Goal: Task Accomplishment & Management: Manage account settings

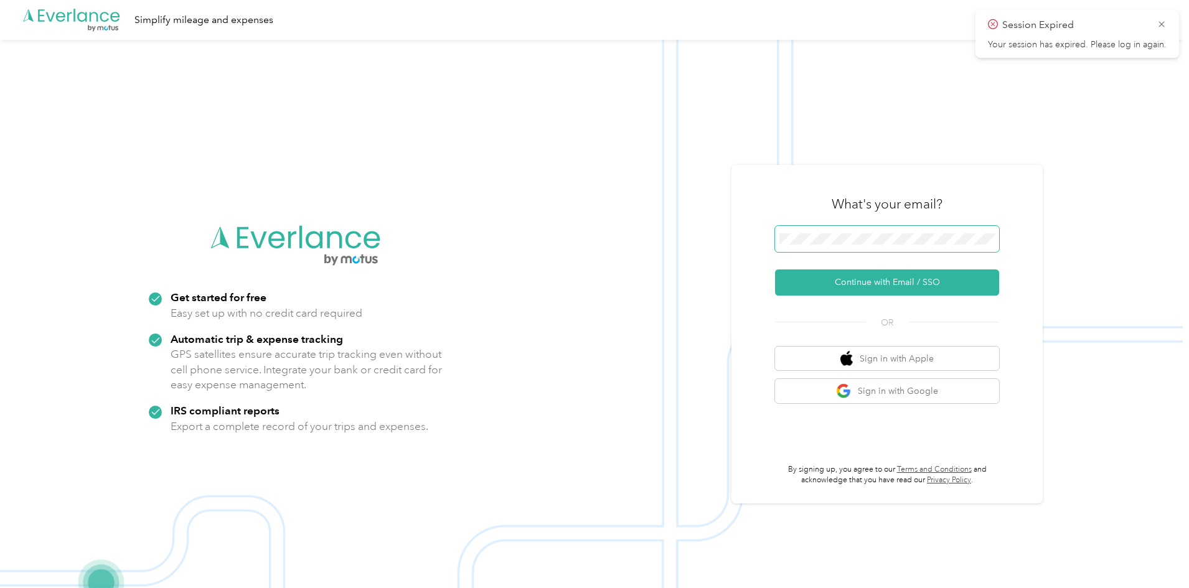
click at [834, 227] on span at bounding box center [887, 239] width 224 height 26
click at [841, 247] on span at bounding box center [887, 239] width 224 height 26
click at [922, 270] on button "Continue with Email / SSO" at bounding box center [887, 283] width 224 height 26
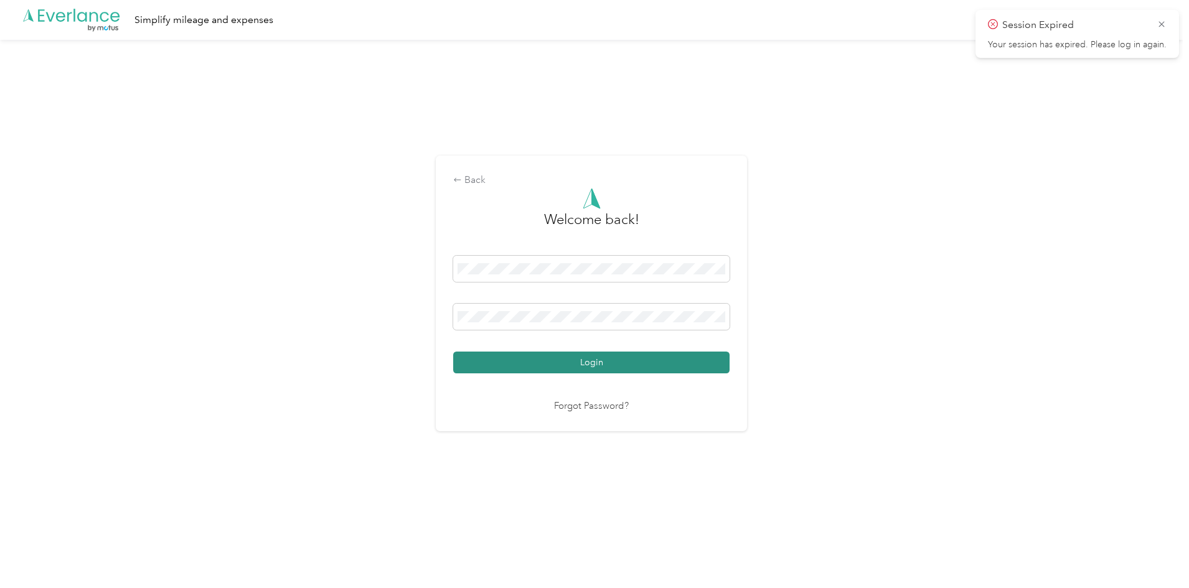
click at [630, 366] on button "Login" at bounding box center [591, 363] width 276 height 22
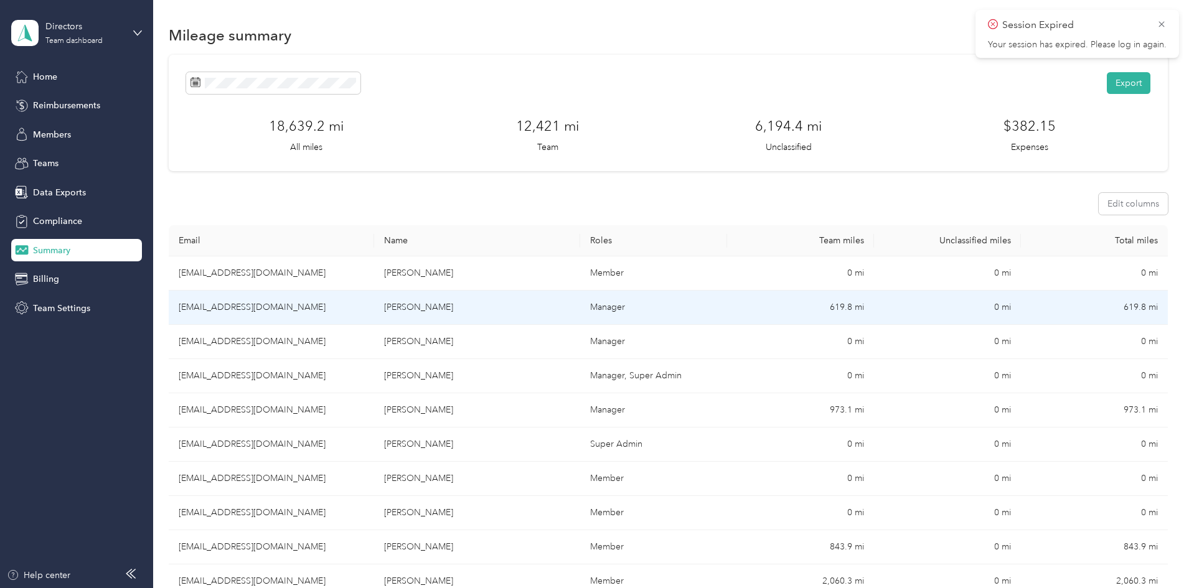
click at [365, 303] on td "[EMAIL_ADDRESS][DOMAIN_NAME]" at bounding box center [271, 308] width 205 height 34
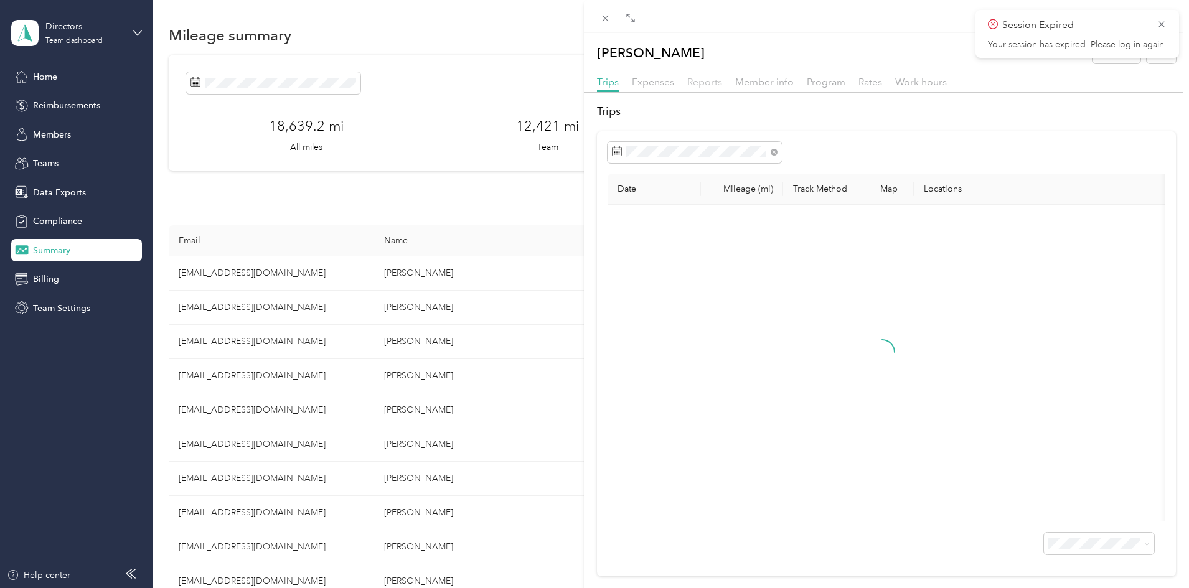
click at [692, 77] on span "Reports" at bounding box center [704, 82] width 35 height 12
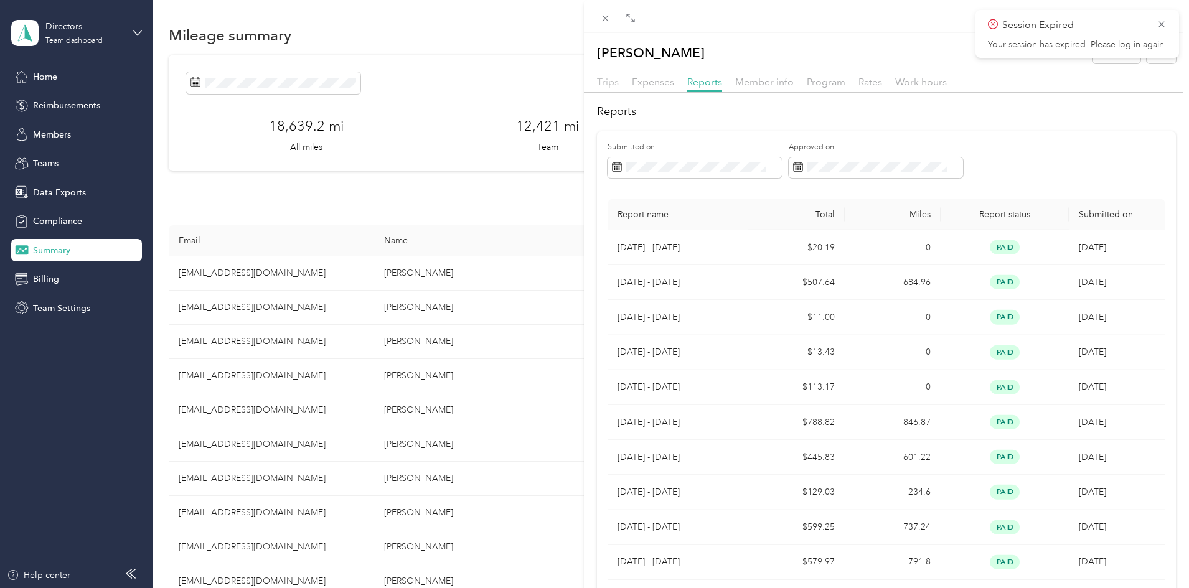
click at [598, 82] on span "Trips" at bounding box center [608, 82] width 22 height 12
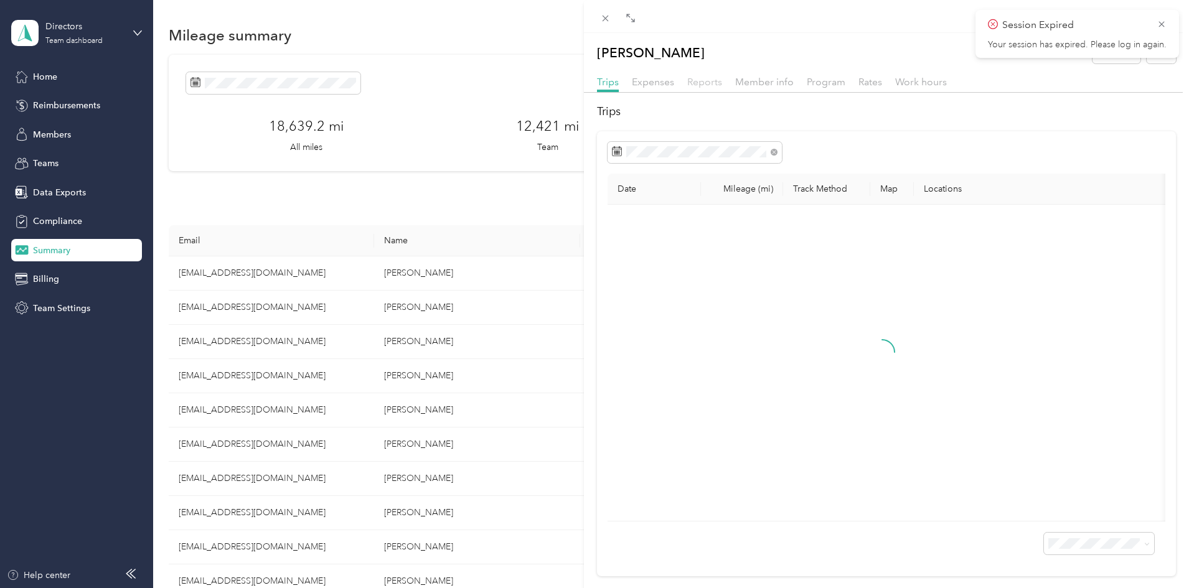
click at [713, 79] on span "Reports" at bounding box center [704, 82] width 35 height 12
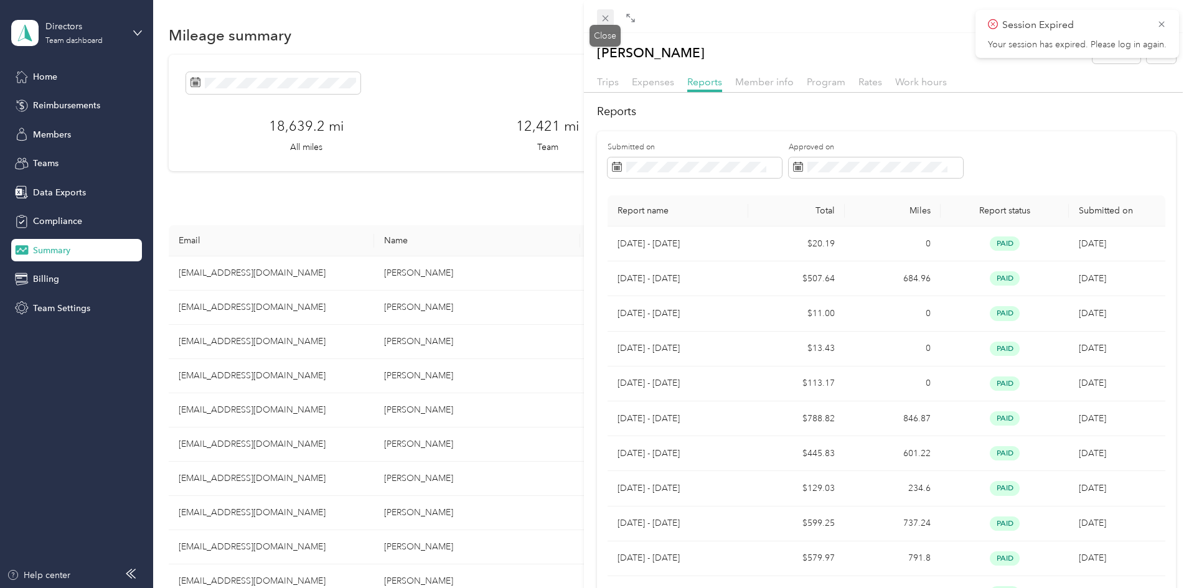
click at [611, 23] on span at bounding box center [605, 17] width 17 height 17
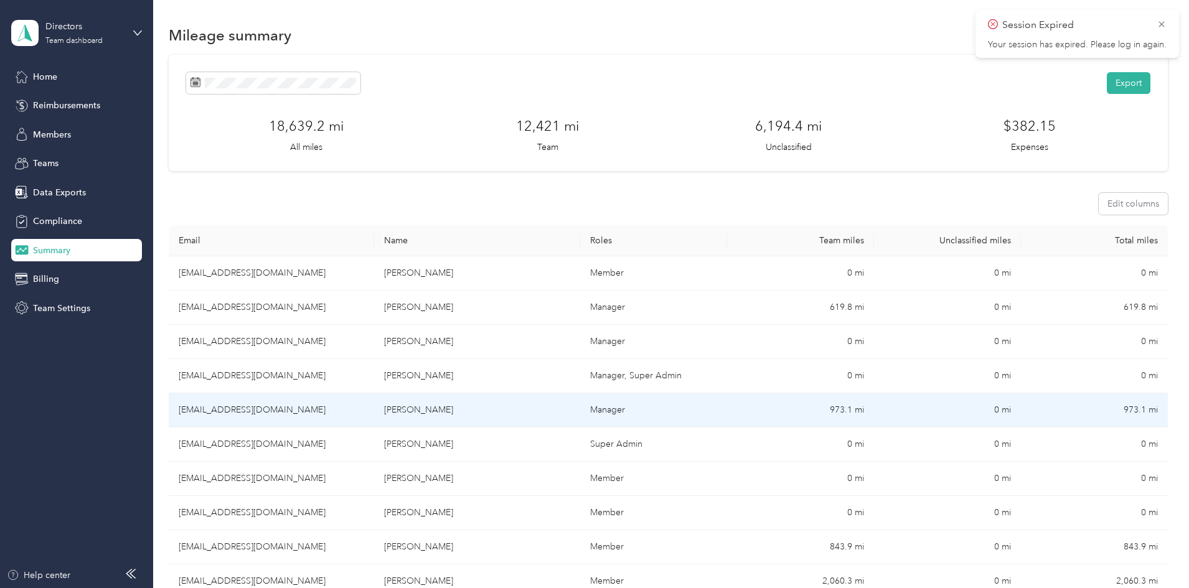
click at [821, 407] on td "973.1 mi" at bounding box center [800, 411] width 147 height 34
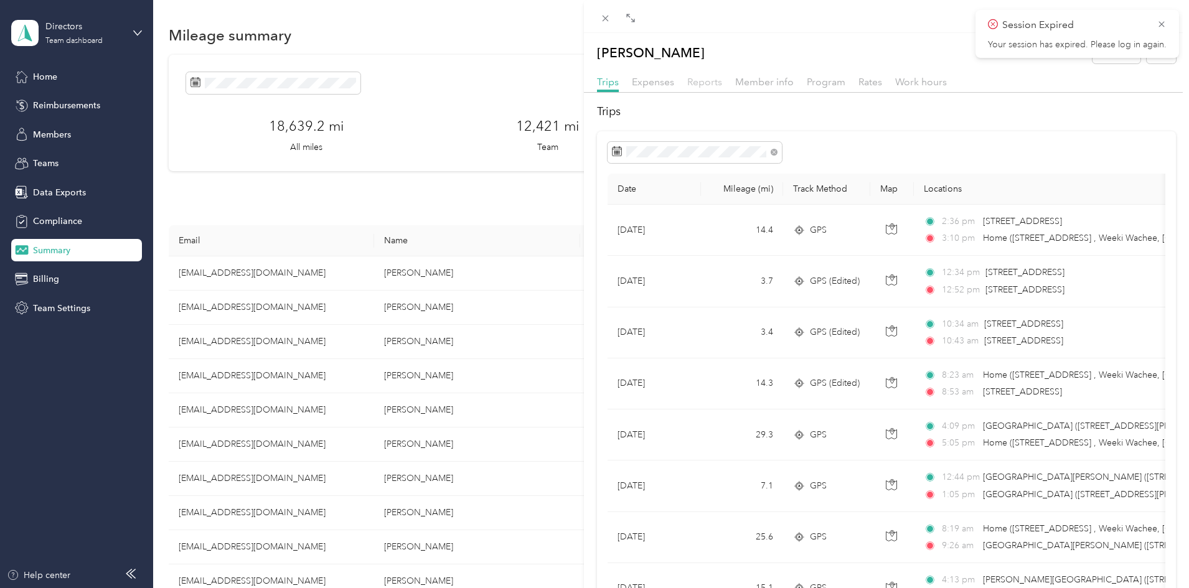
click at [694, 82] on span "Reports" at bounding box center [704, 82] width 35 height 12
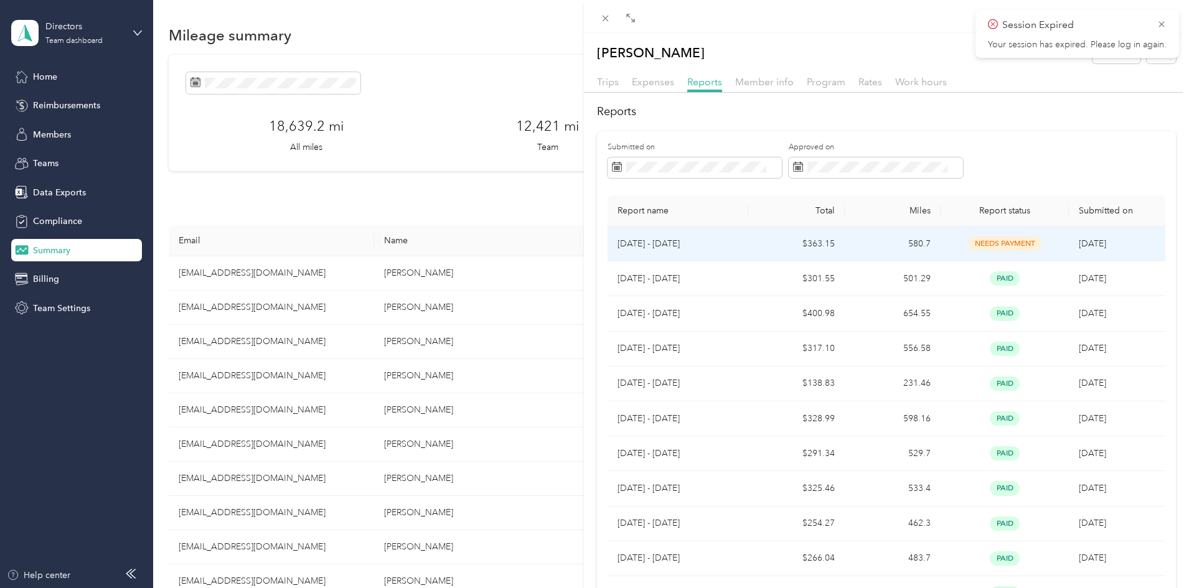
click at [740, 247] on td "[DATE] - [DATE]" at bounding box center [678, 244] width 141 height 35
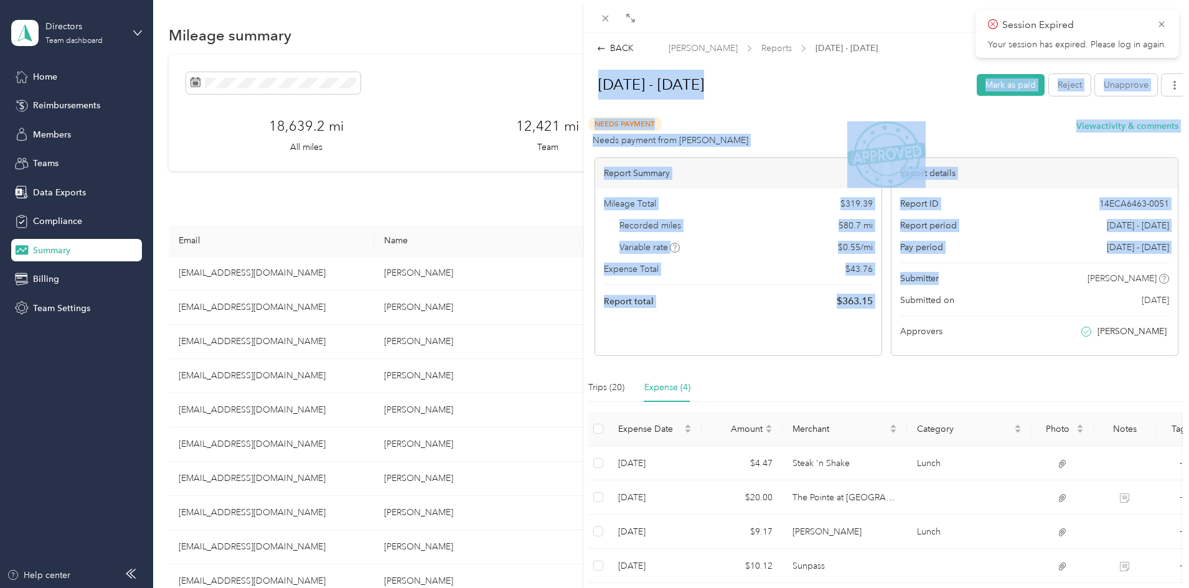
scroll to position [90, 0]
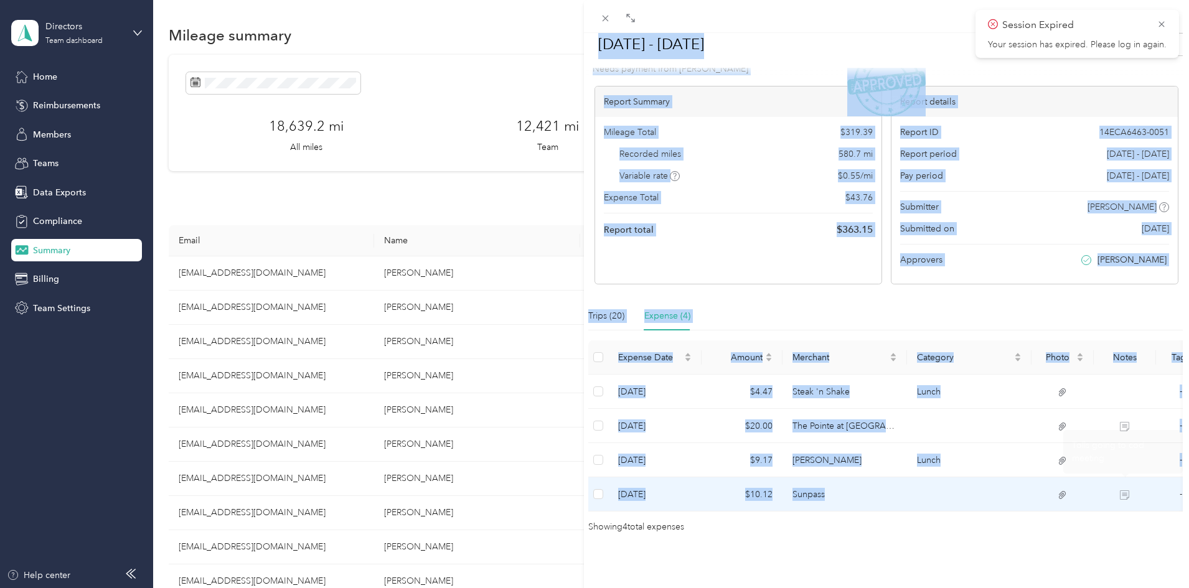
drag, startPoint x: 597, startPoint y: 84, endPoint x: 1111, endPoint y: 458, distance: 636.0
click at [1130, 469] on div "[DATE] - [DATE] Mark as paid Reject Unapprove Needs Payment Needs payment from …" at bounding box center [887, 264] width 606 height 540
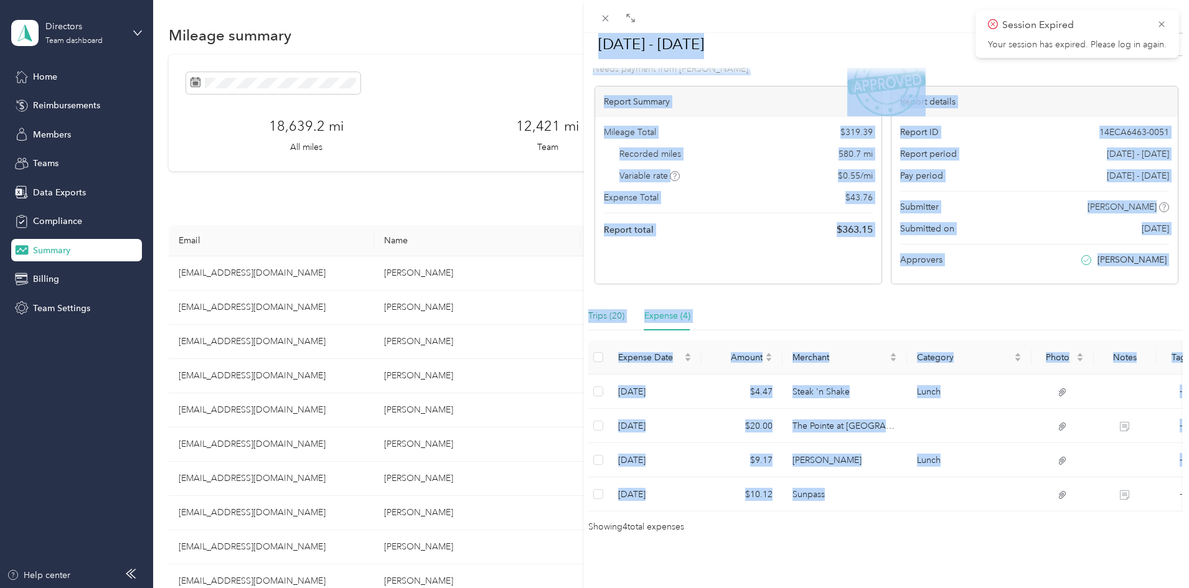
click at [595, 309] on div "Trips (20)" at bounding box center [606, 316] width 36 height 14
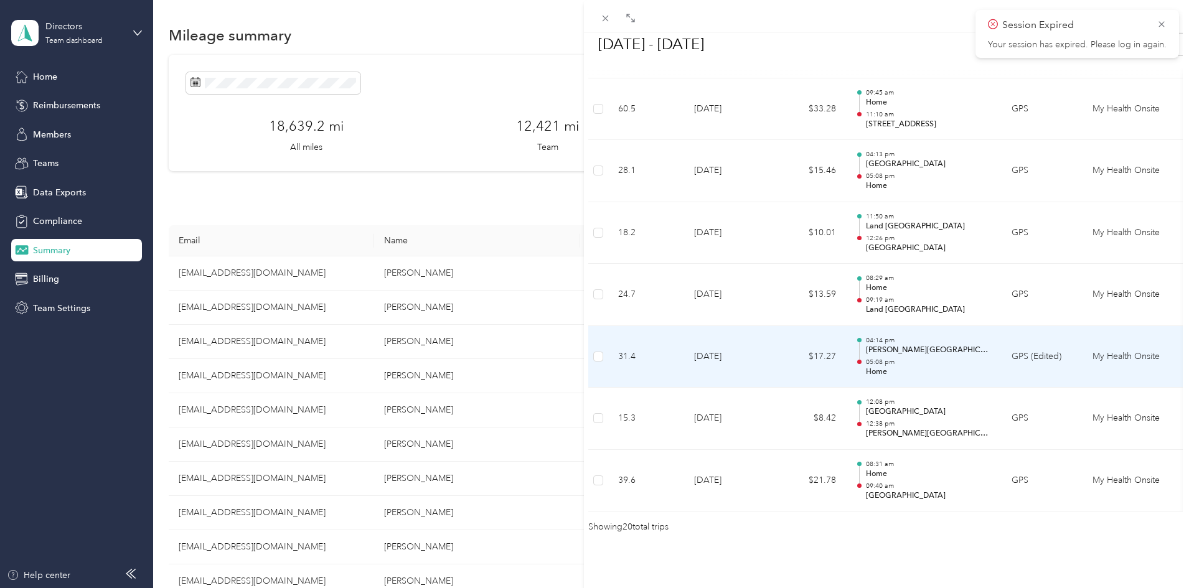
scroll to position [1200, 0]
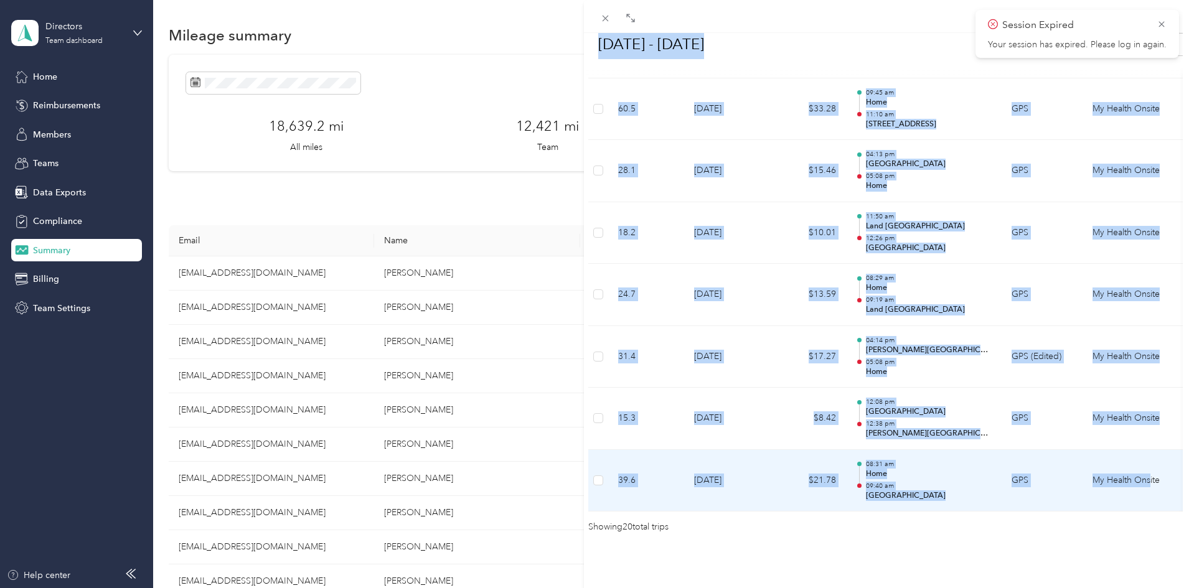
drag, startPoint x: 598, startPoint y: 47, endPoint x: 1149, endPoint y: 457, distance: 686.7
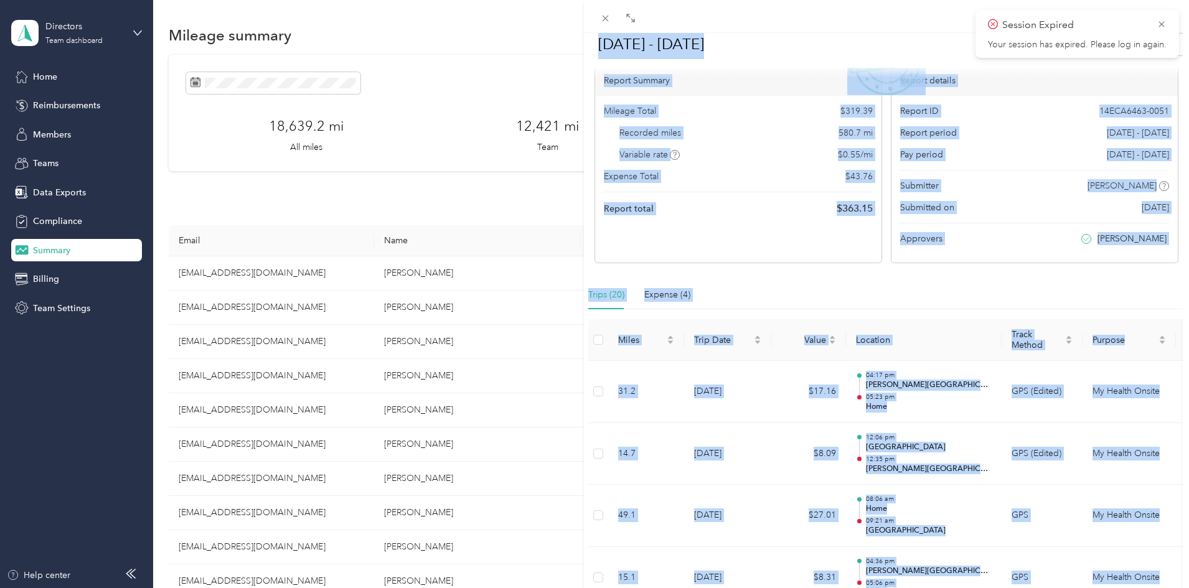
scroll to position [0, 0]
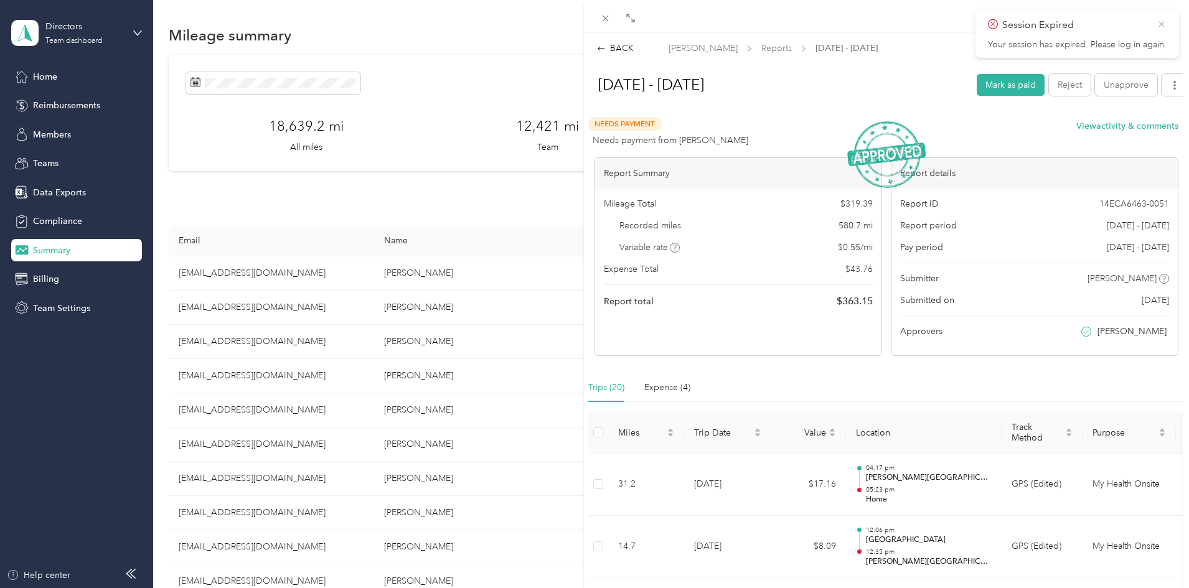
click at [1161, 27] on icon at bounding box center [1162, 24] width 10 height 11
click at [996, 87] on button "Mark as paid" at bounding box center [1011, 85] width 68 height 22
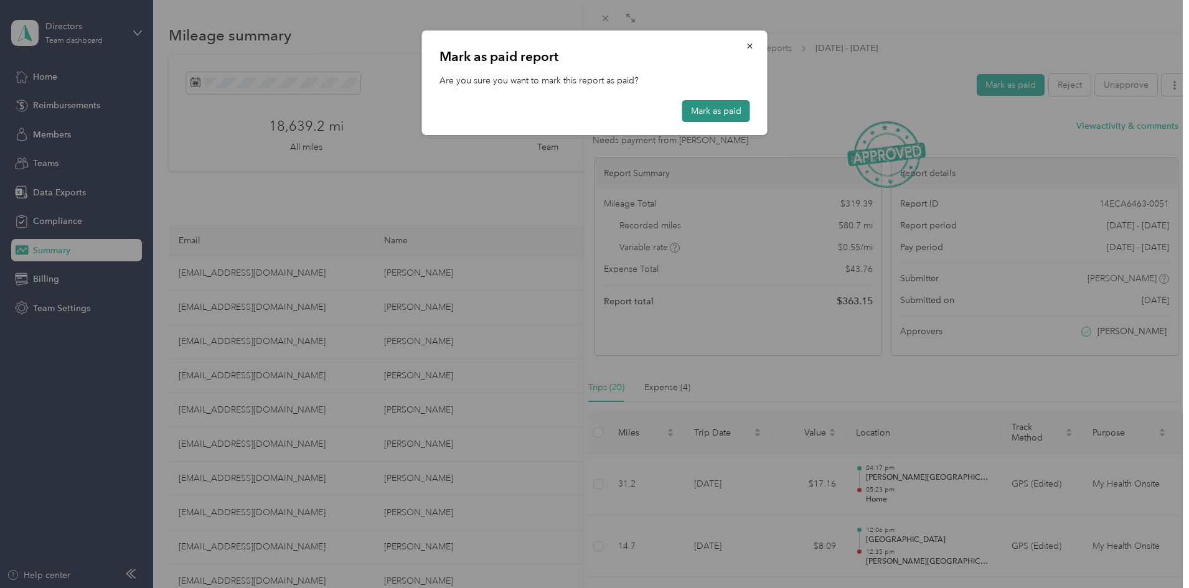
click at [701, 109] on button "Mark as paid" at bounding box center [716, 111] width 68 height 22
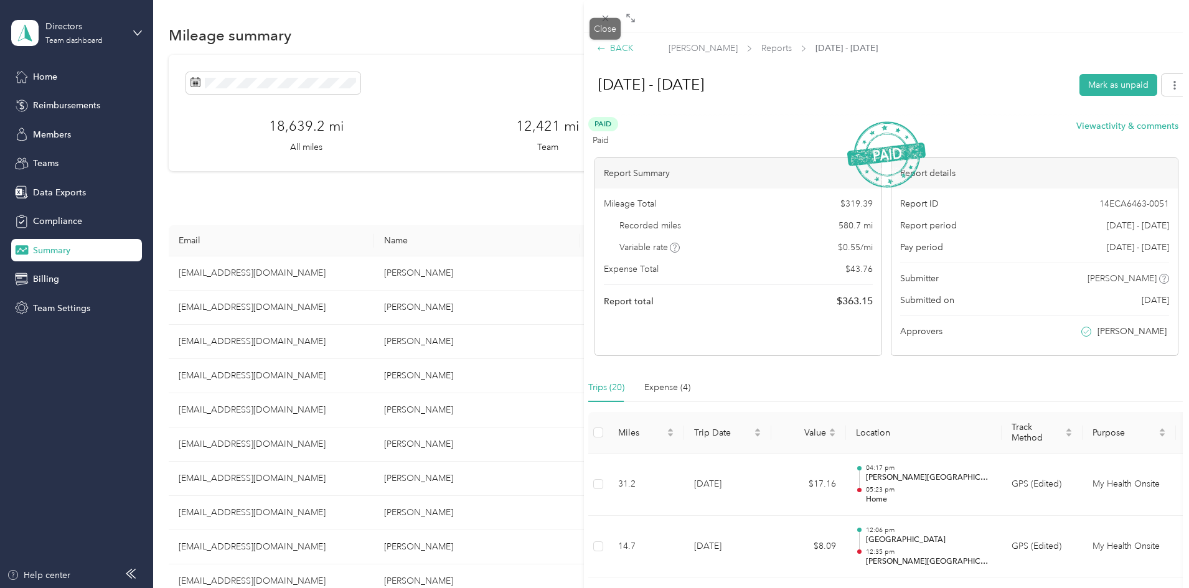
click at [615, 49] on div "BACK" at bounding box center [615, 48] width 37 height 13
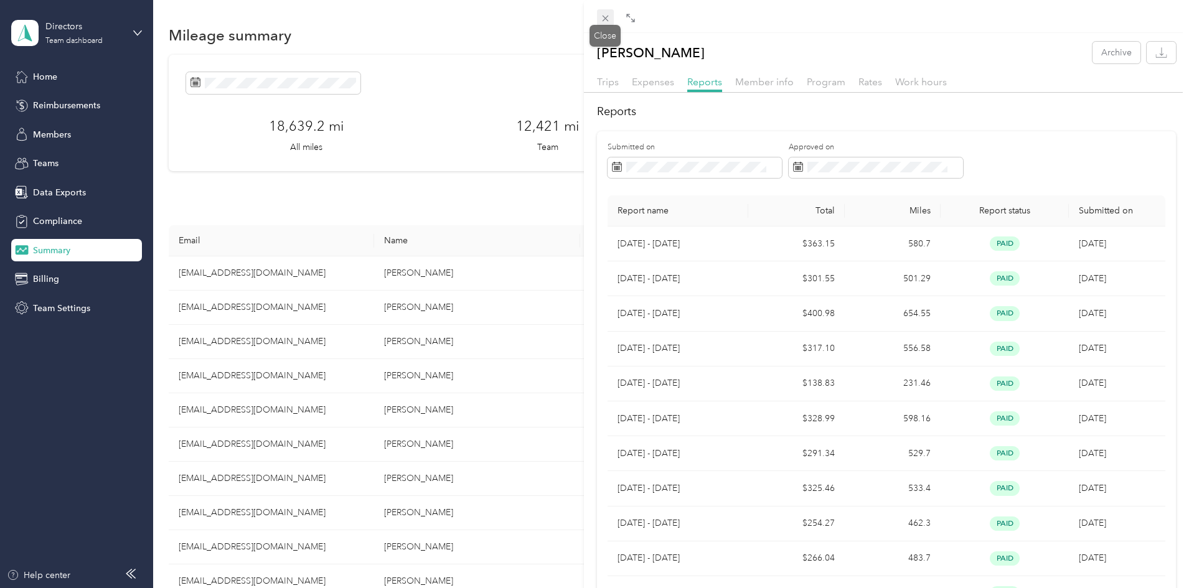
click at [605, 17] on icon at bounding box center [605, 18] width 11 height 11
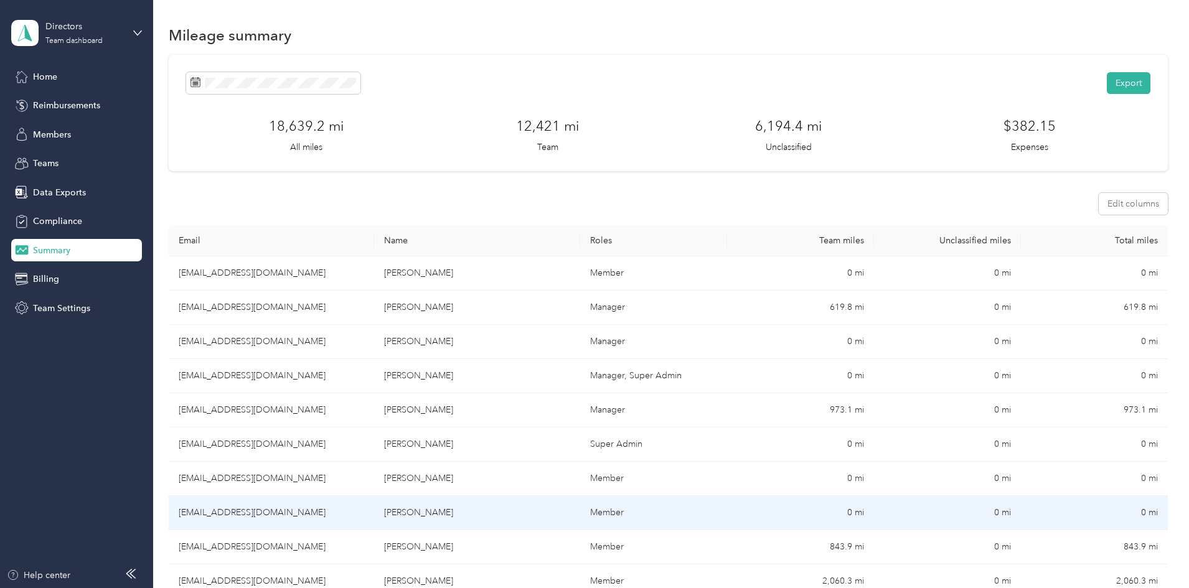
click at [512, 515] on td "[PERSON_NAME]" at bounding box center [476, 513] width 205 height 34
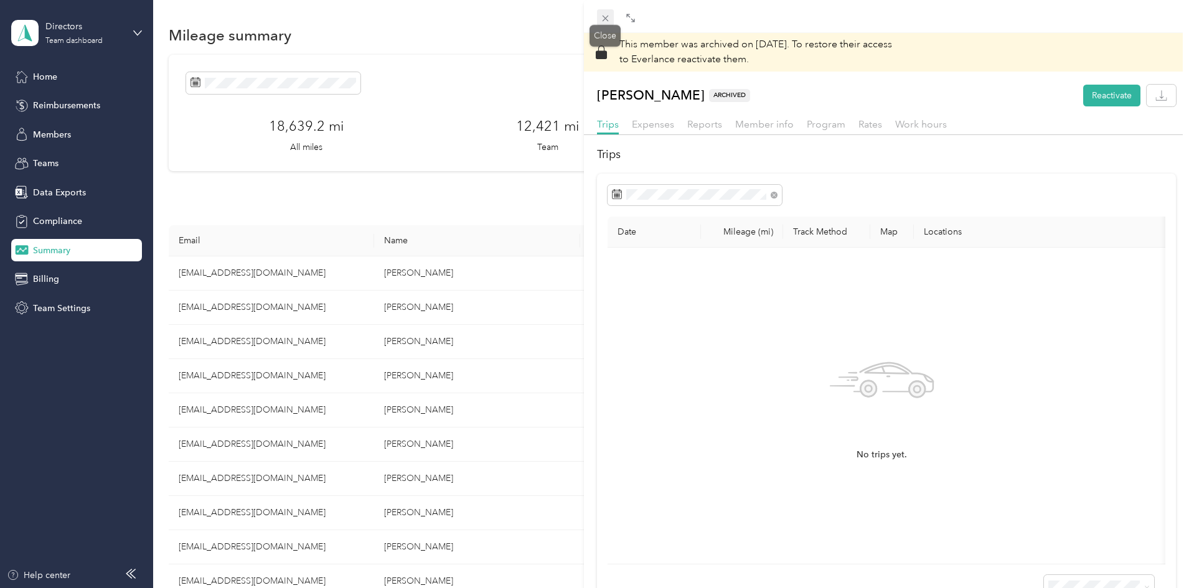
click at [606, 22] on icon at bounding box center [605, 18] width 11 height 11
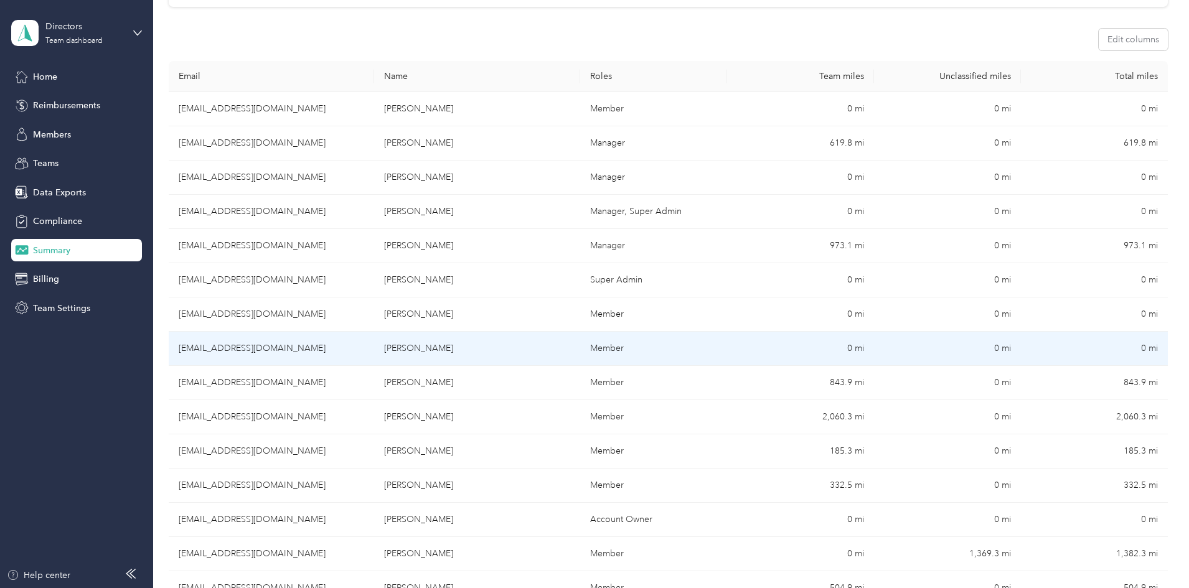
scroll to position [187, 0]
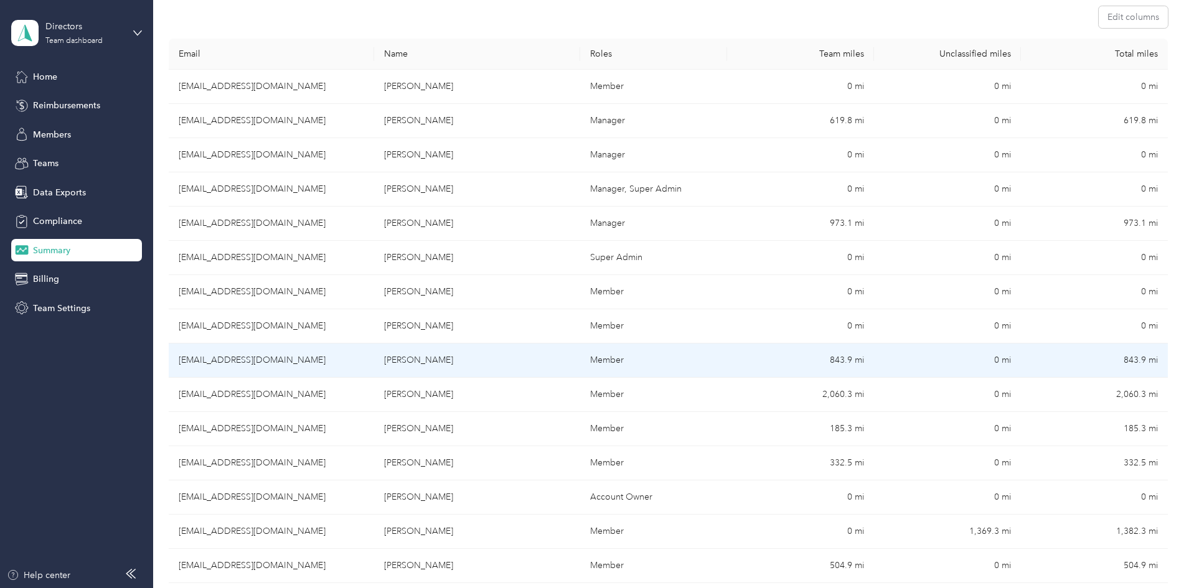
click at [370, 361] on td "[EMAIL_ADDRESS][DOMAIN_NAME]" at bounding box center [271, 361] width 205 height 34
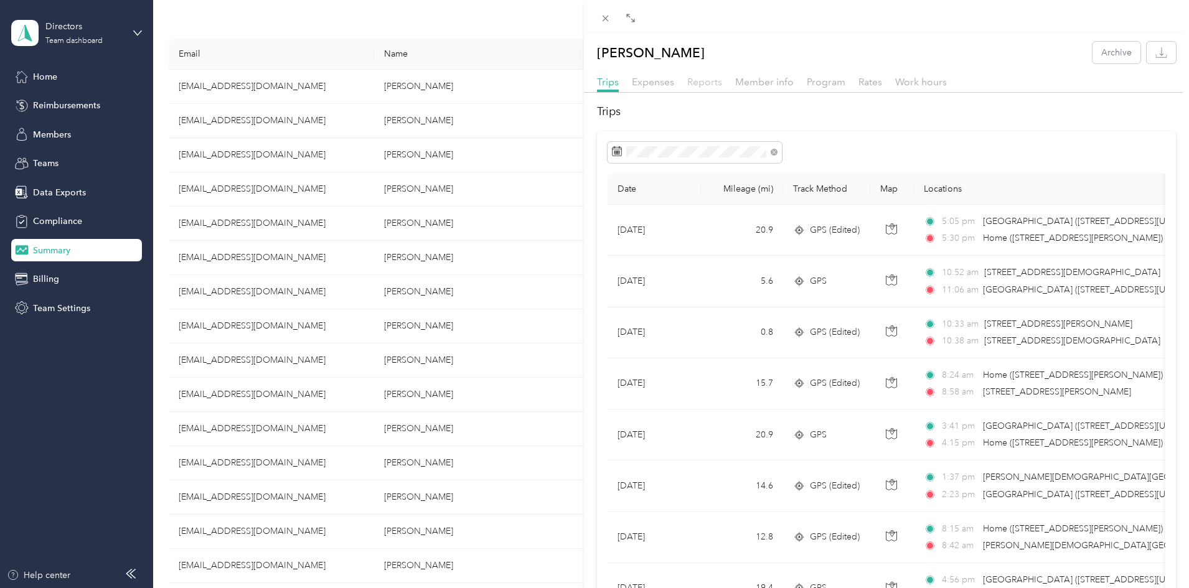
click at [708, 75] on div "Reports" at bounding box center [704, 83] width 35 height 16
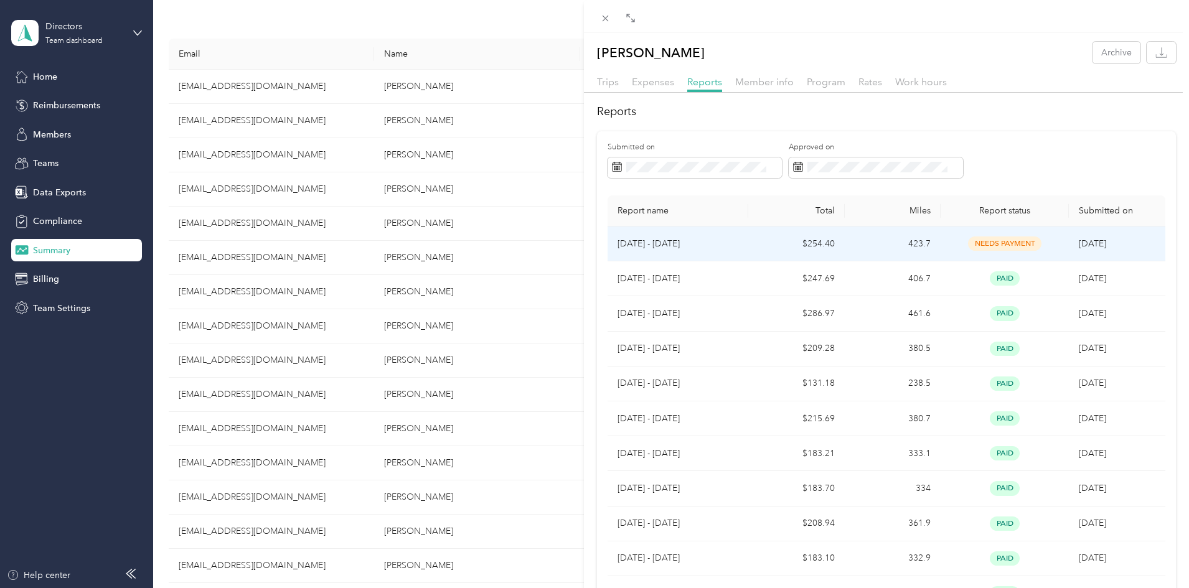
click at [802, 243] on td "$254.40" at bounding box center [796, 244] width 96 height 35
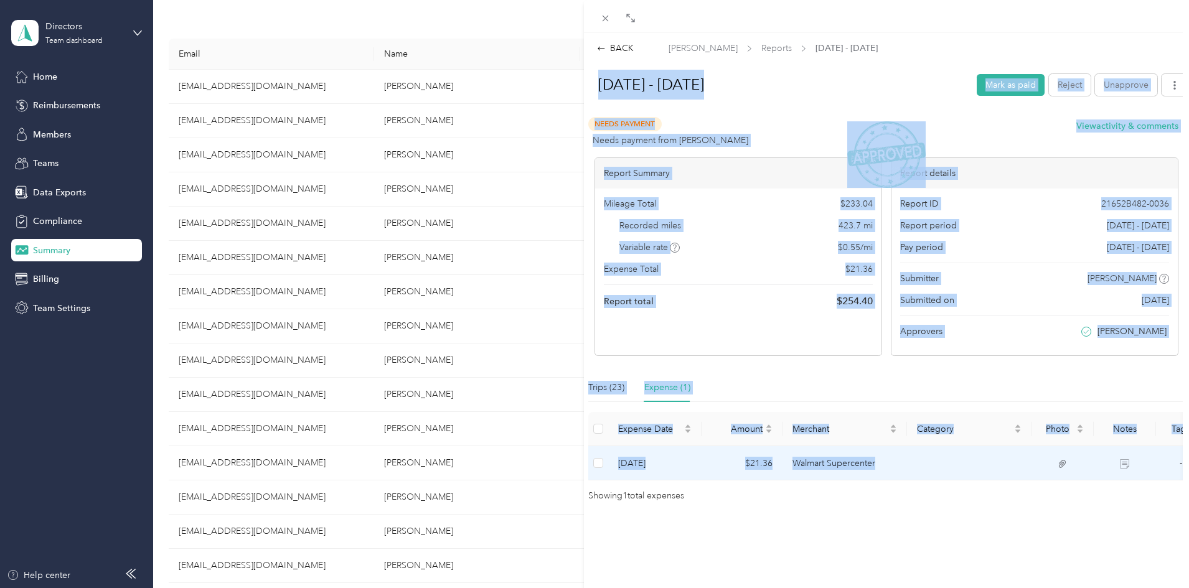
drag, startPoint x: 597, startPoint y: 89, endPoint x: 1110, endPoint y: 470, distance: 638.6
click at [1110, 470] on div "[DATE] - [DATE] [PERSON_NAME] as paid Reject Unapprove Needs Payment Needs paym…" at bounding box center [887, 285] width 606 height 438
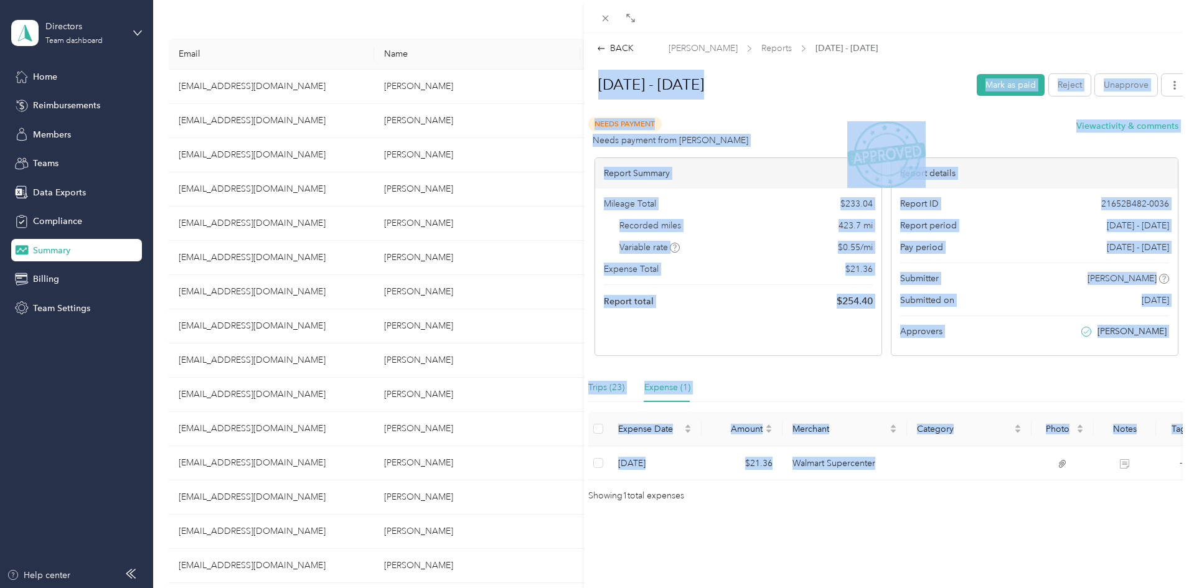
click at [605, 389] on div "Trips (23)" at bounding box center [606, 388] width 36 height 14
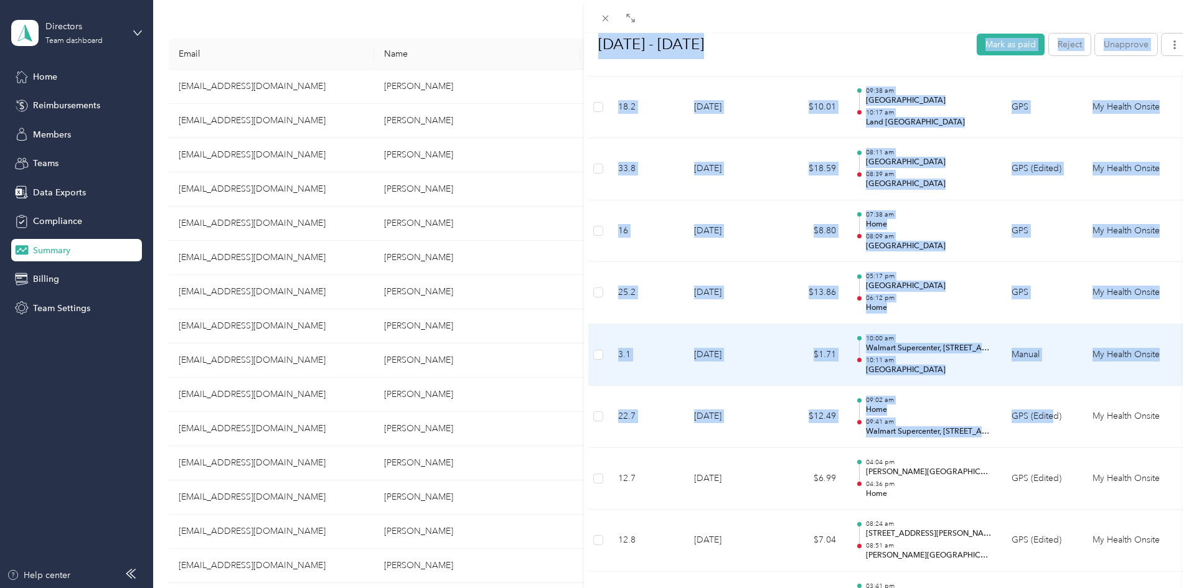
scroll to position [1370, 0]
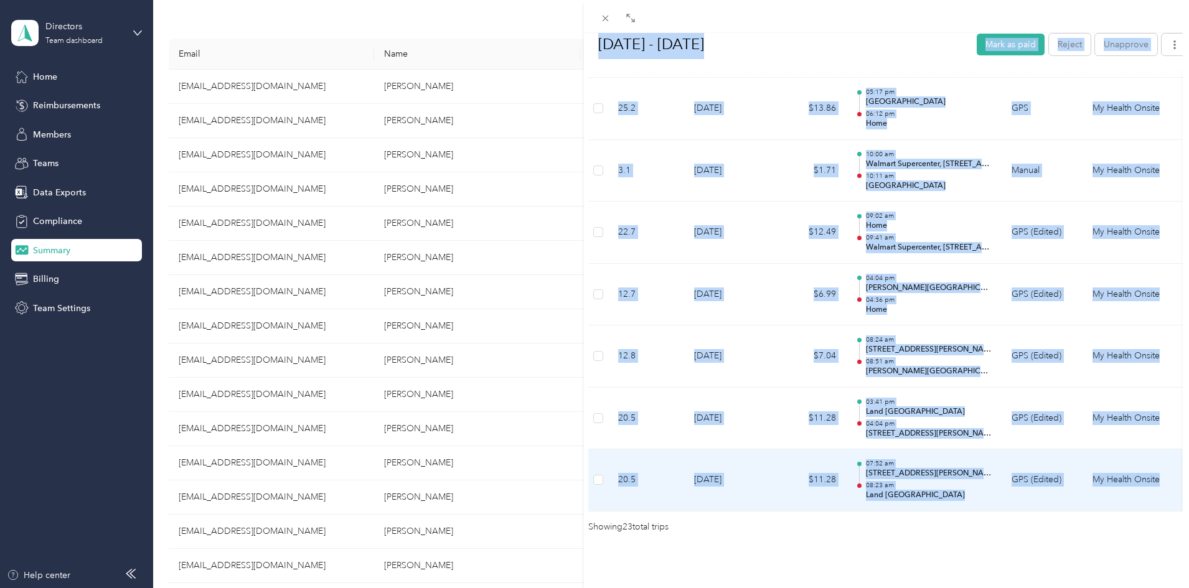
drag, startPoint x: 598, startPoint y: 79, endPoint x: 1166, endPoint y: 480, distance: 695.2
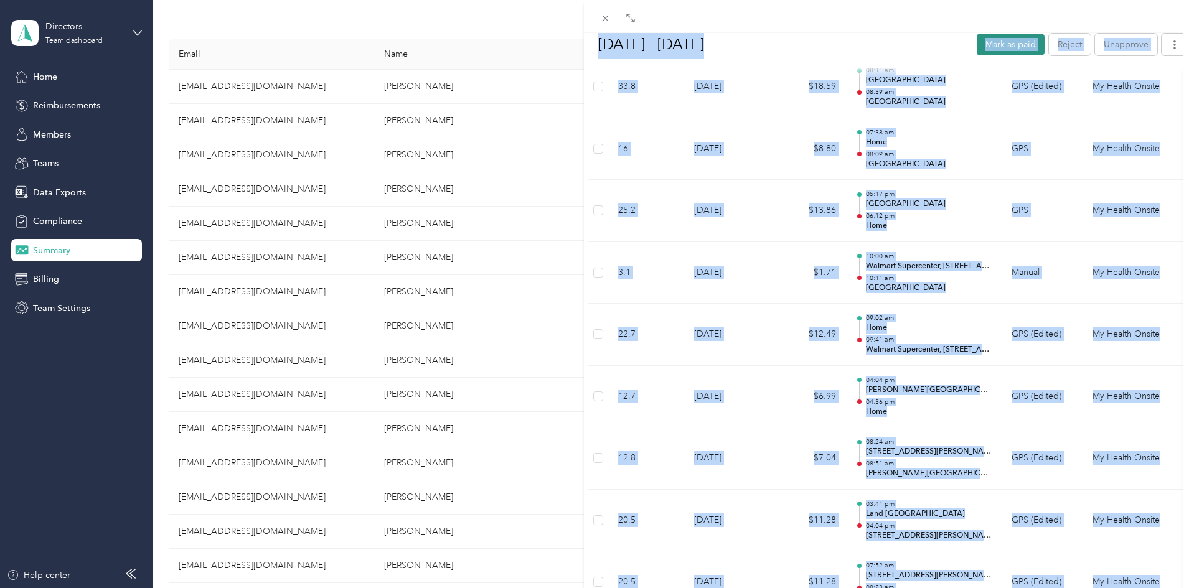
scroll to position [1245, 0]
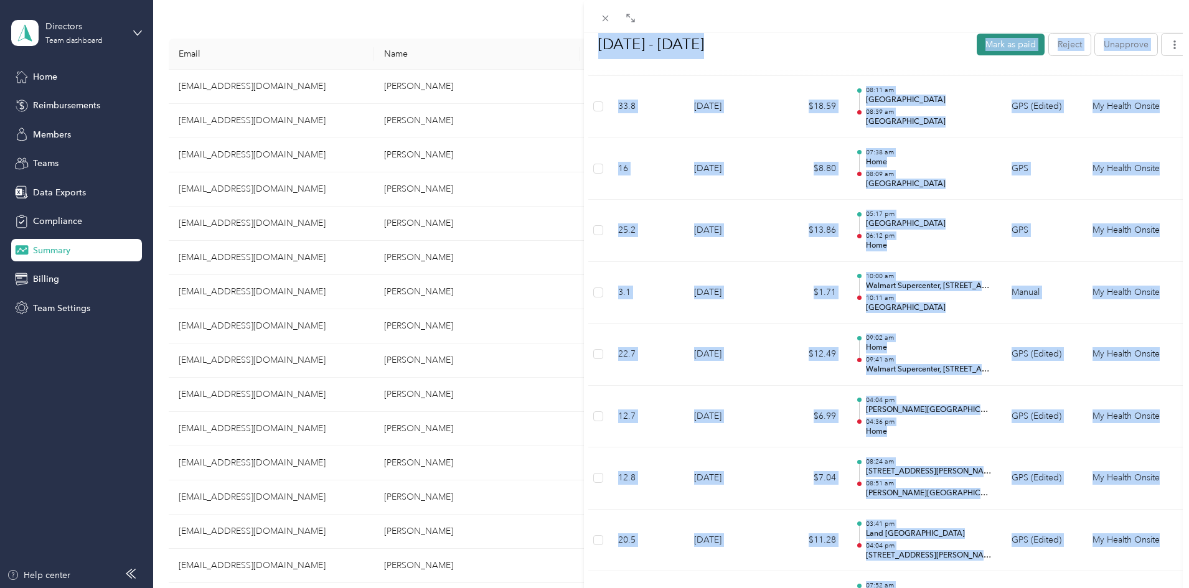
click at [977, 46] on button "Mark as paid" at bounding box center [1011, 44] width 68 height 22
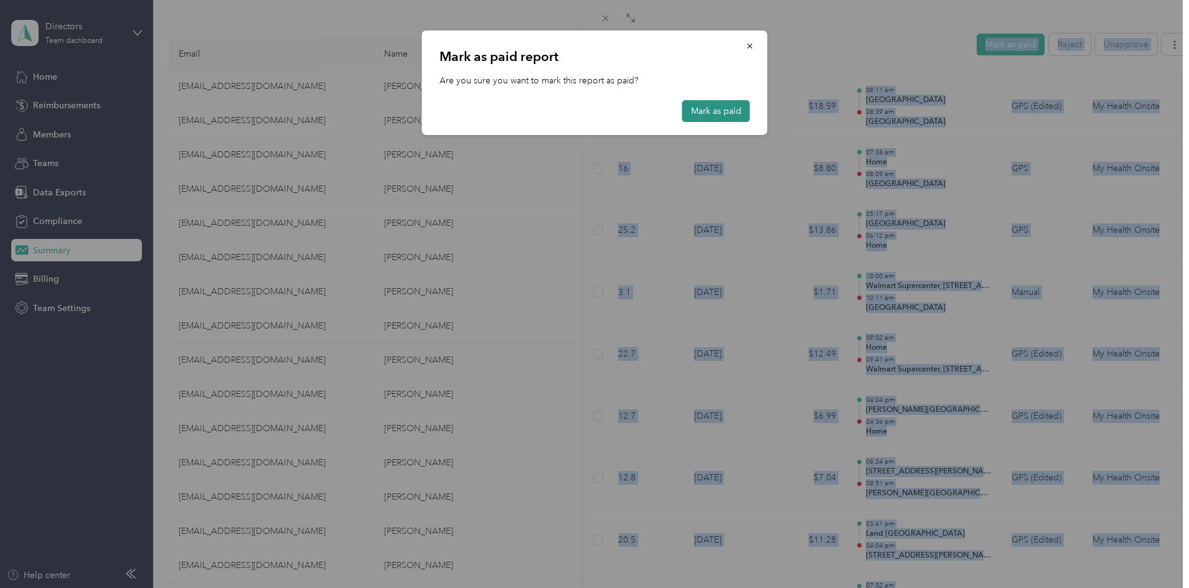
click at [702, 111] on button "Mark as paid" at bounding box center [716, 111] width 68 height 22
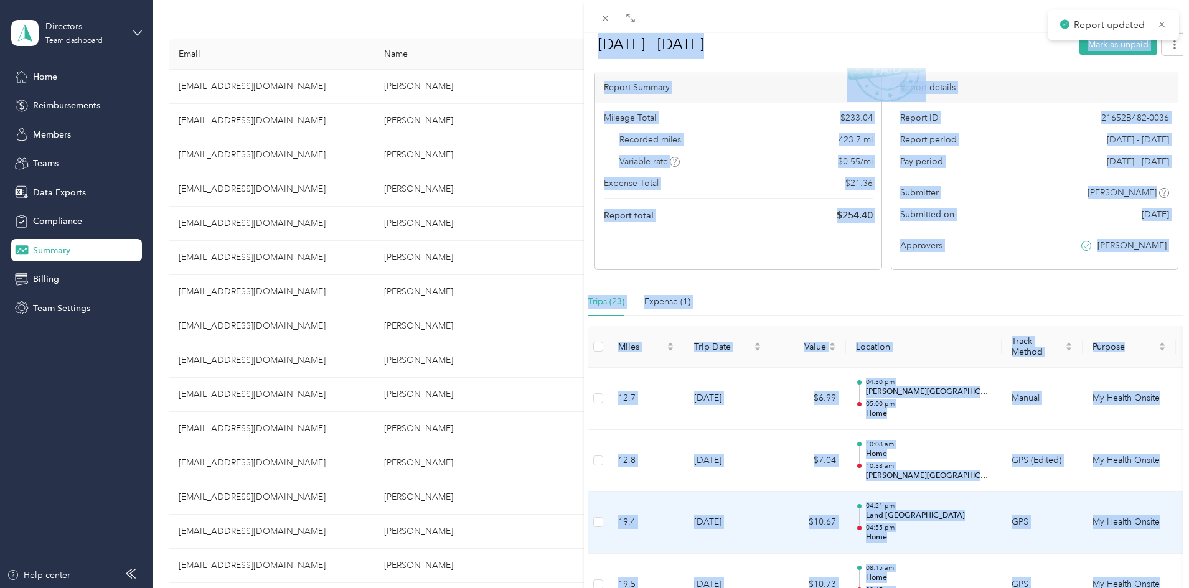
scroll to position [0, 0]
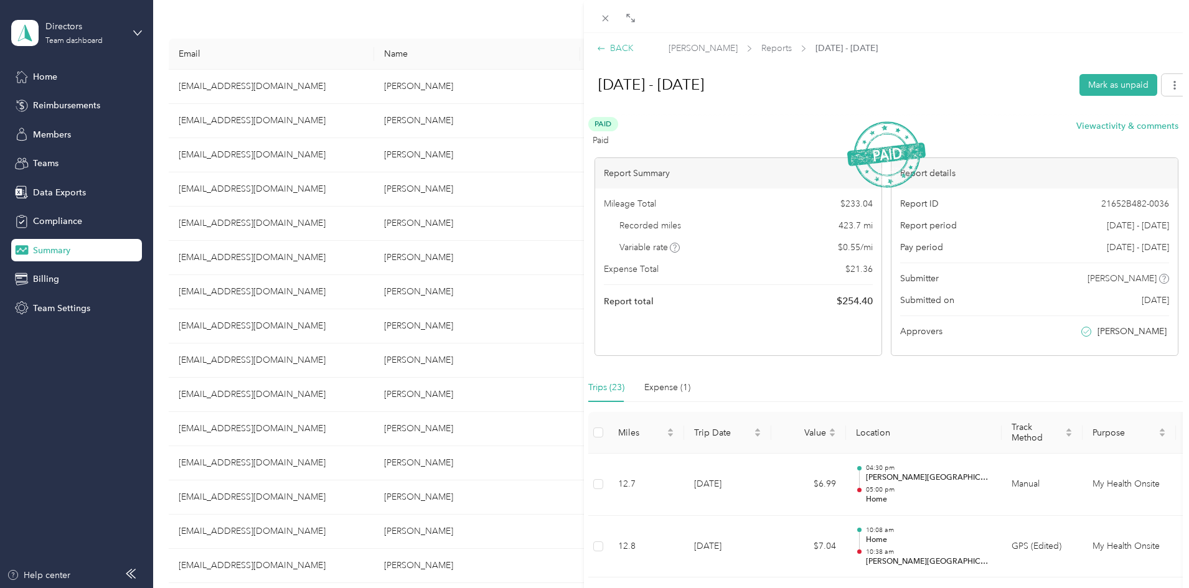
click at [621, 44] on div "BACK" at bounding box center [615, 48] width 37 height 13
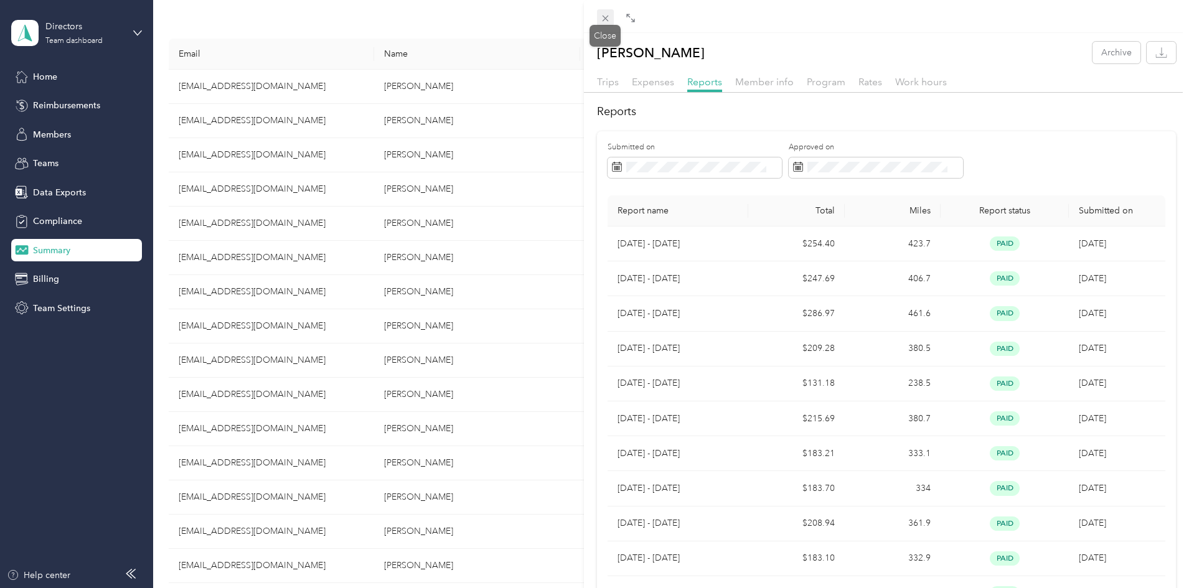
click at [605, 19] on icon at bounding box center [605, 18] width 11 height 11
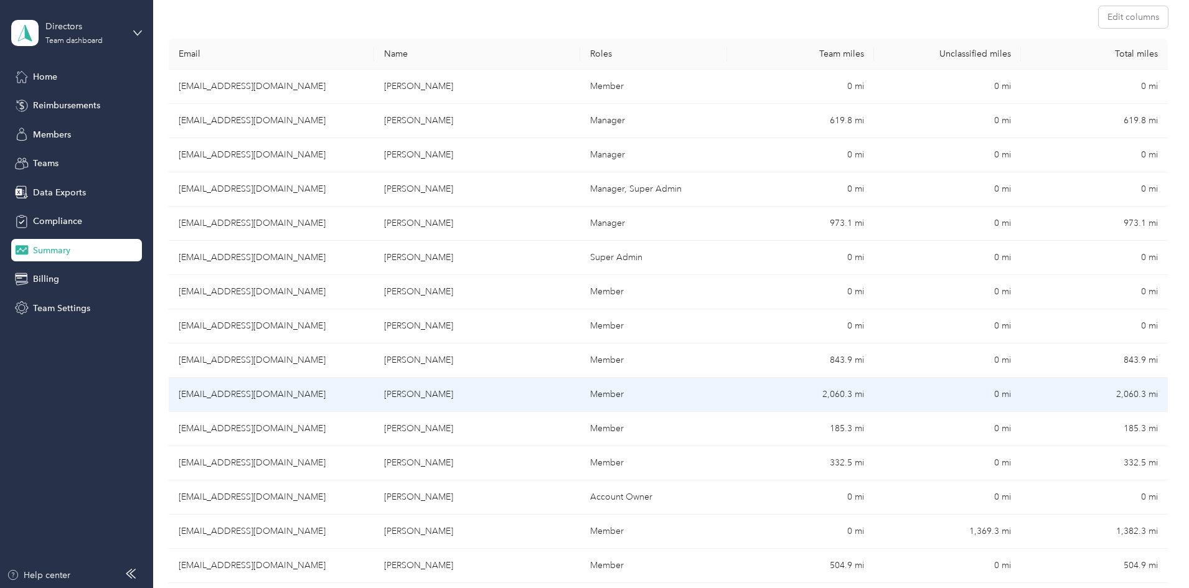
click at [329, 397] on td "[EMAIL_ADDRESS][DOMAIN_NAME]" at bounding box center [271, 395] width 205 height 34
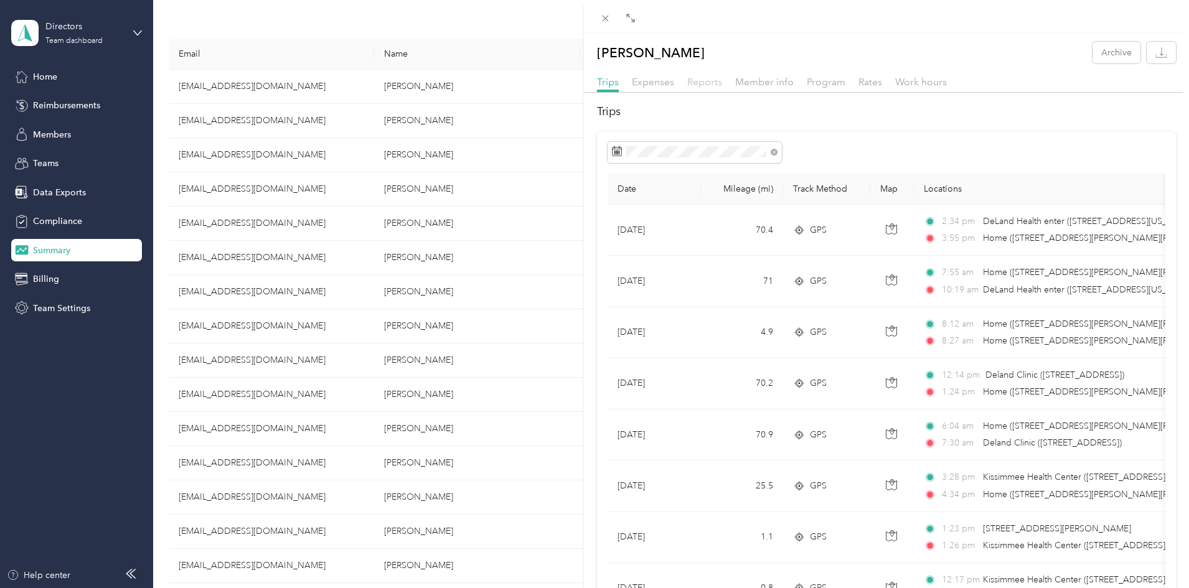
click at [715, 81] on span "Reports" at bounding box center [704, 82] width 35 height 12
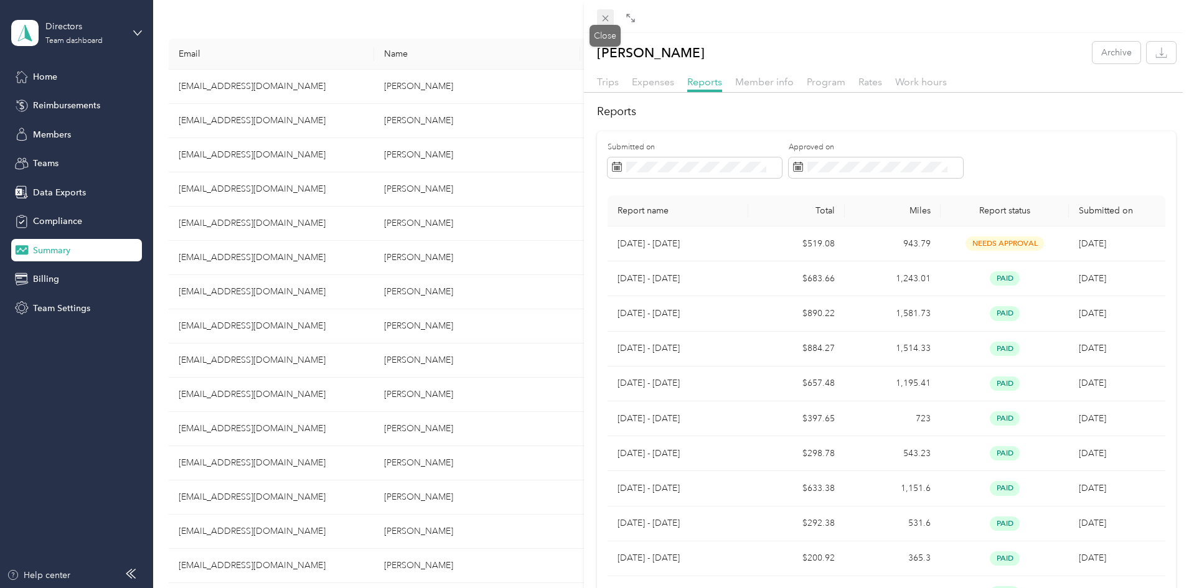
click at [609, 18] on icon at bounding box center [605, 18] width 11 height 11
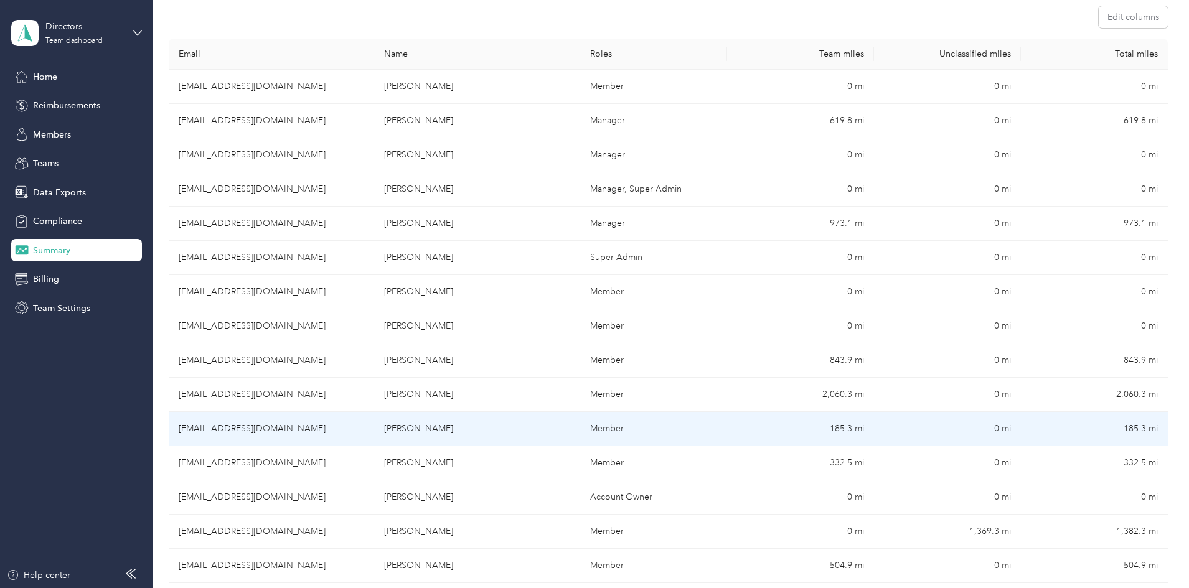
click at [374, 427] on td "[EMAIL_ADDRESS][DOMAIN_NAME]" at bounding box center [271, 429] width 205 height 34
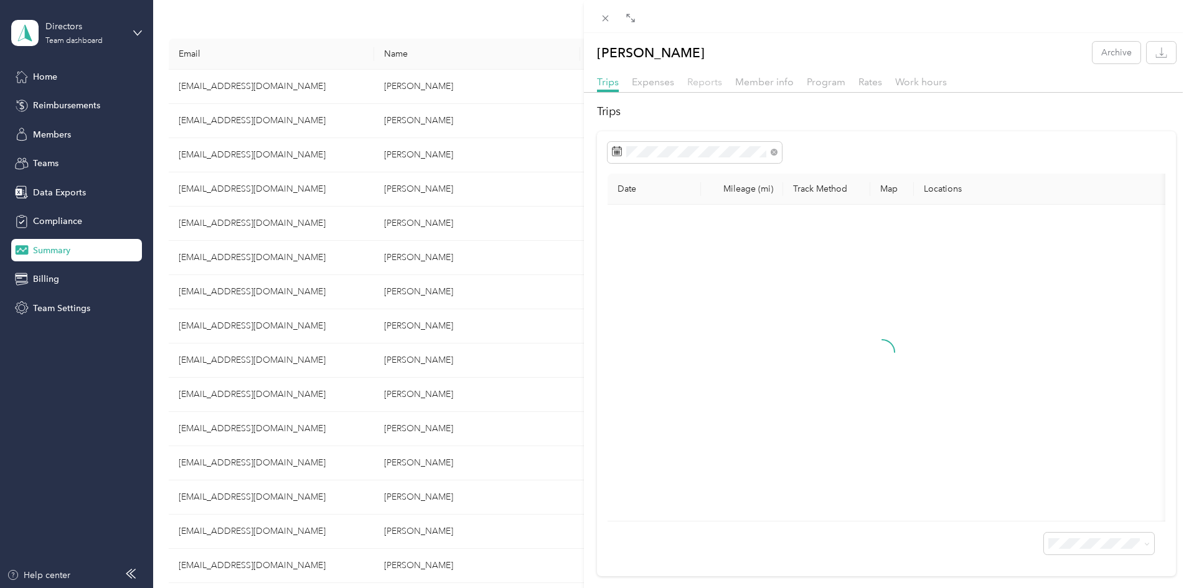
click at [706, 82] on span "Reports" at bounding box center [704, 82] width 35 height 12
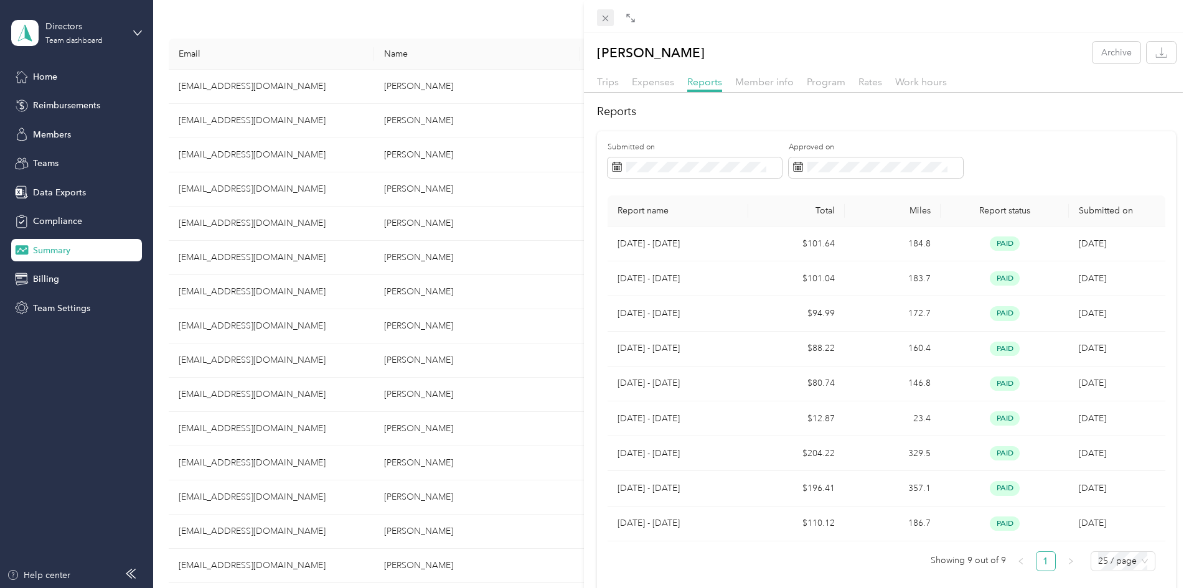
click at [608, 10] on div at bounding box center [887, 16] width 606 height 33
click at [606, 19] on g at bounding box center [605, 19] width 6 height 6
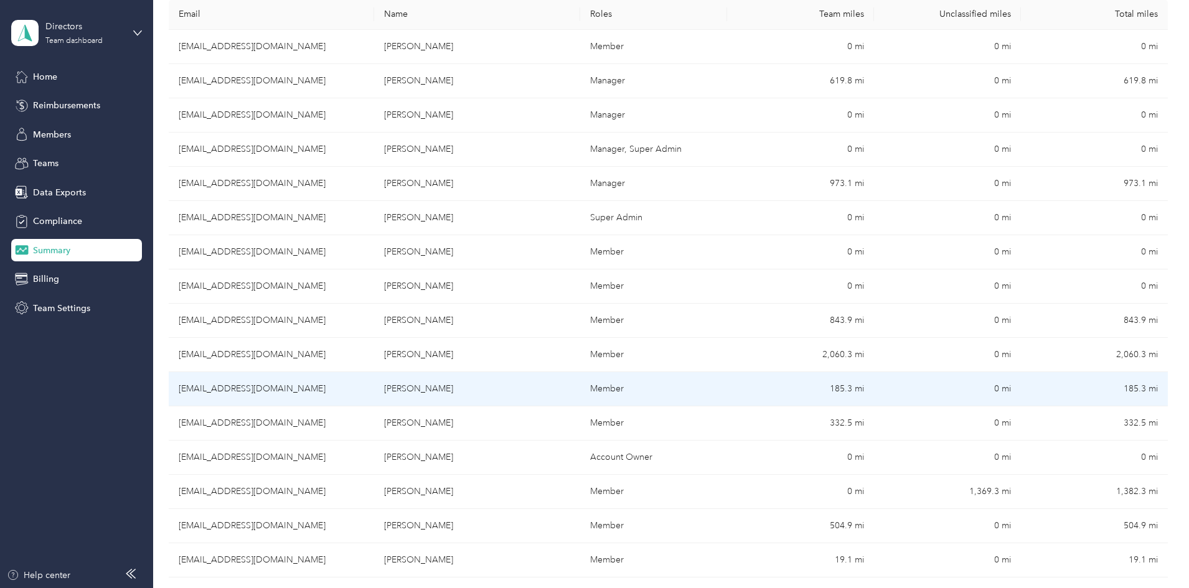
scroll to position [249, 0]
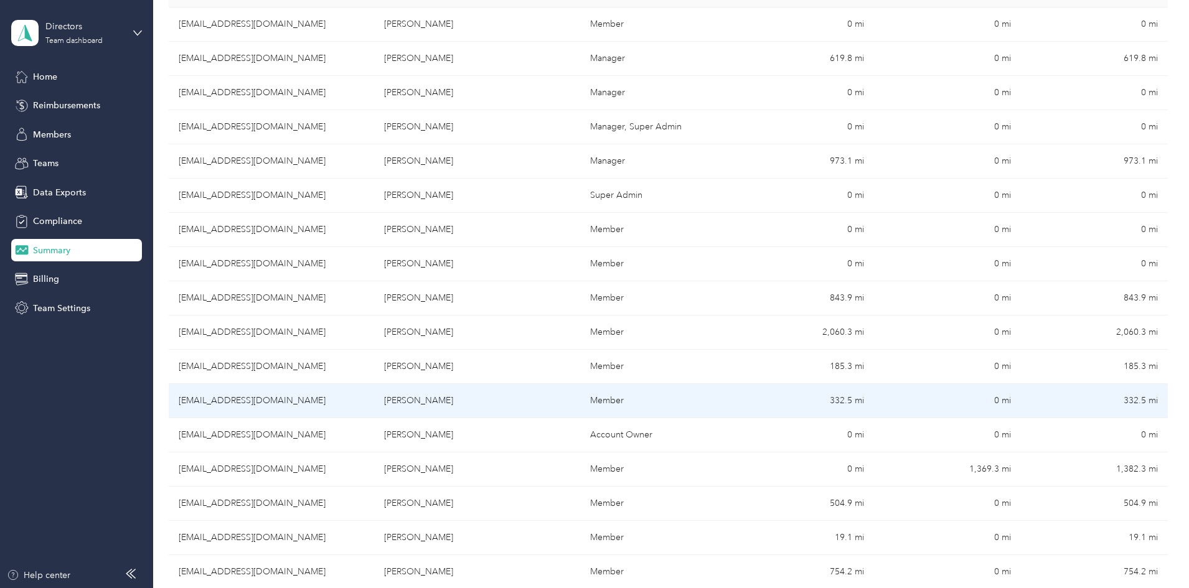
click at [374, 400] on td "[EMAIL_ADDRESS][DOMAIN_NAME]" at bounding box center [271, 401] width 205 height 34
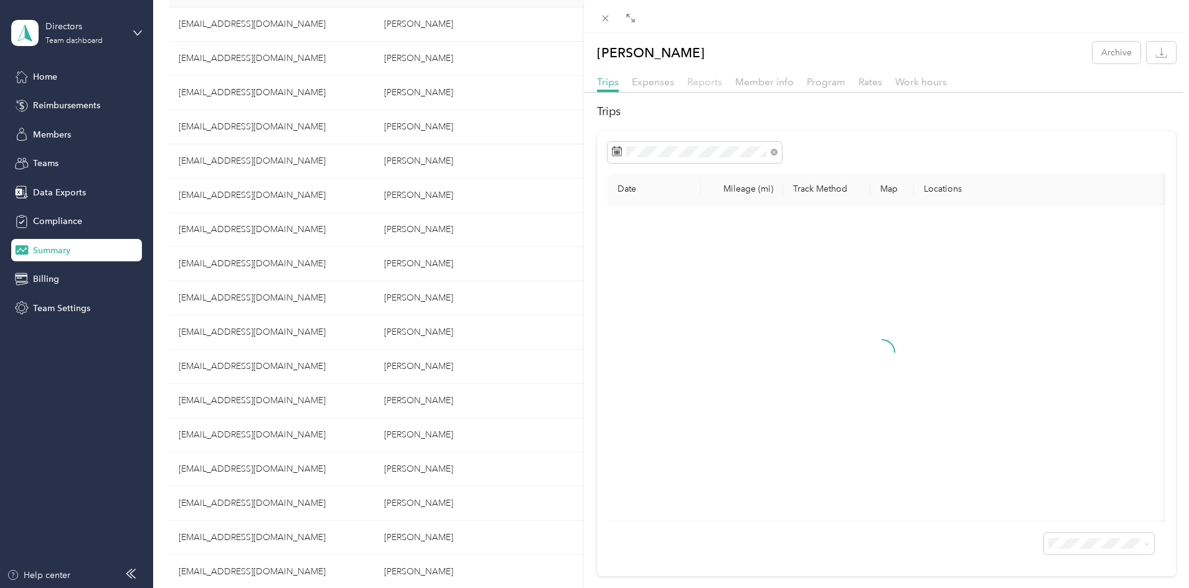
click at [700, 80] on span "Reports" at bounding box center [704, 82] width 35 height 12
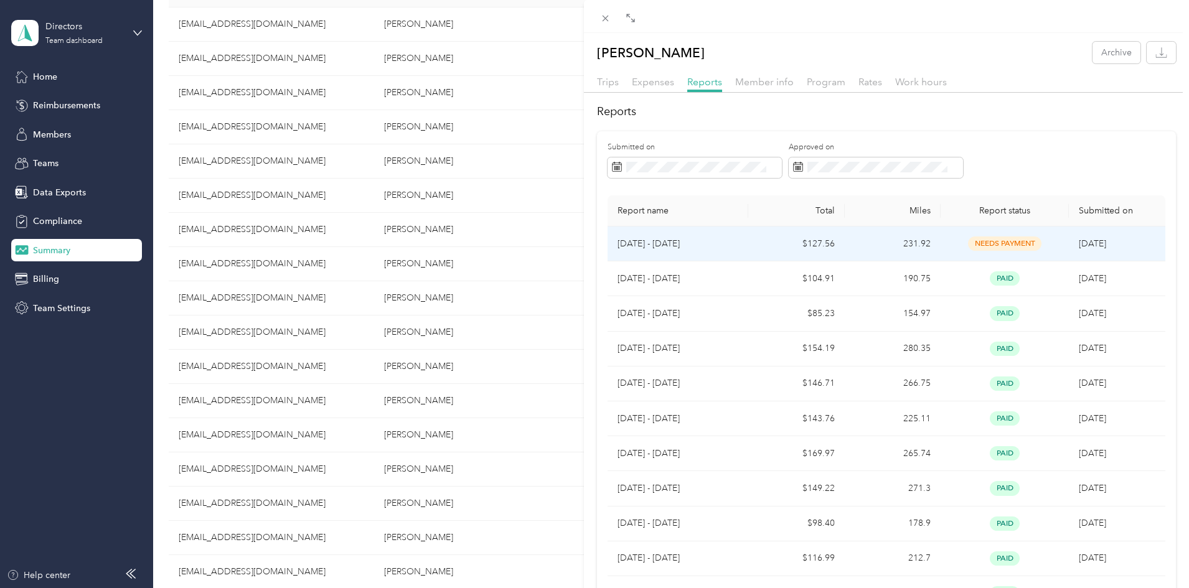
click at [975, 242] on span "needs payment" at bounding box center [1004, 244] width 73 height 14
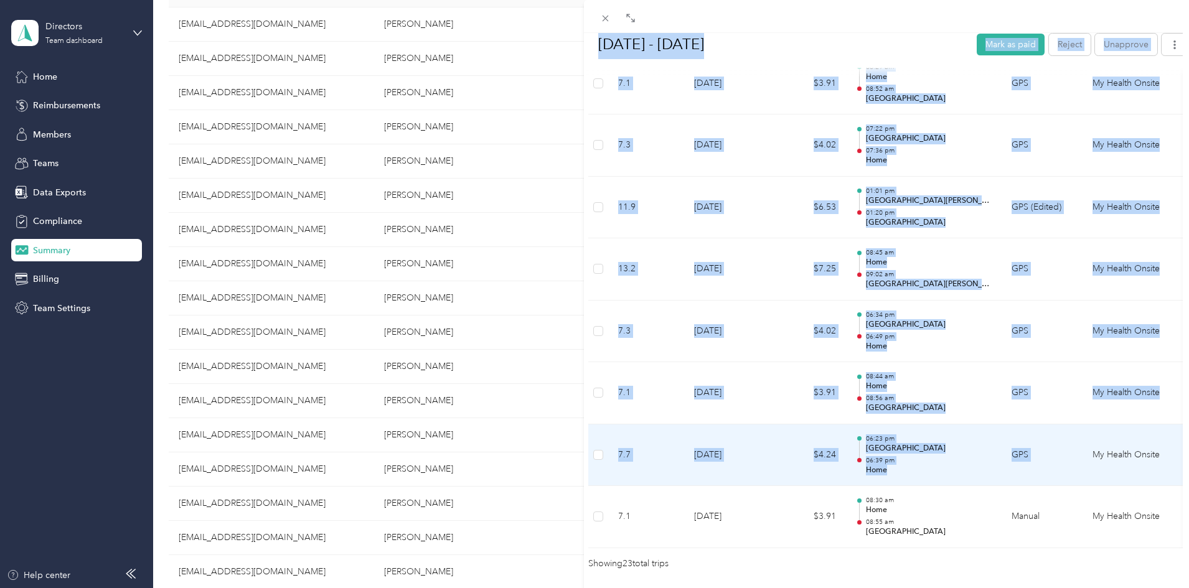
scroll to position [1386, 0]
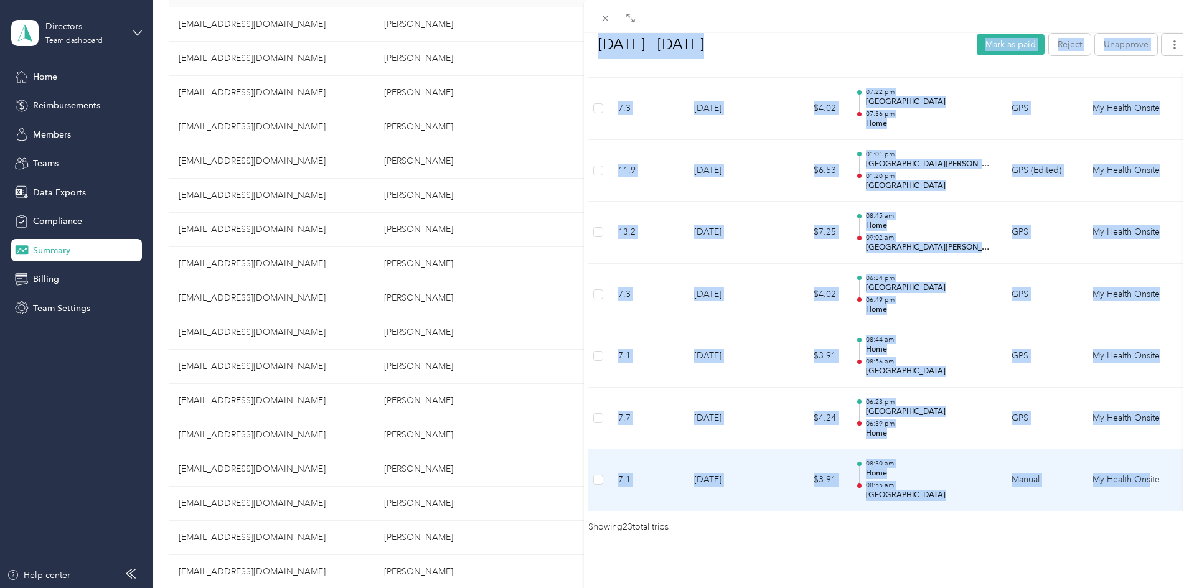
drag, startPoint x: 596, startPoint y: 84, endPoint x: 1151, endPoint y: 461, distance: 671.5
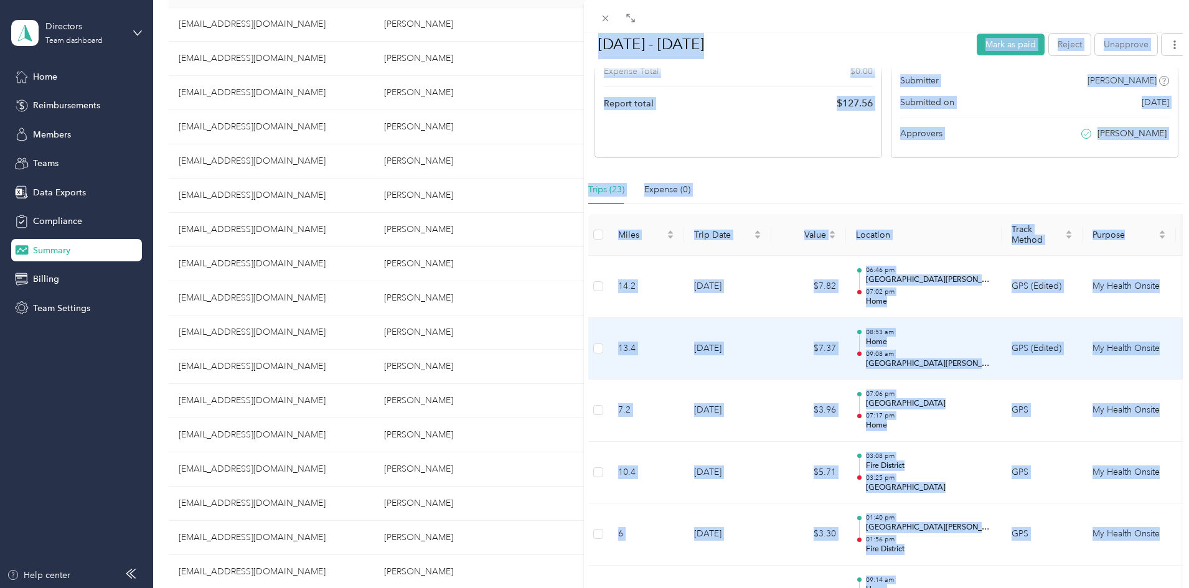
scroll to position [0, 0]
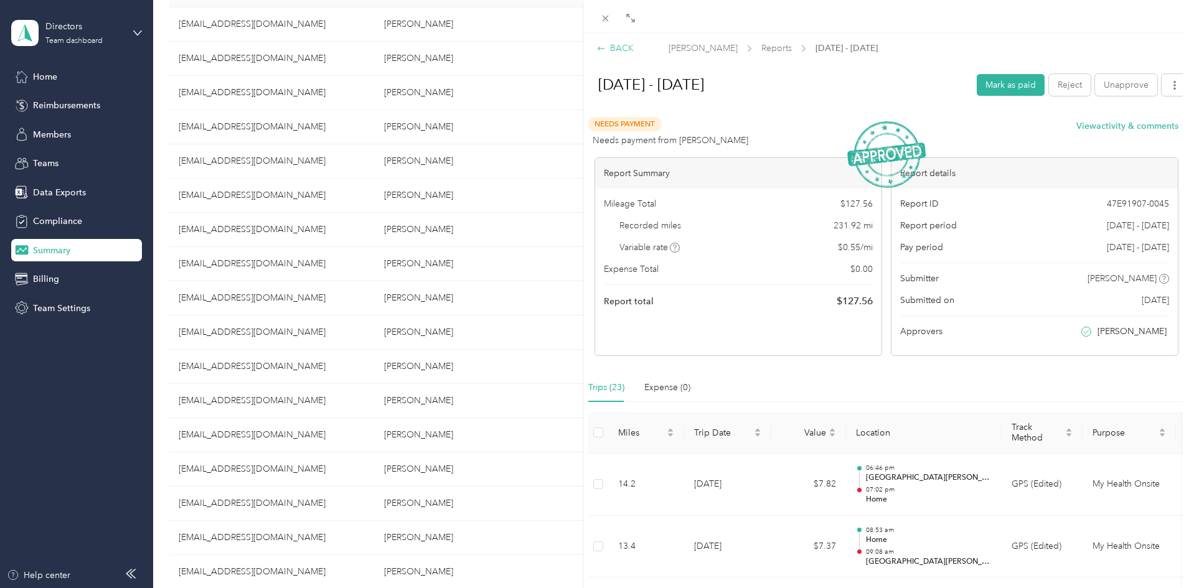
click at [620, 44] on div "BACK" at bounding box center [615, 48] width 37 height 13
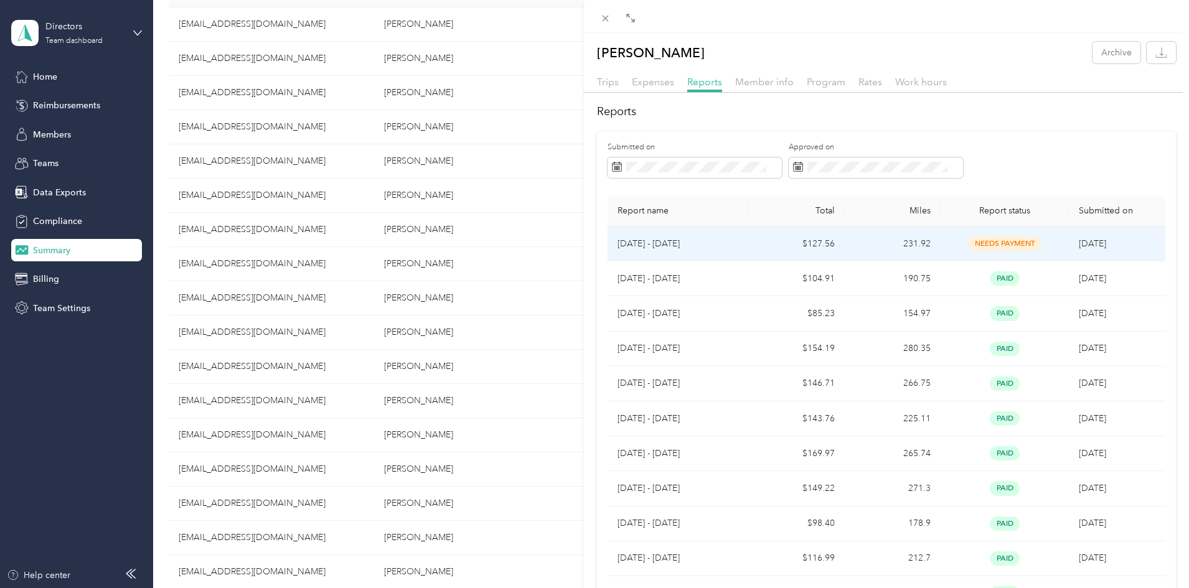
click at [1055, 240] on td "needs payment" at bounding box center [1005, 244] width 128 height 35
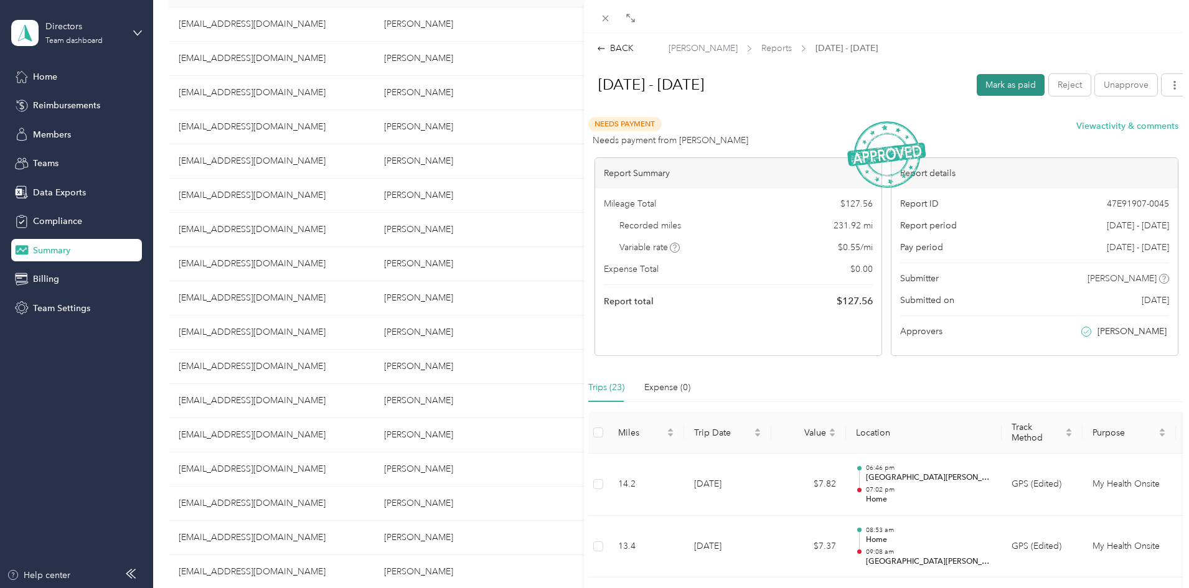
click at [1004, 91] on button "Mark as paid" at bounding box center [1011, 85] width 68 height 22
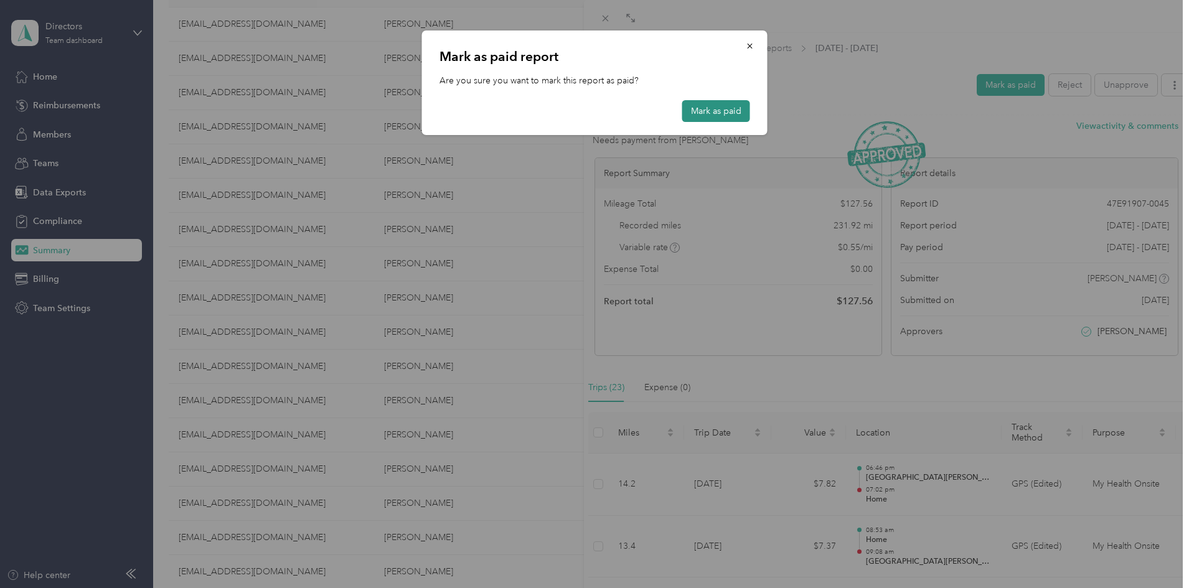
click at [735, 109] on button "Mark as paid" at bounding box center [716, 111] width 68 height 22
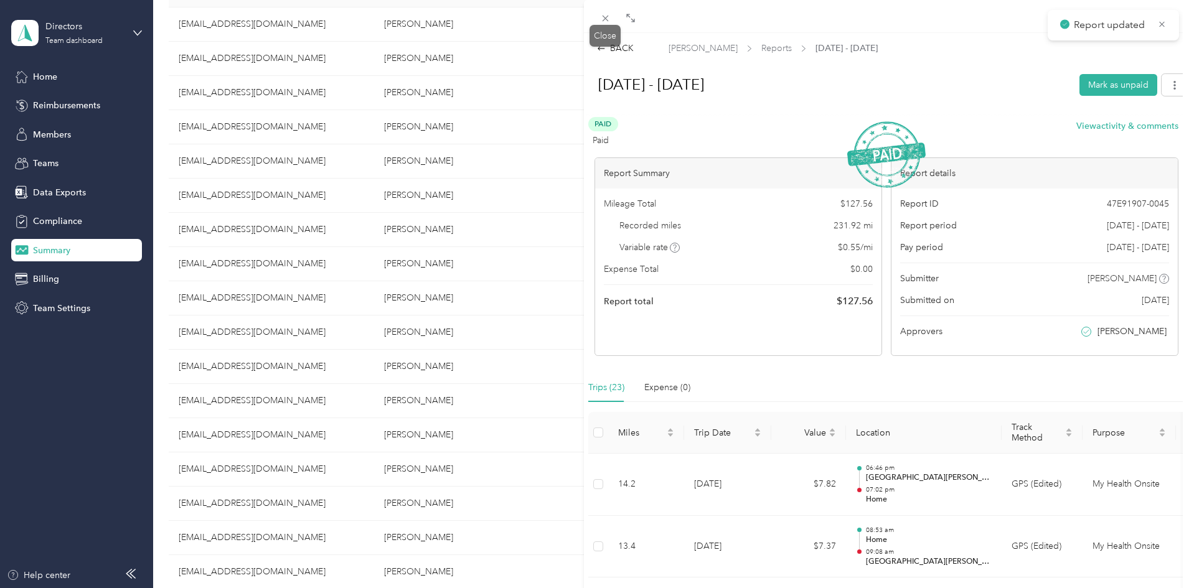
click at [605, 16] on icon at bounding box center [605, 18] width 11 height 11
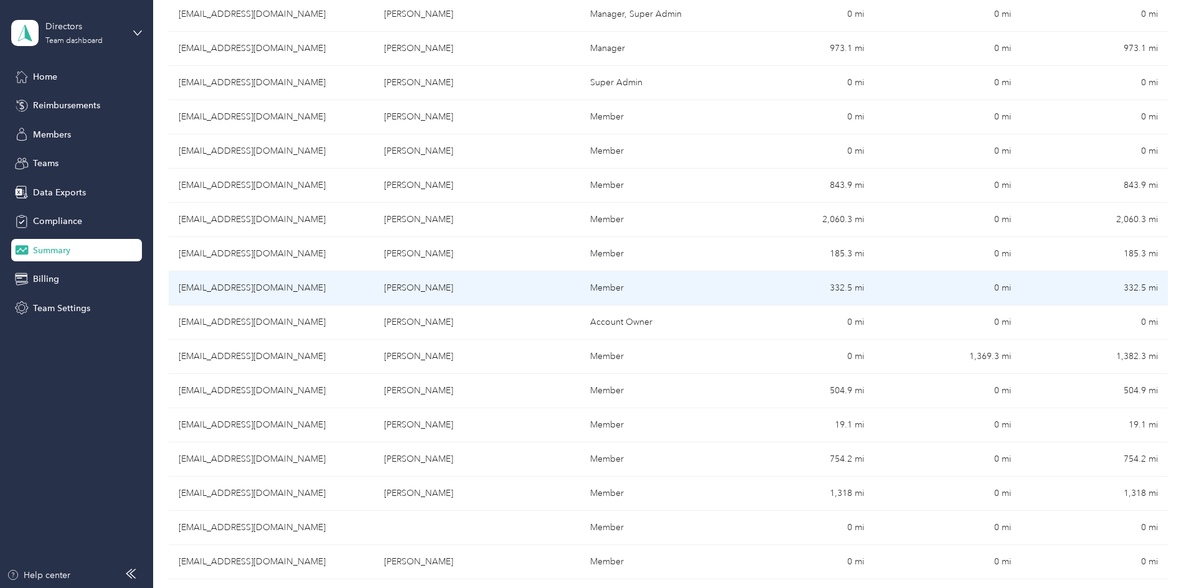
scroll to position [374, 0]
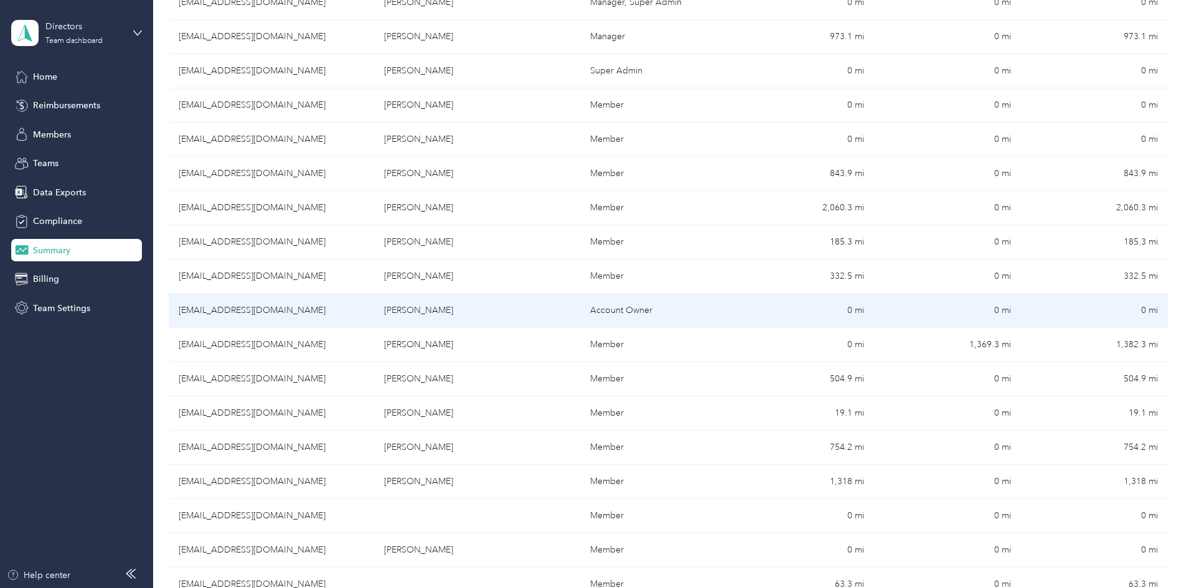
click at [489, 309] on td "[PERSON_NAME]" at bounding box center [476, 311] width 205 height 34
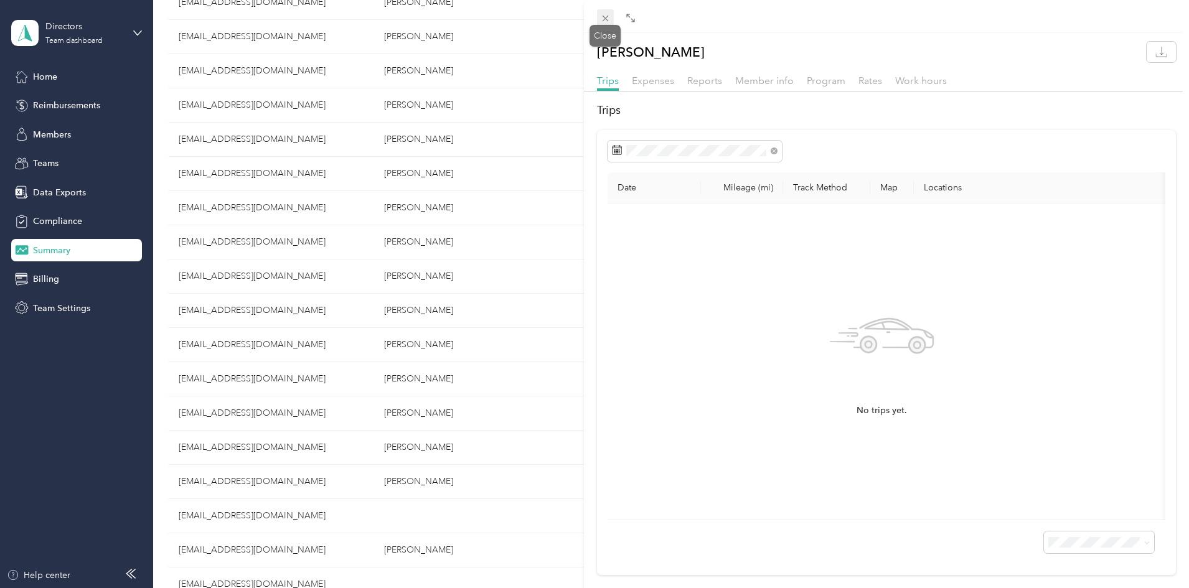
click at [606, 17] on icon at bounding box center [605, 18] width 11 height 11
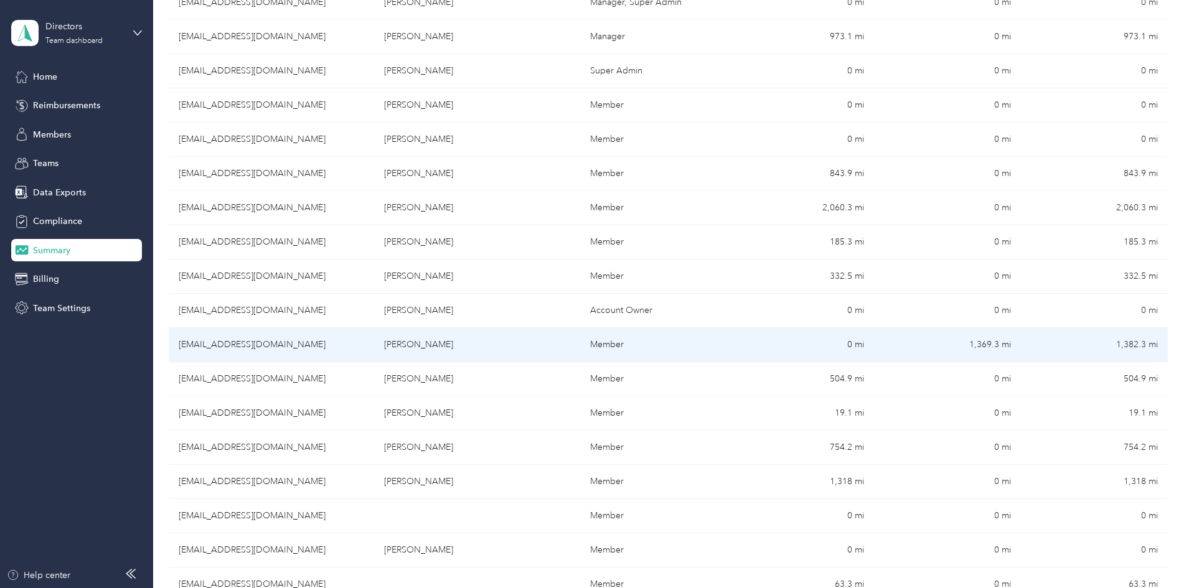
click at [374, 346] on td "[EMAIL_ADDRESS][DOMAIN_NAME]" at bounding box center [271, 345] width 205 height 34
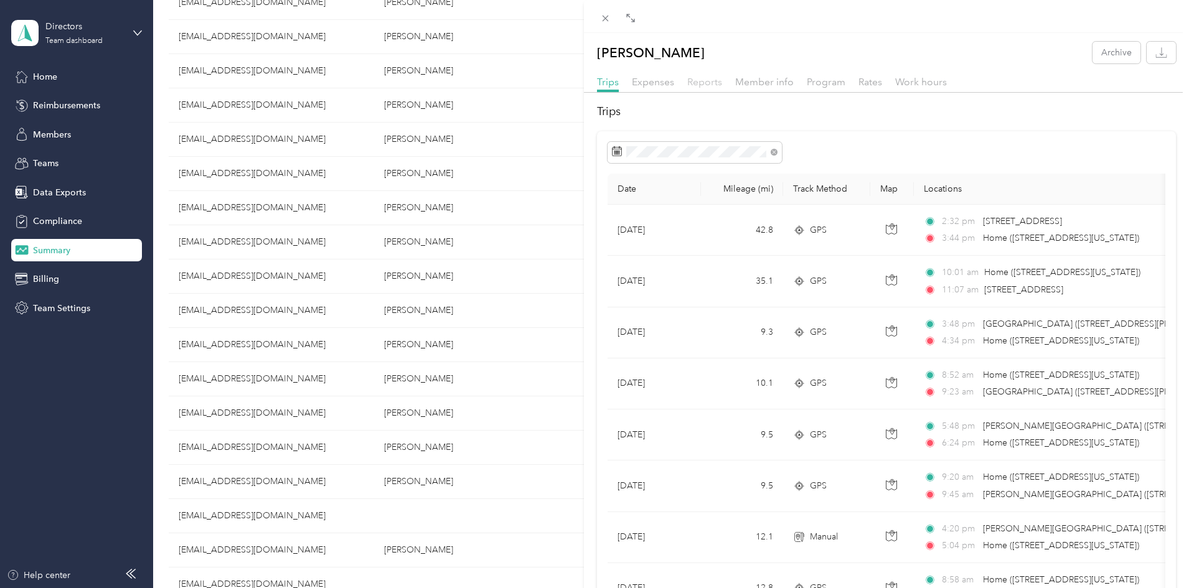
click at [690, 82] on span "Reports" at bounding box center [704, 82] width 35 height 12
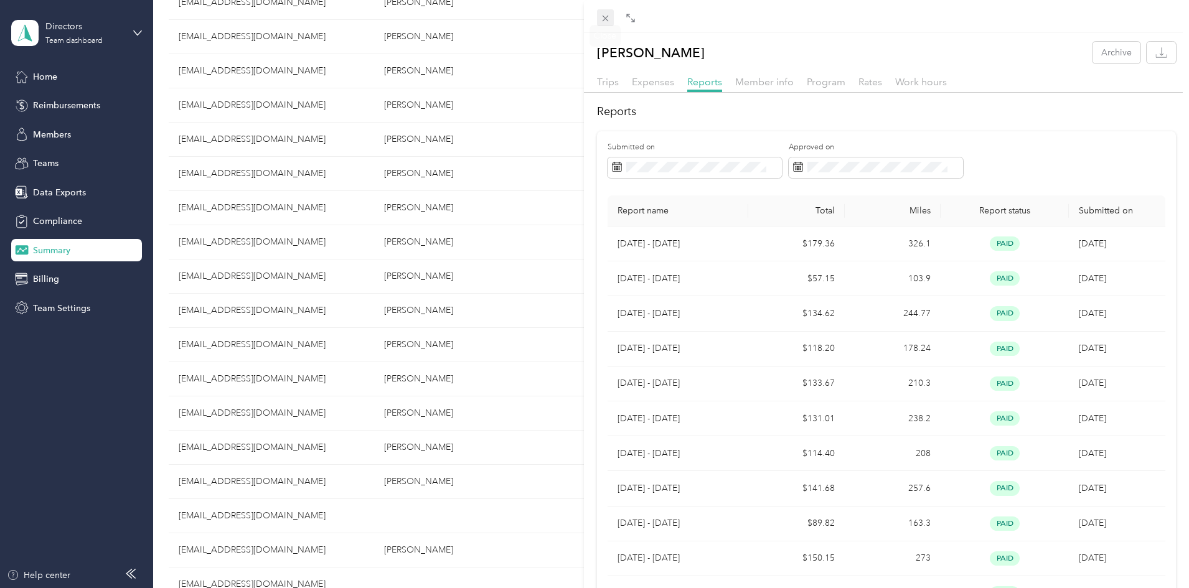
click at [607, 24] on span at bounding box center [605, 17] width 17 height 17
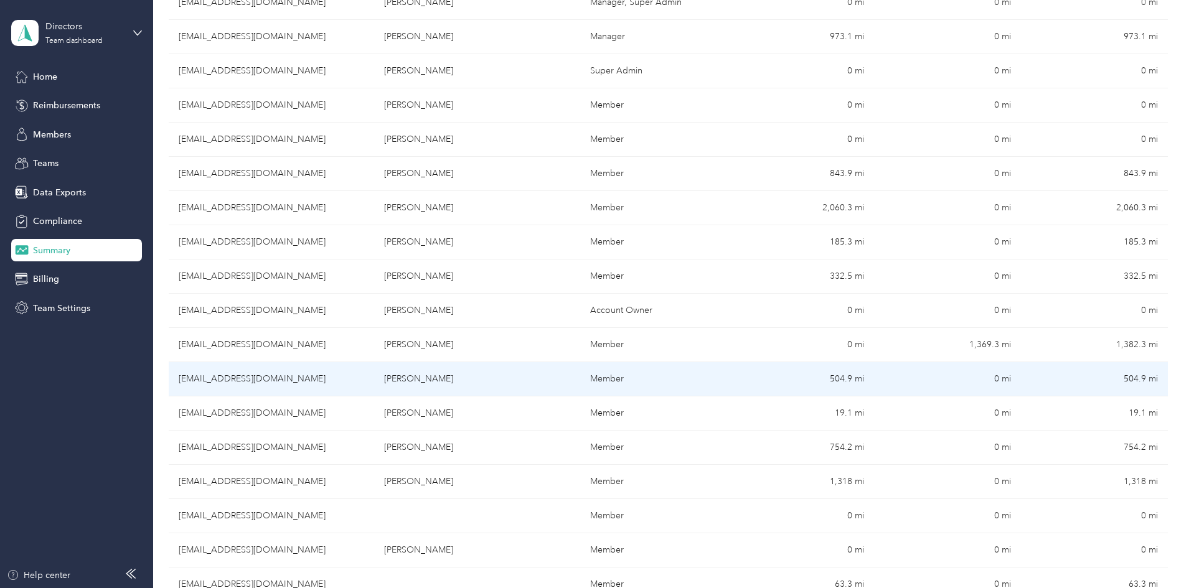
click at [442, 377] on td "[PERSON_NAME]" at bounding box center [476, 379] width 205 height 34
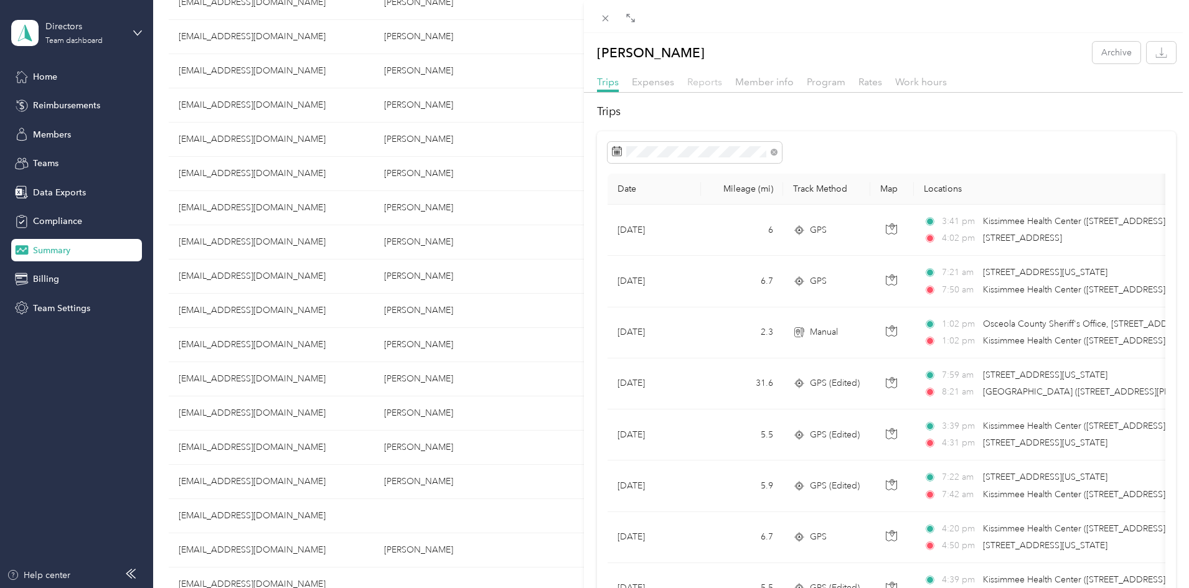
click at [705, 76] on span "Reports" at bounding box center [704, 82] width 35 height 12
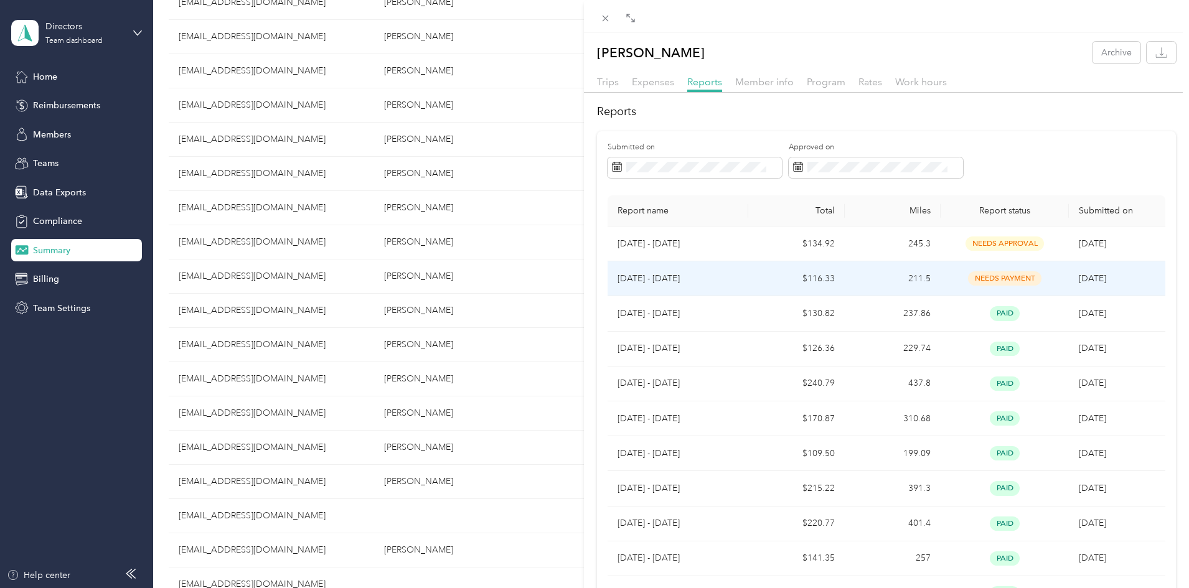
click at [1085, 280] on span "[DATE]" at bounding box center [1092, 278] width 27 height 11
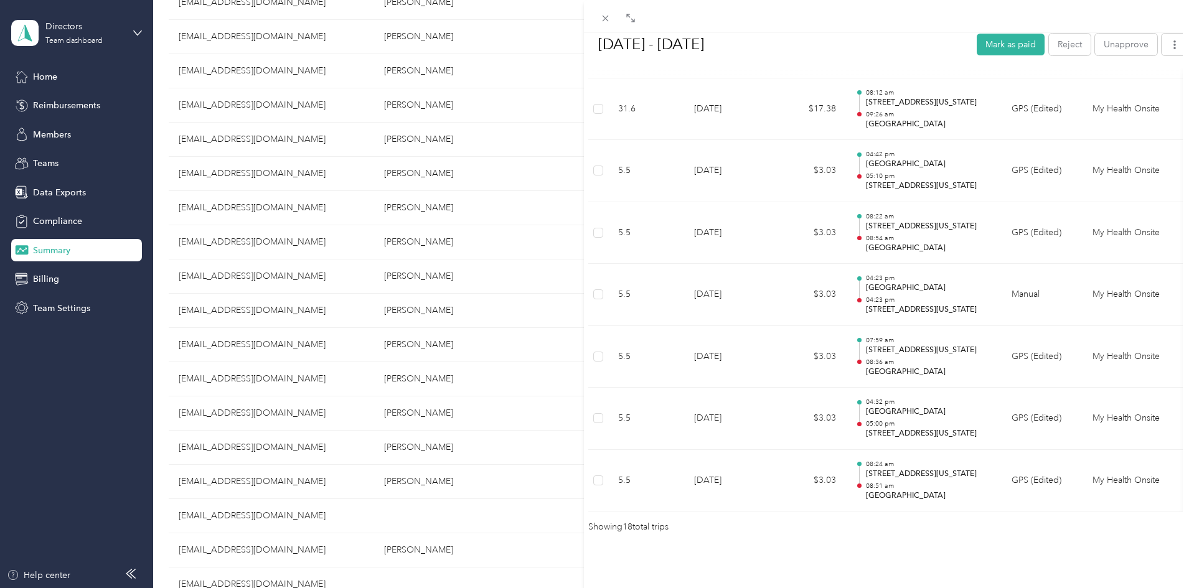
scroll to position [1076, 0]
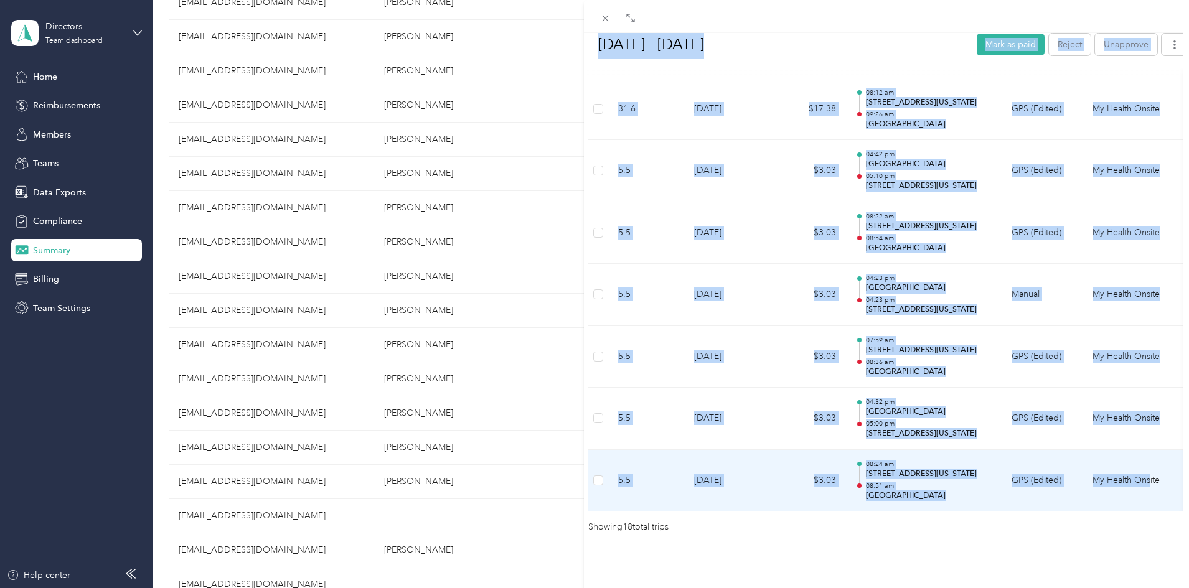
drag, startPoint x: 597, startPoint y: 91, endPoint x: 1150, endPoint y: 464, distance: 667.3
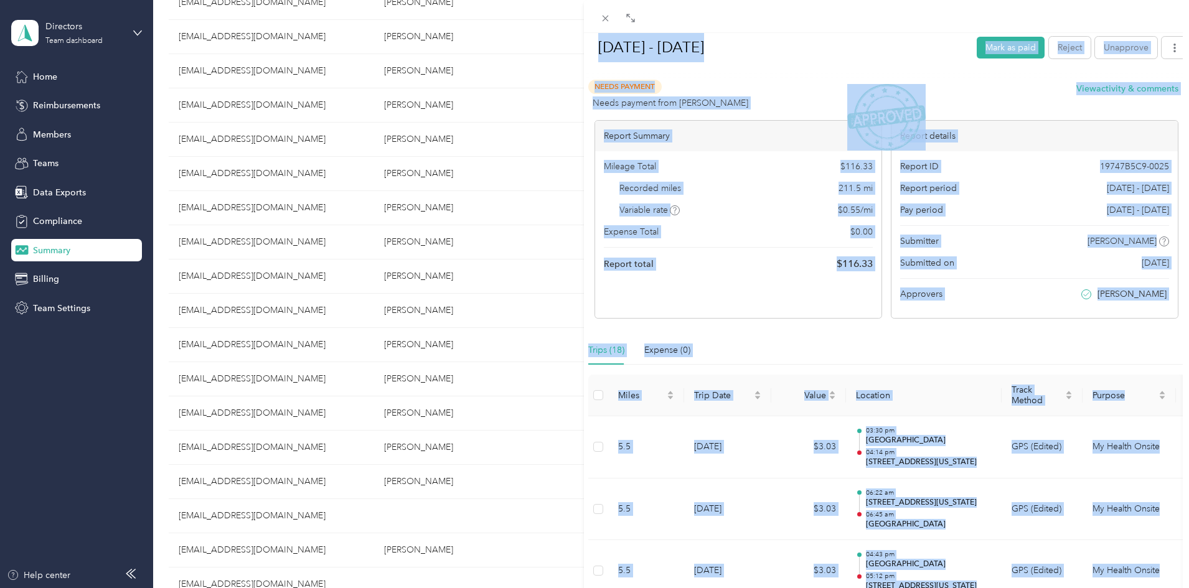
scroll to position [0, 0]
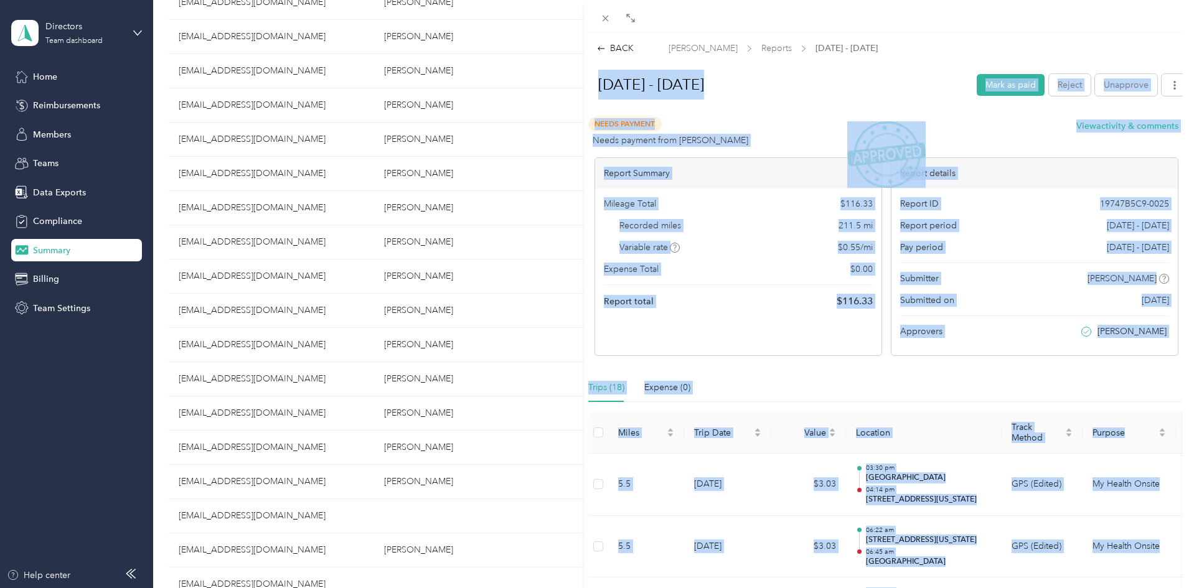
drag, startPoint x: 878, startPoint y: 148, endPoint x: 653, endPoint y: 88, distance: 233.0
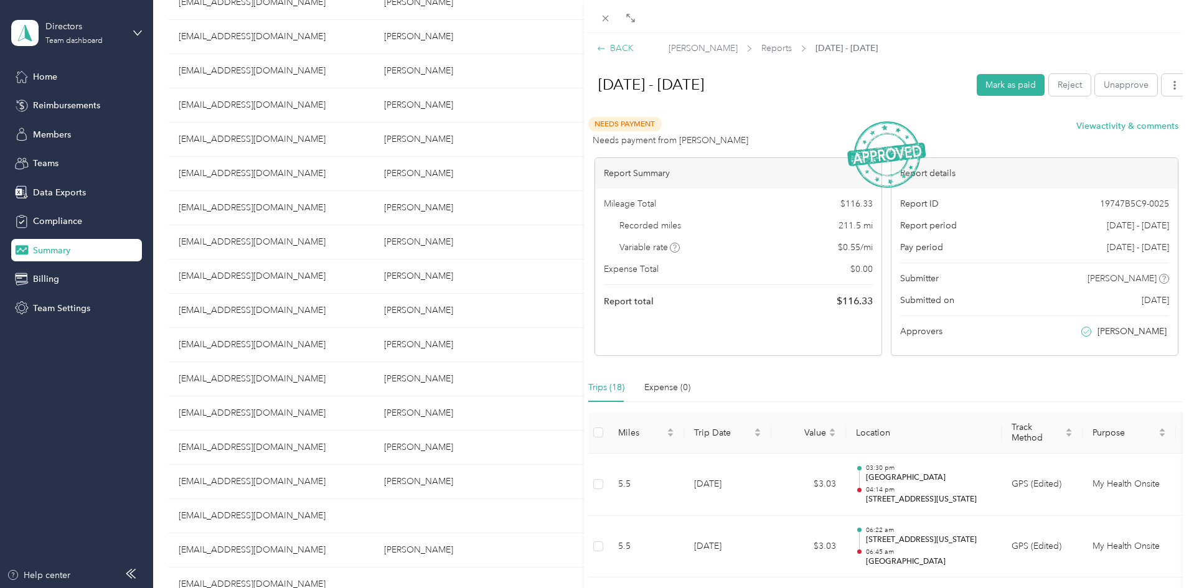
click at [620, 45] on div "BACK" at bounding box center [615, 48] width 37 height 13
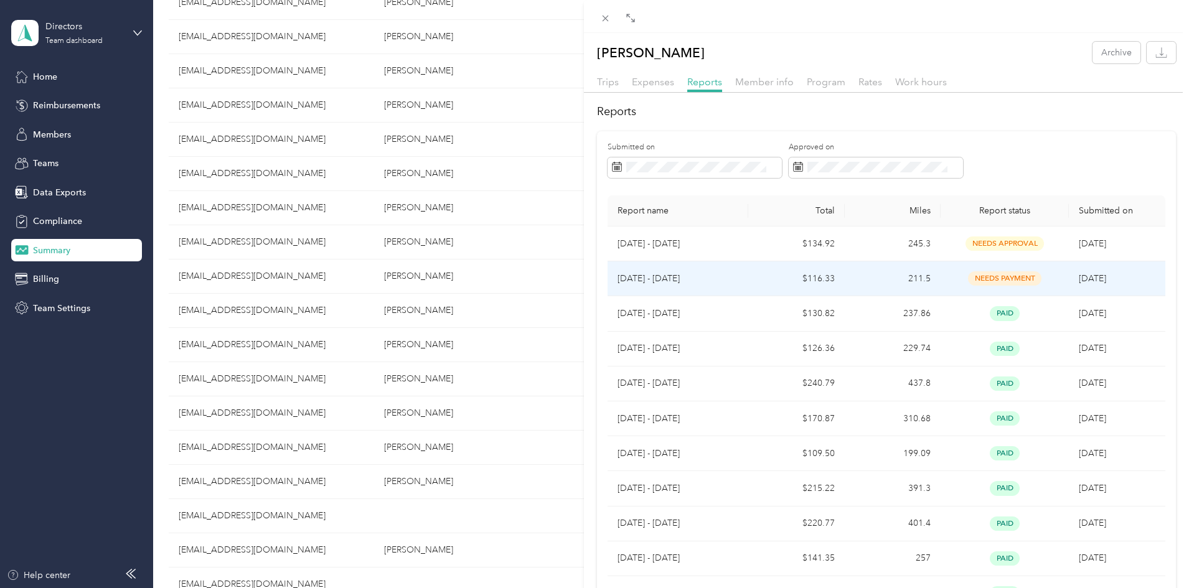
click at [1000, 285] on span "needs payment" at bounding box center [1004, 278] width 73 height 14
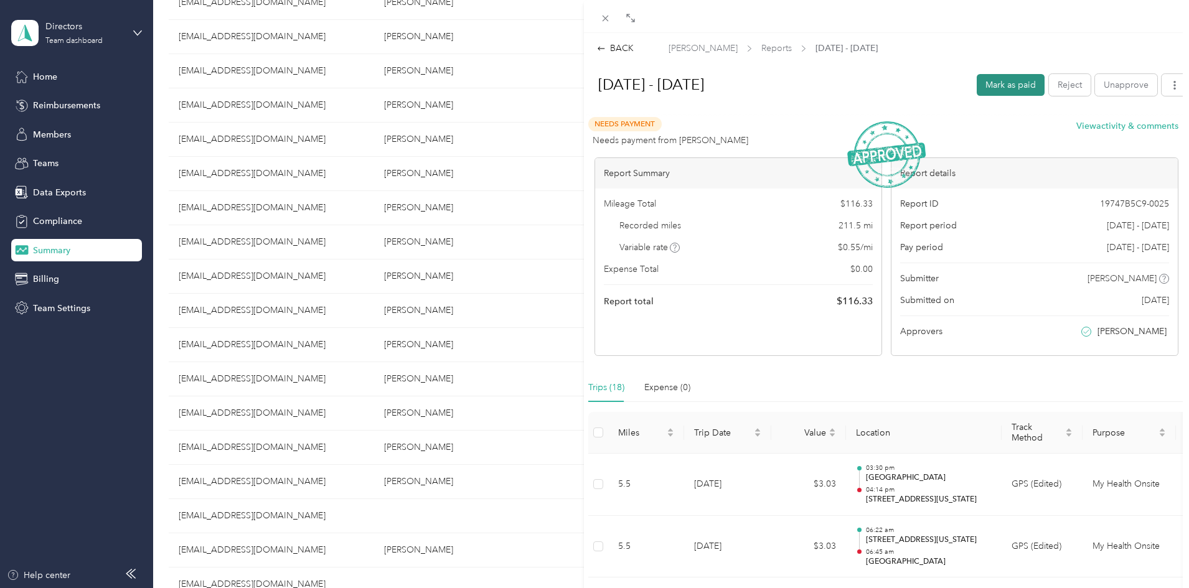
click at [1008, 82] on button "Mark as paid" at bounding box center [1011, 85] width 68 height 22
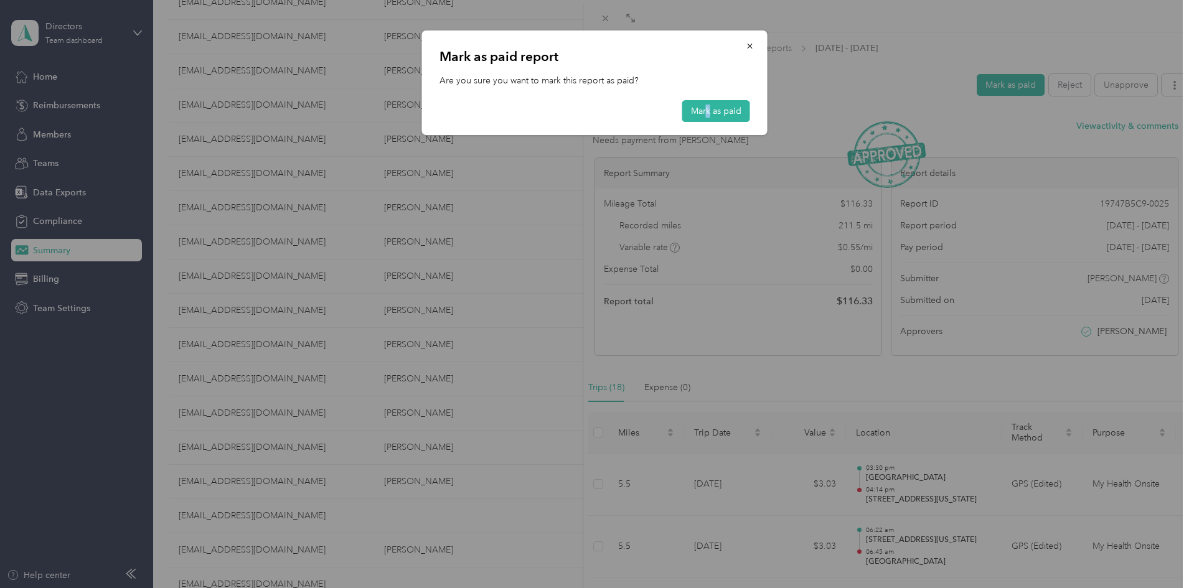
click at [708, 98] on div "[PERSON_NAME] as paid report Are you sure you want to mark this report as paid?…" at bounding box center [595, 83] width 346 height 105
click at [707, 111] on button "Mark as paid" at bounding box center [716, 111] width 68 height 22
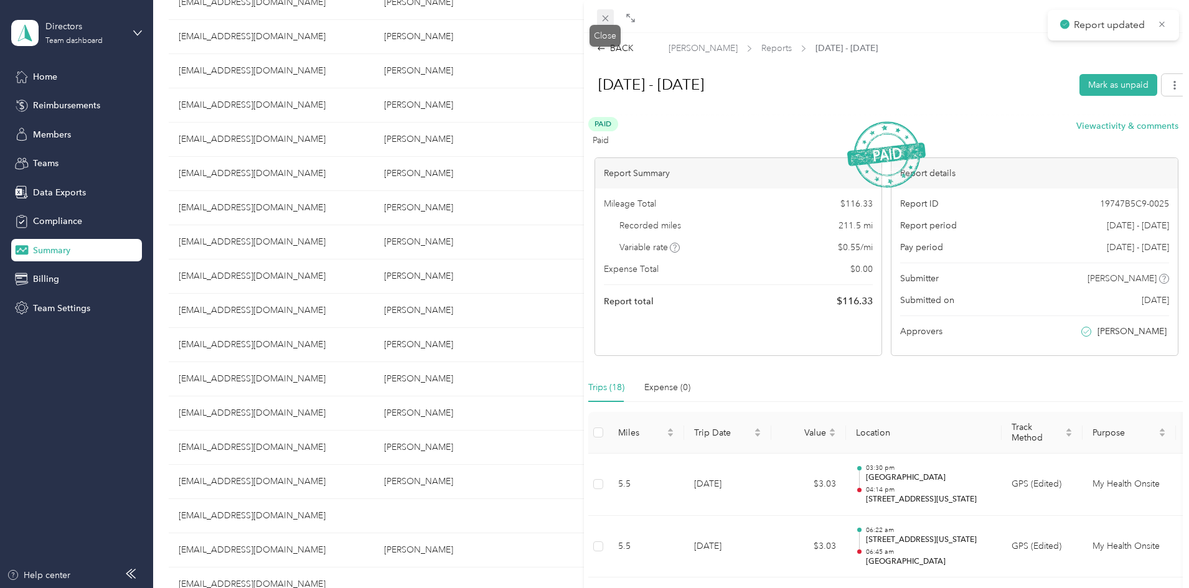
click at [601, 18] on icon at bounding box center [605, 18] width 11 height 11
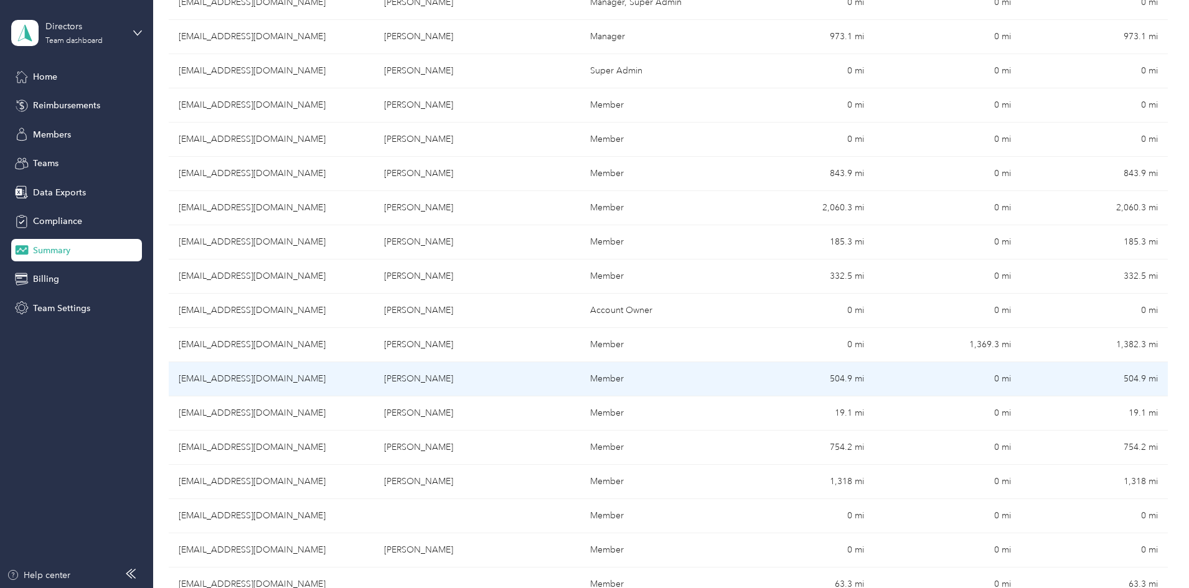
click at [428, 374] on td "[PERSON_NAME]" at bounding box center [476, 379] width 205 height 34
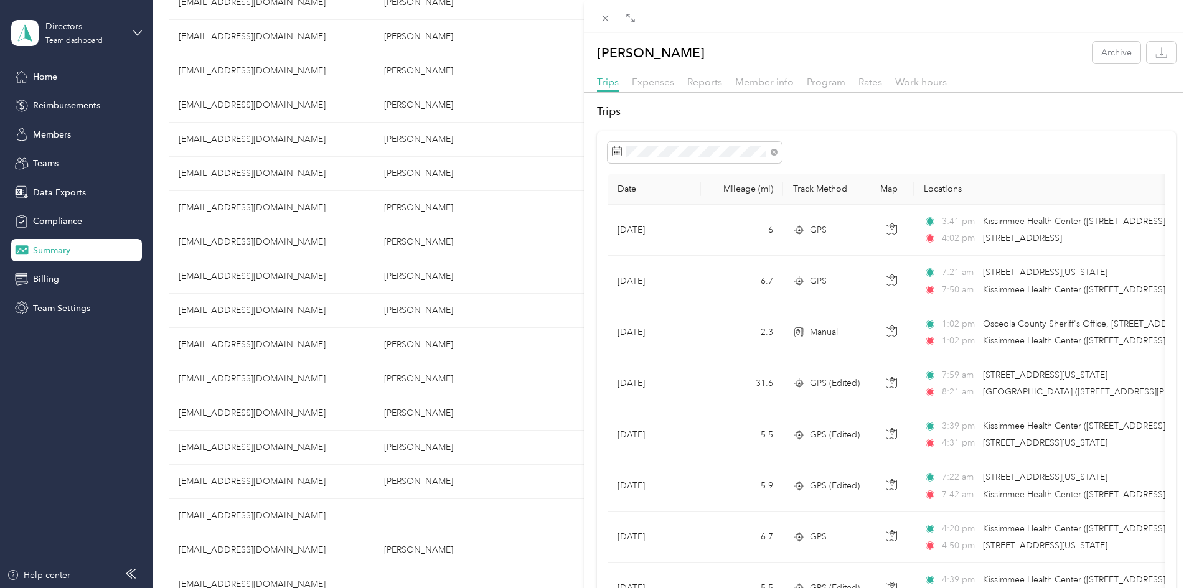
drag, startPoint x: 697, startPoint y: 81, endPoint x: 733, endPoint y: 88, distance: 37.5
click at [697, 82] on span "Reports" at bounding box center [704, 82] width 35 height 12
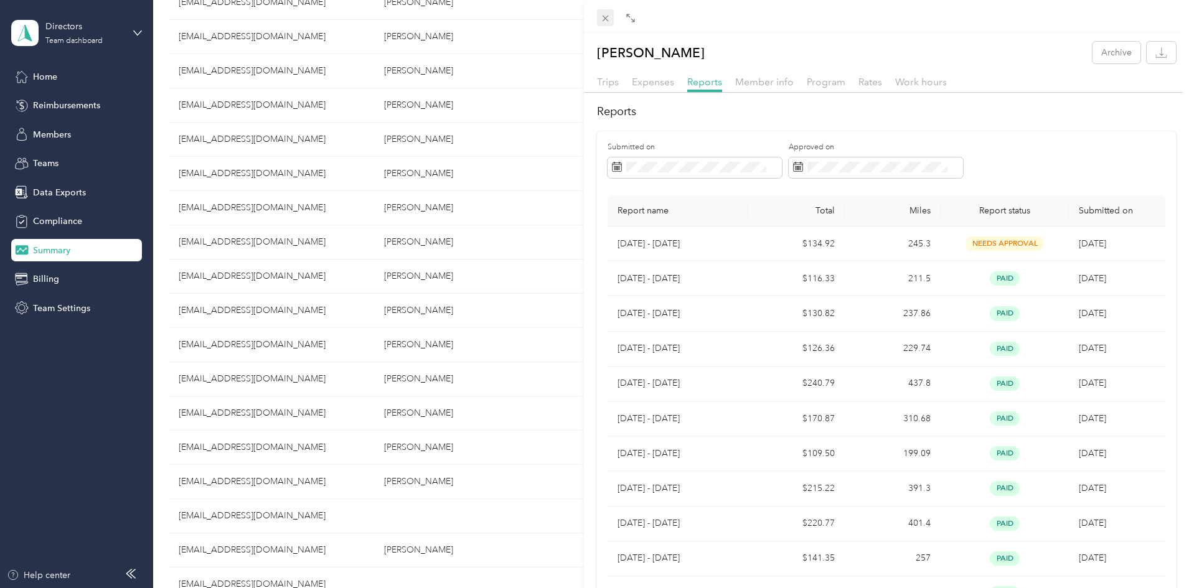
click at [606, 19] on icon at bounding box center [605, 18] width 11 height 11
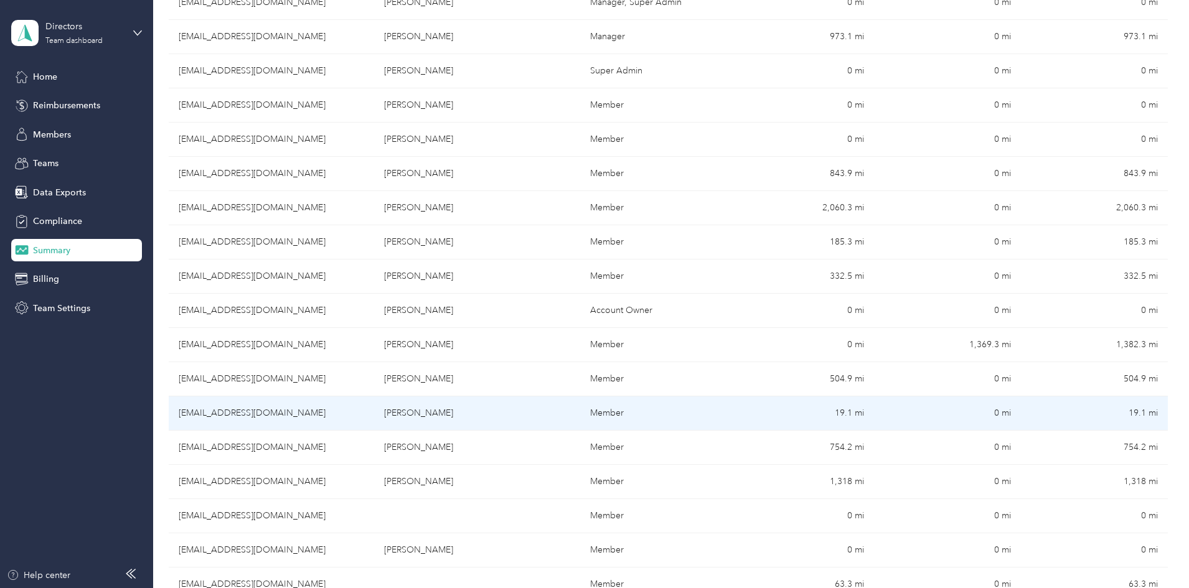
click at [327, 416] on td "[EMAIL_ADDRESS][DOMAIN_NAME]" at bounding box center [271, 414] width 205 height 34
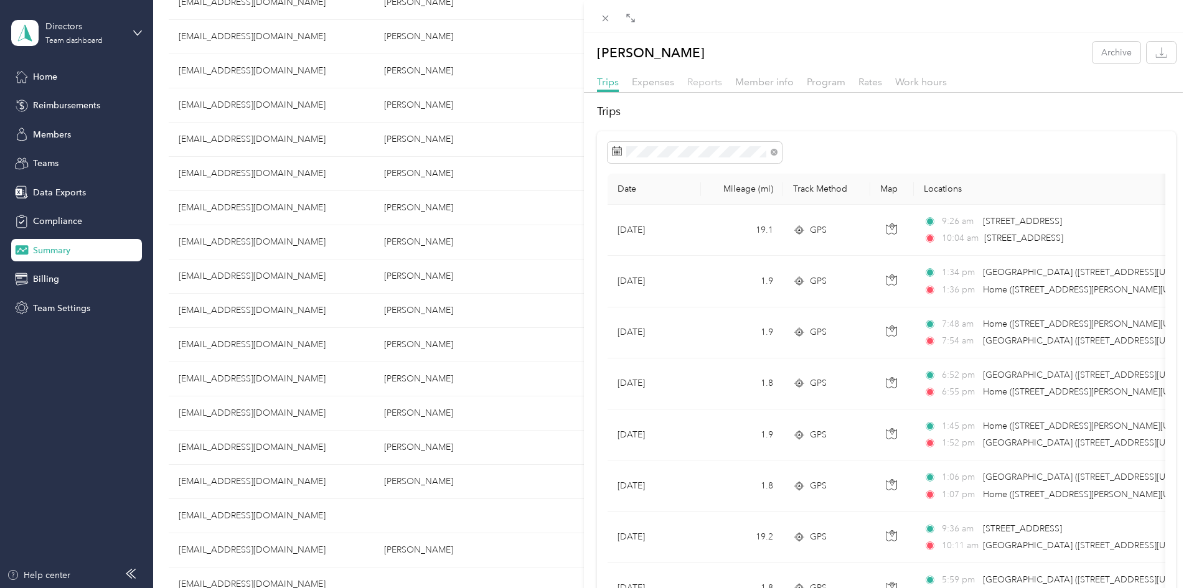
click at [710, 82] on span "Reports" at bounding box center [704, 82] width 35 height 12
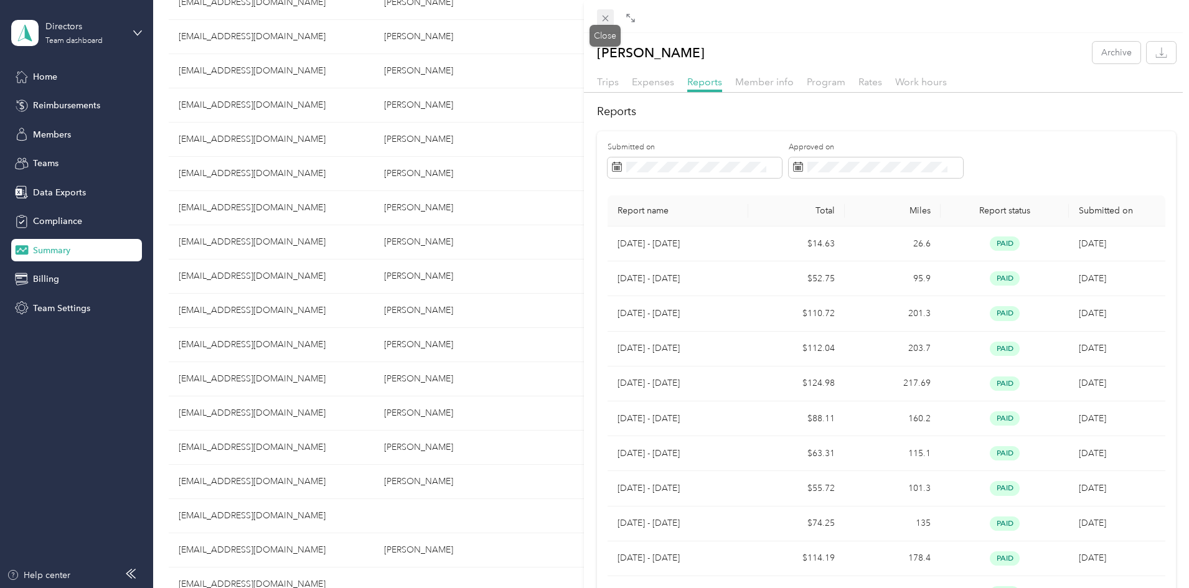
click at [605, 18] on icon at bounding box center [605, 18] width 11 height 11
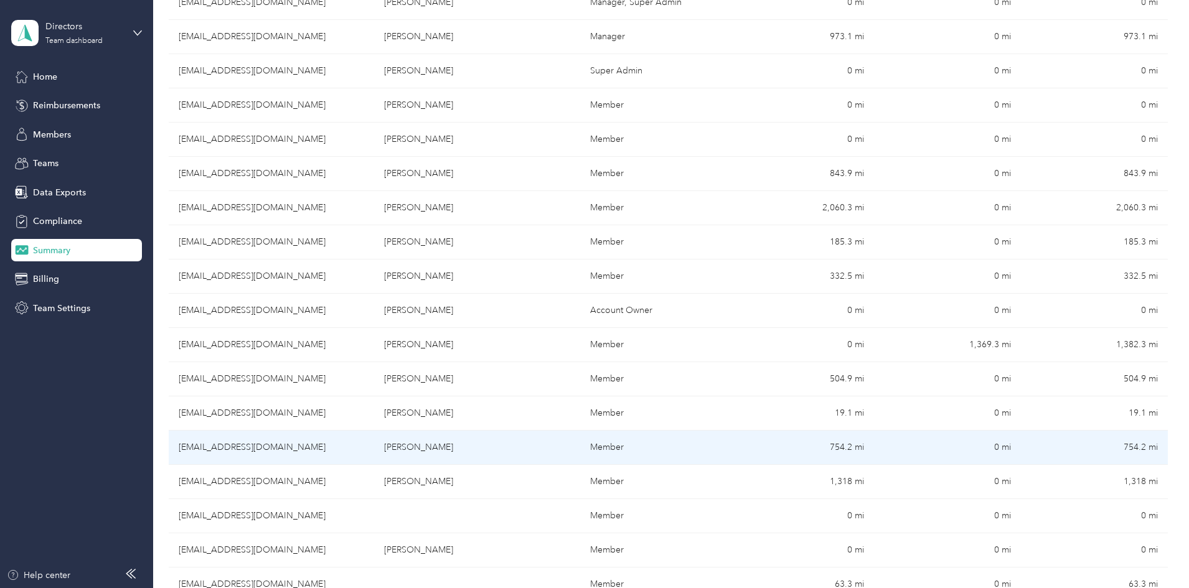
click at [371, 454] on td "[EMAIL_ADDRESS][DOMAIN_NAME]" at bounding box center [271, 448] width 205 height 34
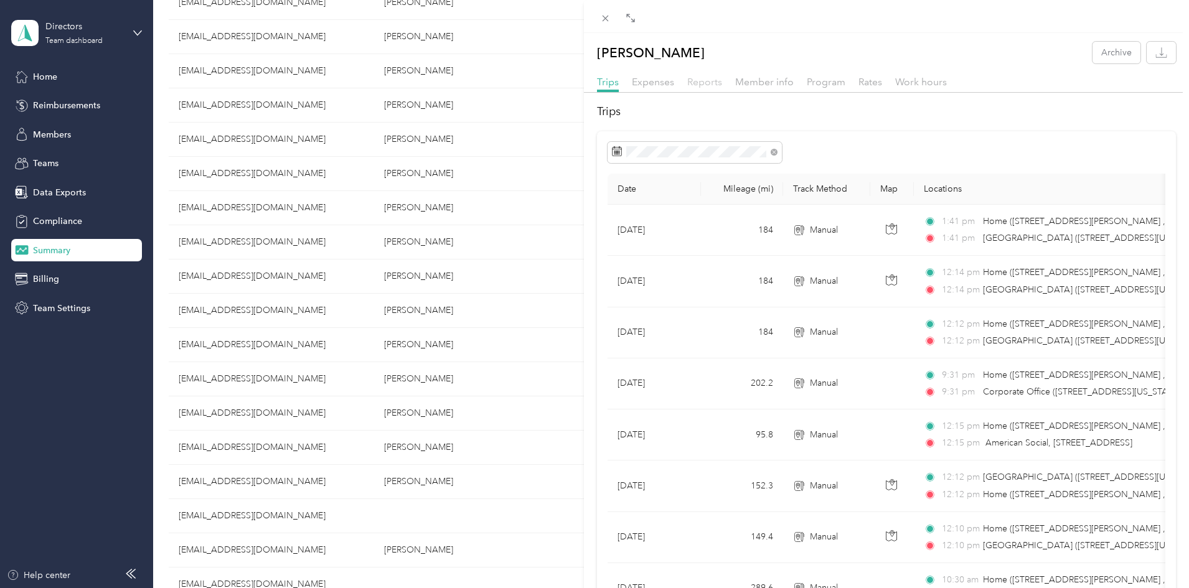
click at [689, 81] on span "Reports" at bounding box center [704, 82] width 35 height 12
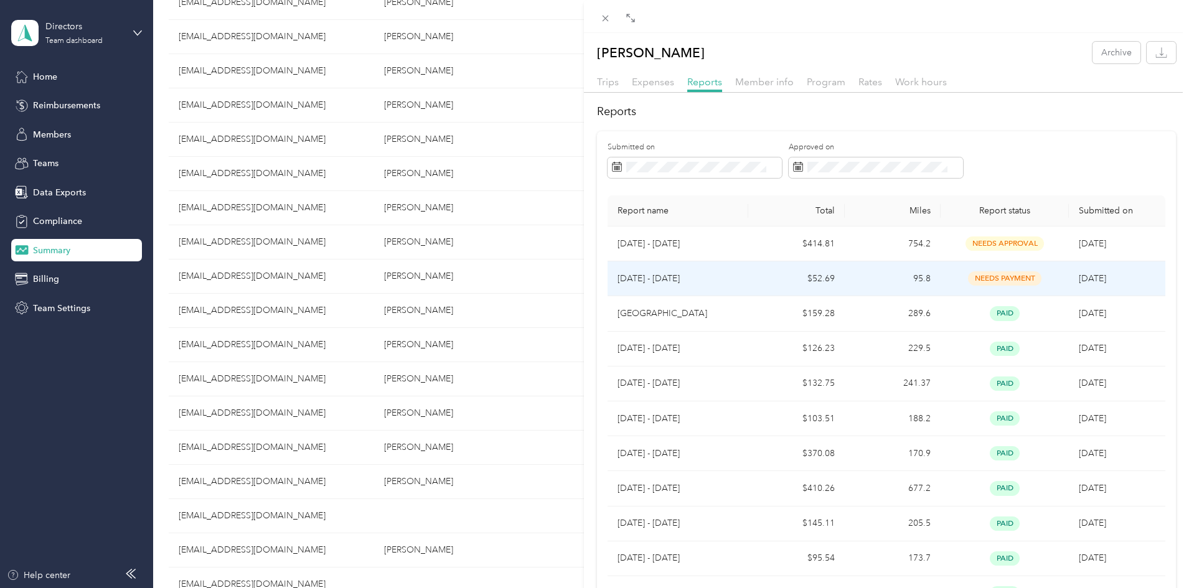
click at [934, 277] on td "95.8" at bounding box center [893, 279] width 96 height 35
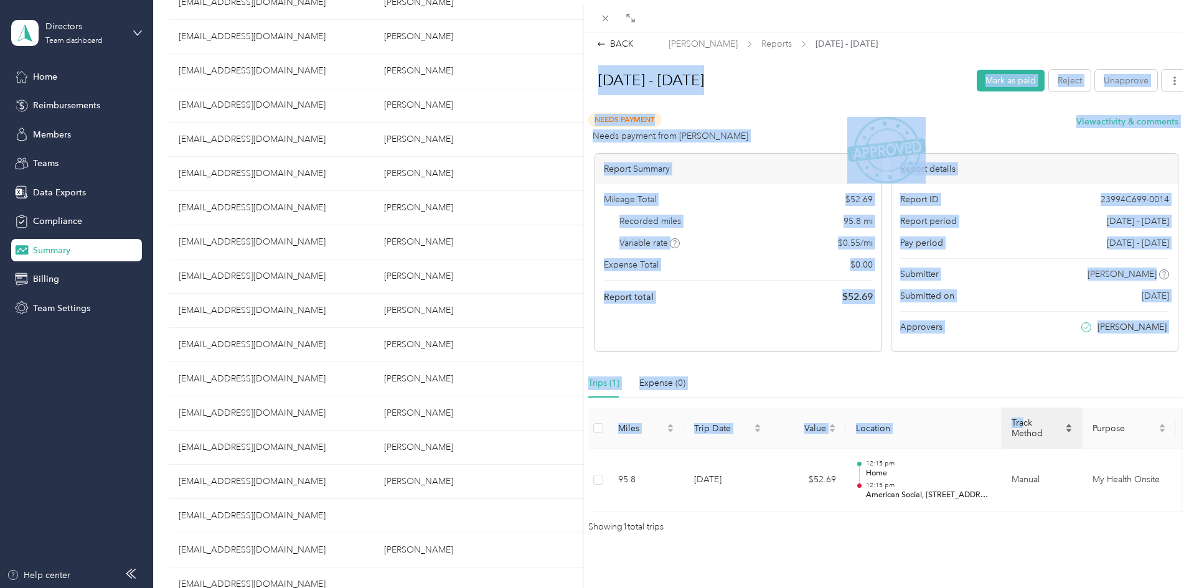
scroll to position [23, 0]
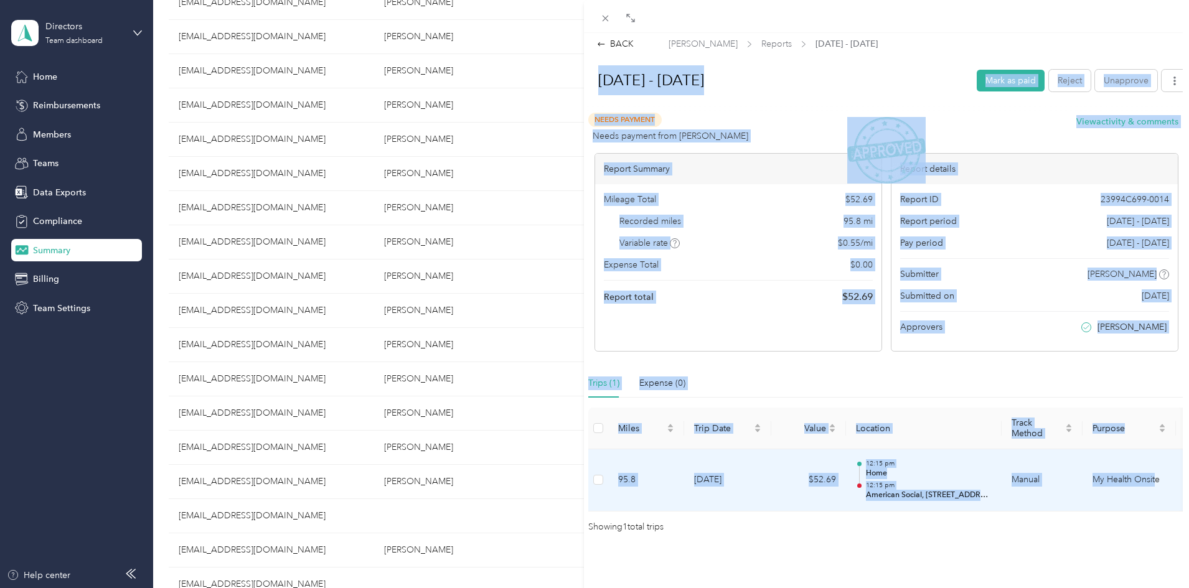
drag, startPoint x: 600, startPoint y: 85, endPoint x: 1155, endPoint y: 466, distance: 673.0
click at [1155, 466] on div "[DATE] - [DATE] [PERSON_NAME] as paid Reject Unapprove Needs Payment Needs paym…" at bounding box center [887, 298] width 606 height 473
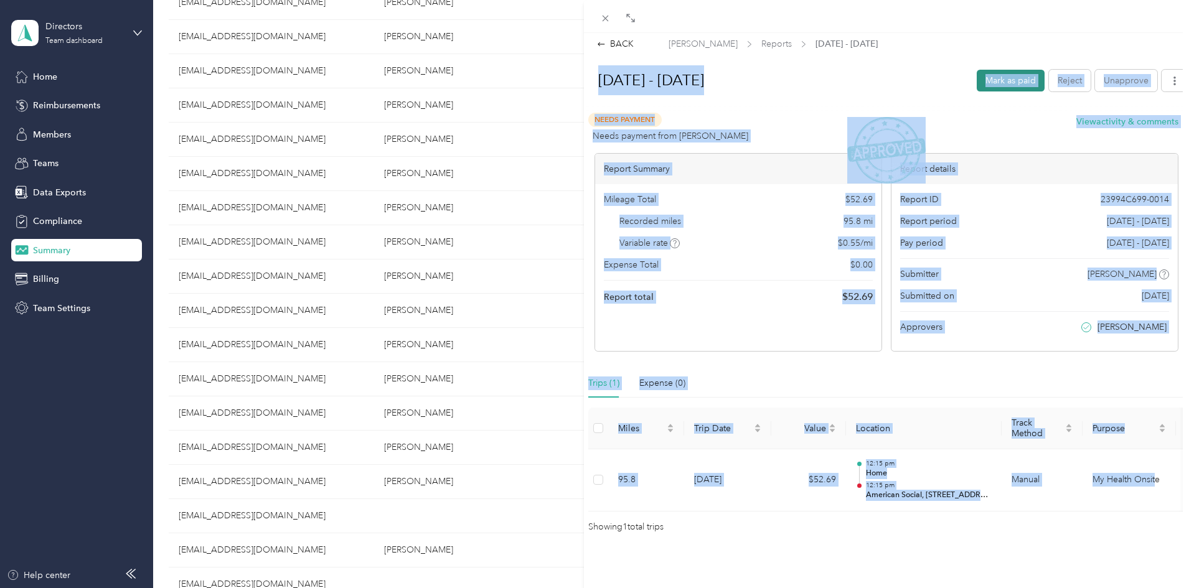
click at [977, 70] on button "Mark as paid" at bounding box center [1011, 81] width 68 height 22
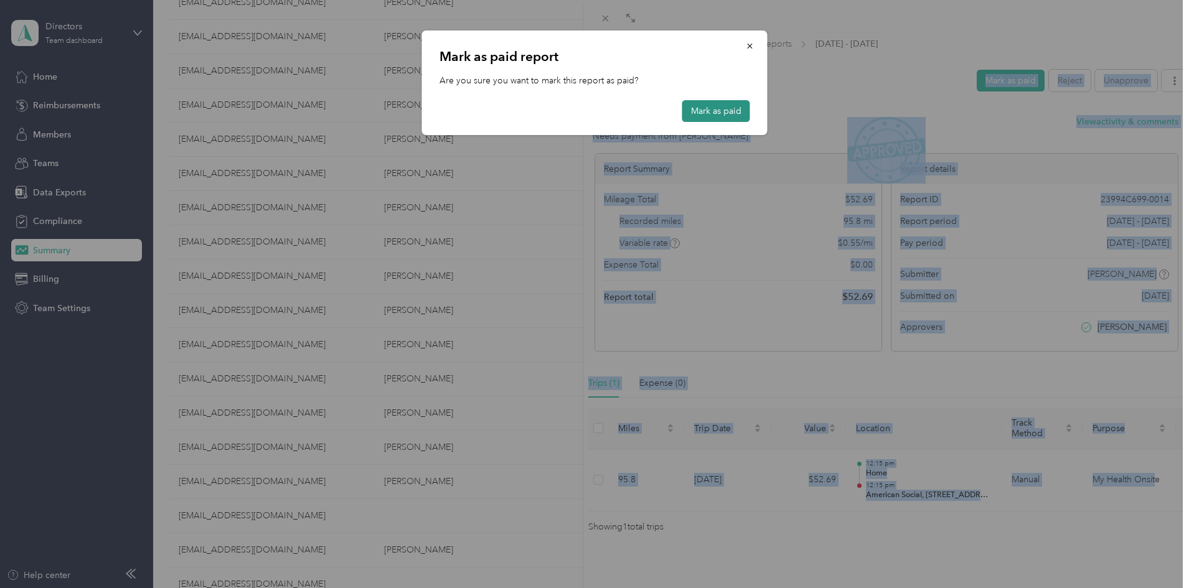
click at [728, 120] on button "Mark as paid" at bounding box center [716, 111] width 68 height 22
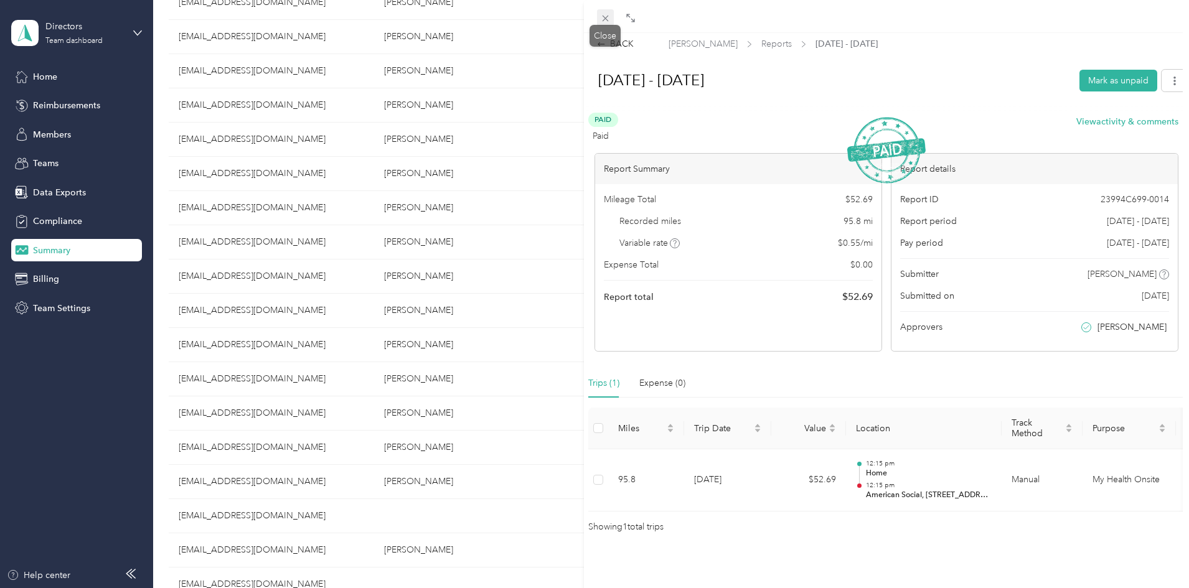
click at [603, 22] on icon at bounding box center [605, 18] width 11 height 11
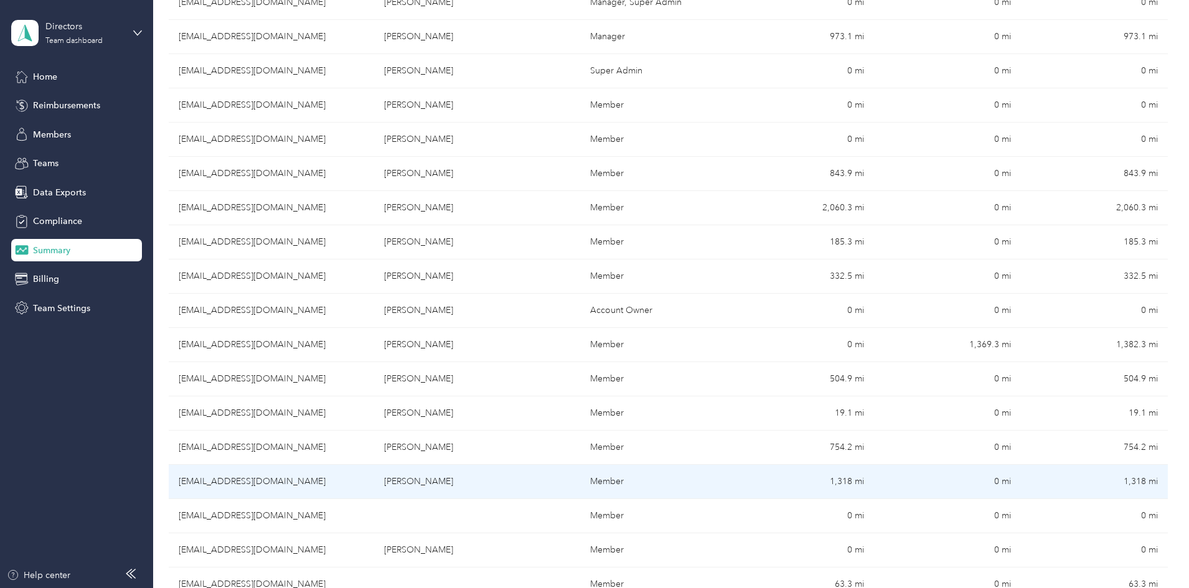
click at [374, 470] on td "[EMAIL_ADDRESS][DOMAIN_NAME]" at bounding box center [271, 482] width 205 height 34
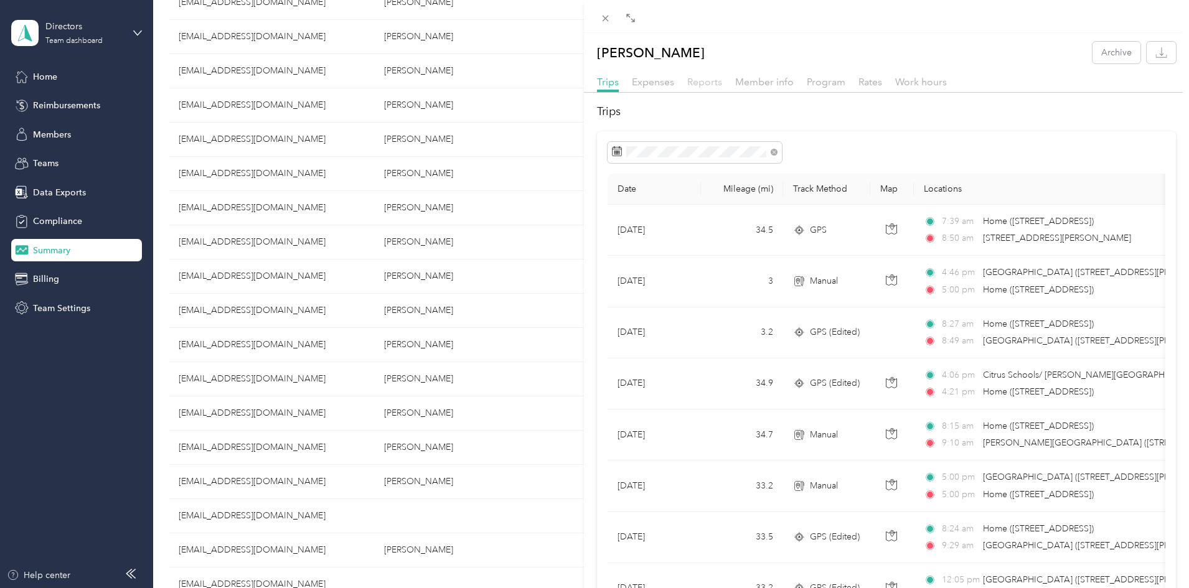
click at [689, 79] on span "Reports" at bounding box center [704, 82] width 35 height 12
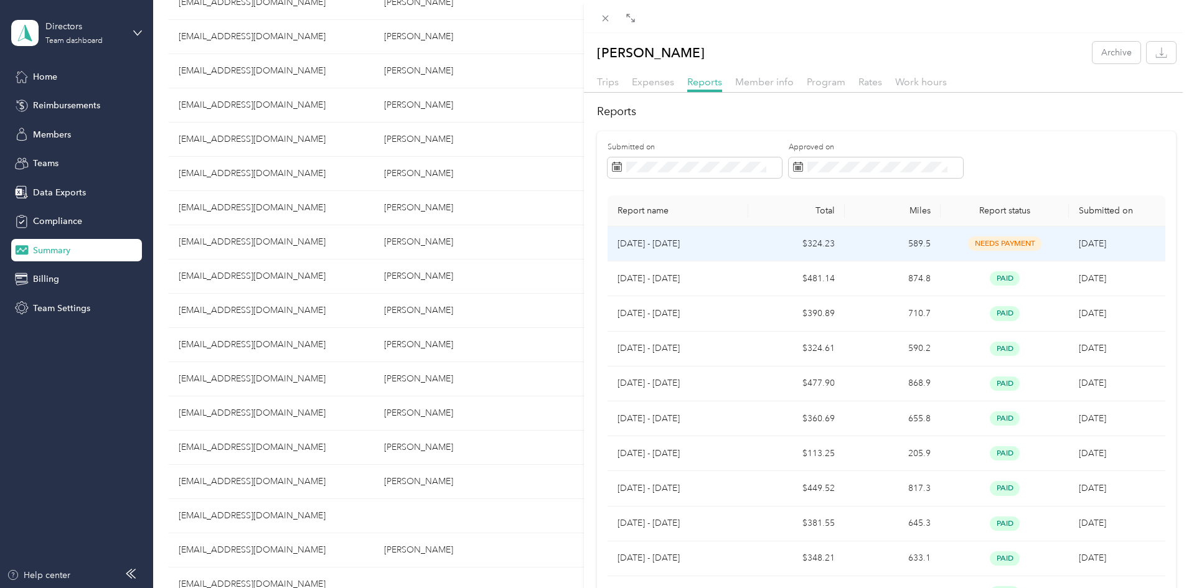
click at [1077, 251] on td "[DATE]" at bounding box center [1117, 244] width 96 height 35
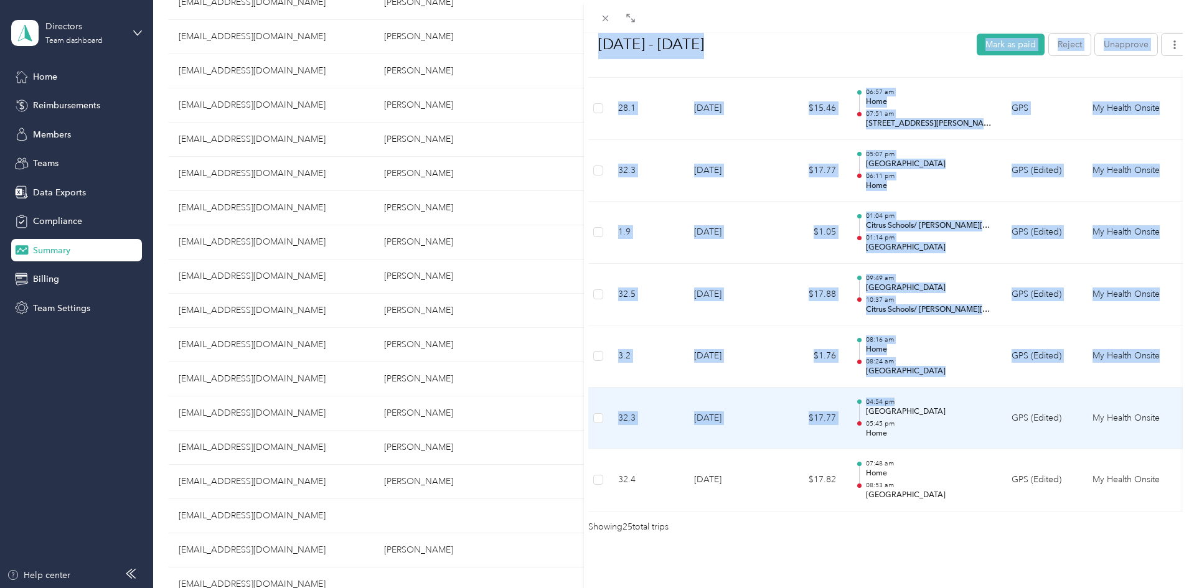
scroll to position [1510, 0]
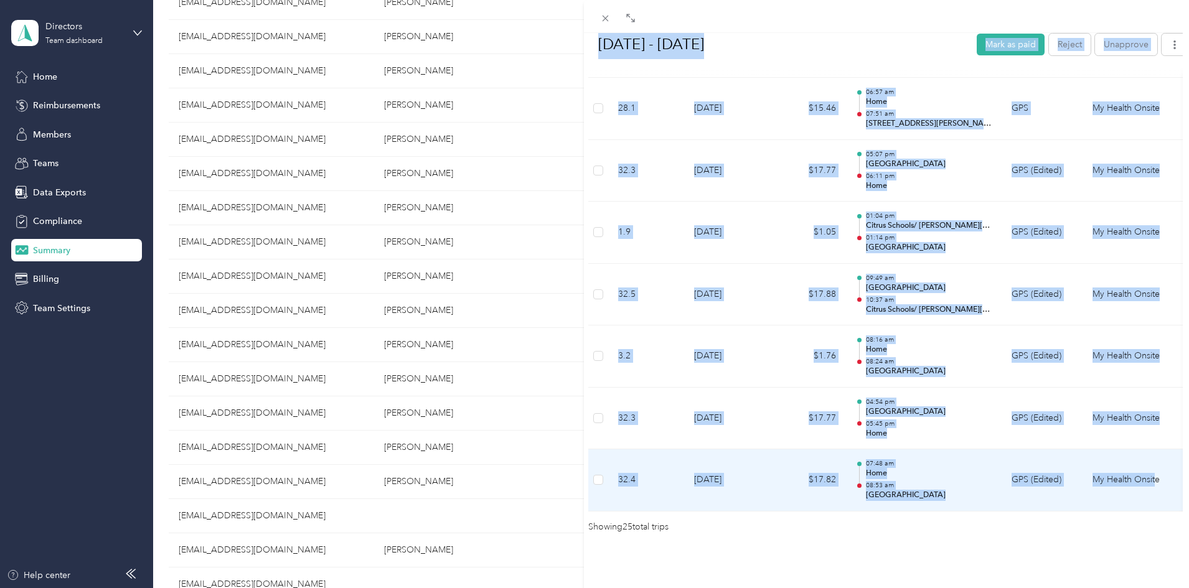
drag, startPoint x: 593, startPoint y: 80, endPoint x: 1155, endPoint y: 468, distance: 682.6
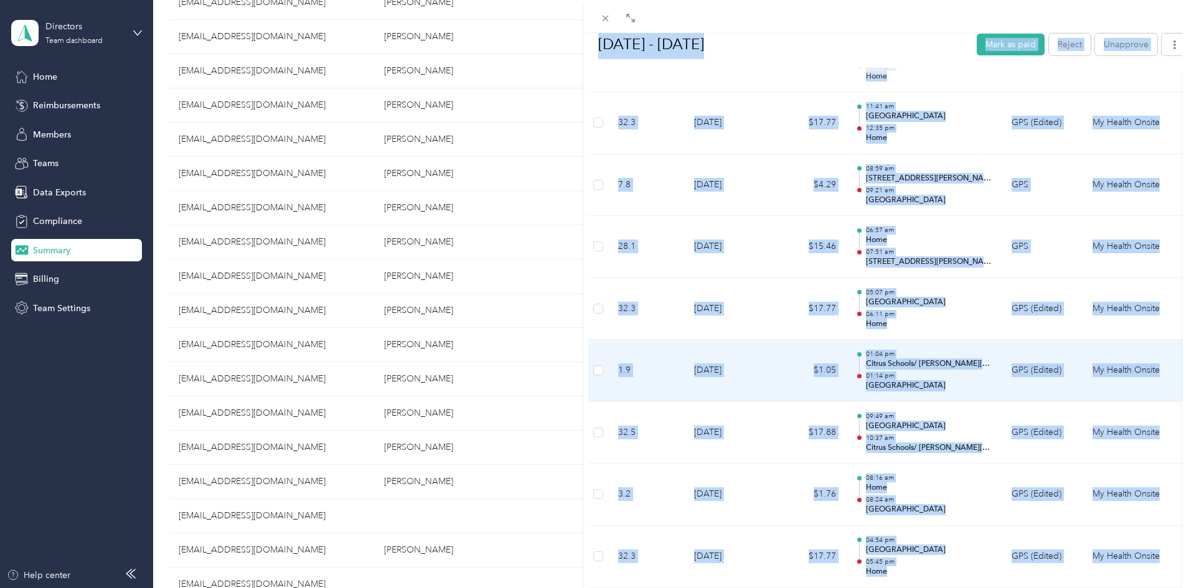
scroll to position [1199, 0]
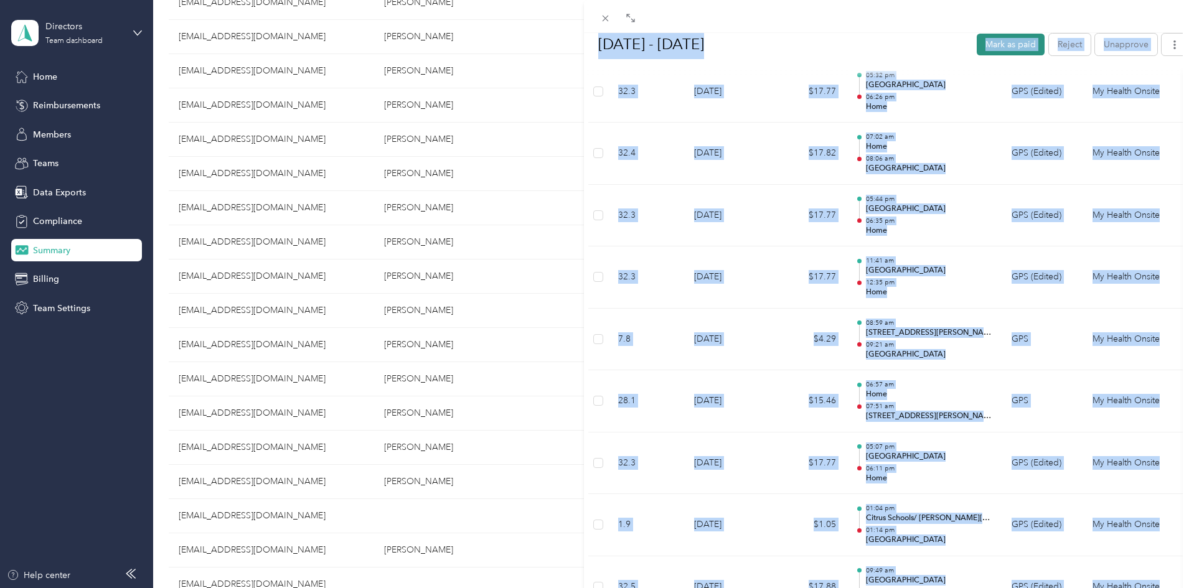
click at [977, 46] on button "Mark as paid" at bounding box center [1011, 44] width 68 height 22
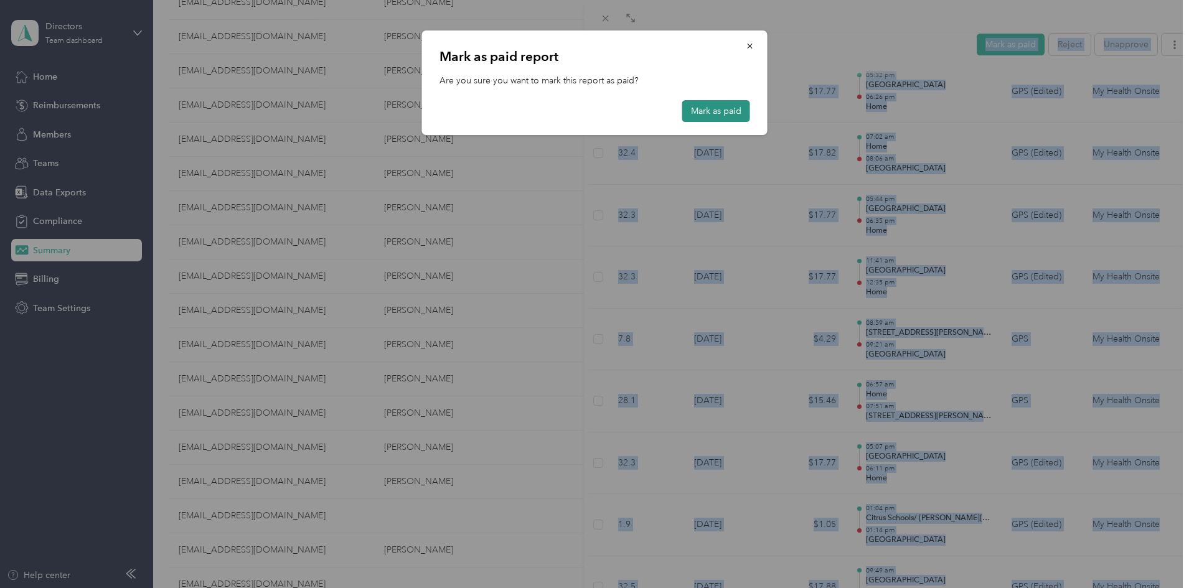
drag, startPoint x: 731, startPoint y: 114, endPoint x: 737, endPoint y: 118, distance: 7.1
click at [731, 115] on button "Mark as paid" at bounding box center [716, 111] width 68 height 22
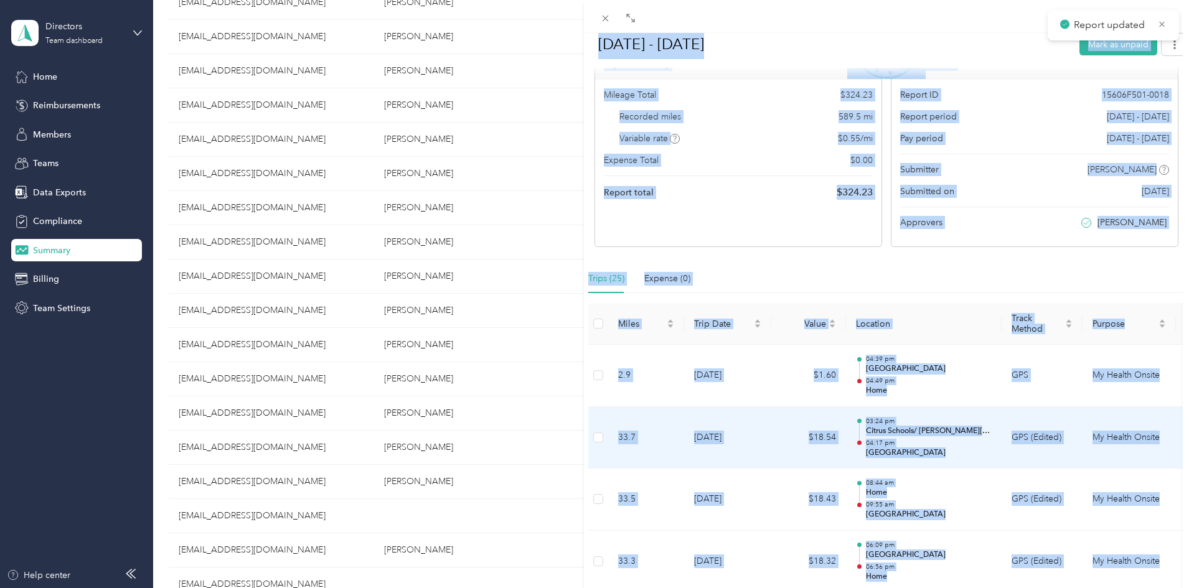
scroll to position [0, 0]
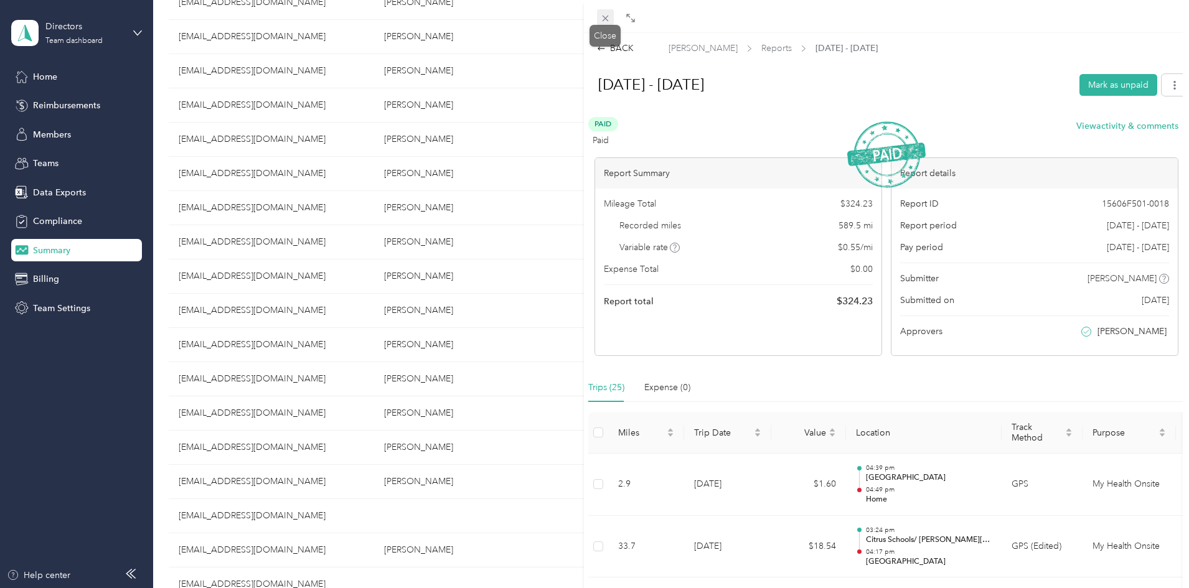
click at [598, 19] on span at bounding box center [605, 17] width 17 height 17
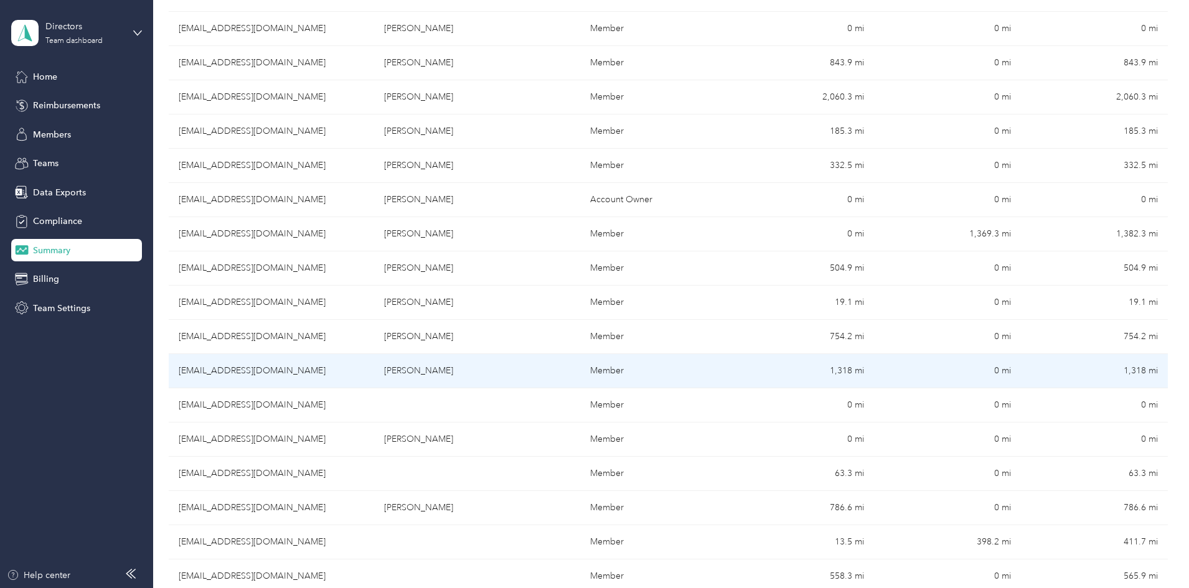
scroll to position [498, 0]
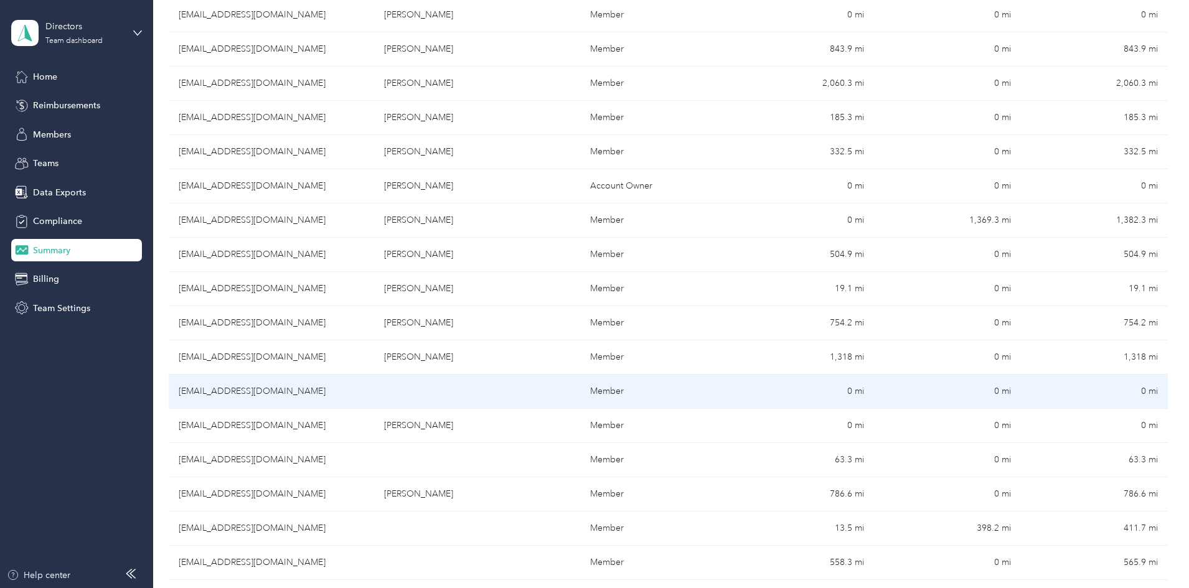
click at [374, 388] on td "[EMAIL_ADDRESS][DOMAIN_NAME]" at bounding box center [271, 392] width 205 height 34
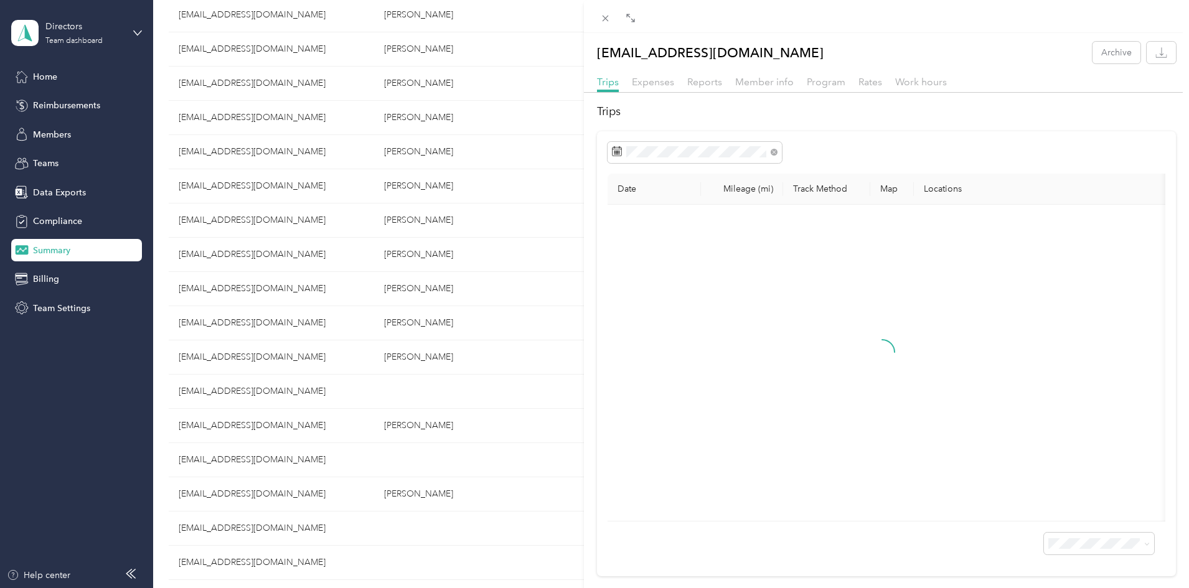
click at [718, 73] on div "[EMAIL_ADDRESS][DOMAIN_NAME] Archive Trips Expenses Reports Member info Program…" at bounding box center [887, 309] width 606 height 535
click at [712, 84] on span "Reports" at bounding box center [704, 82] width 35 height 12
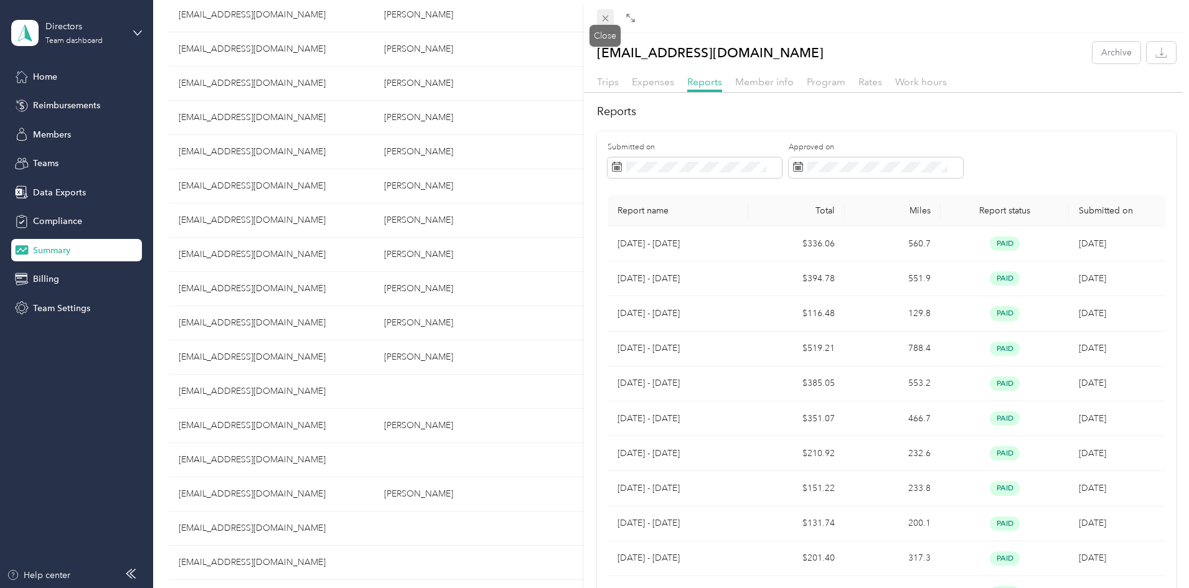
click at [608, 12] on span at bounding box center [605, 17] width 17 height 17
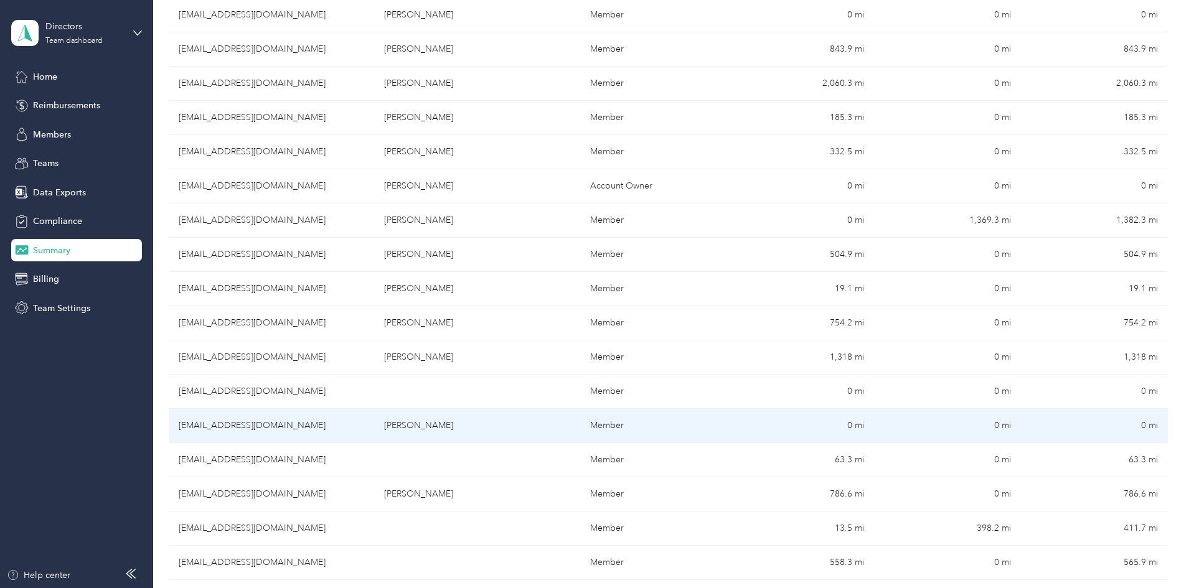
click at [476, 426] on td "[PERSON_NAME]" at bounding box center [476, 426] width 205 height 34
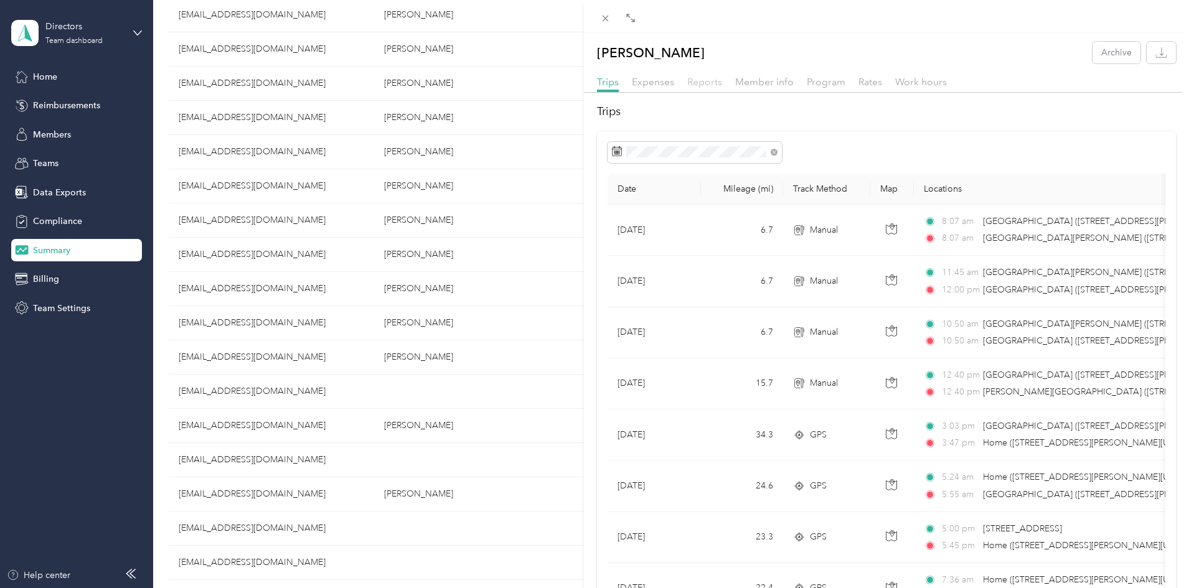
click at [702, 78] on span "Reports" at bounding box center [704, 82] width 35 height 12
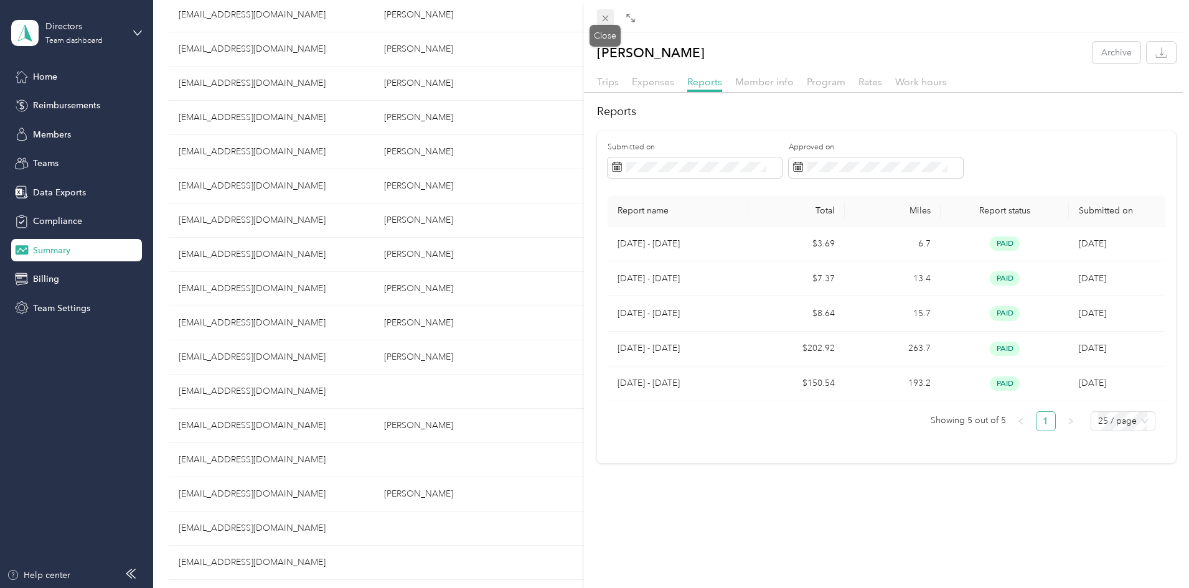
click at [603, 12] on span at bounding box center [605, 17] width 17 height 17
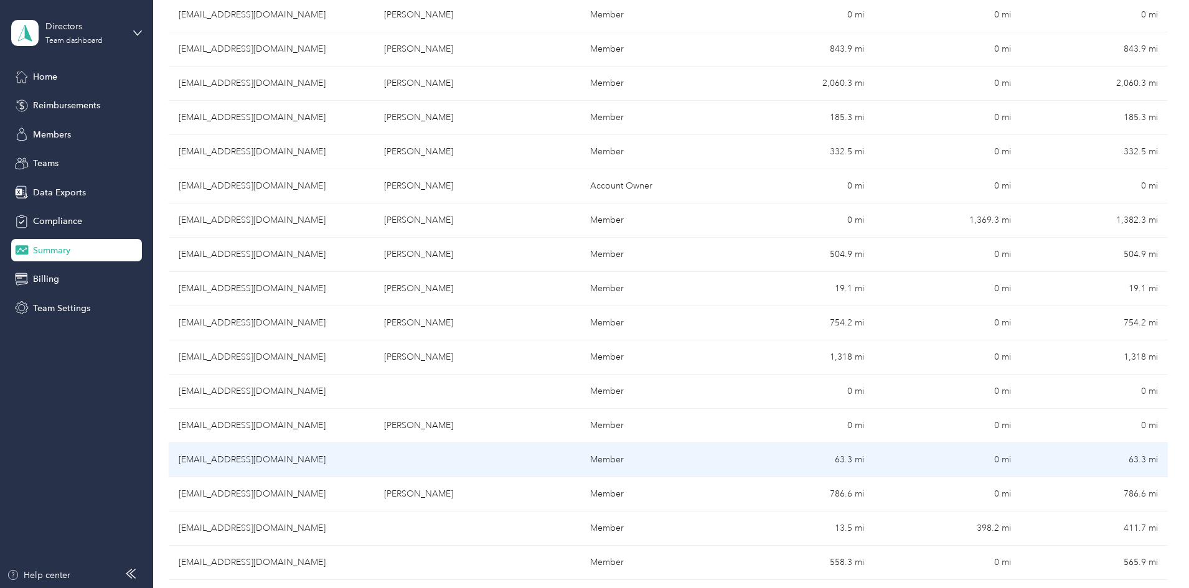
click at [425, 456] on td at bounding box center [476, 460] width 205 height 34
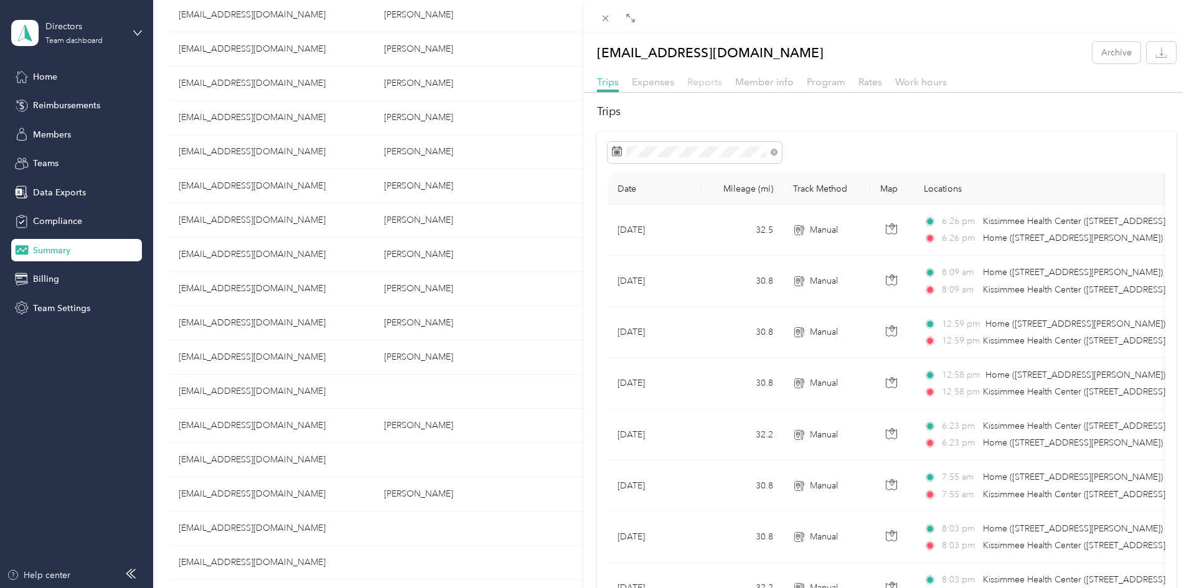
click at [693, 79] on span "Reports" at bounding box center [704, 82] width 35 height 12
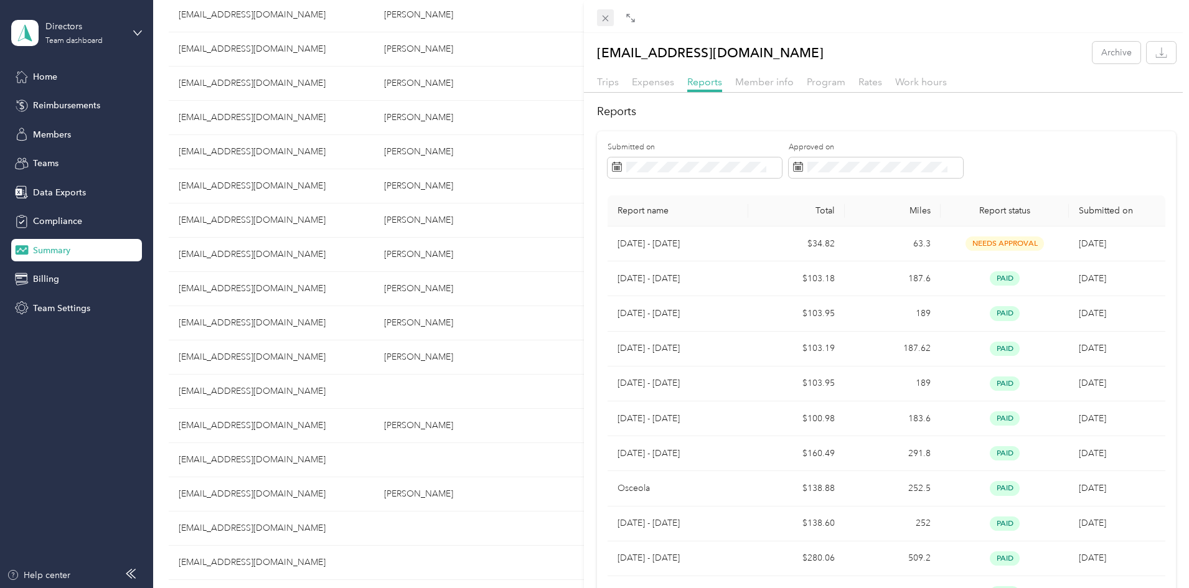
click at [607, 18] on icon at bounding box center [605, 18] width 11 height 11
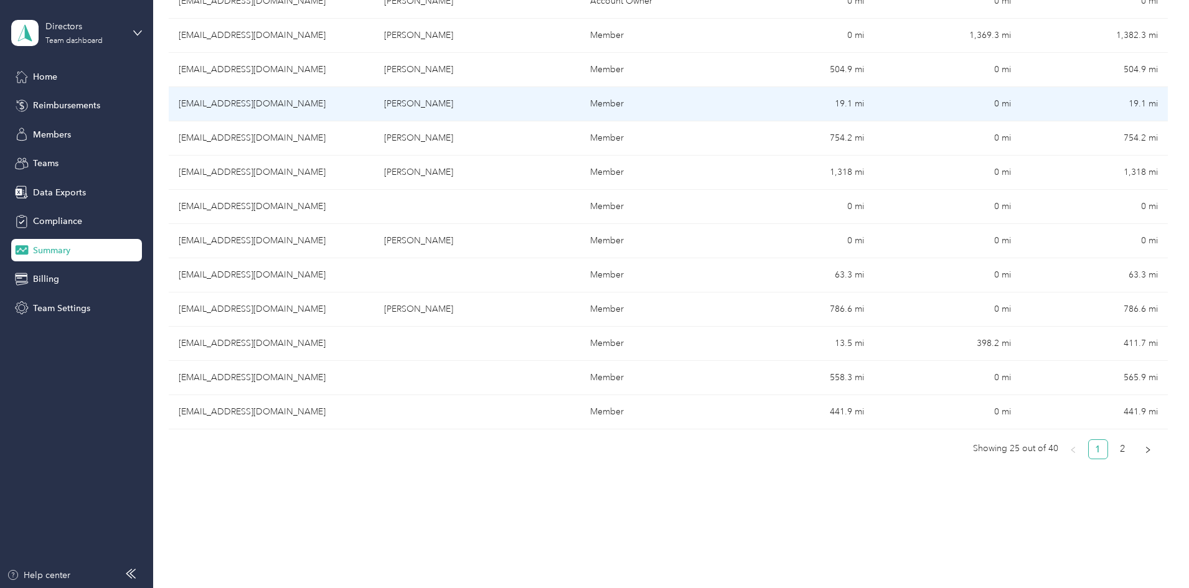
scroll to position [745, 0]
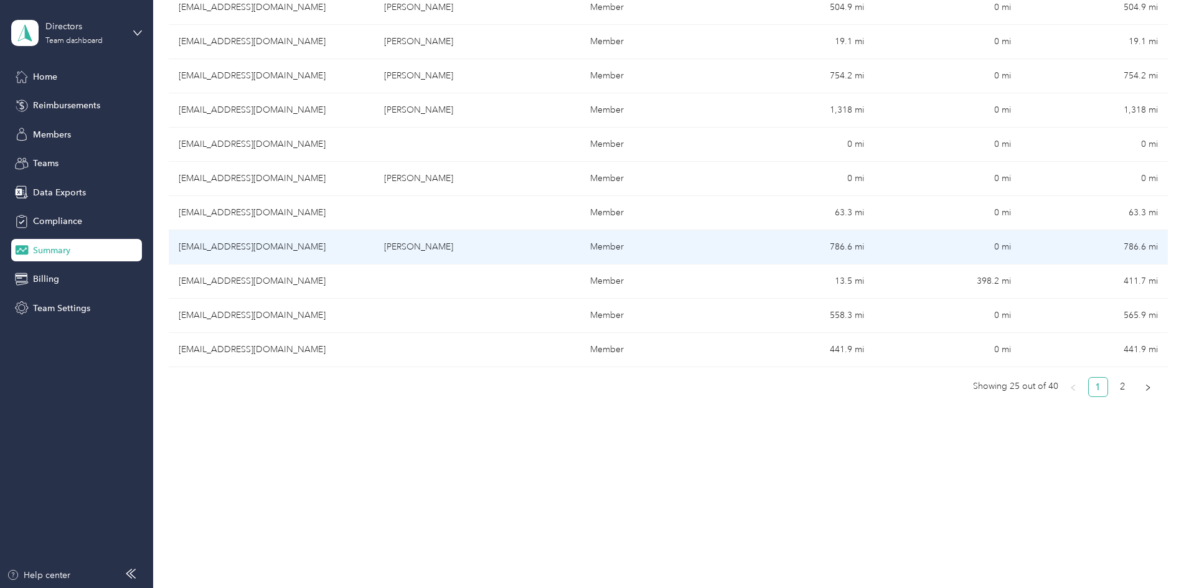
click at [428, 253] on td "[PERSON_NAME]" at bounding box center [476, 247] width 205 height 34
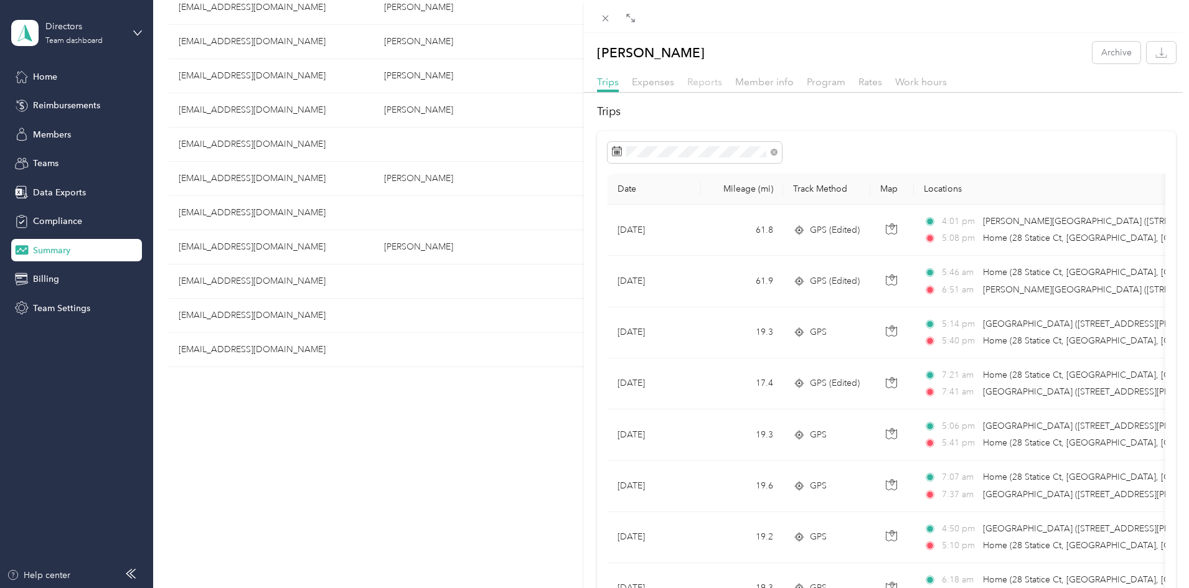
click at [696, 87] on span "Reports" at bounding box center [704, 82] width 35 height 12
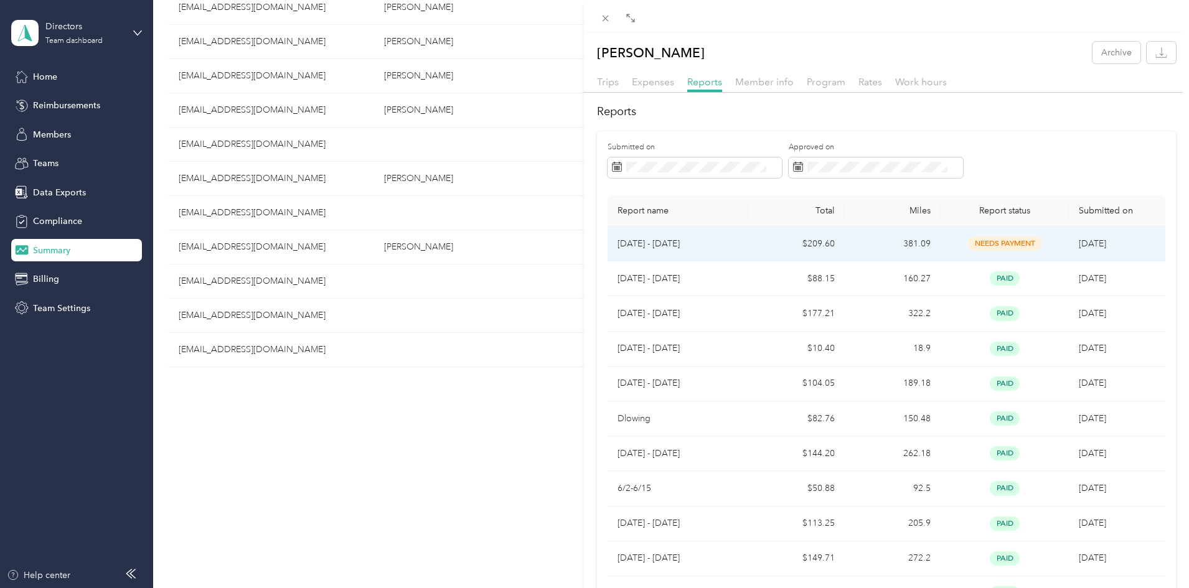
click at [775, 245] on td "$209.60" at bounding box center [796, 244] width 96 height 35
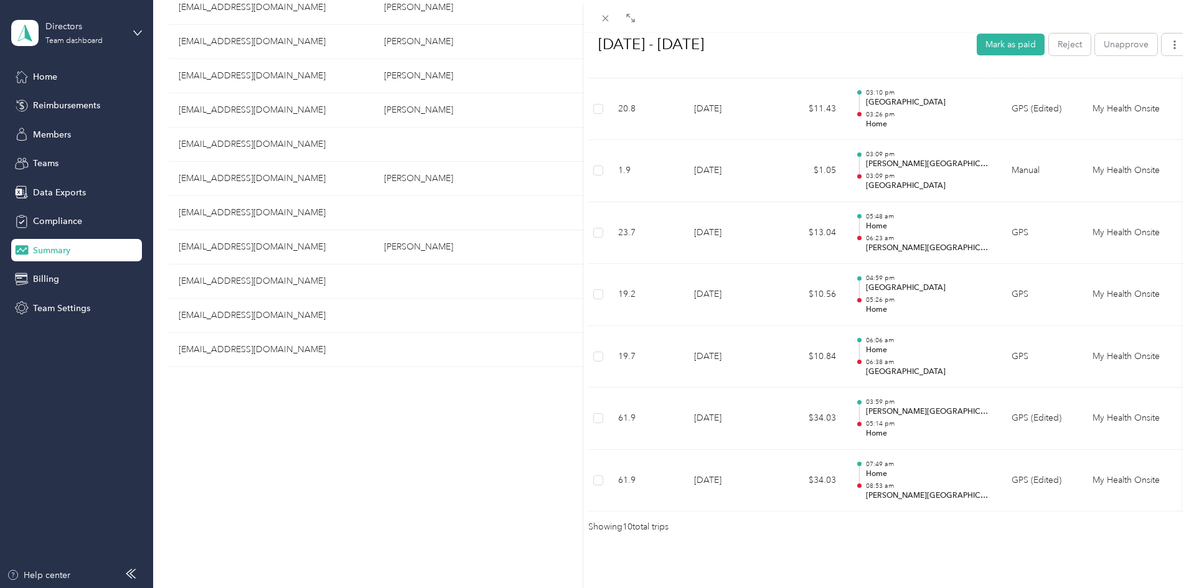
scroll to position [580, 0]
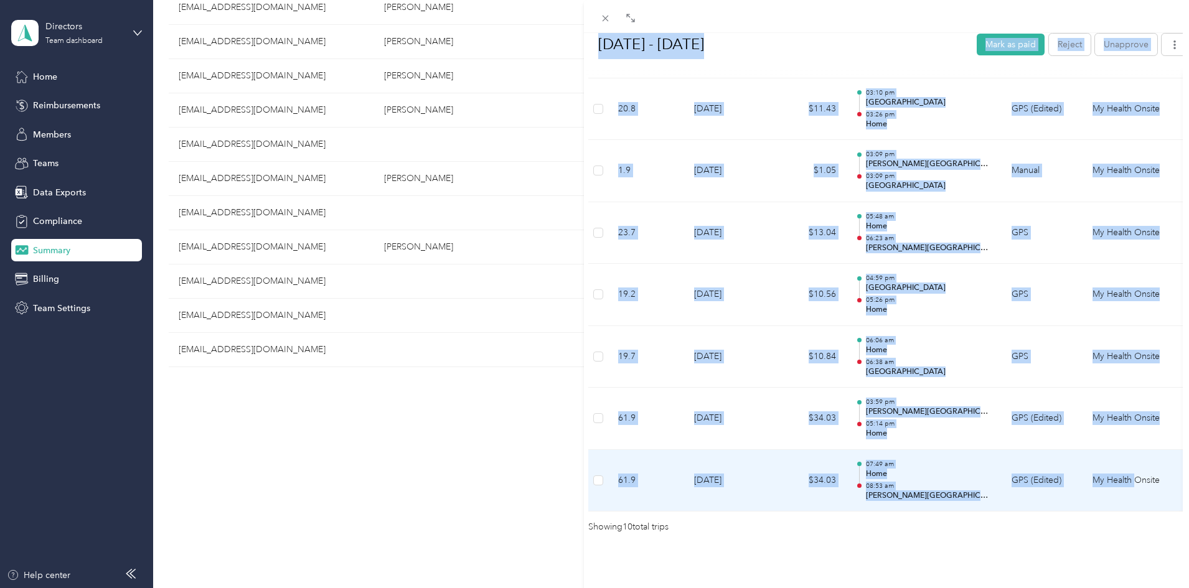
drag, startPoint x: 597, startPoint y: 91, endPoint x: 1138, endPoint y: 462, distance: 656.1
click at [1138, 462] on div "[DATE] - [DATE] Mark as paid Reject Unapprove Needs Payment Needs payment from …" at bounding box center [887, 19] width 606 height 1030
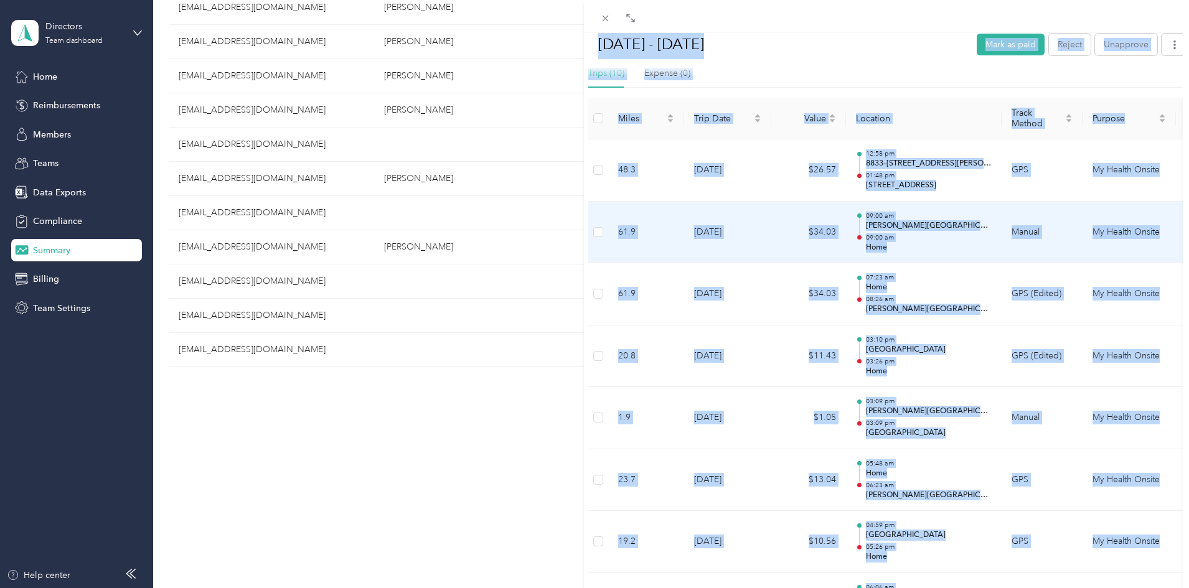
scroll to position [82, 0]
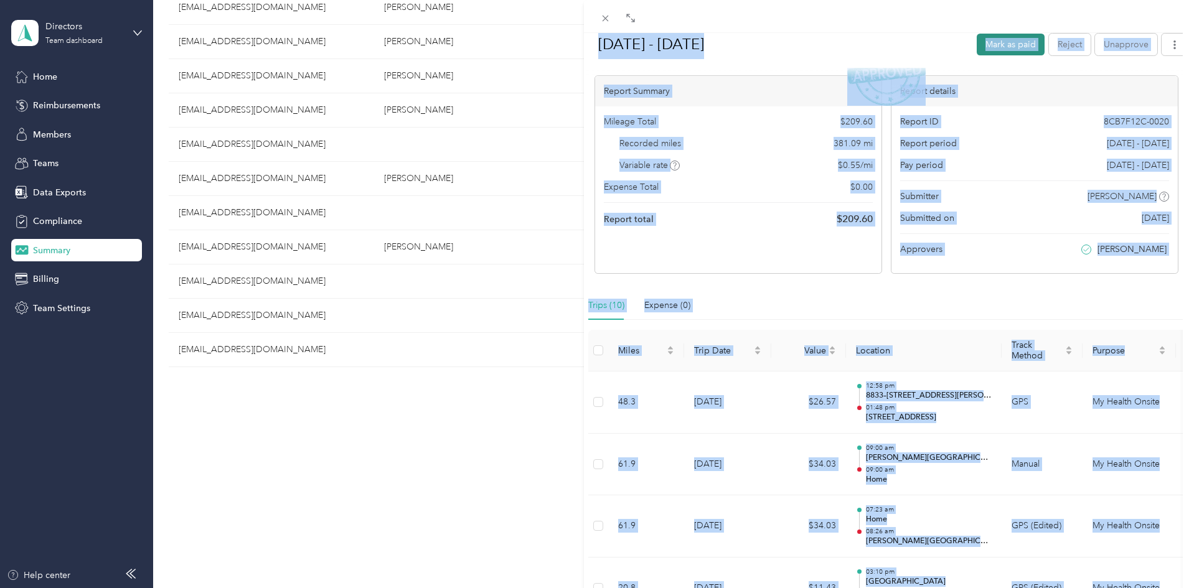
click at [977, 44] on button "Mark as paid" at bounding box center [1011, 44] width 68 height 22
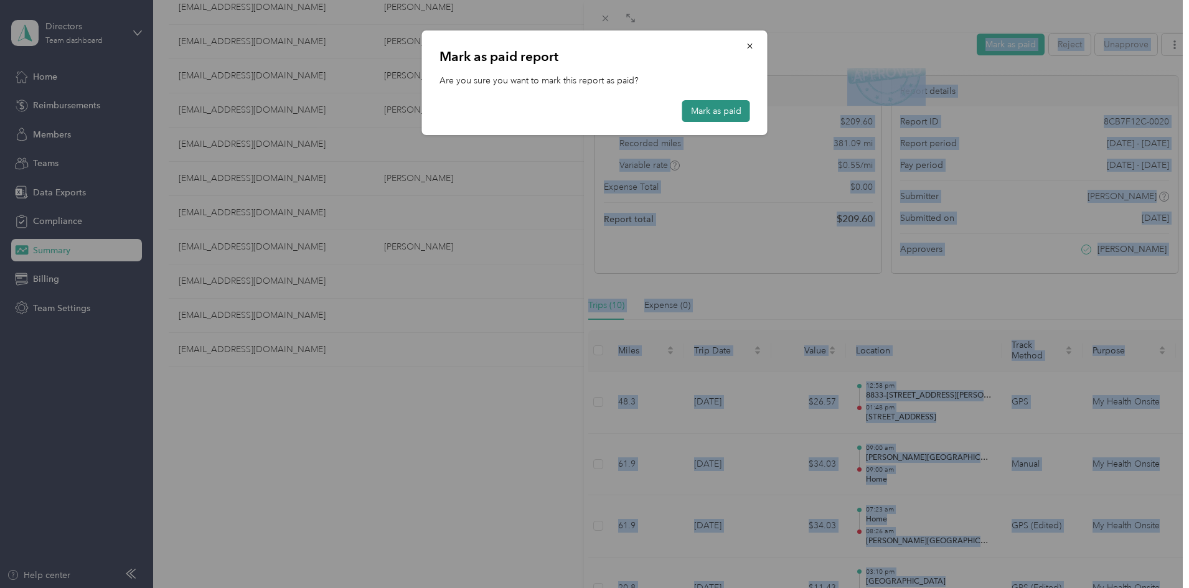
click at [704, 112] on button "Mark as paid" at bounding box center [716, 111] width 68 height 22
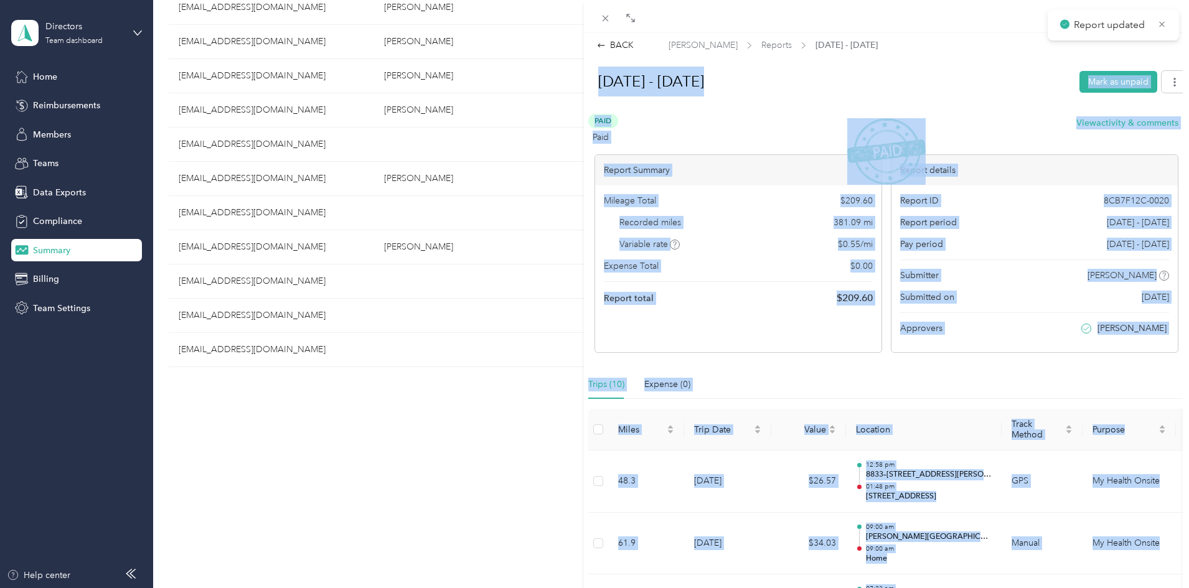
scroll to position [0, 0]
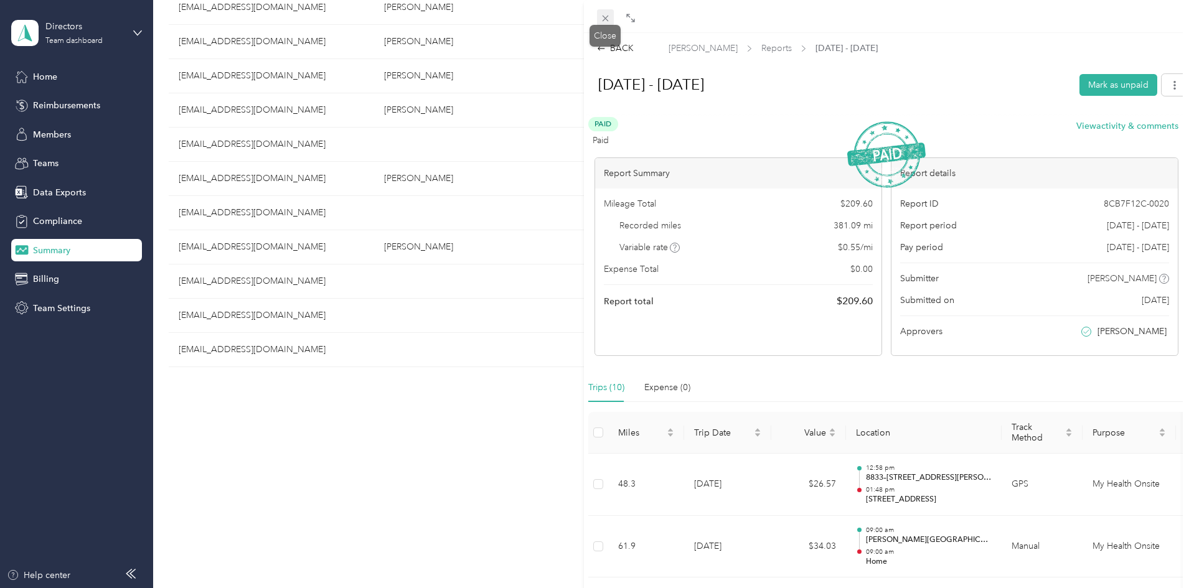
click at [607, 19] on icon at bounding box center [605, 18] width 11 height 11
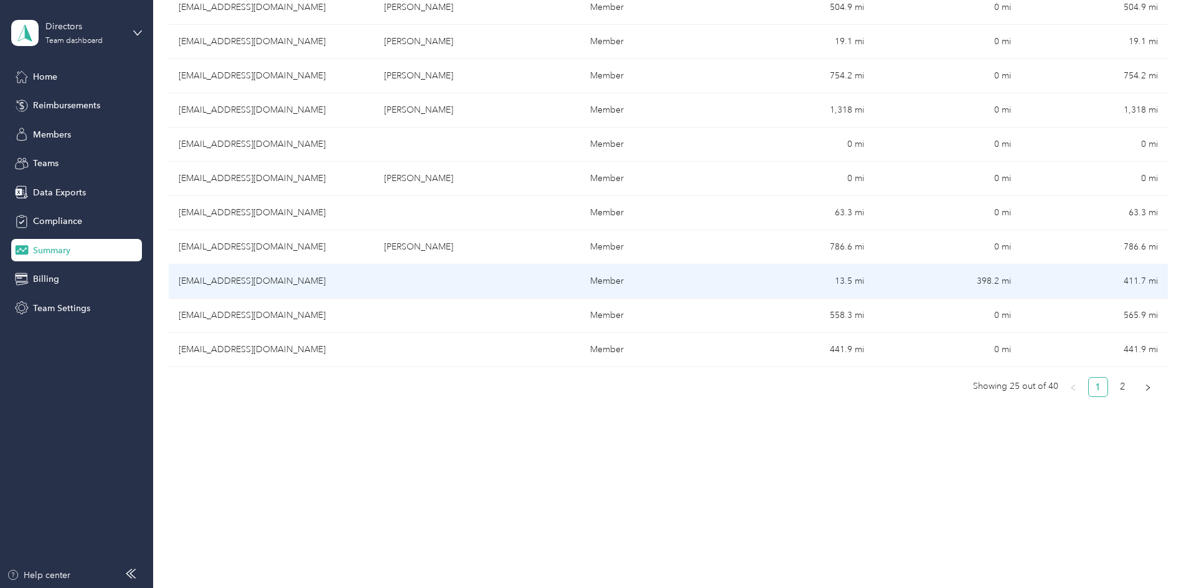
click at [364, 288] on td "[EMAIL_ADDRESS][DOMAIN_NAME]" at bounding box center [271, 282] width 205 height 34
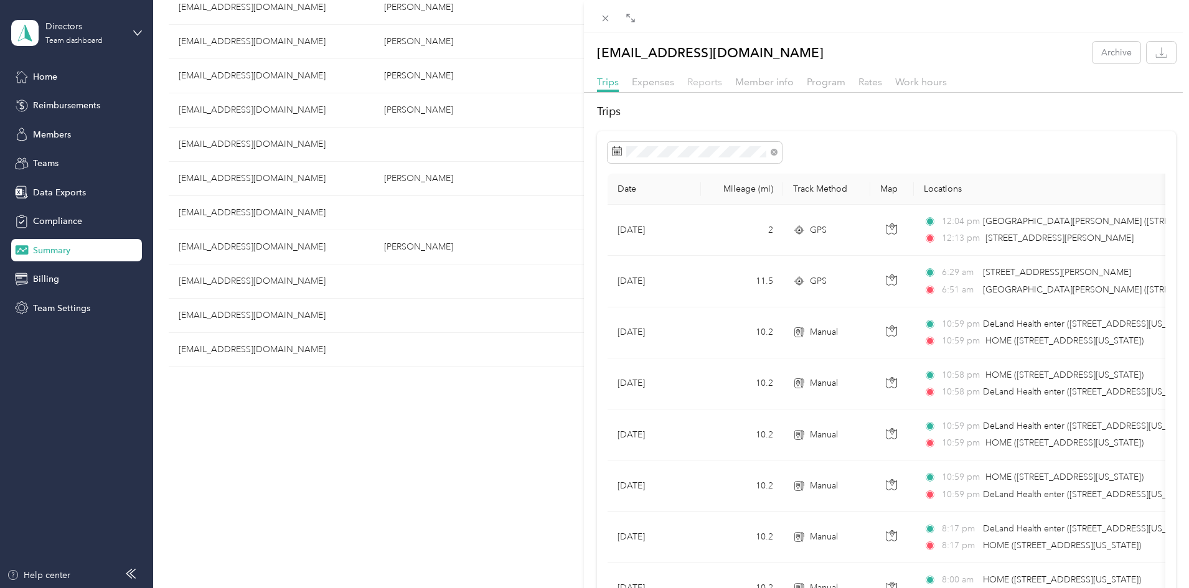
click at [694, 80] on span "Reports" at bounding box center [704, 82] width 35 height 12
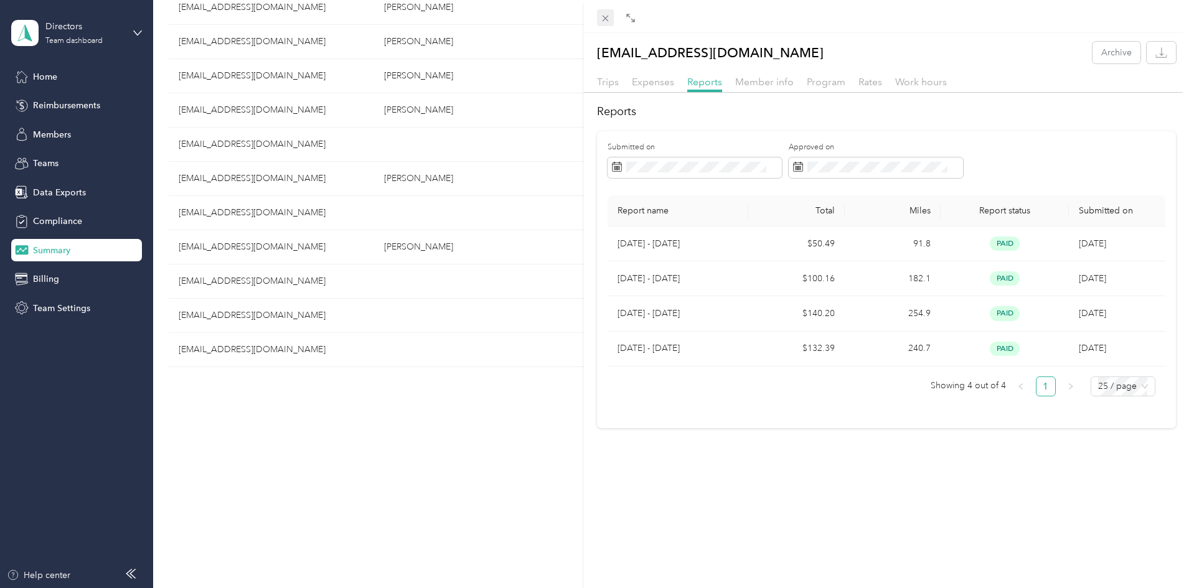
click at [601, 16] on icon at bounding box center [605, 18] width 11 height 11
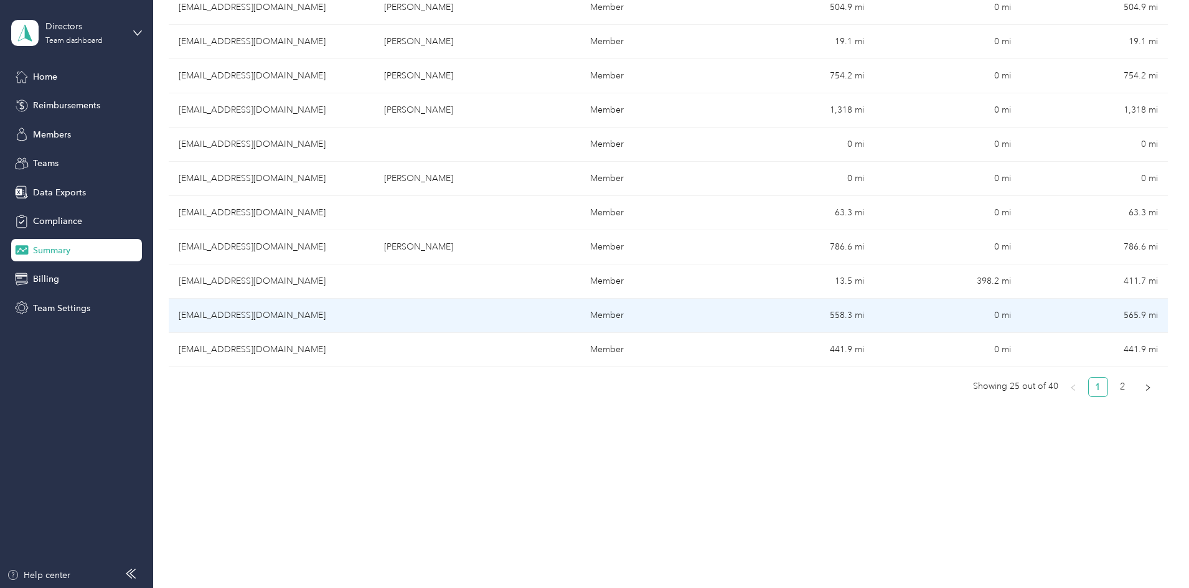
click at [316, 329] on td "[EMAIL_ADDRESS][DOMAIN_NAME]" at bounding box center [271, 316] width 205 height 34
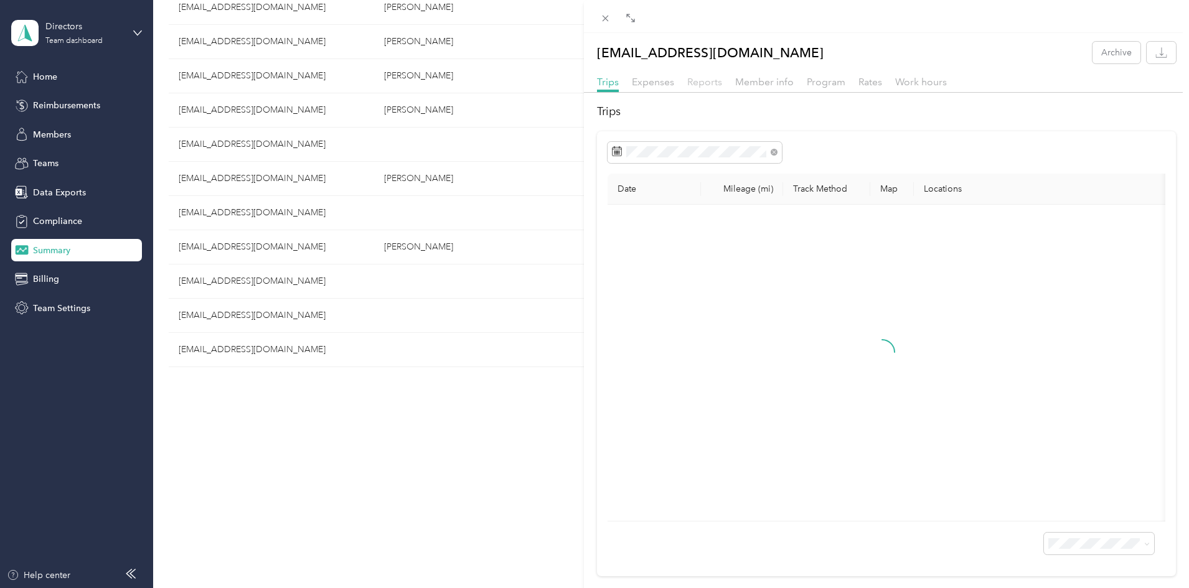
click at [694, 80] on span "Reports" at bounding box center [704, 82] width 35 height 12
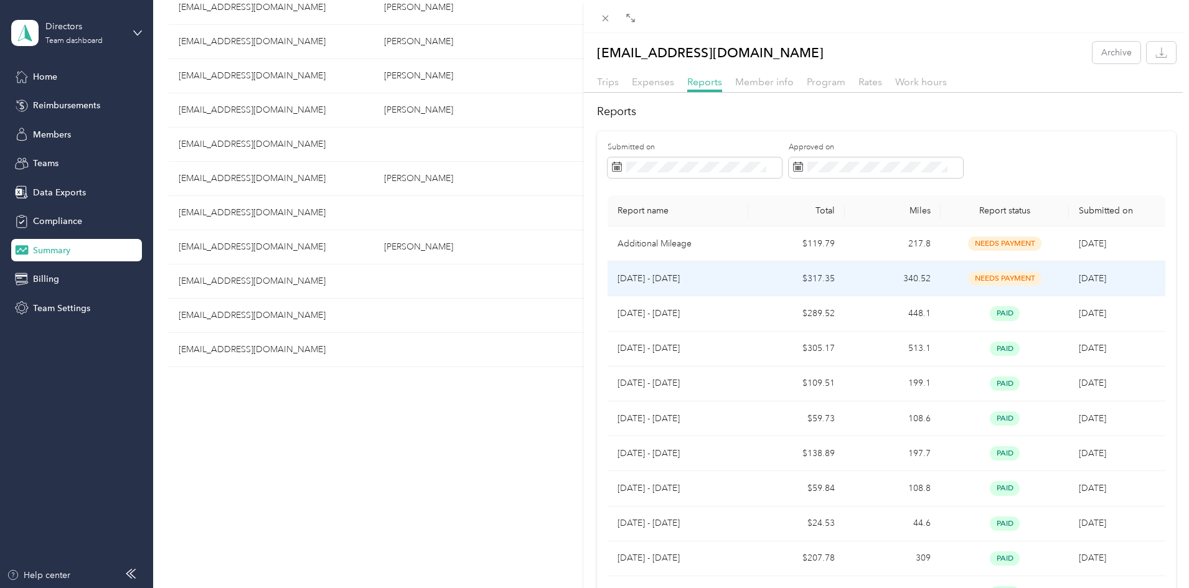
click at [1000, 271] on td "needs payment" at bounding box center [1005, 279] width 128 height 35
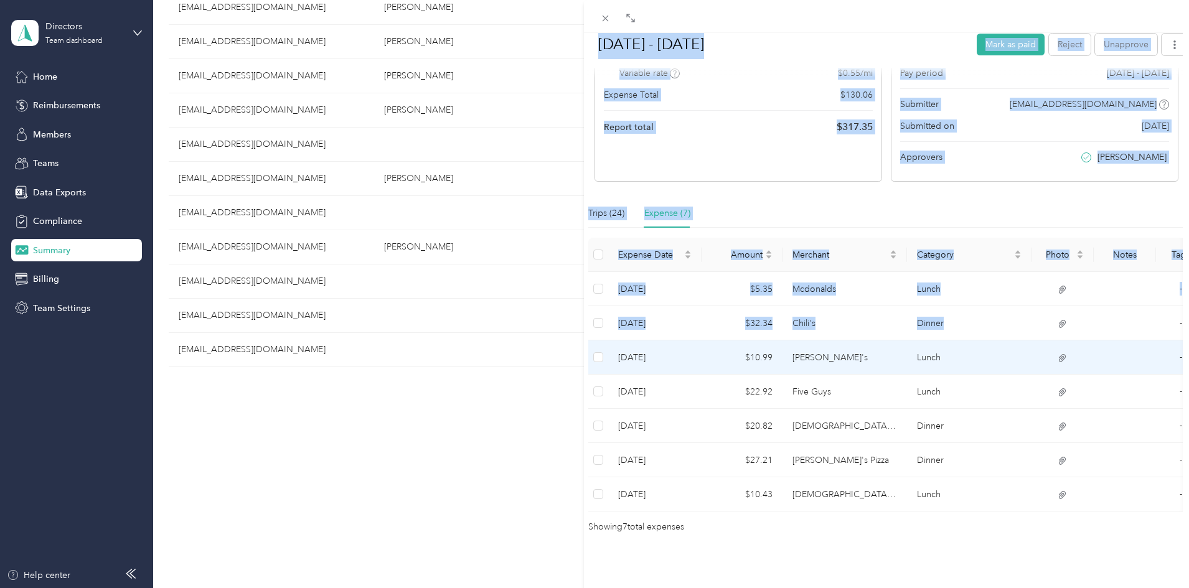
scroll to position [193, 0]
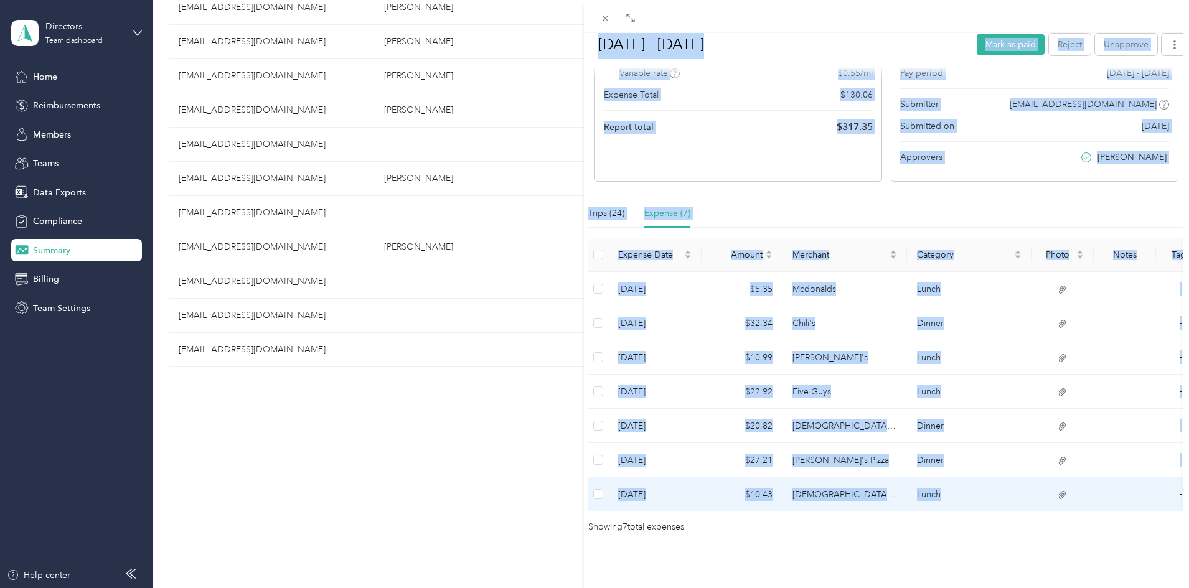
drag, startPoint x: 599, startPoint y: 80, endPoint x: 1074, endPoint y: 425, distance: 586.7
click at [1105, 486] on div "[DATE] - [DATE] Mark as paid Reject Unapprove Needs Payment Needs payment from …" at bounding box center [887, 213] width 606 height 643
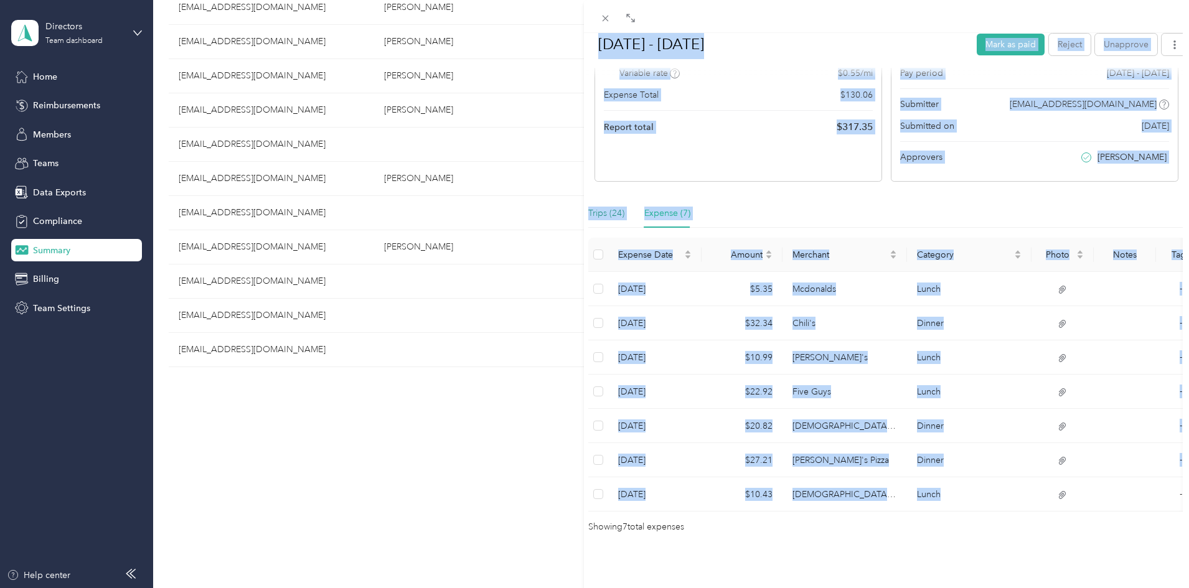
click at [619, 207] on div "Trips (24)" at bounding box center [606, 214] width 36 height 14
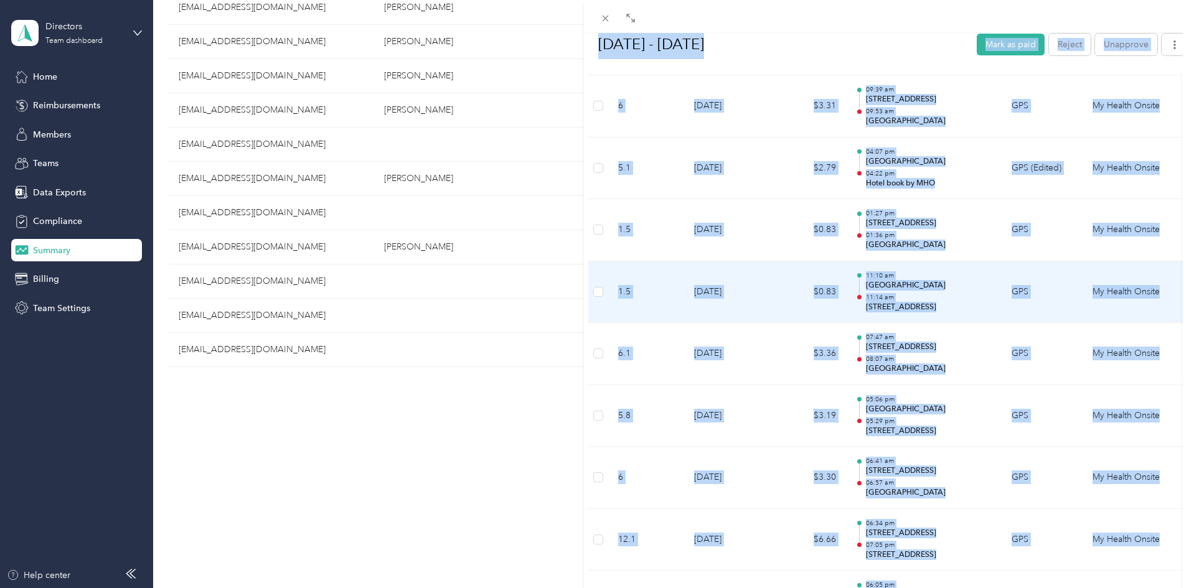
scroll to position [1448, 0]
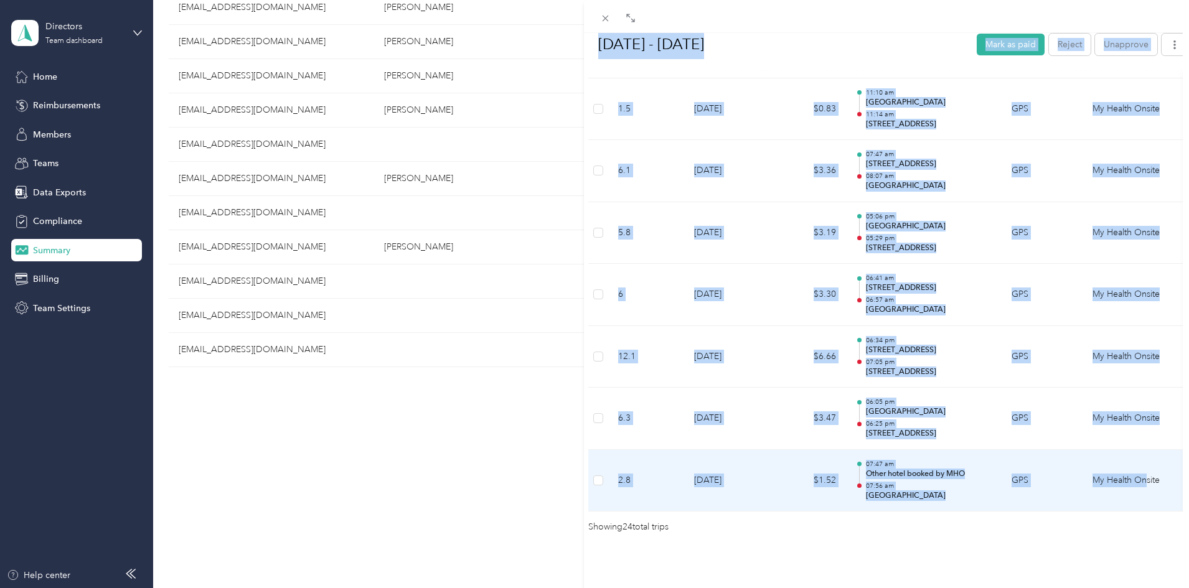
drag, startPoint x: 598, startPoint y: 85, endPoint x: 1144, endPoint y: 465, distance: 665.5
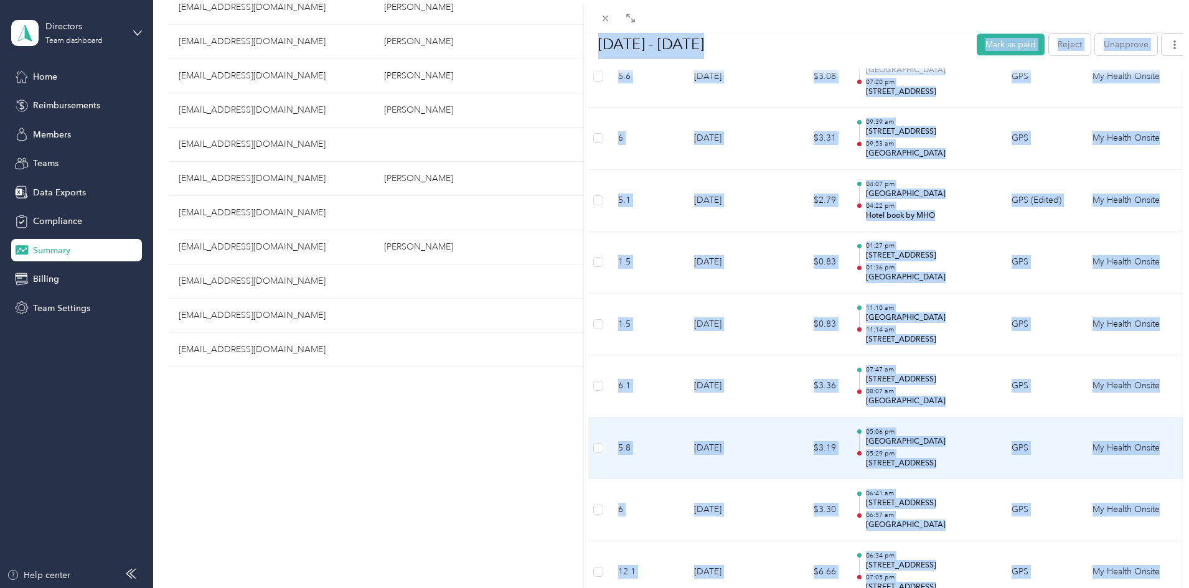
scroll to position [1074, 0]
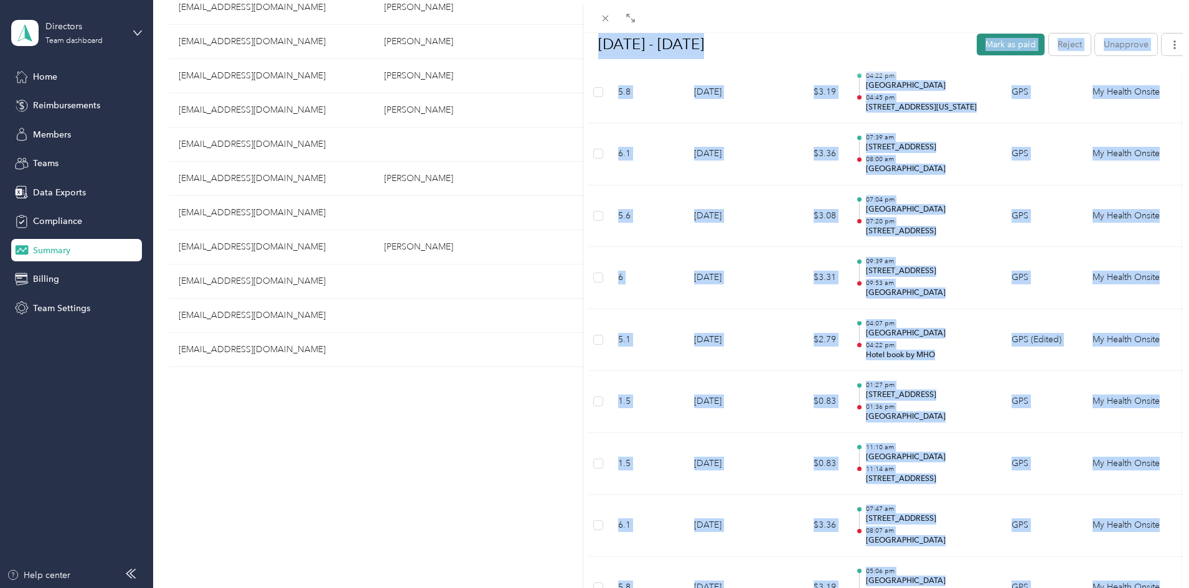
click at [977, 45] on button "Mark as paid" at bounding box center [1011, 44] width 68 height 22
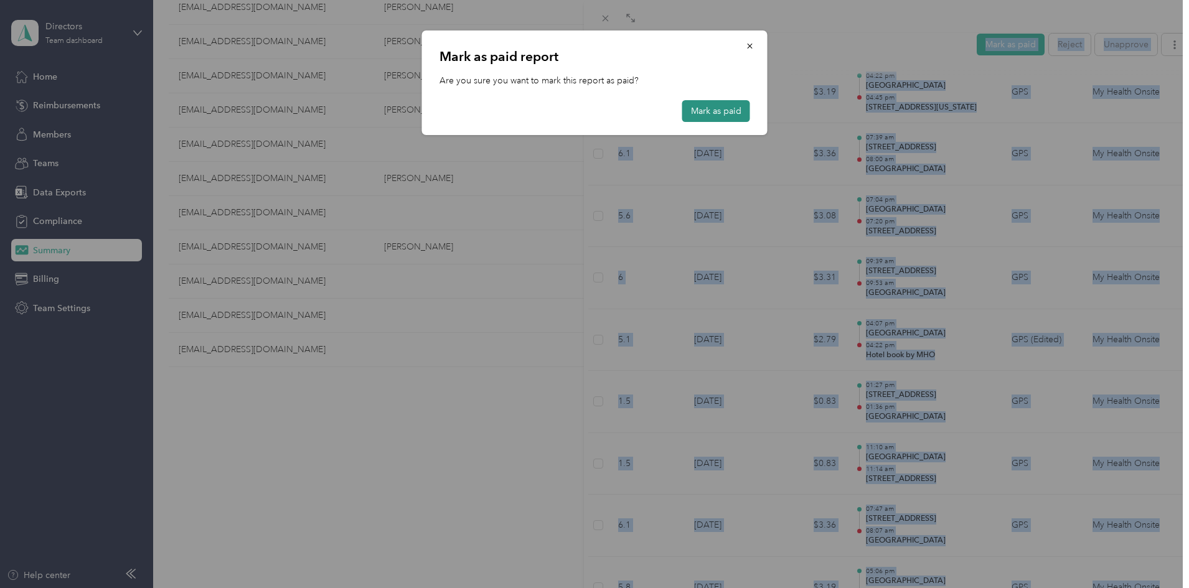
click at [737, 106] on button "Mark as paid" at bounding box center [716, 111] width 68 height 22
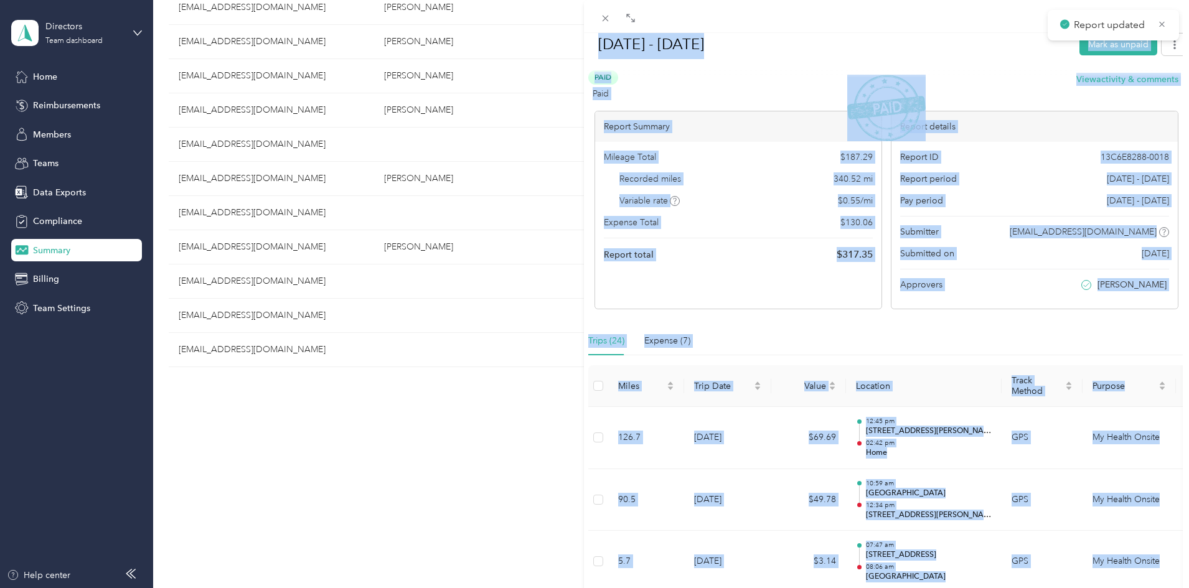
scroll to position [0, 0]
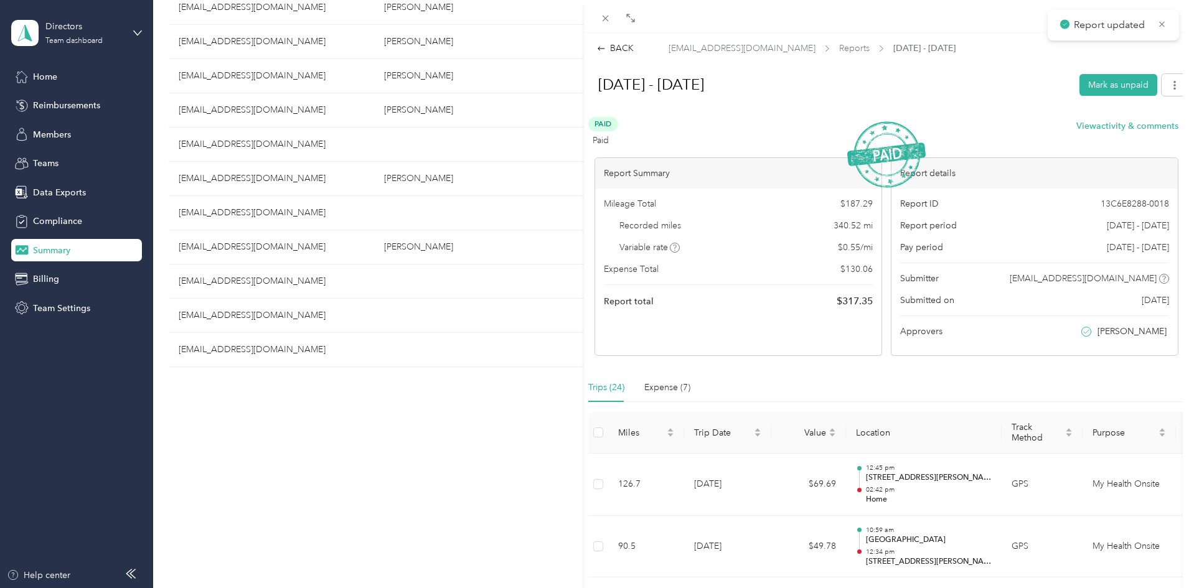
drag, startPoint x: 624, startPoint y: 47, endPoint x: 673, endPoint y: 37, distance: 50.3
click at [625, 46] on div "BACK" at bounding box center [615, 48] width 37 height 13
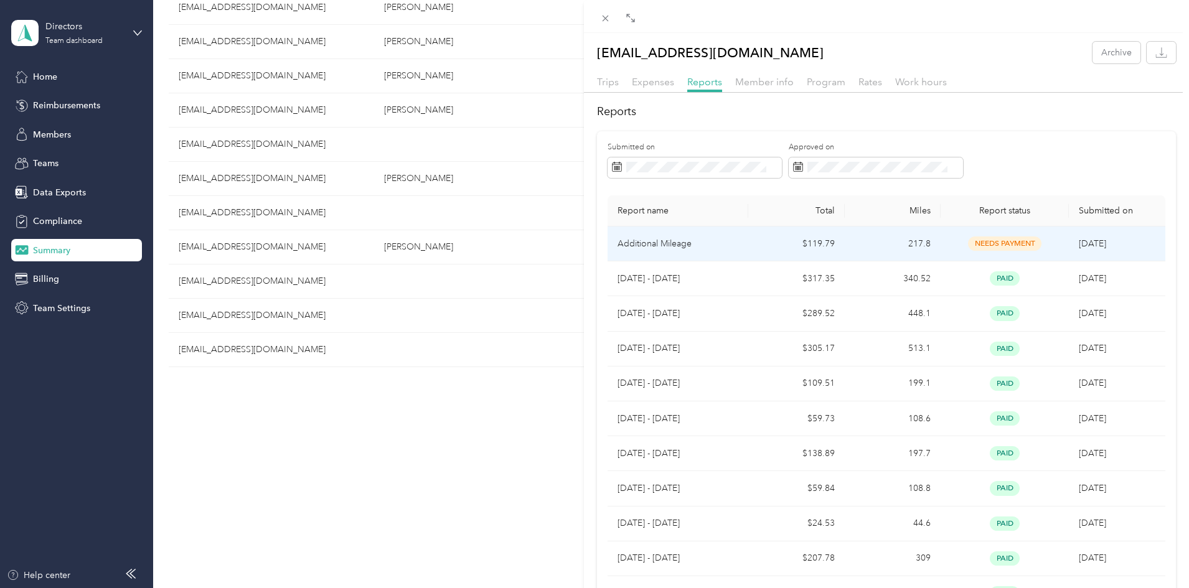
click at [933, 253] on td "217.8" at bounding box center [893, 244] width 96 height 35
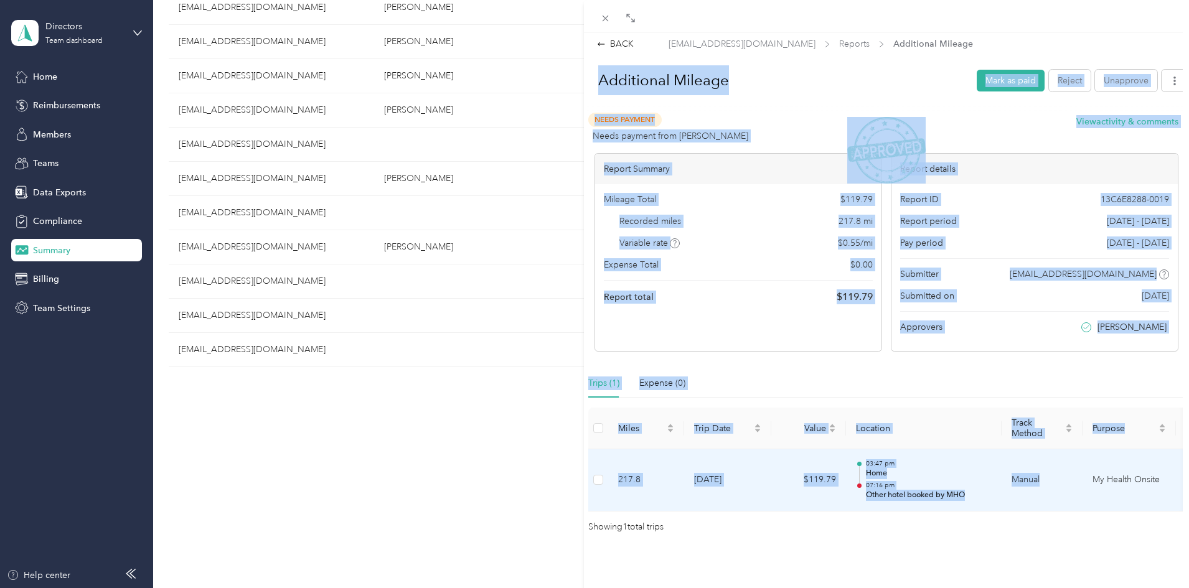
scroll to position [23, 0]
drag, startPoint x: 590, startPoint y: 82, endPoint x: 1159, endPoint y: 474, distance: 691.2
click at [1159, 474] on div "Additional Mileage Mark as paid Reject Unapprove Needs Payment Needs payment fr…" at bounding box center [887, 298] width 606 height 473
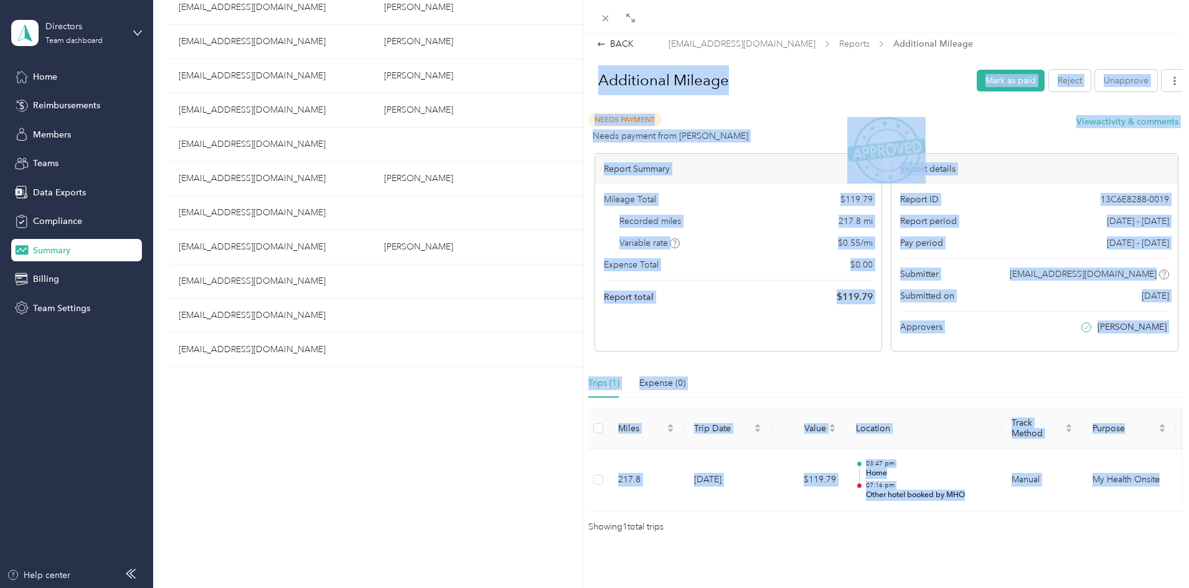
drag, startPoint x: 867, startPoint y: 125, endPoint x: 661, endPoint y: 62, distance: 215.5
click at [977, 70] on button "Mark as paid" at bounding box center [1011, 81] width 68 height 22
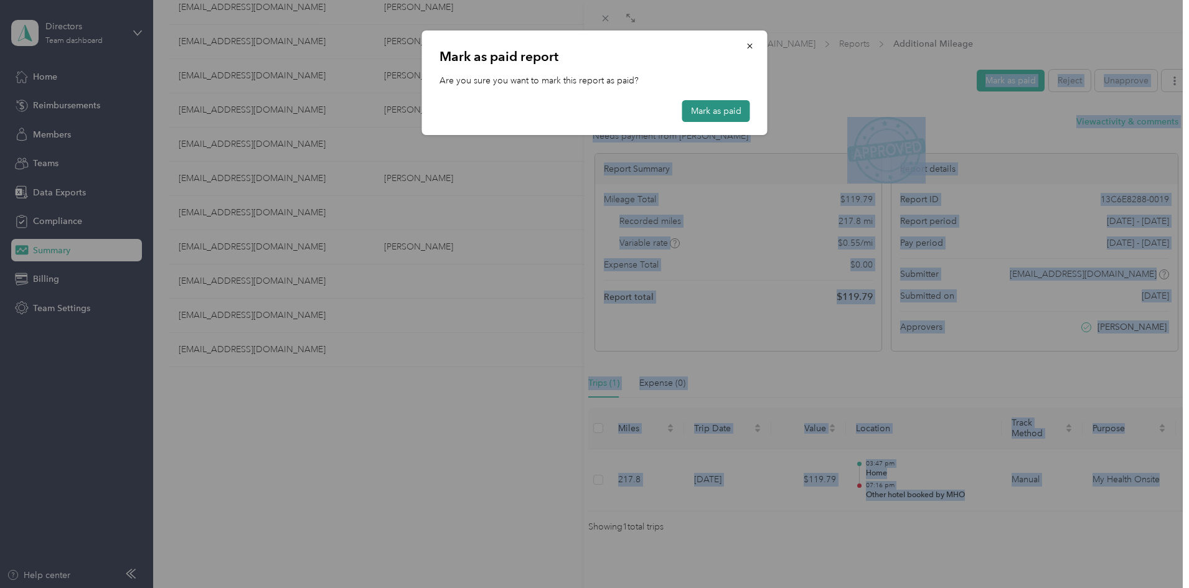
click at [698, 116] on button "Mark as paid" at bounding box center [716, 111] width 68 height 22
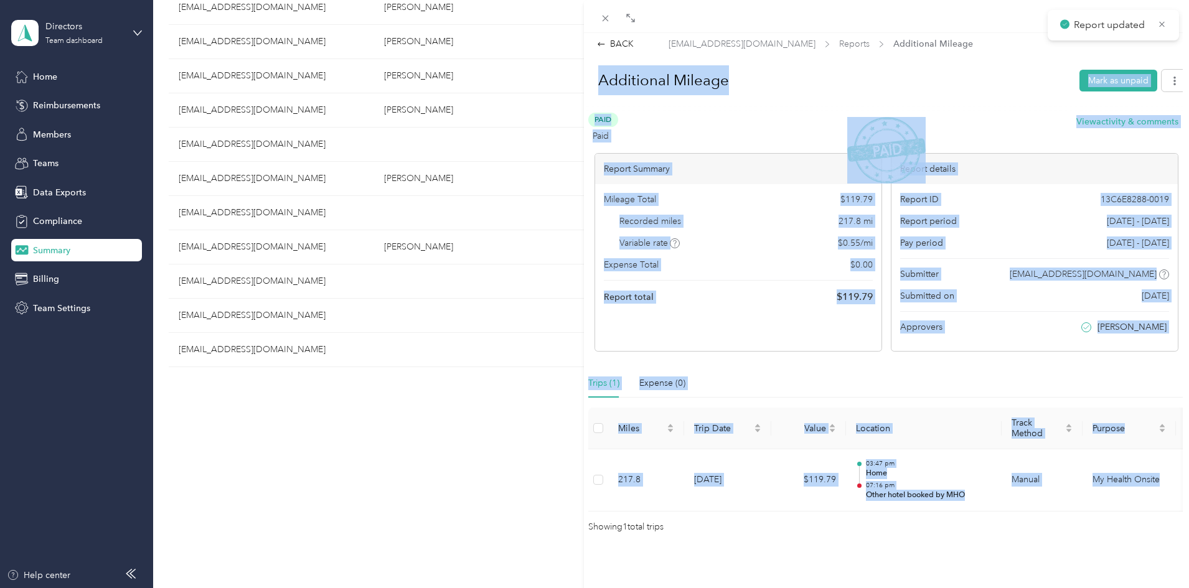
scroll to position [0, 0]
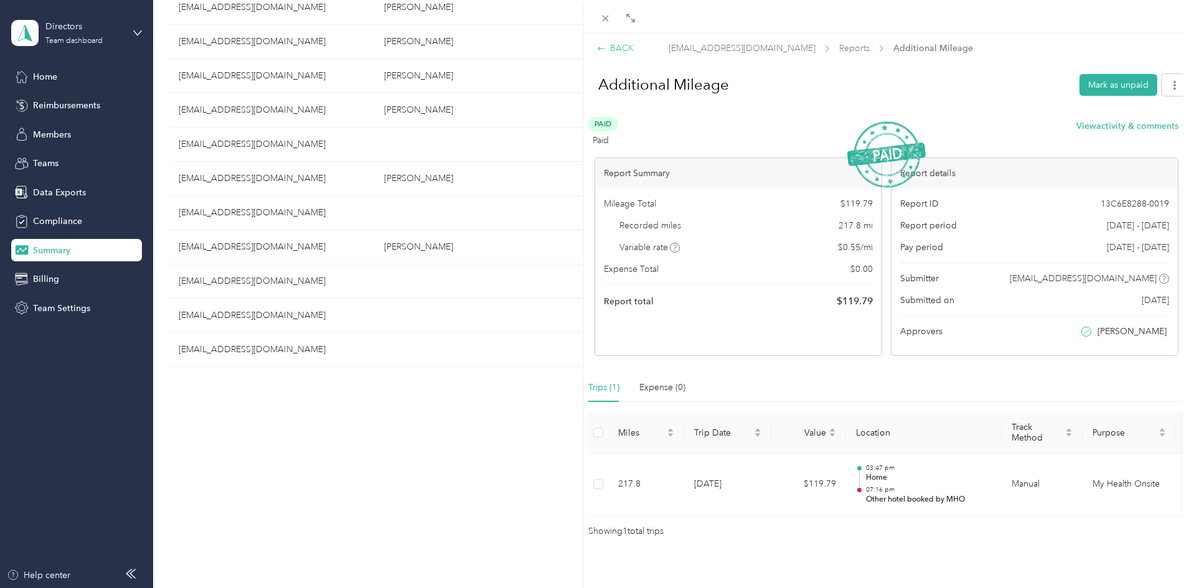
click at [621, 51] on div "BACK" at bounding box center [615, 48] width 37 height 13
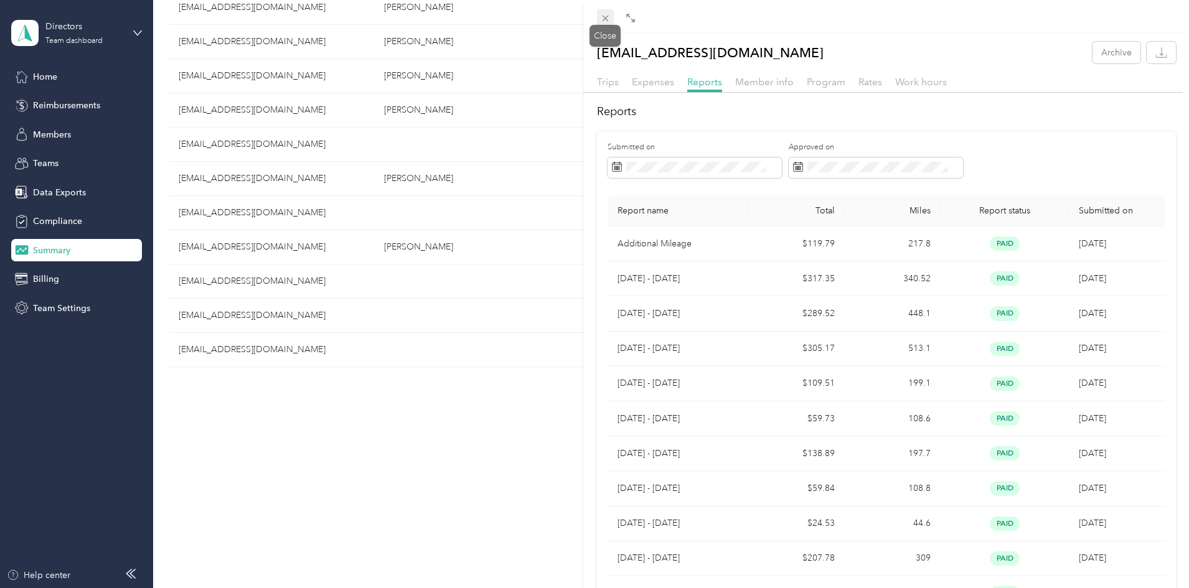
click at [600, 22] on icon at bounding box center [605, 18] width 11 height 11
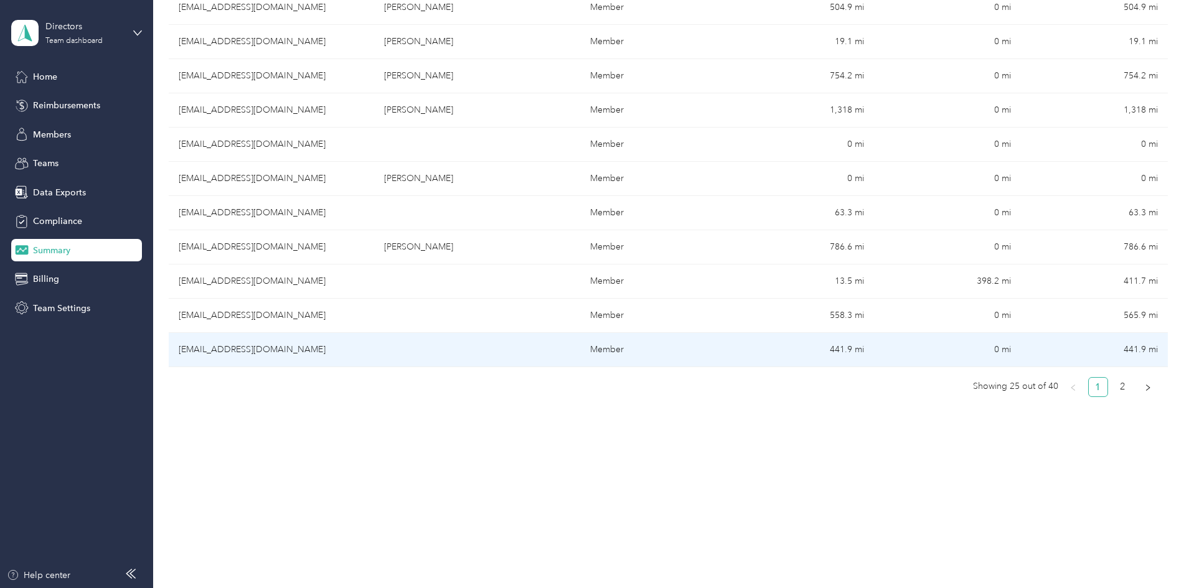
click at [486, 344] on td at bounding box center [476, 350] width 205 height 34
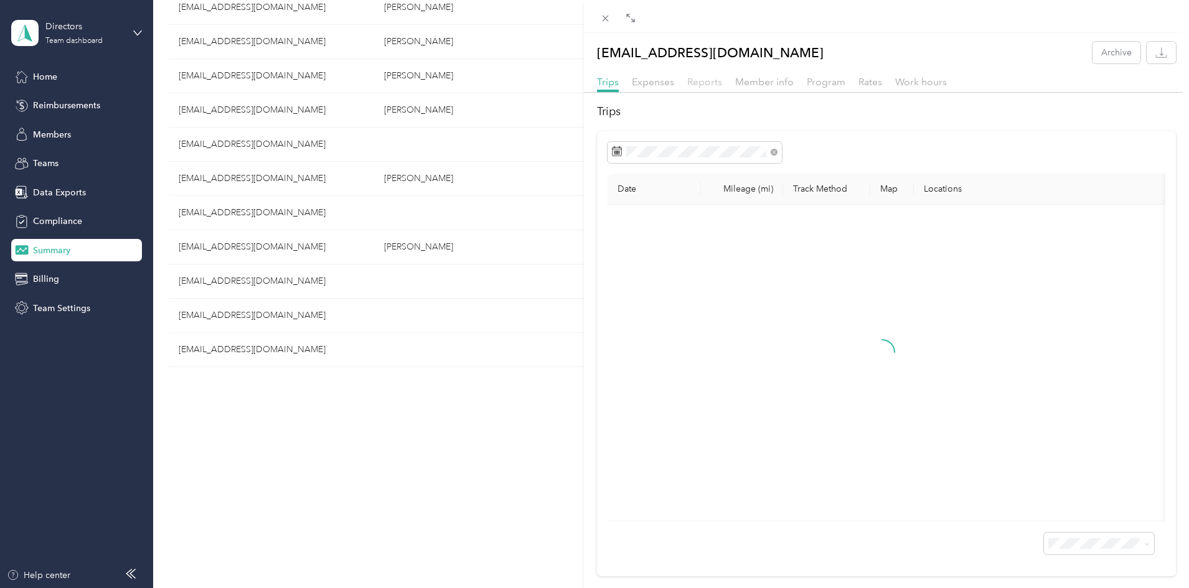
click at [709, 87] on span "Reports" at bounding box center [704, 82] width 35 height 12
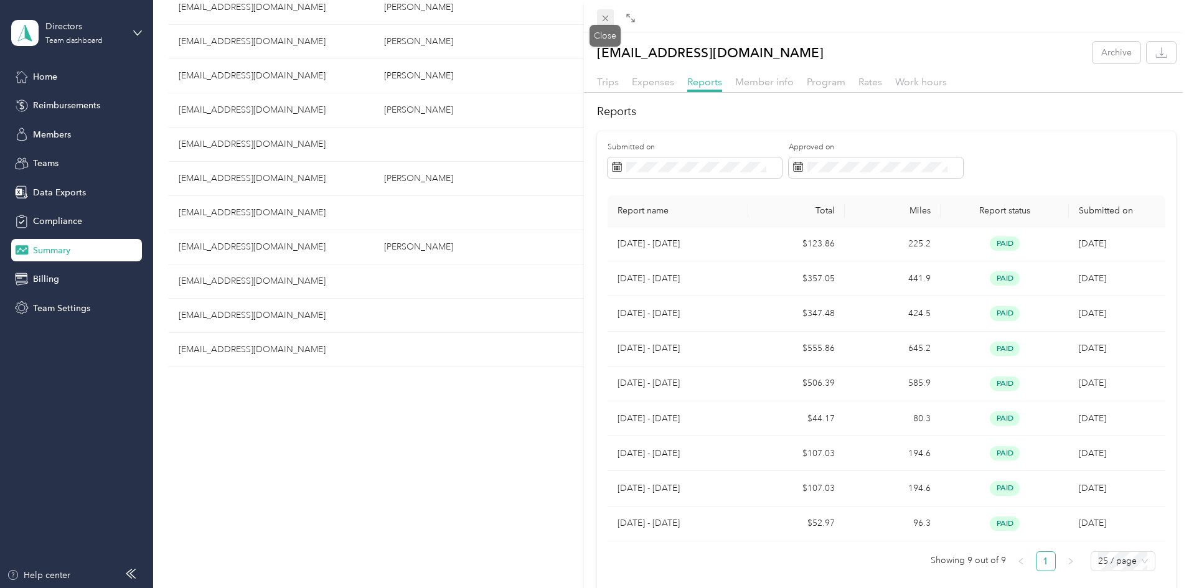
click at [606, 16] on icon at bounding box center [605, 18] width 11 height 11
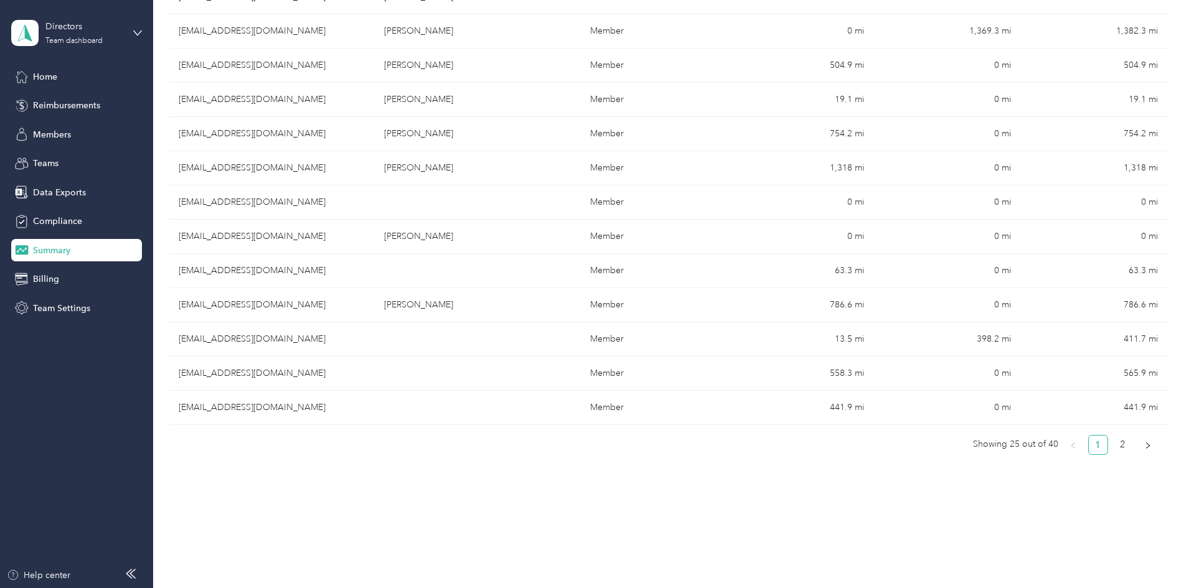
scroll to position [745, 0]
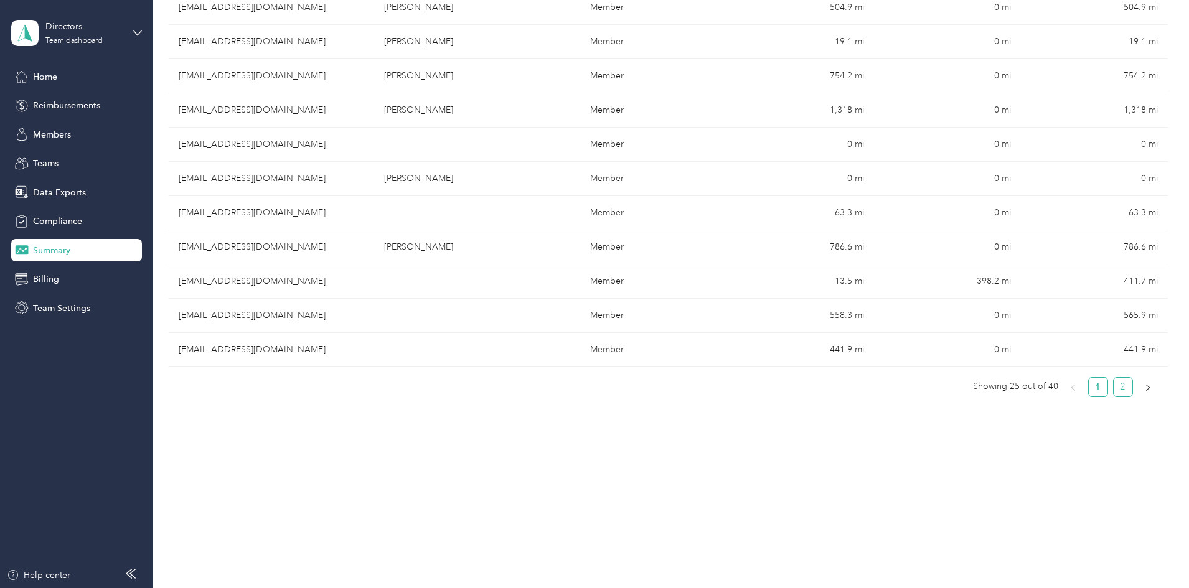
click at [1114, 385] on link "2" at bounding box center [1123, 387] width 19 height 19
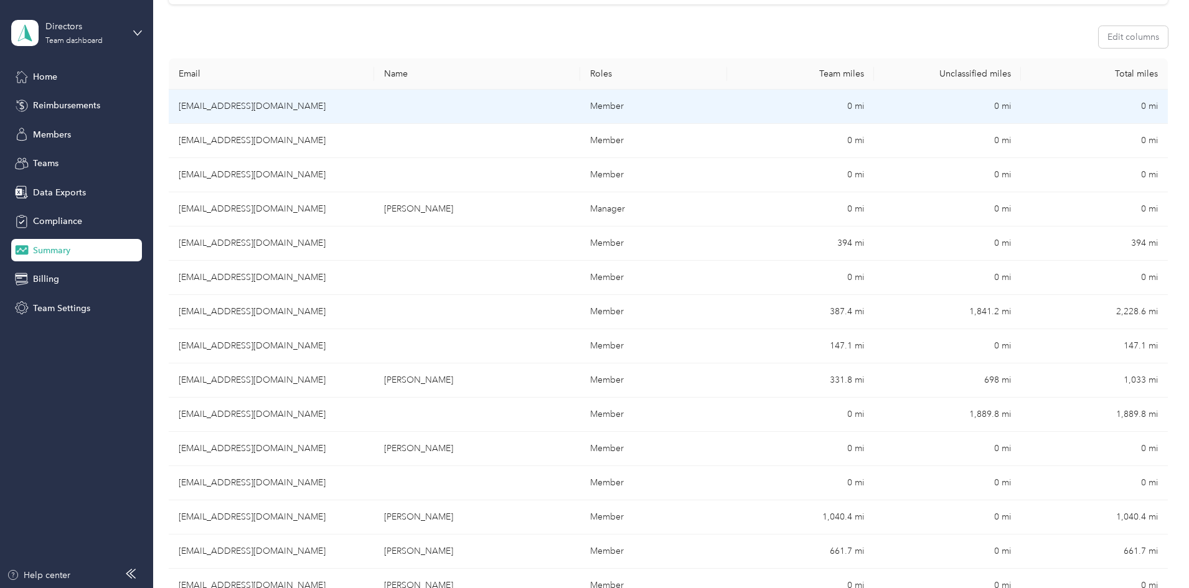
scroll to position [0, 0]
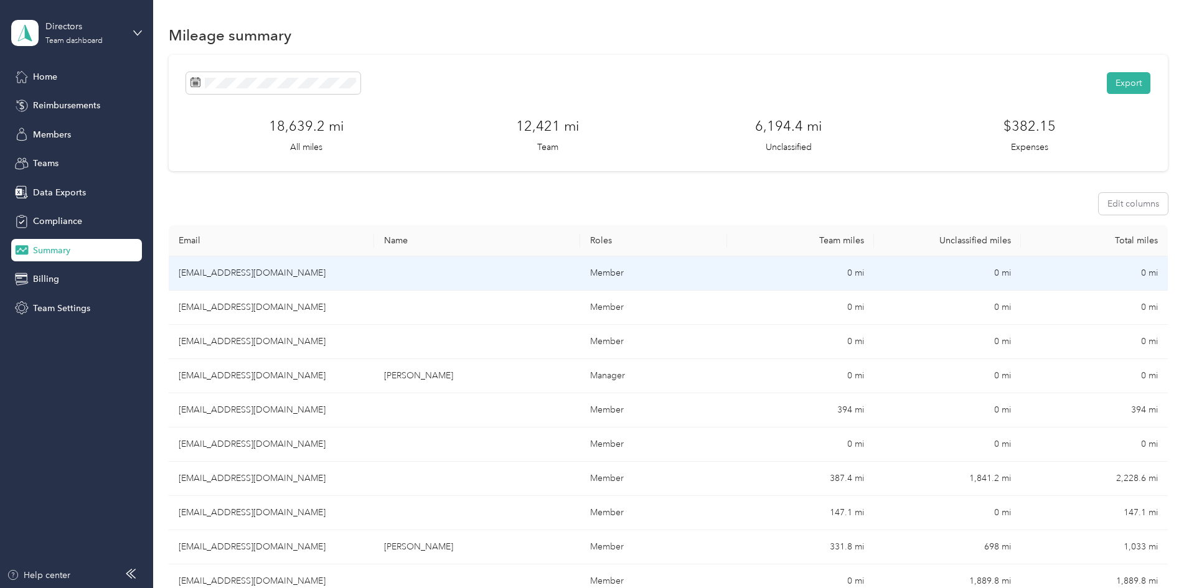
click at [580, 267] on td at bounding box center [476, 274] width 205 height 34
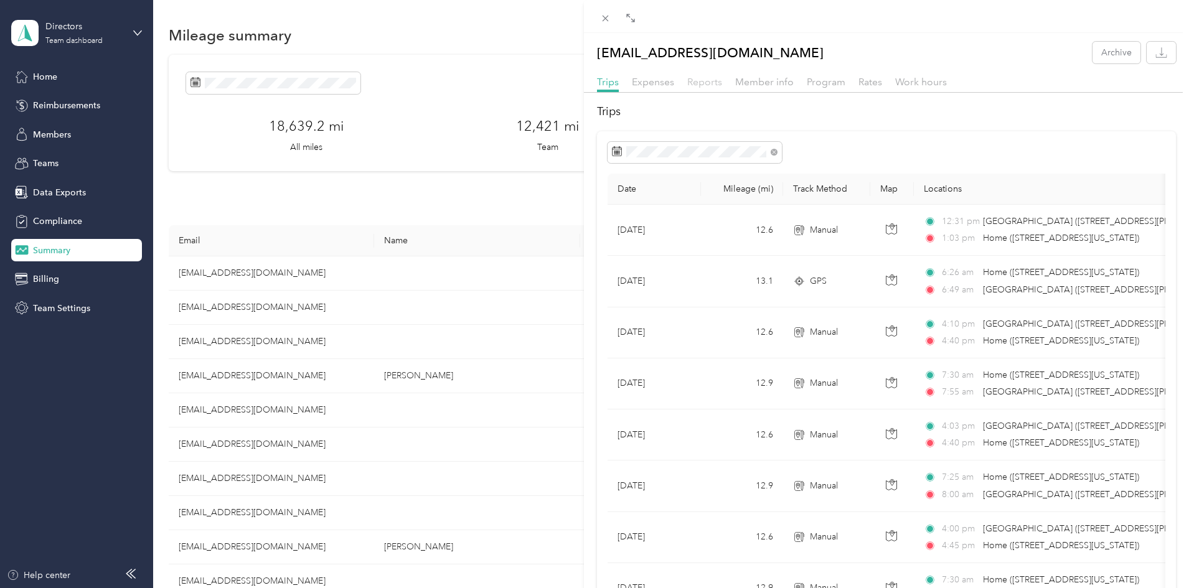
click at [709, 83] on span "Reports" at bounding box center [704, 82] width 35 height 12
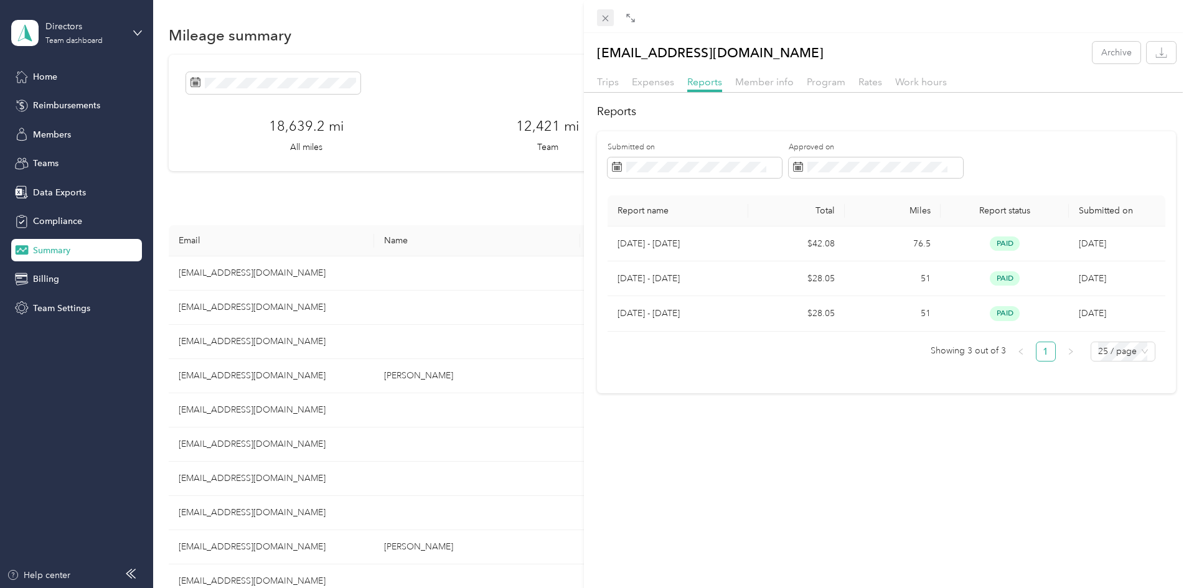
click at [608, 18] on icon at bounding box center [605, 18] width 11 height 11
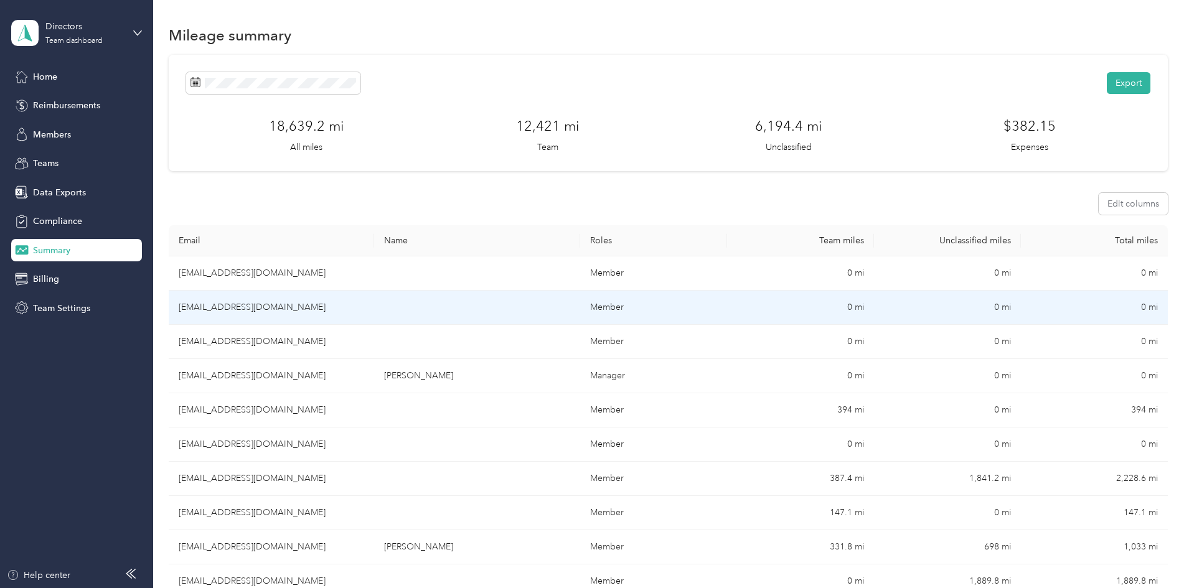
click at [504, 300] on td at bounding box center [476, 308] width 205 height 34
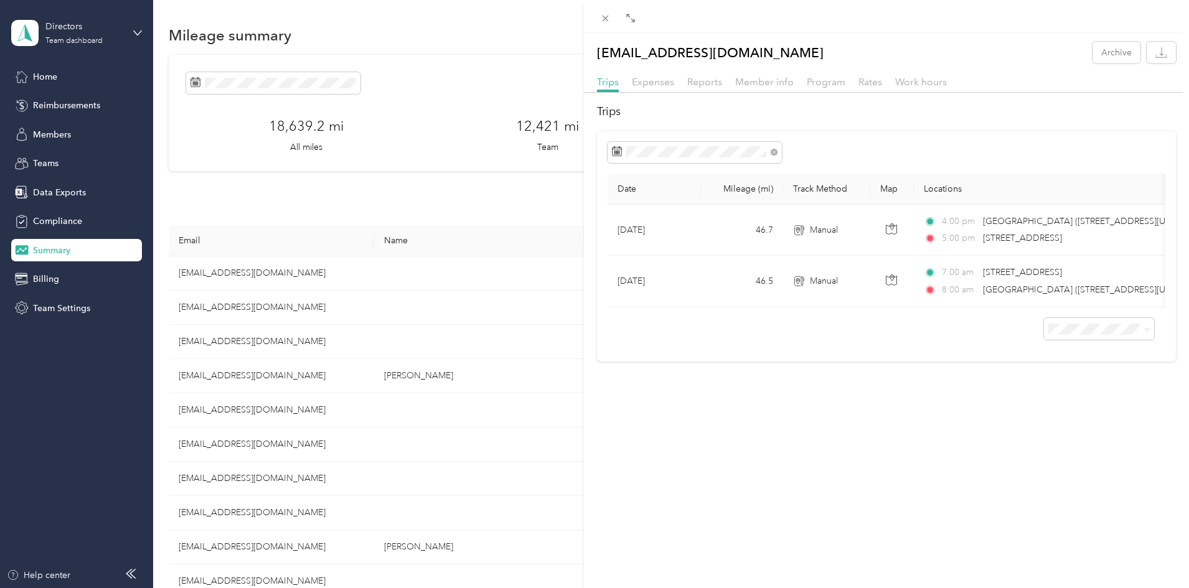
click at [684, 87] on div "Trips Expenses Reports Member info Program Rates Work hours" at bounding box center [887, 84] width 606 height 18
click at [687, 85] on span "Reports" at bounding box center [704, 82] width 35 height 12
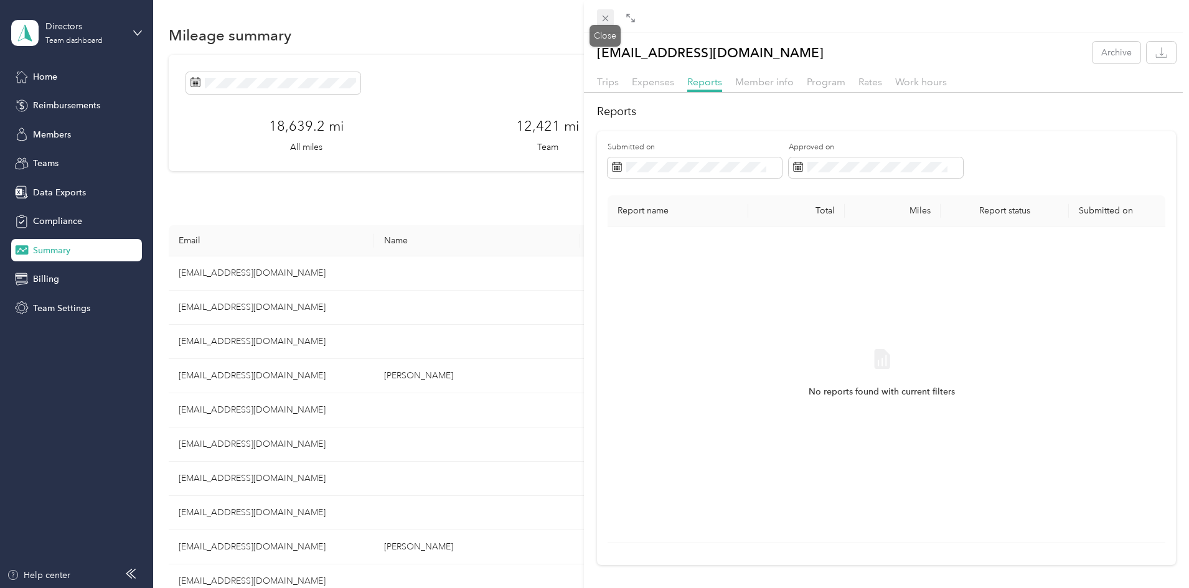
click at [607, 17] on icon at bounding box center [605, 18] width 11 height 11
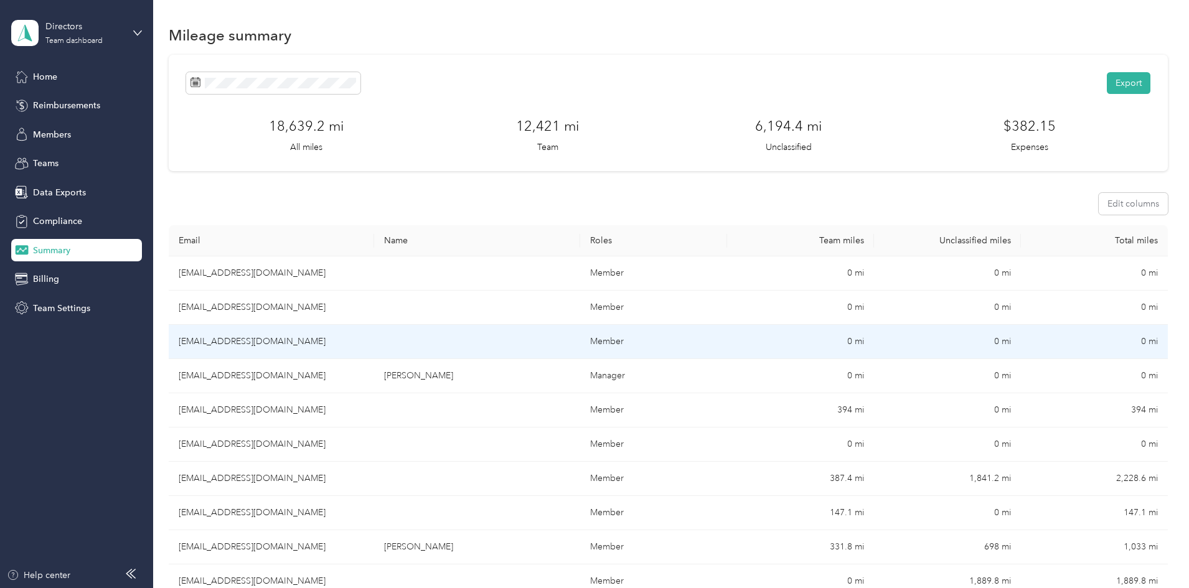
click at [453, 338] on td at bounding box center [476, 342] width 205 height 34
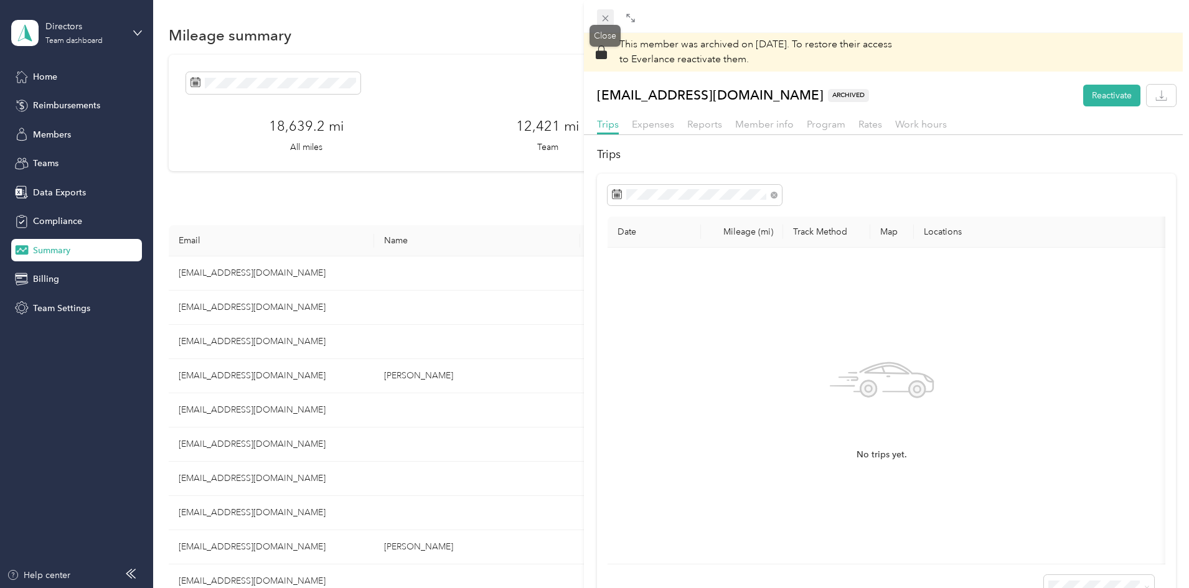
click at [602, 21] on icon at bounding box center [605, 18] width 11 height 11
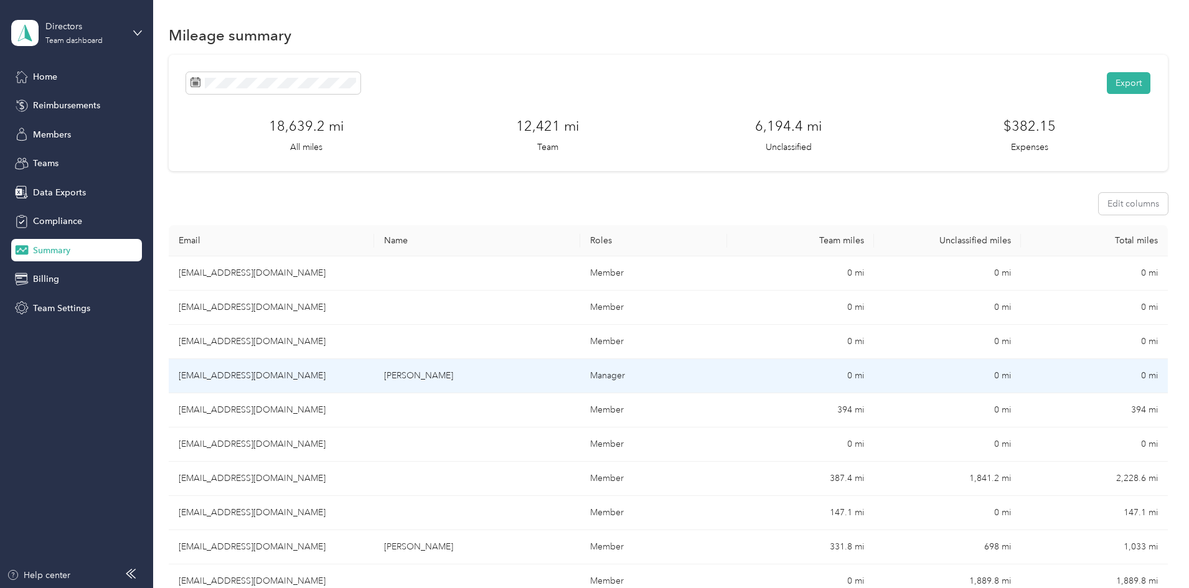
click at [544, 382] on td "[PERSON_NAME]" at bounding box center [476, 376] width 205 height 34
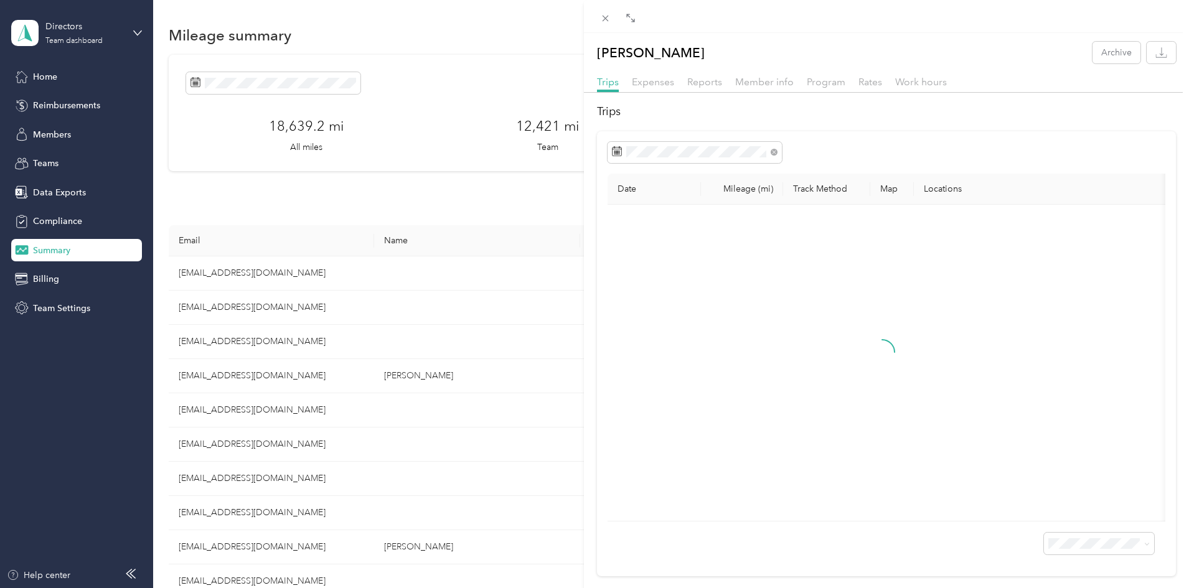
click at [692, 90] on div "Trips Expenses Reports Member info Program Rates Work hours" at bounding box center [887, 84] width 606 height 18
click at [692, 84] on span "Reports" at bounding box center [704, 82] width 35 height 12
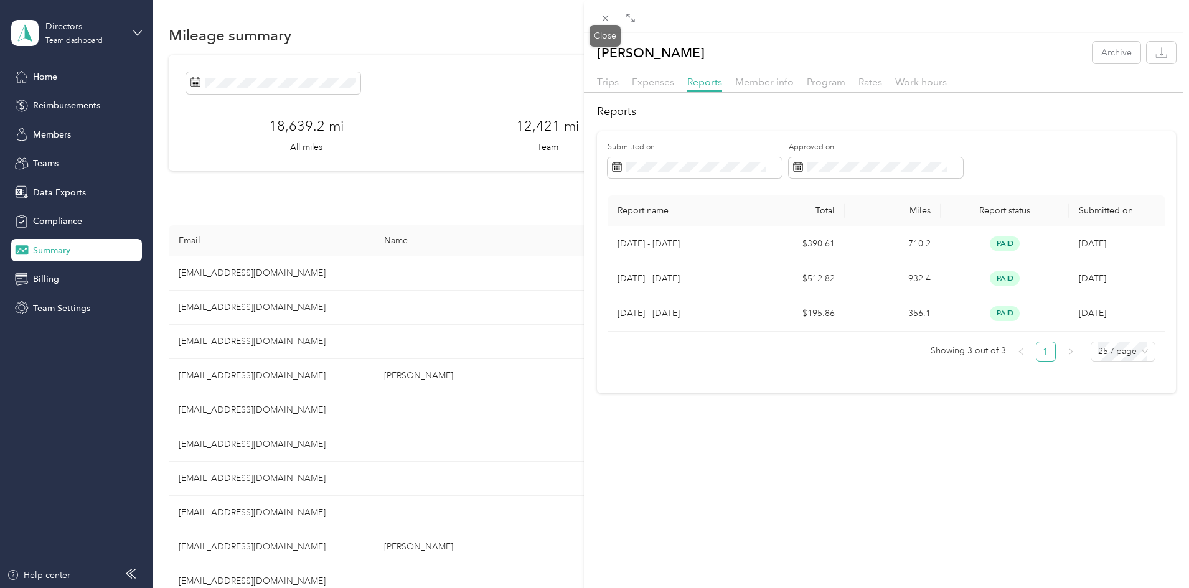
click at [605, 15] on icon at bounding box center [605, 18] width 11 height 11
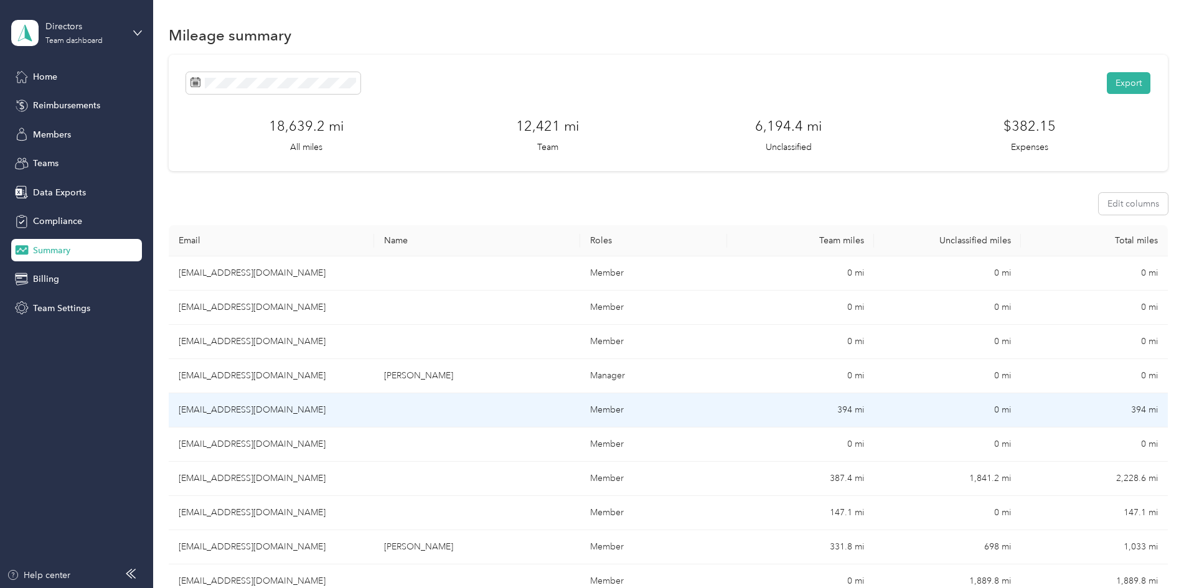
click at [374, 411] on td "[EMAIL_ADDRESS][DOMAIN_NAME]" at bounding box center [271, 411] width 205 height 34
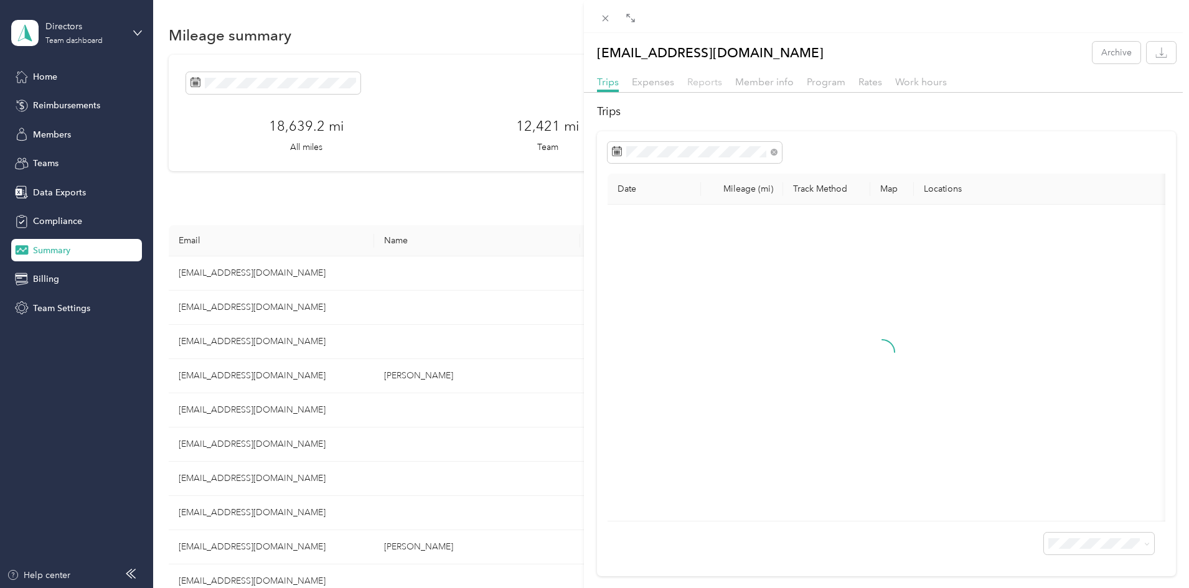
click at [714, 86] on span "Reports" at bounding box center [704, 82] width 35 height 12
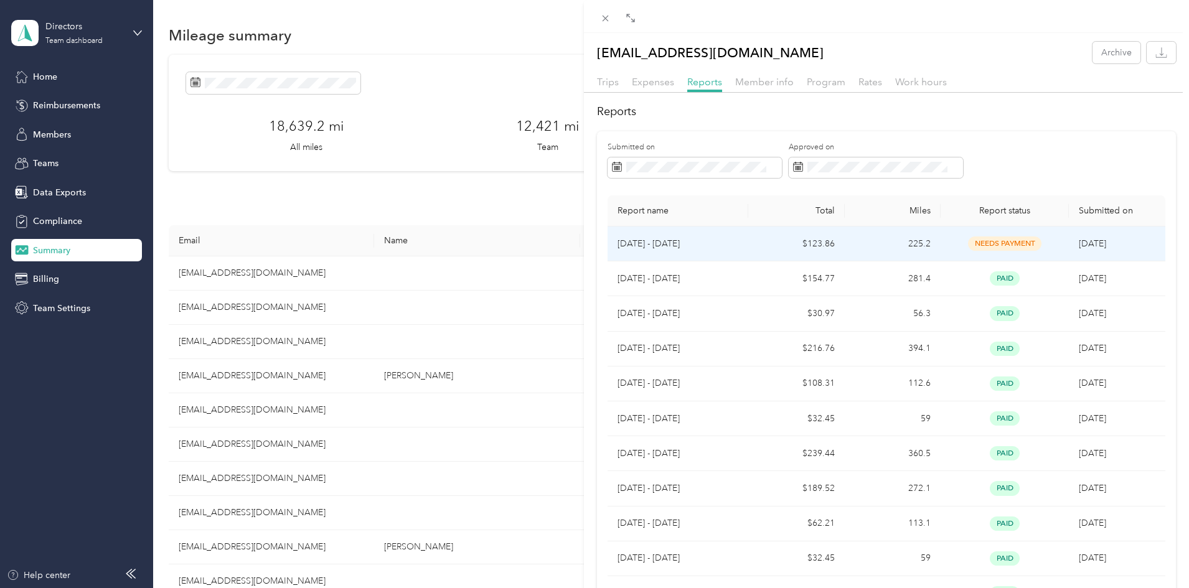
click at [905, 243] on td "225.2" at bounding box center [893, 244] width 96 height 35
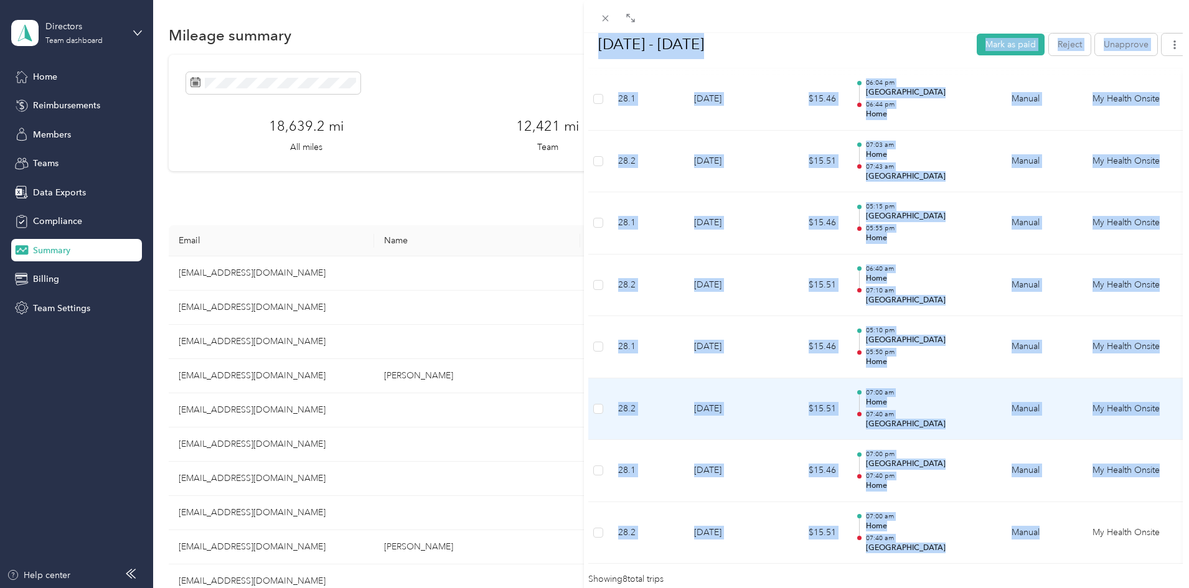
scroll to position [456, 0]
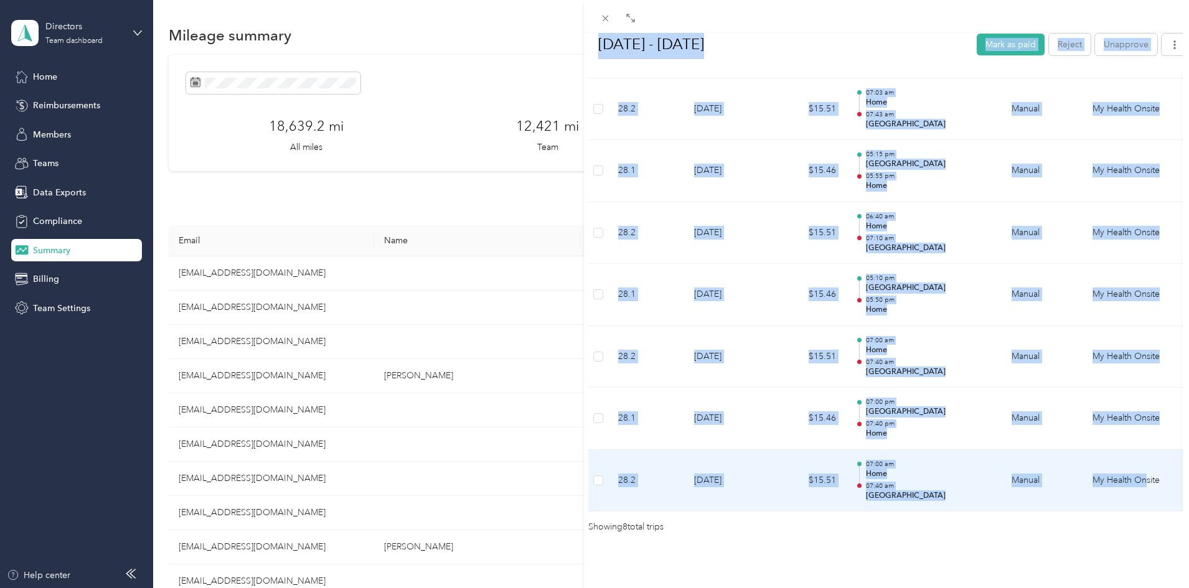
drag, startPoint x: 595, startPoint y: 83, endPoint x: 1141, endPoint y: 462, distance: 664.5
click at [1146, 464] on div "[DATE] - [DATE] Mark as paid Reject Unapprove Needs Payment Needs payment from …" at bounding box center [887, 81] width 606 height 907
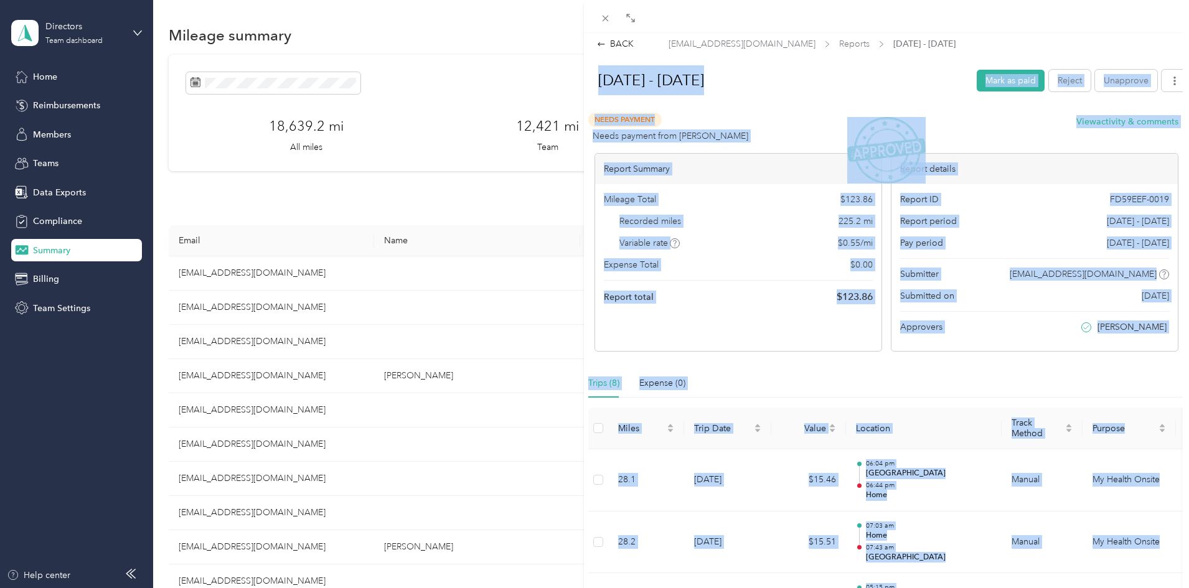
scroll to position [0, 0]
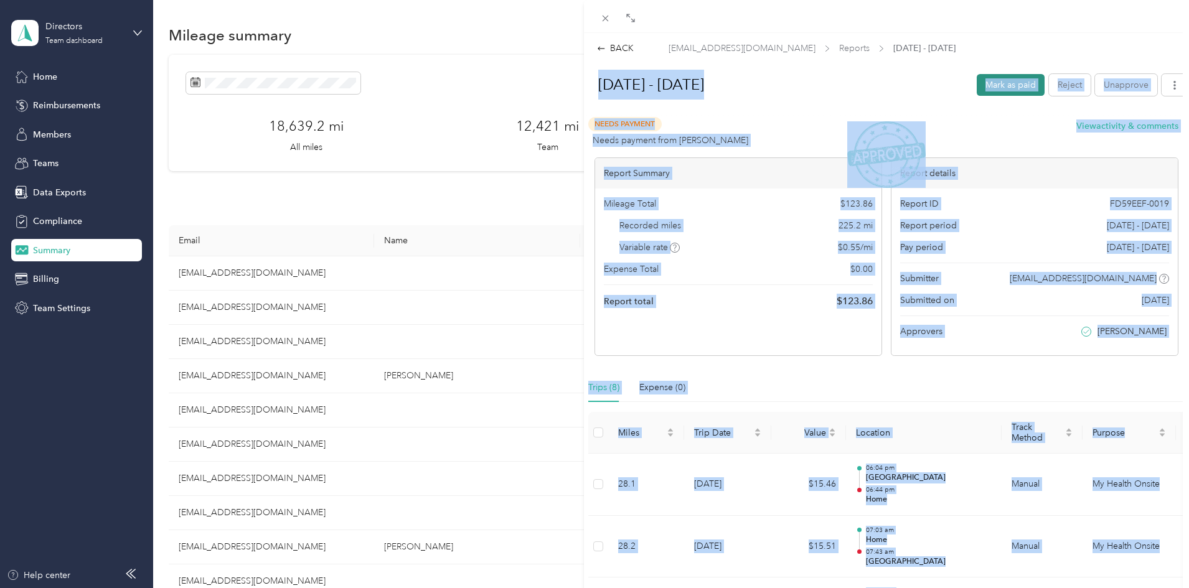
click at [977, 84] on button "Mark as paid" at bounding box center [1011, 85] width 68 height 22
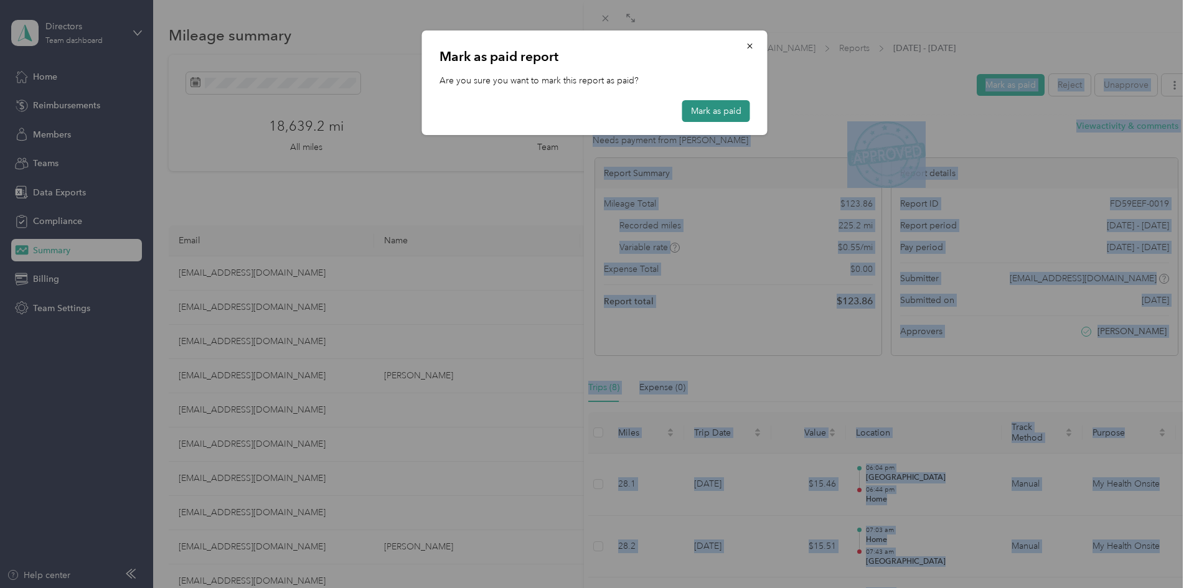
click at [712, 116] on button "Mark as paid" at bounding box center [716, 111] width 68 height 22
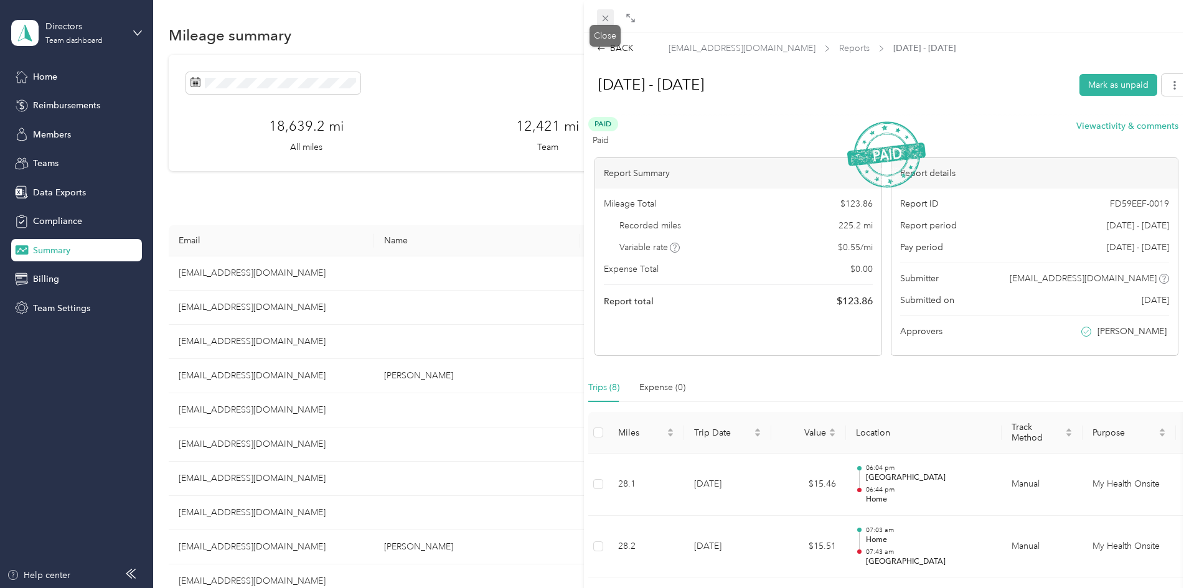
click at [608, 12] on span at bounding box center [605, 17] width 17 height 17
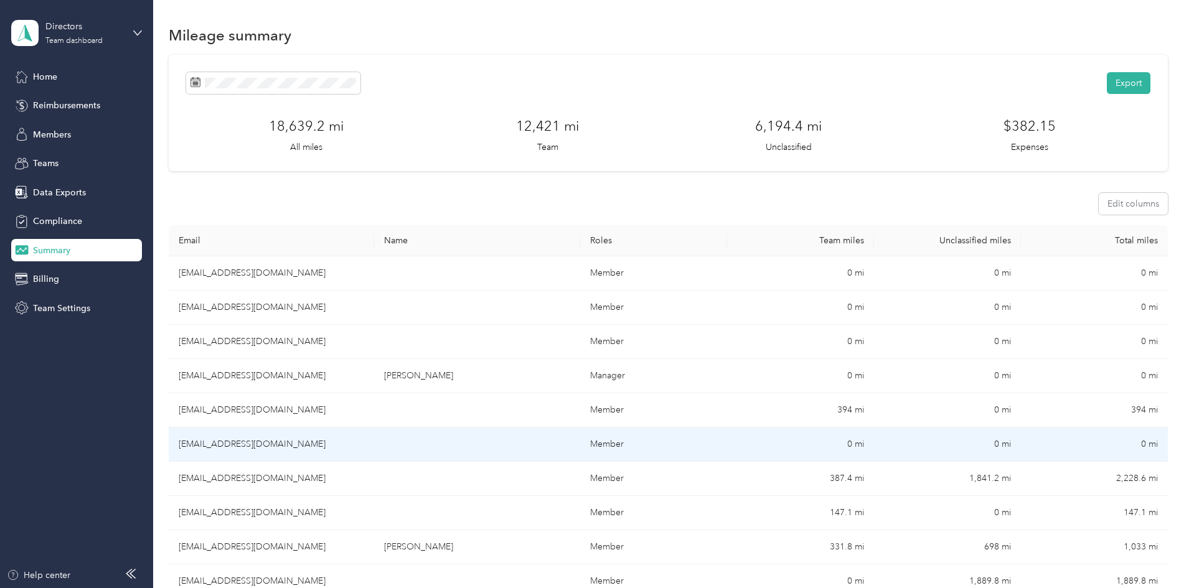
click at [374, 435] on td "[EMAIL_ADDRESS][DOMAIN_NAME]" at bounding box center [271, 445] width 205 height 34
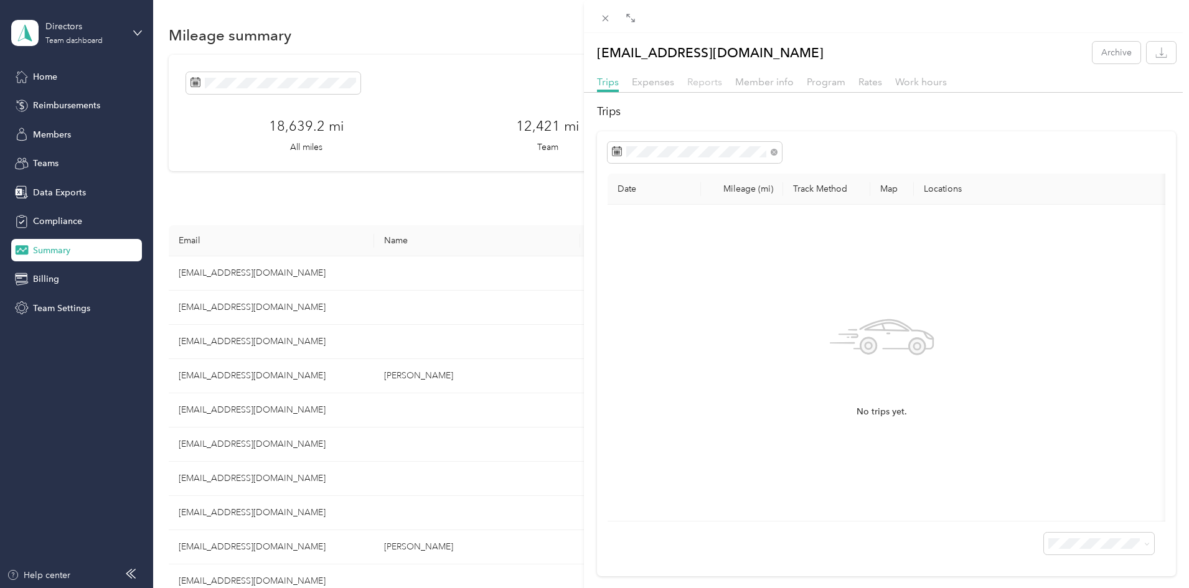
click at [705, 80] on span "Reports" at bounding box center [704, 82] width 35 height 12
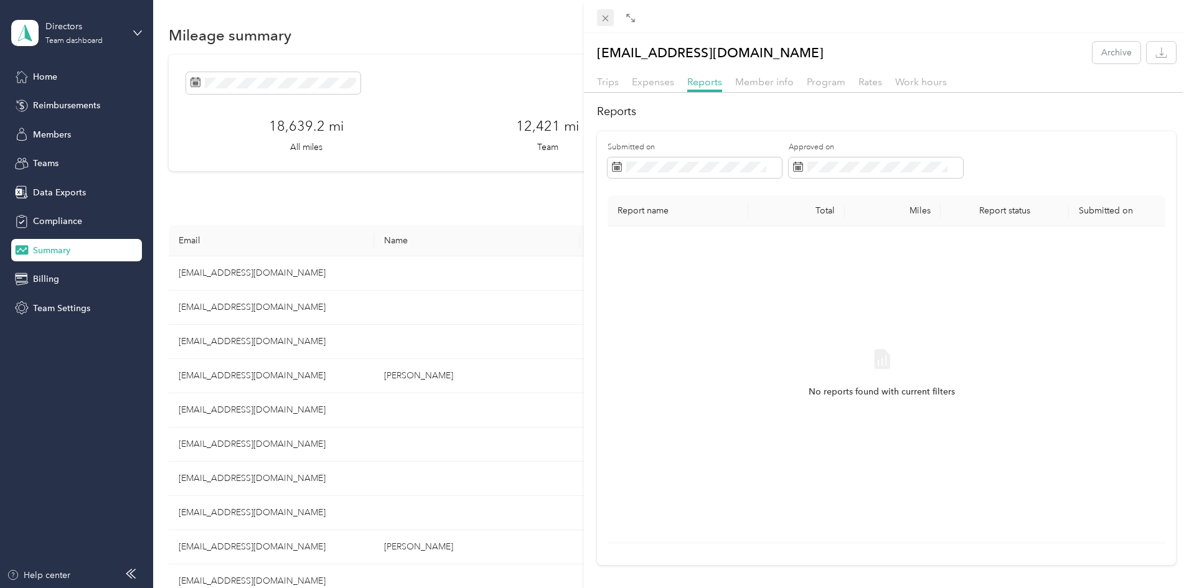
click at [603, 22] on icon at bounding box center [605, 18] width 11 height 11
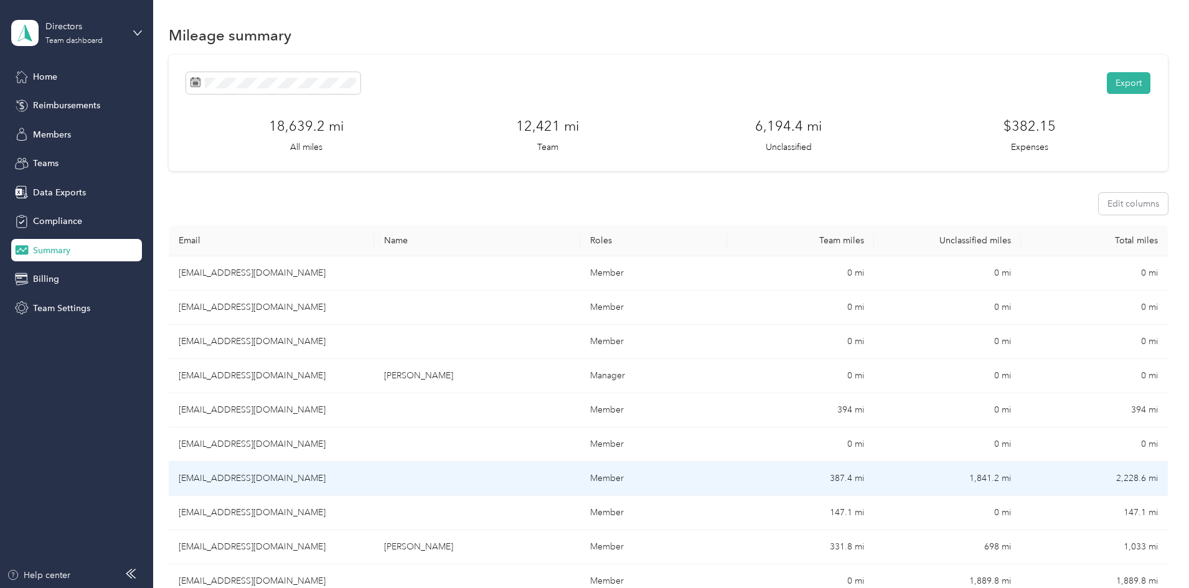
click at [331, 478] on td "[EMAIL_ADDRESS][DOMAIN_NAME]" at bounding box center [271, 479] width 205 height 34
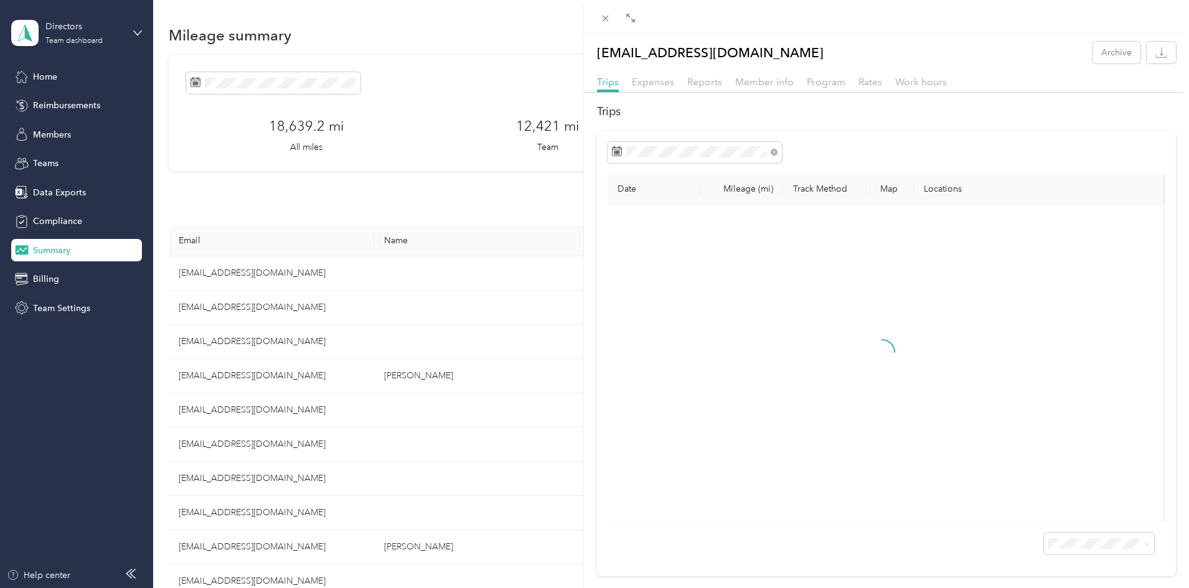
click at [689, 89] on div "Reports" at bounding box center [704, 83] width 35 height 16
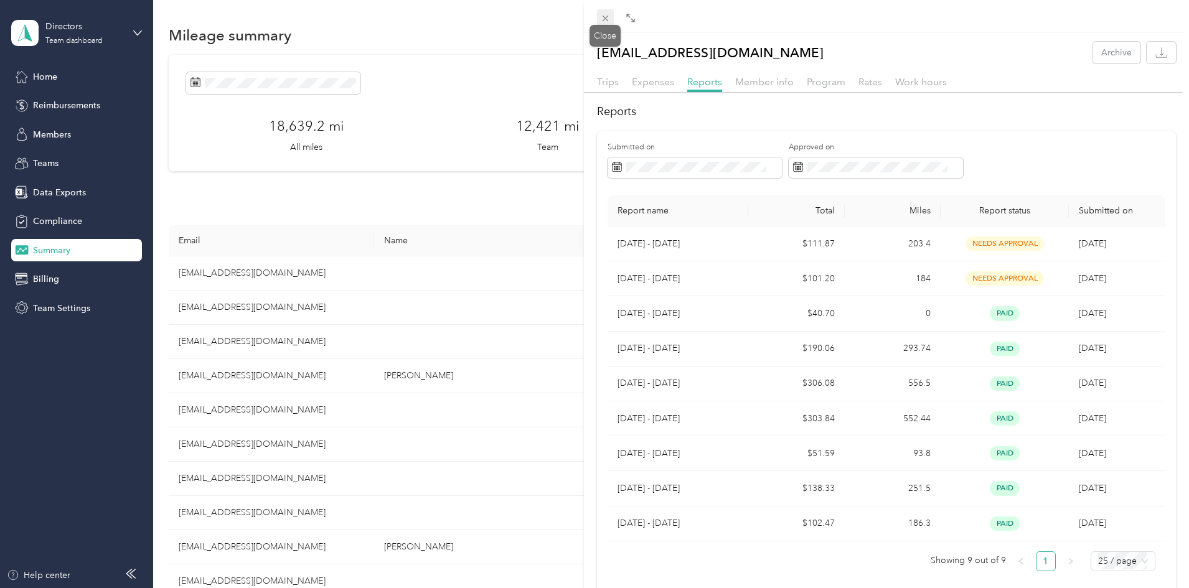
click at [604, 16] on icon at bounding box center [605, 18] width 11 height 11
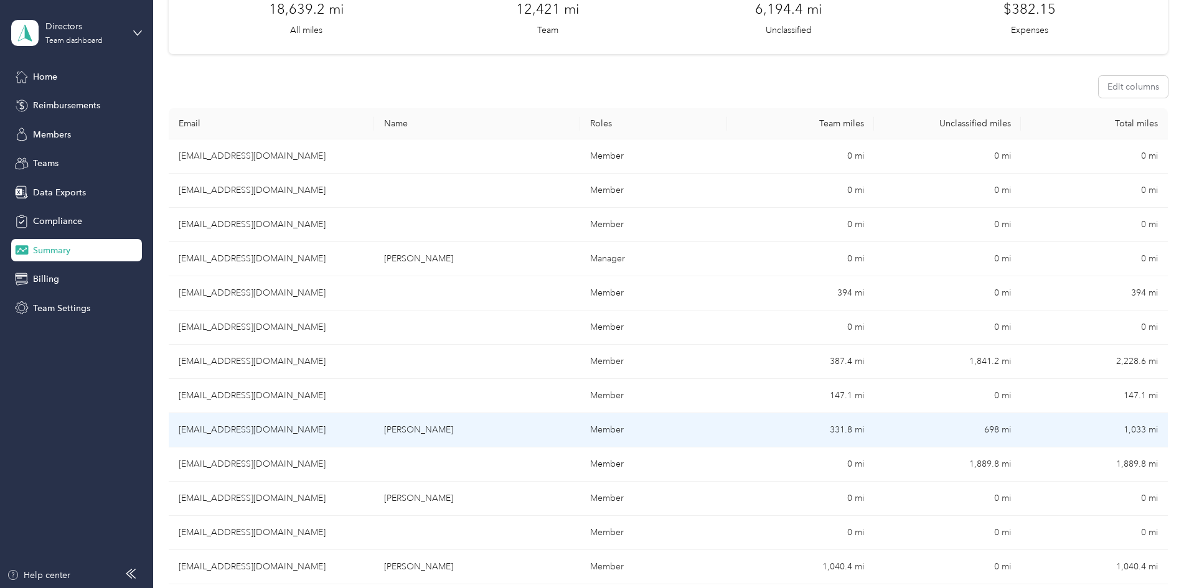
scroll to position [125, 0]
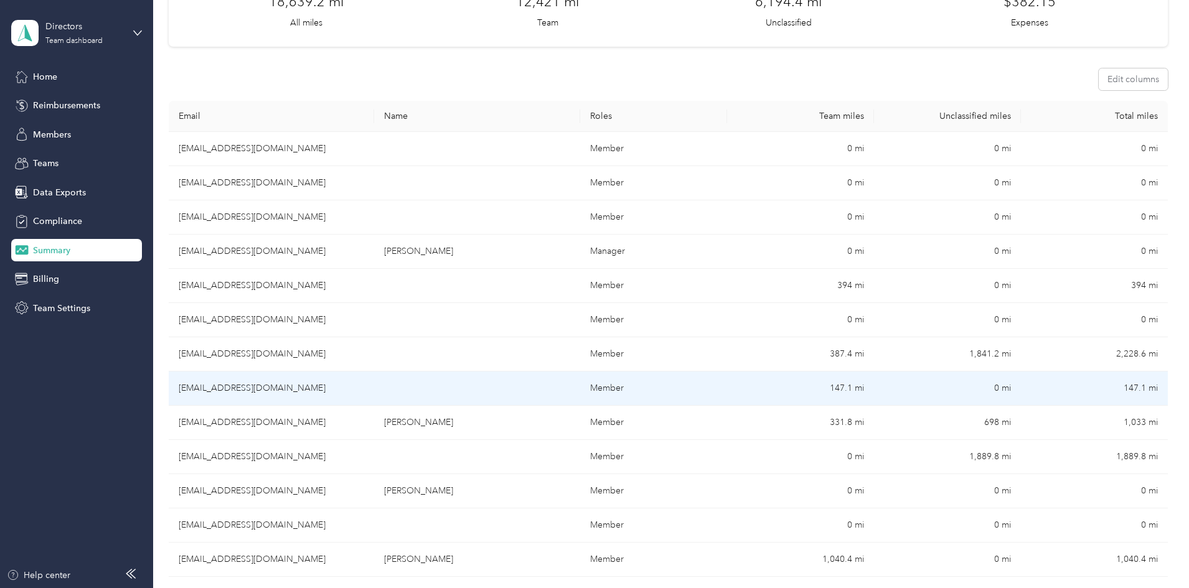
click at [374, 376] on td "[EMAIL_ADDRESS][DOMAIN_NAME]" at bounding box center [271, 389] width 205 height 34
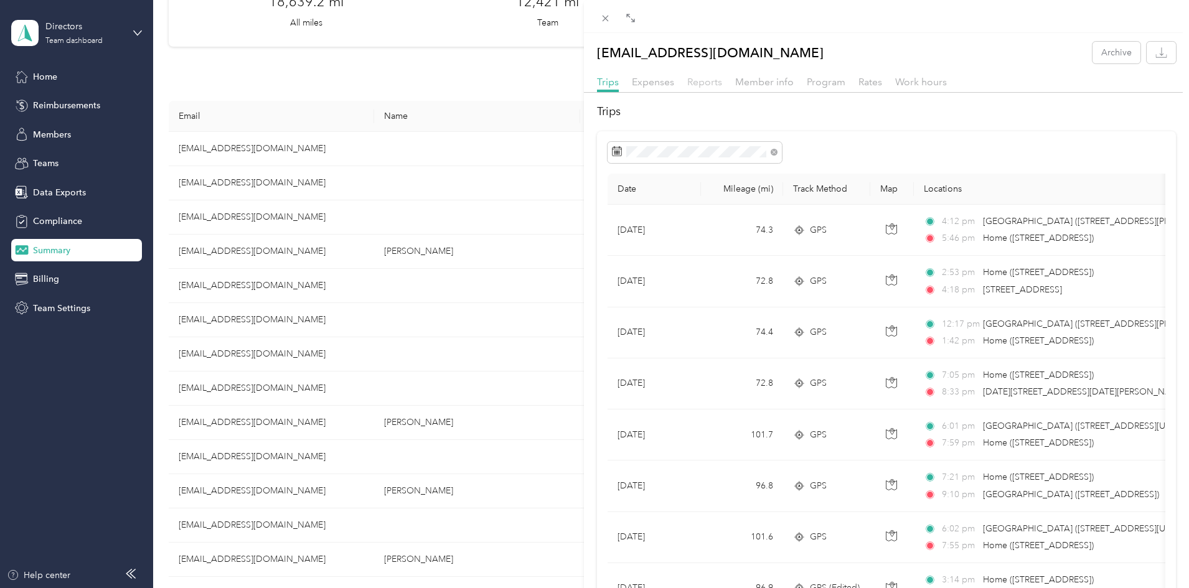
click at [702, 80] on span "Reports" at bounding box center [704, 82] width 35 height 12
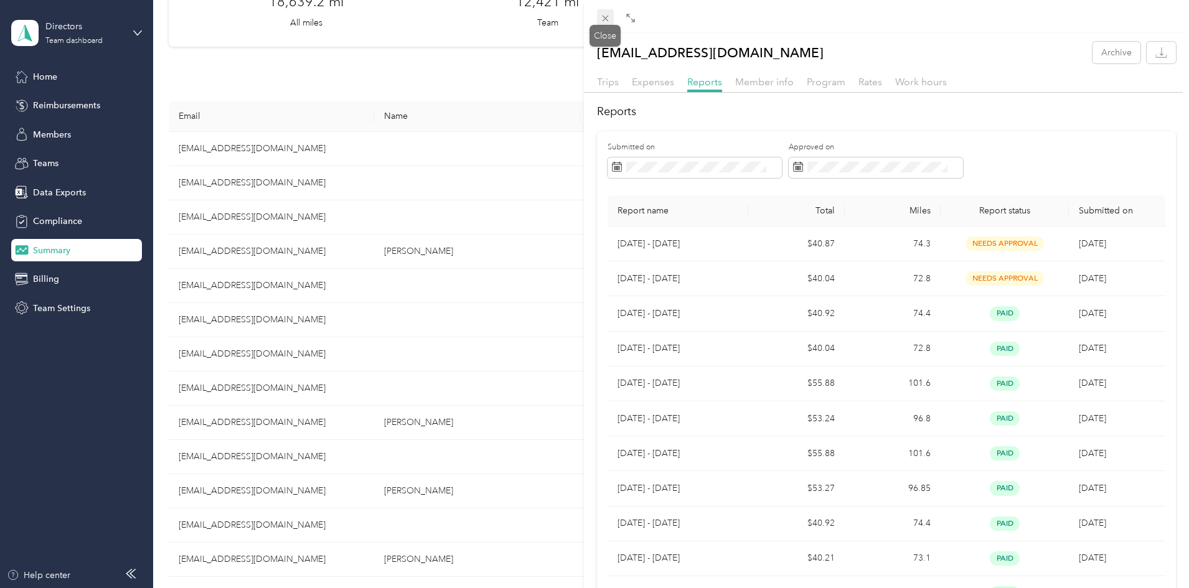
click at [605, 16] on icon at bounding box center [605, 18] width 11 height 11
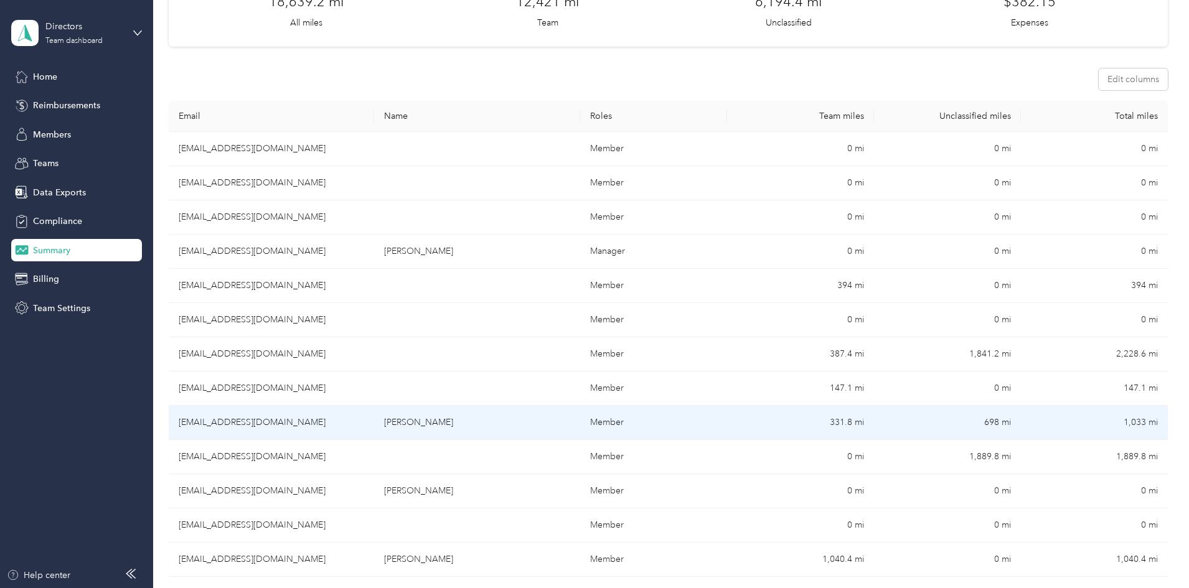
click at [561, 424] on td "[PERSON_NAME]" at bounding box center [476, 423] width 205 height 34
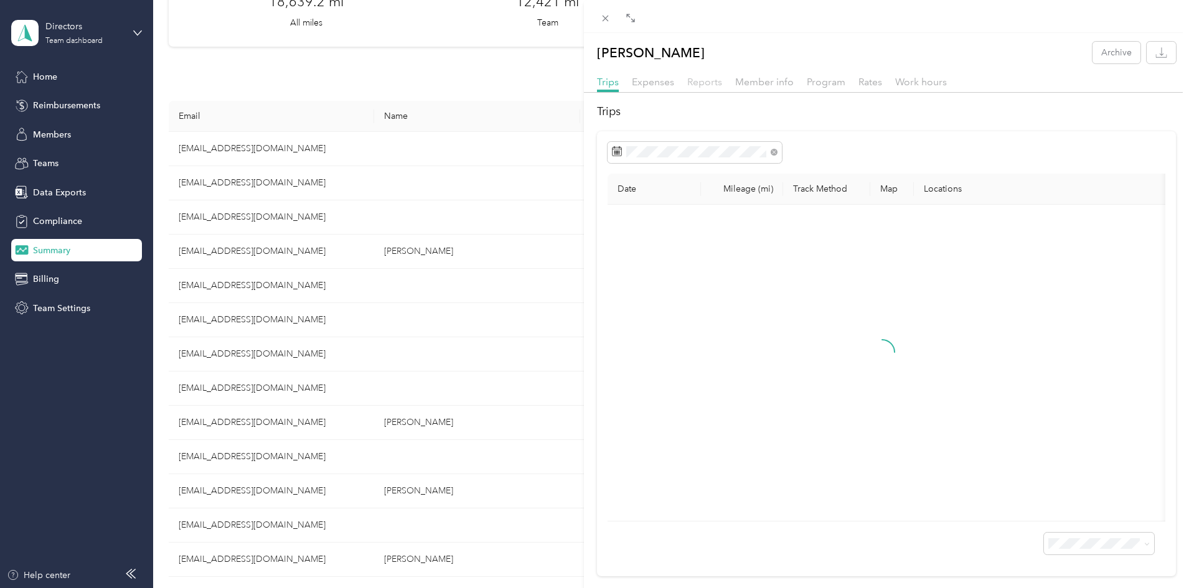
click at [698, 87] on span "Reports" at bounding box center [704, 82] width 35 height 12
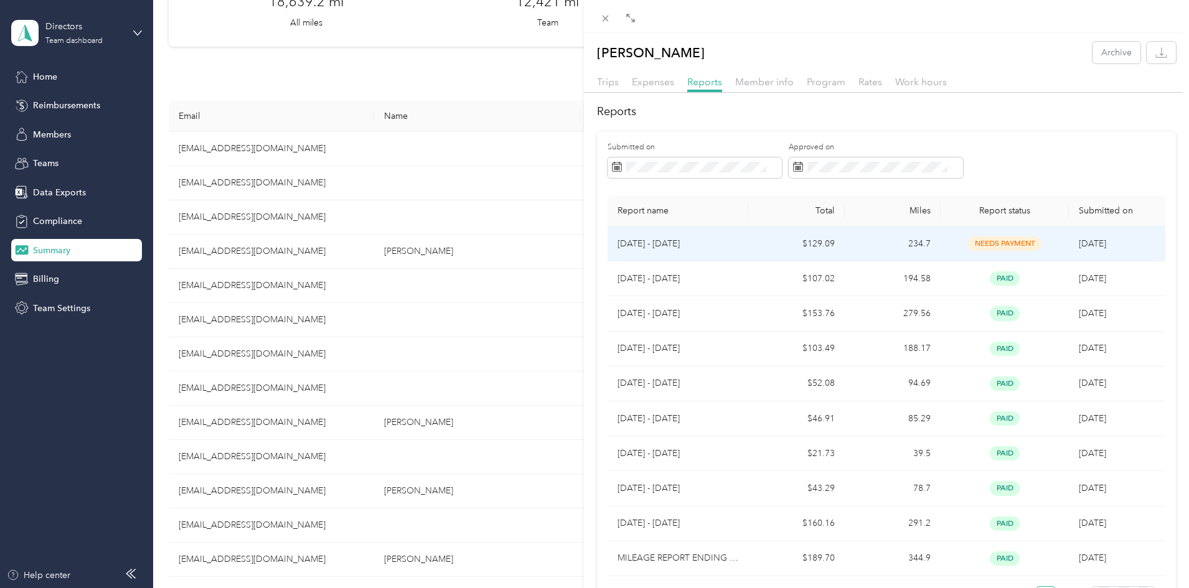
click at [1044, 250] on div "needs payment" at bounding box center [1005, 244] width 108 height 14
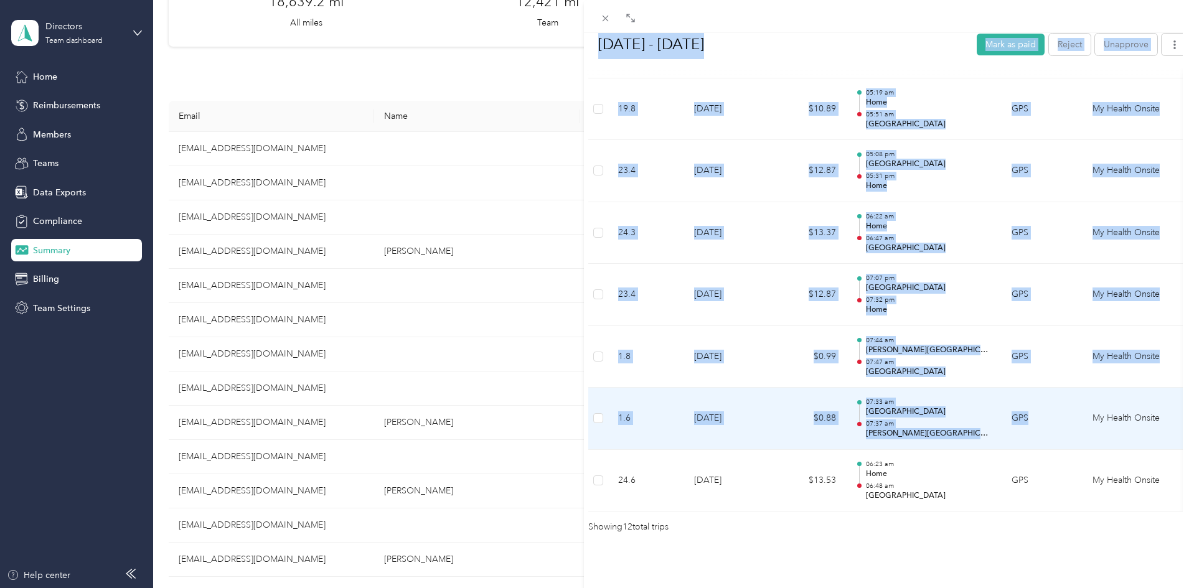
scroll to position [704, 0]
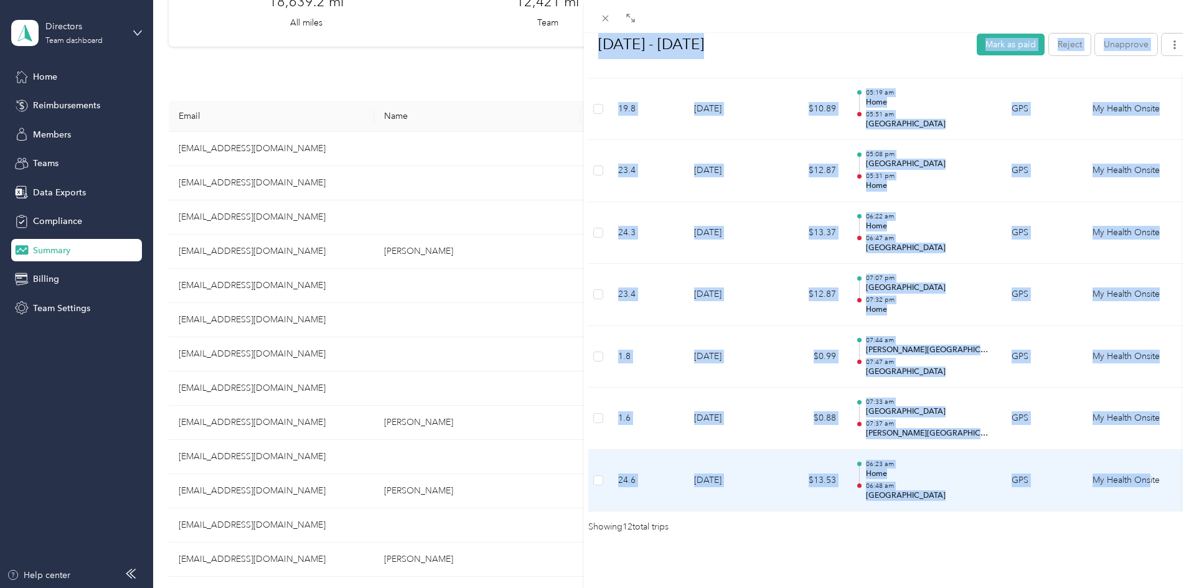
drag, startPoint x: 597, startPoint y: 84, endPoint x: 1149, endPoint y: 468, distance: 672.8
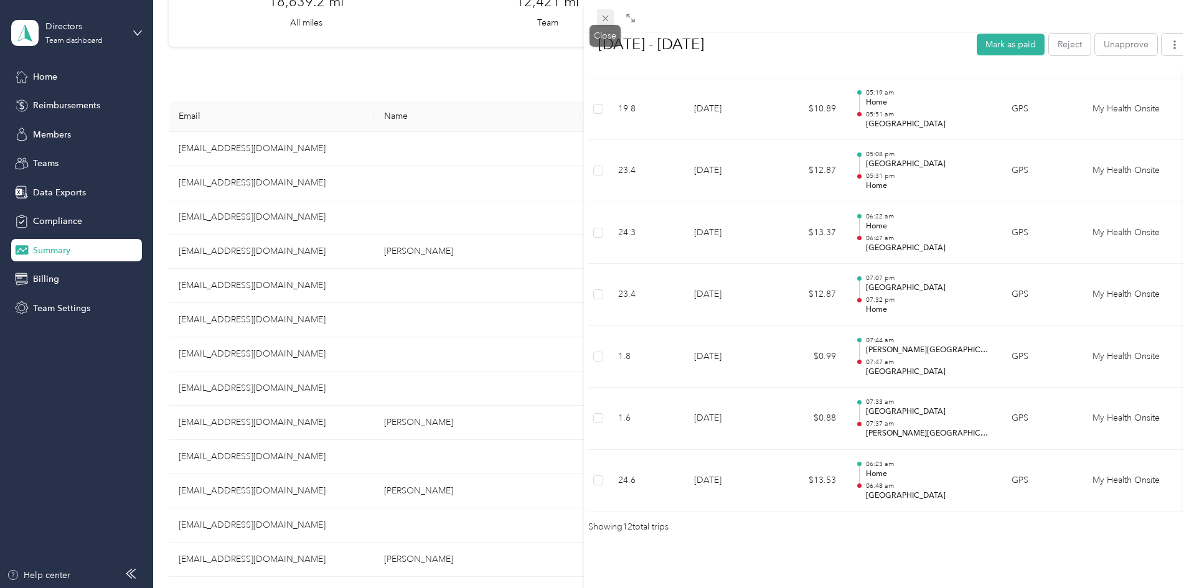
click at [606, 15] on icon at bounding box center [605, 18] width 11 height 11
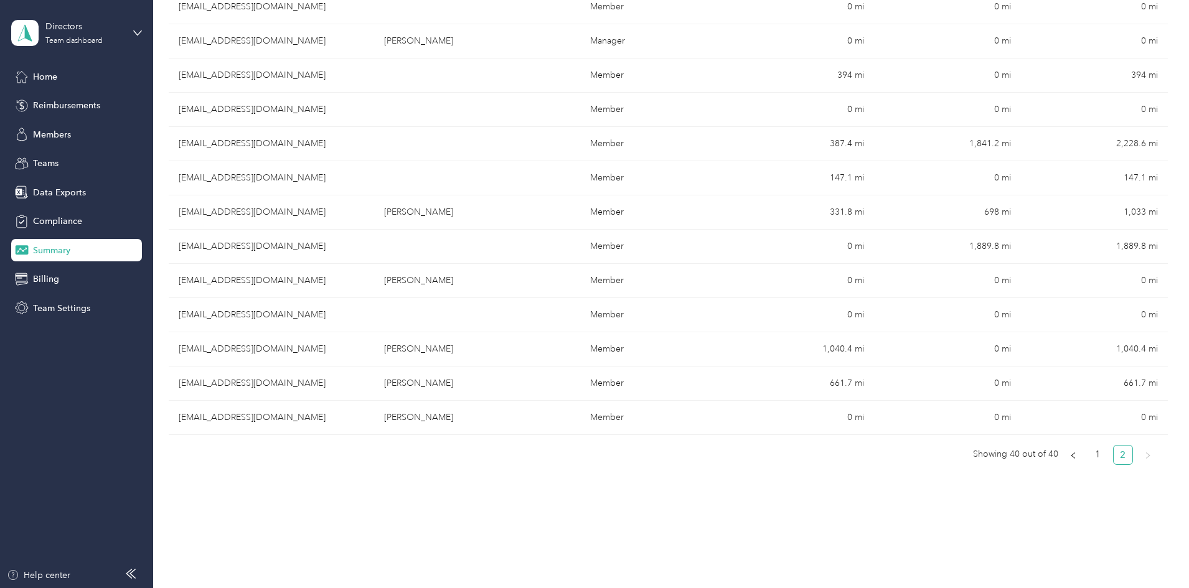
scroll to position [278, 0]
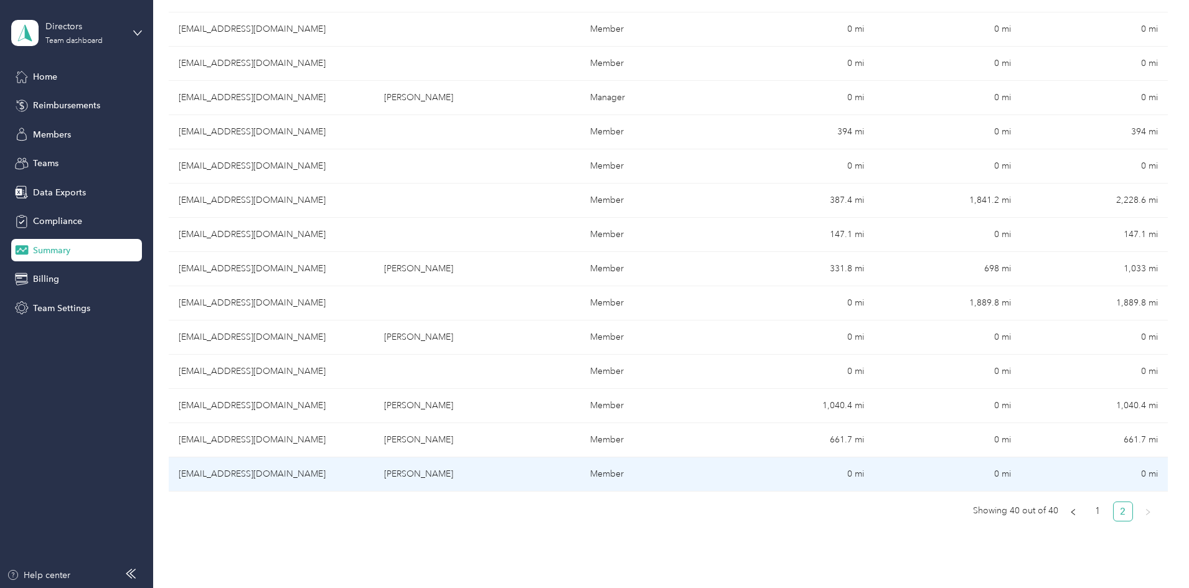
click at [374, 477] on td "[EMAIL_ADDRESS][DOMAIN_NAME]" at bounding box center [271, 475] width 205 height 34
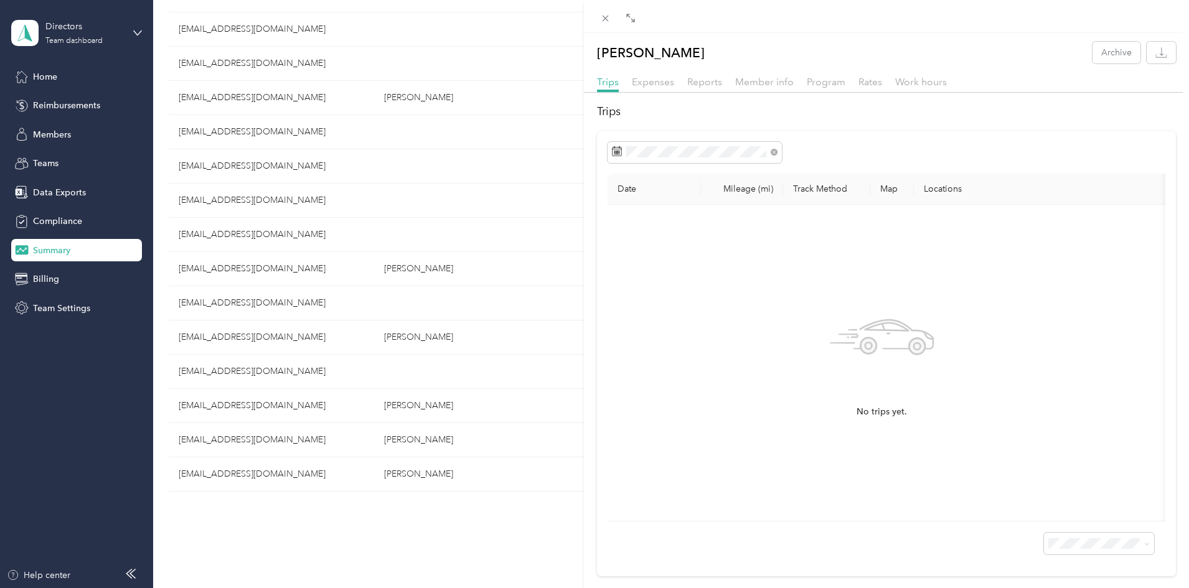
click at [712, 90] on div "Trips Expenses Reports Member info Program Rates Work hours" at bounding box center [887, 84] width 606 height 18
click at [712, 83] on span "Reports" at bounding box center [704, 82] width 35 height 12
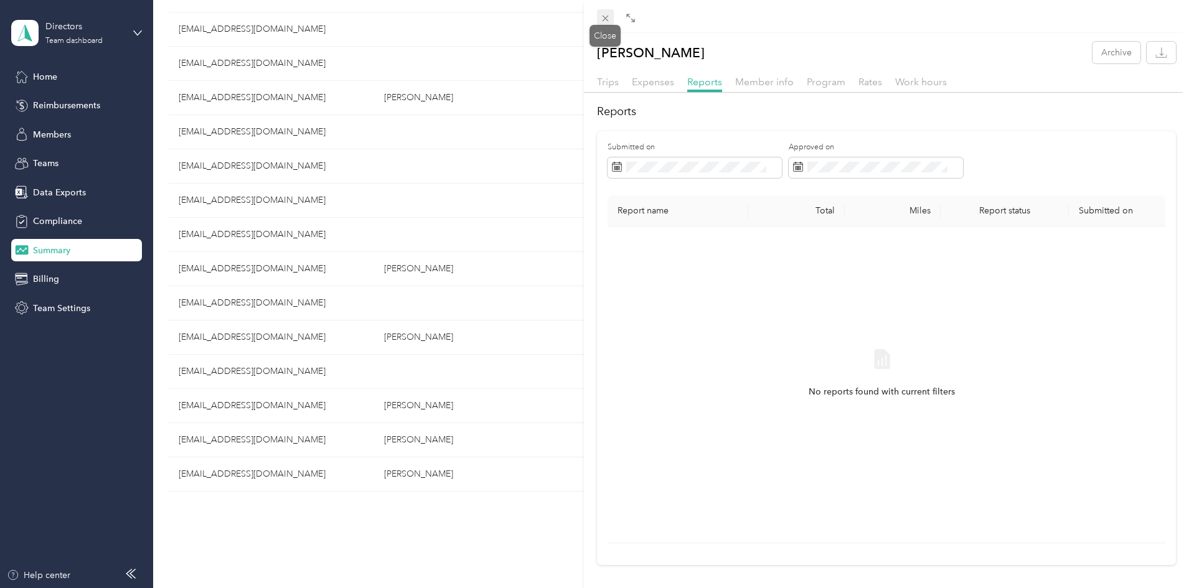
click at [610, 21] on icon at bounding box center [605, 18] width 11 height 11
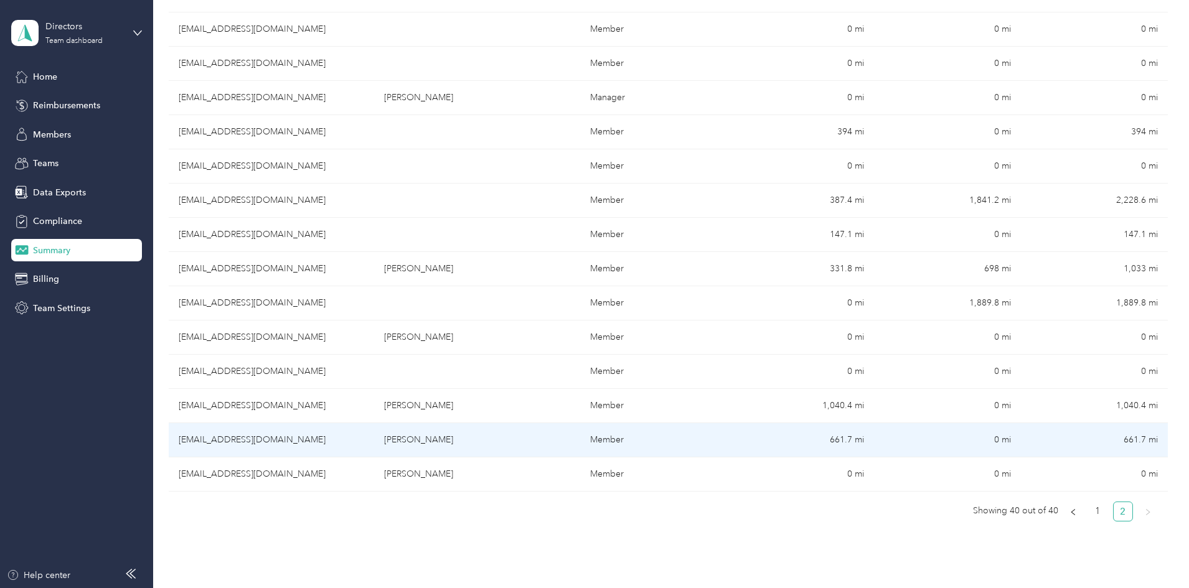
click at [374, 437] on td "[EMAIL_ADDRESS][DOMAIN_NAME]" at bounding box center [271, 440] width 205 height 34
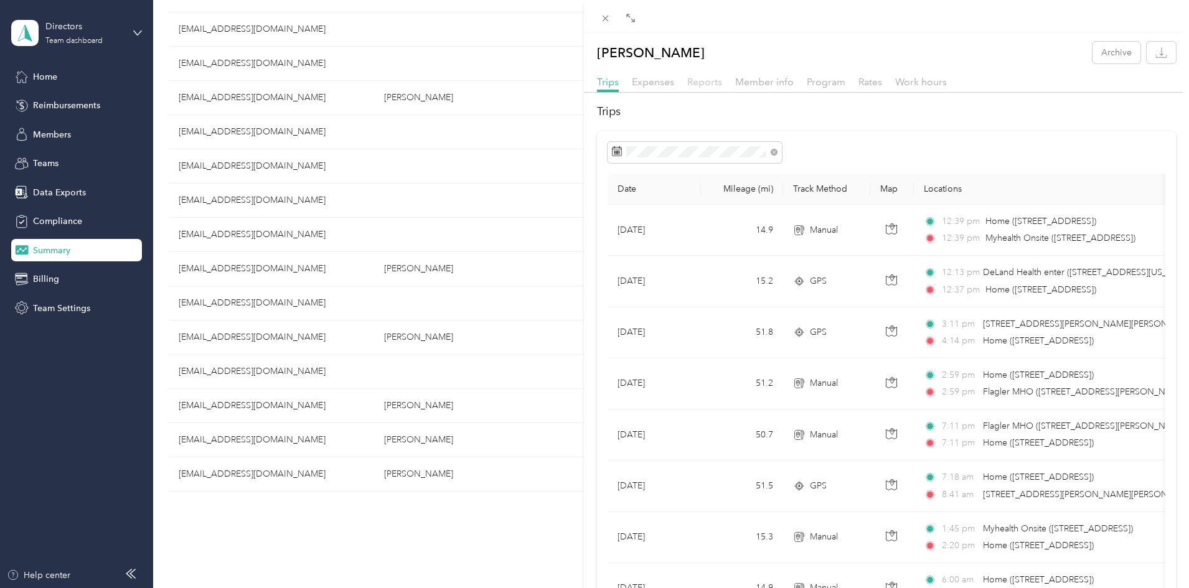
click at [700, 84] on span "Reports" at bounding box center [704, 82] width 35 height 12
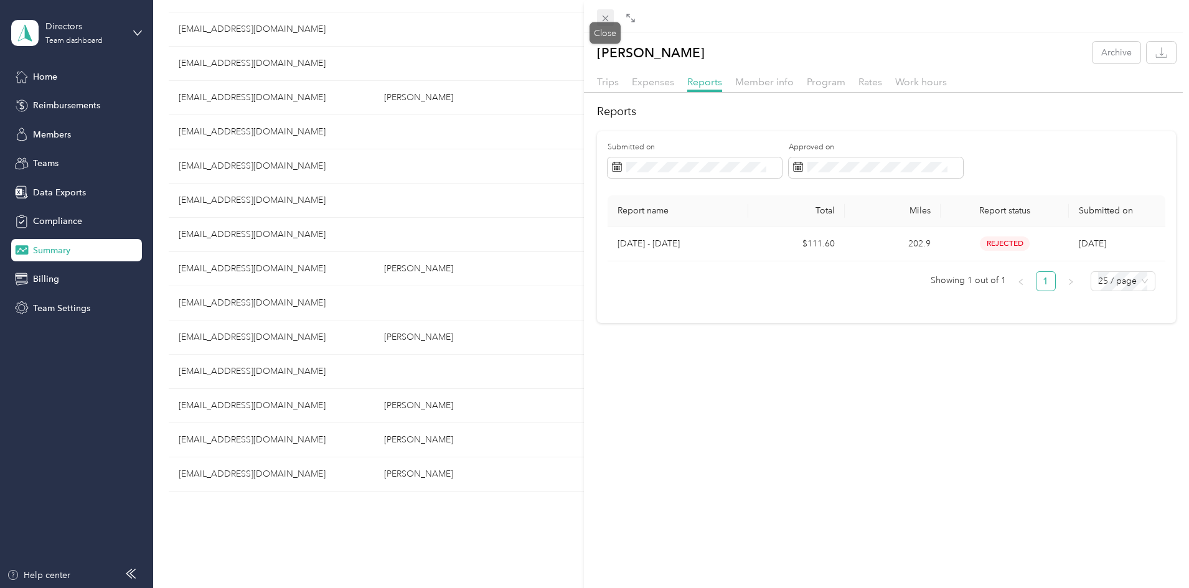
click at [606, 17] on icon at bounding box center [605, 19] width 6 height 6
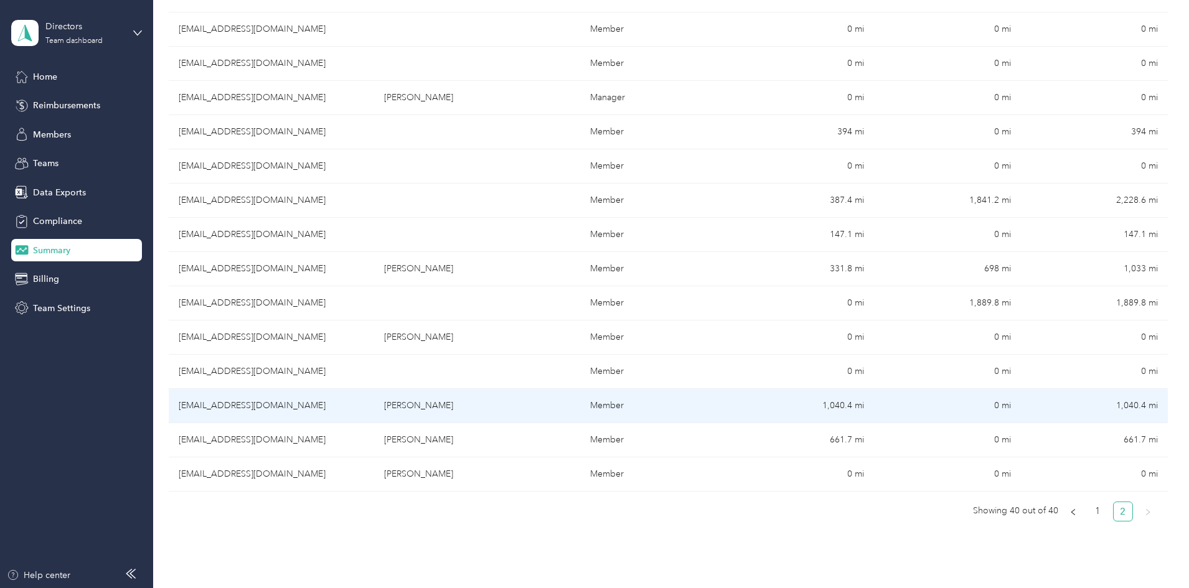
click at [481, 407] on td "[PERSON_NAME]" at bounding box center [476, 406] width 205 height 34
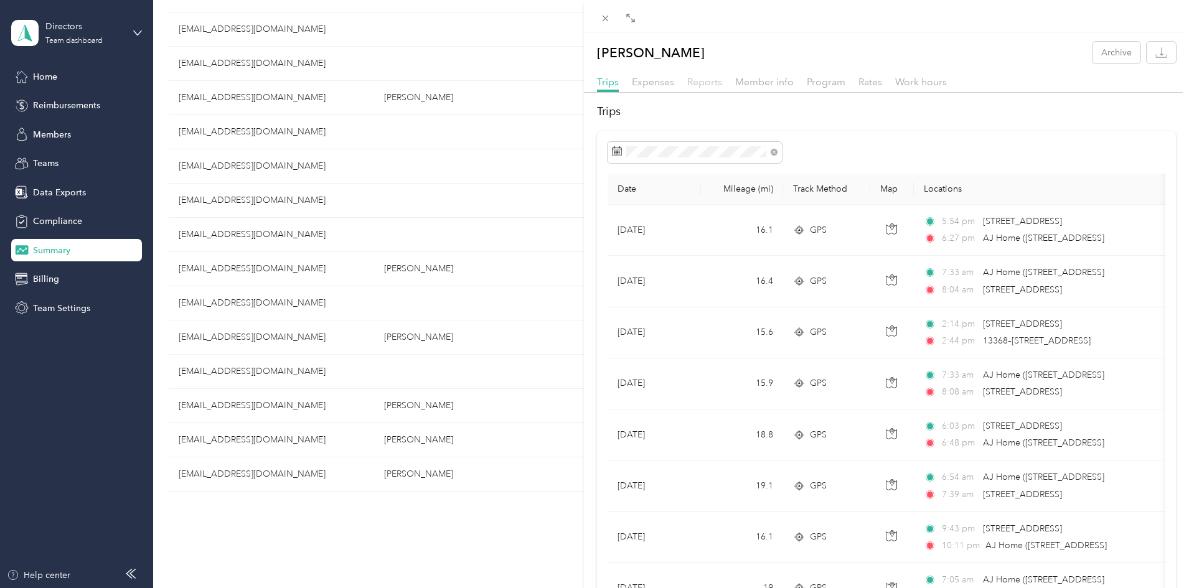
click at [699, 83] on span "Reports" at bounding box center [704, 82] width 35 height 12
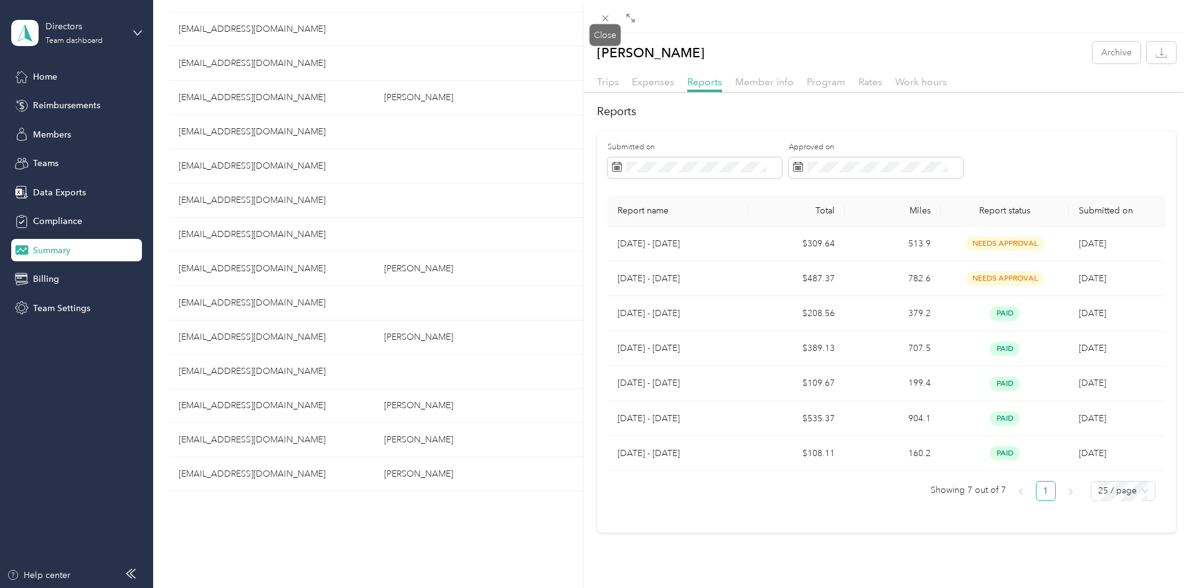
click at [604, 17] on icon at bounding box center [605, 19] width 6 height 6
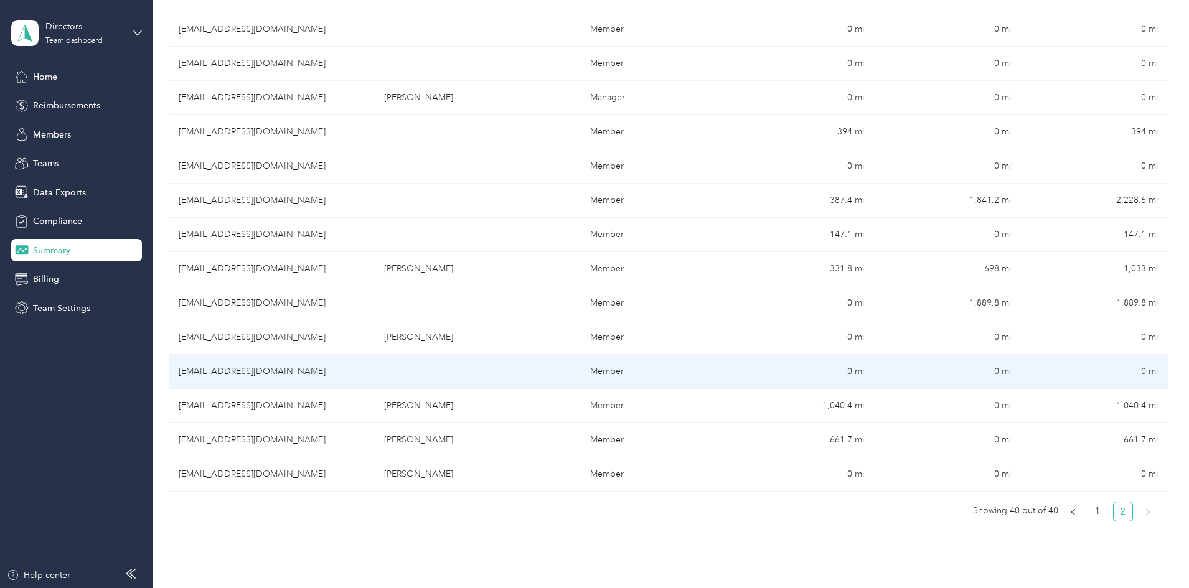
click at [374, 370] on td "[EMAIL_ADDRESS][DOMAIN_NAME]" at bounding box center [271, 372] width 205 height 34
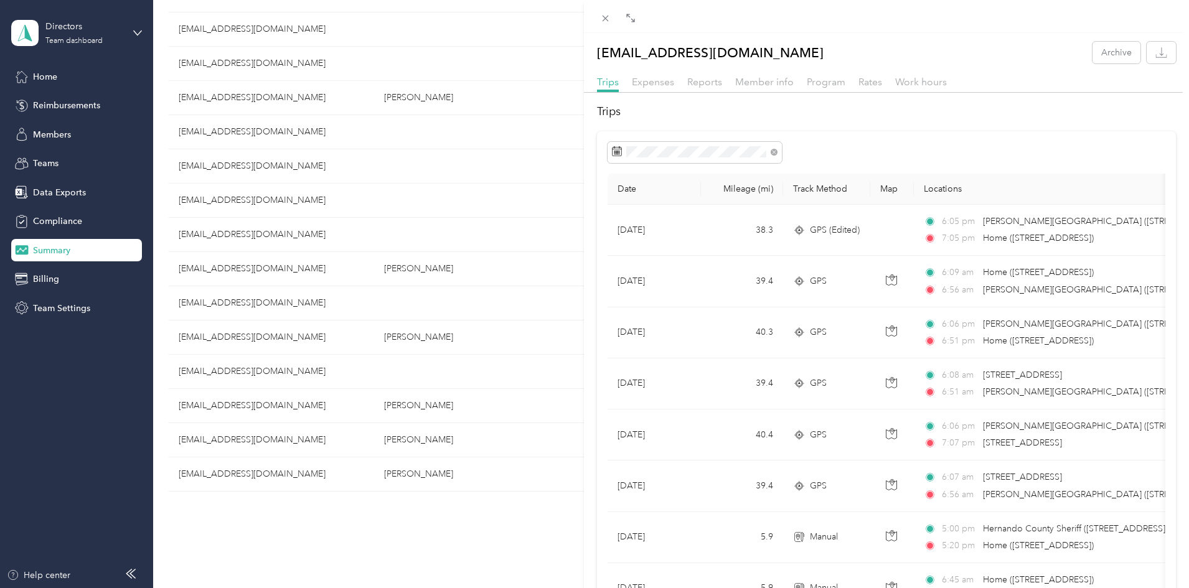
click at [704, 72] on div "[EMAIL_ADDRESS][DOMAIN_NAME] Archive Trips Expenses Reports Member info Program…" at bounding box center [887, 356] width 606 height 628
click at [701, 82] on span "Reports" at bounding box center [704, 82] width 35 height 12
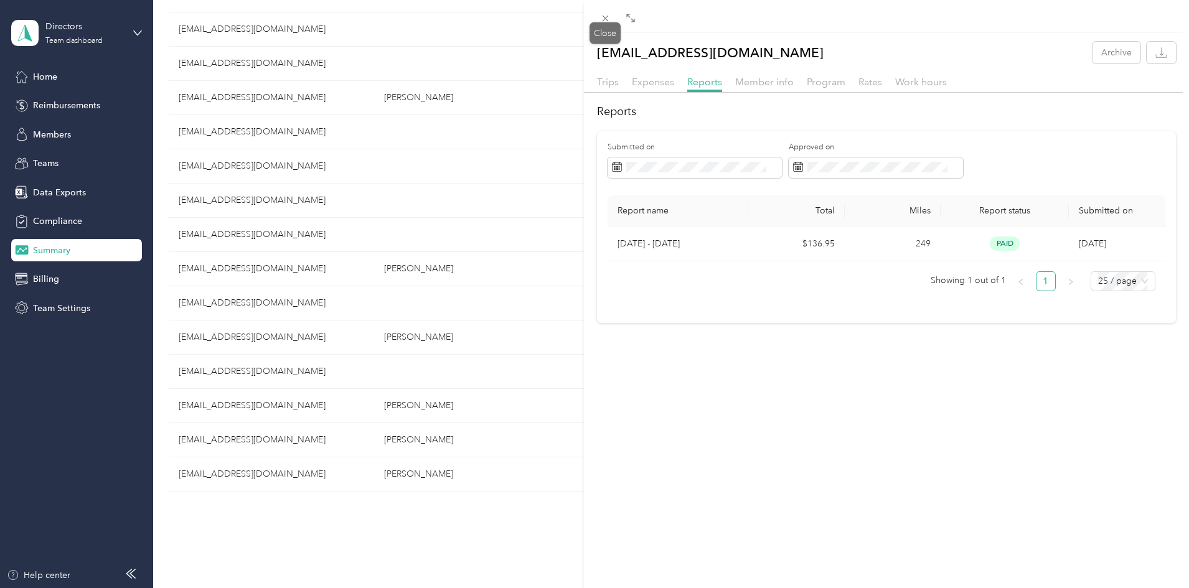
click at [607, 22] on icon at bounding box center [605, 18] width 11 height 11
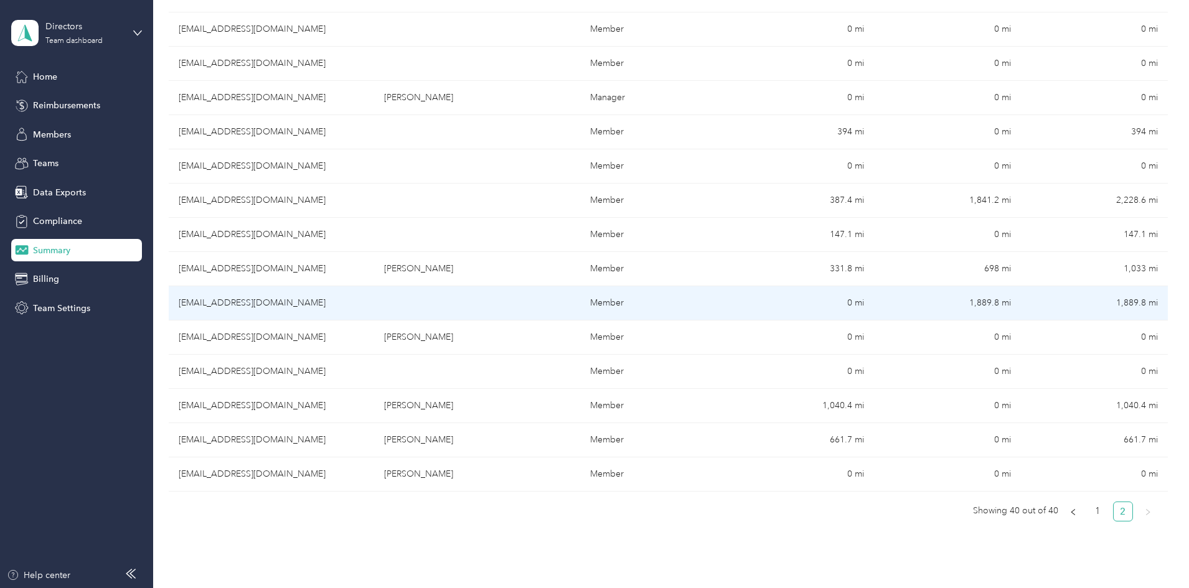
click at [362, 318] on td "[EMAIL_ADDRESS][DOMAIN_NAME]" at bounding box center [271, 303] width 205 height 34
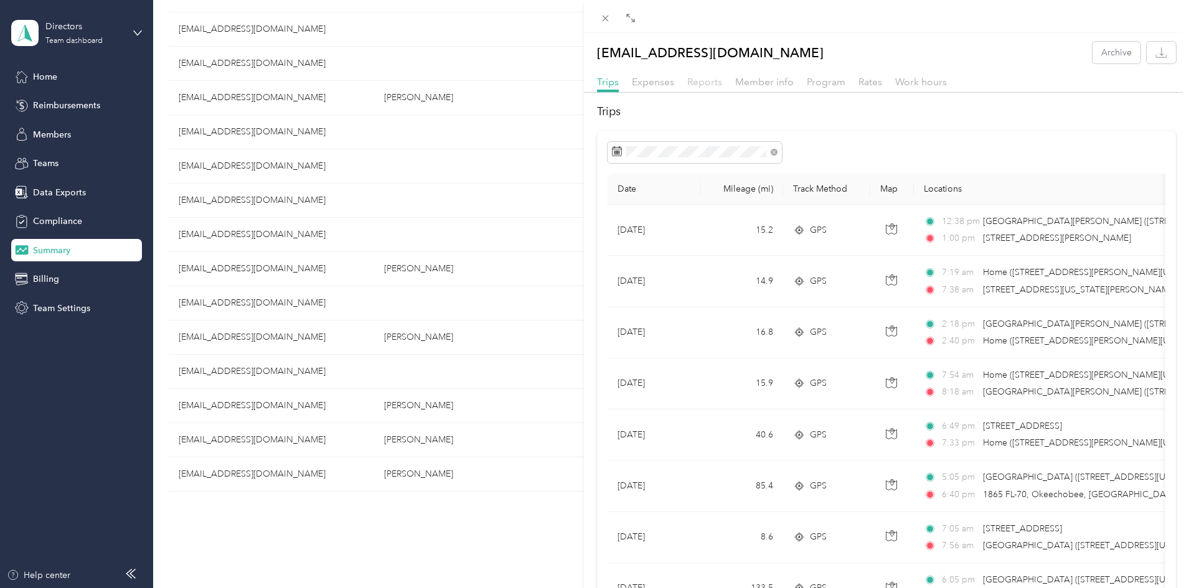
click at [715, 78] on span "Reports" at bounding box center [704, 82] width 35 height 12
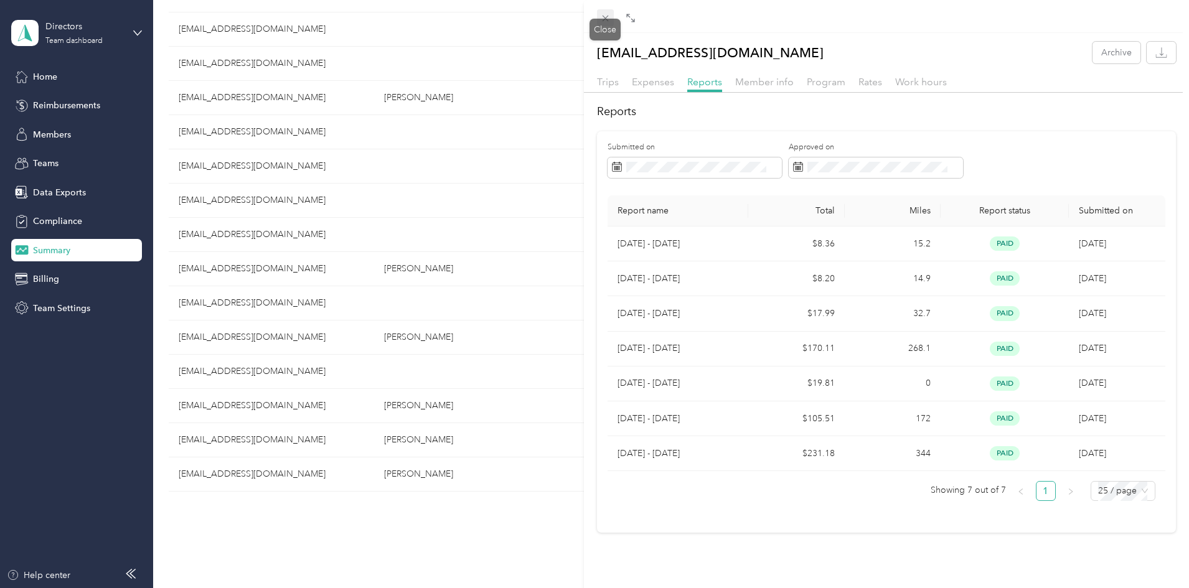
click at [605, 19] on icon at bounding box center [605, 19] width 6 height 6
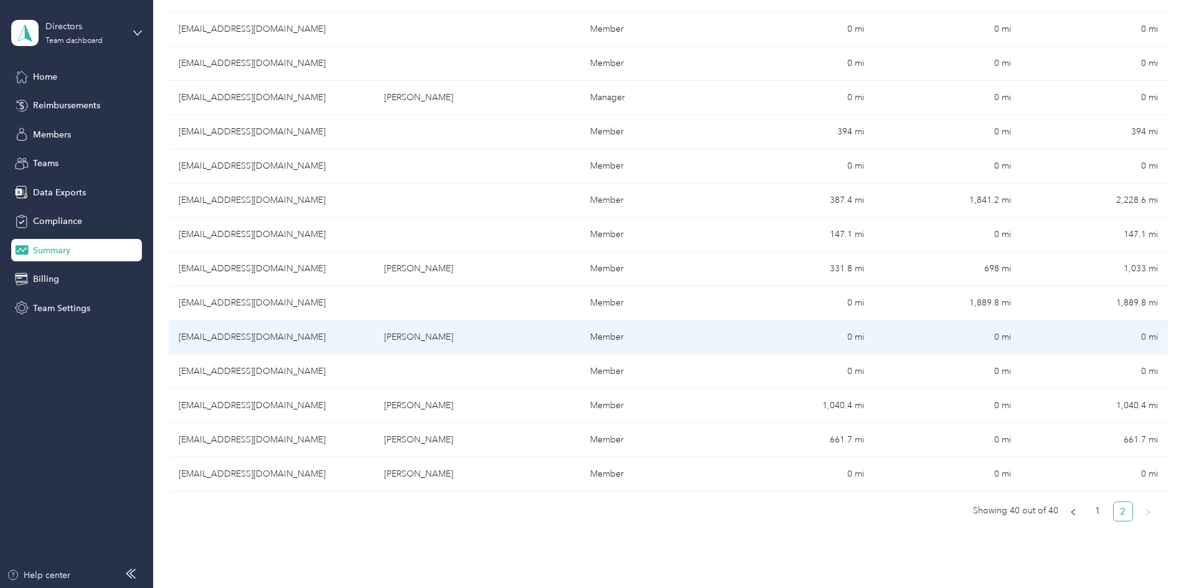
click at [374, 333] on td "[EMAIL_ADDRESS][DOMAIN_NAME]" at bounding box center [271, 338] width 205 height 34
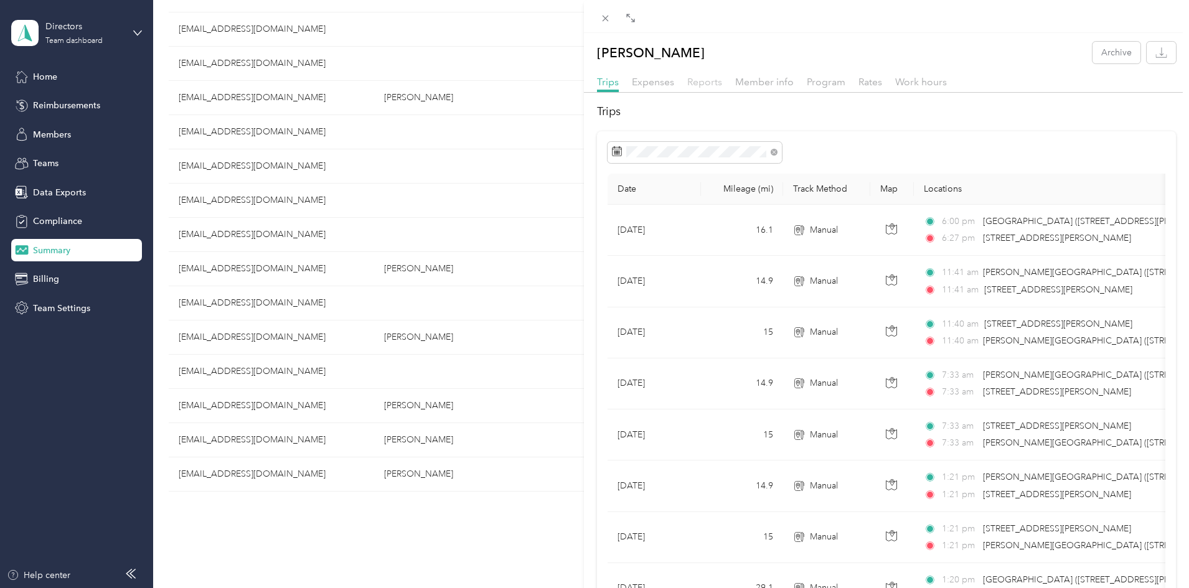
click at [700, 80] on span "Reports" at bounding box center [704, 82] width 35 height 12
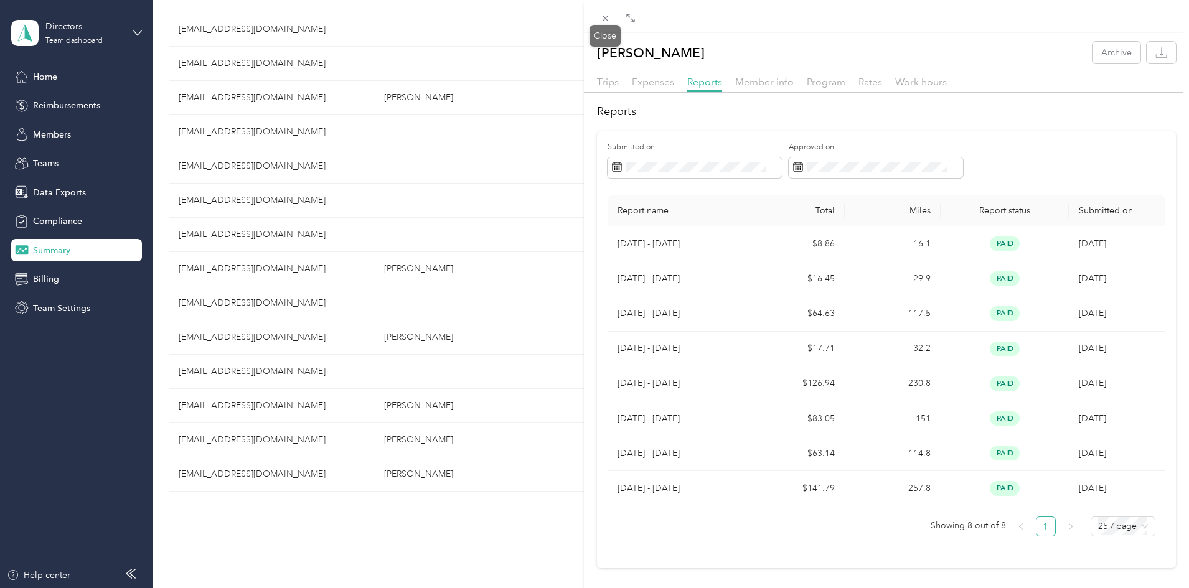
click at [605, 21] on icon at bounding box center [605, 18] width 11 height 11
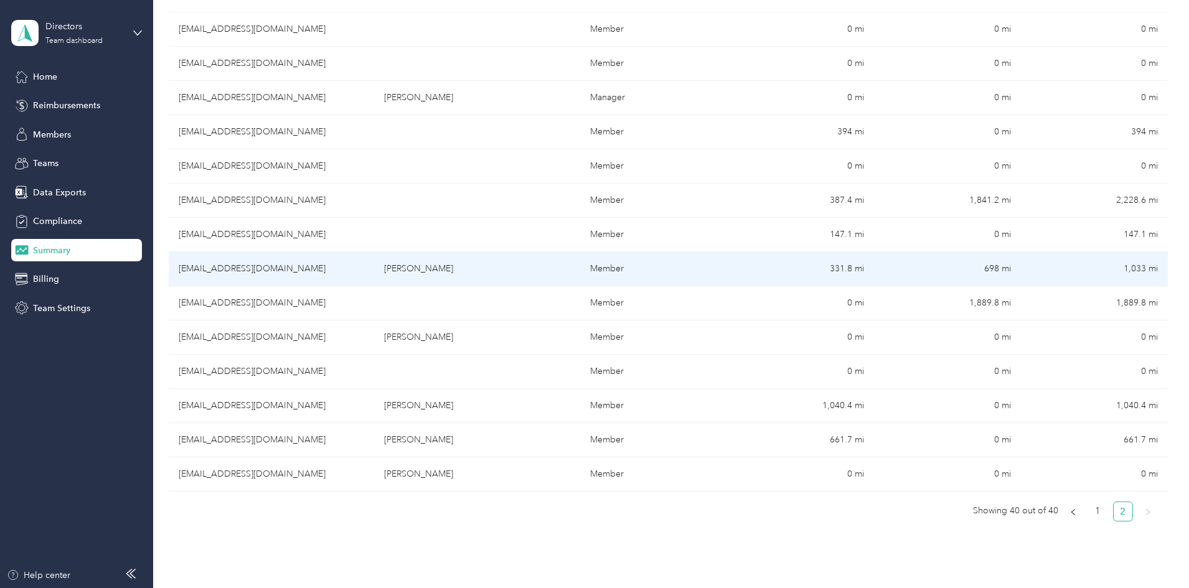
click at [337, 273] on td "[EMAIL_ADDRESS][DOMAIN_NAME]" at bounding box center [271, 269] width 205 height 34
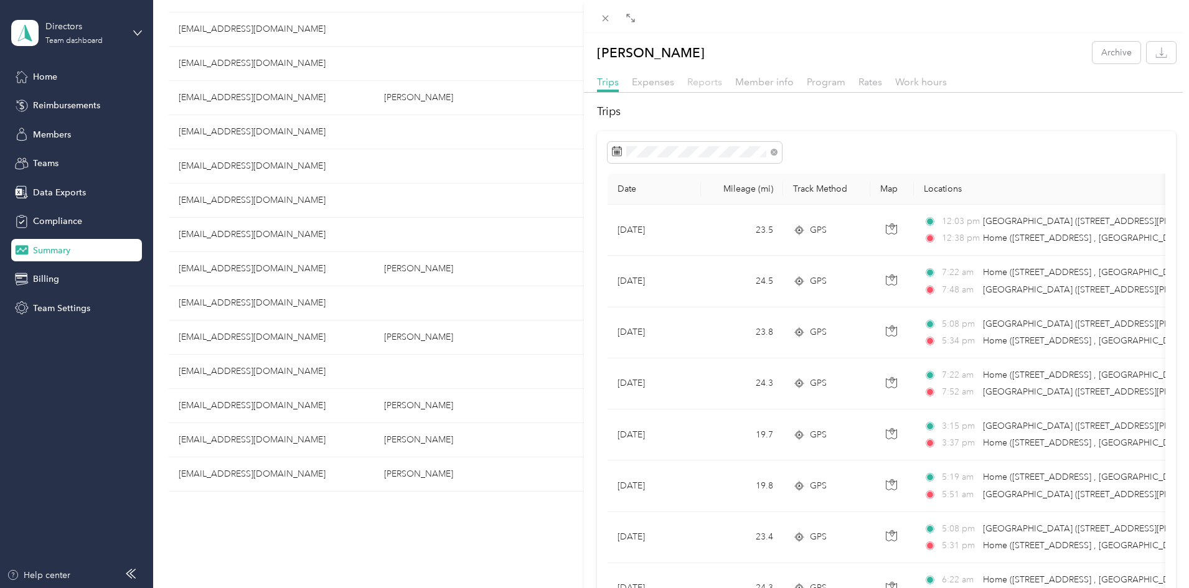
click at [712, 79] on span "Reports" at bounding box center [704, 82] width 35 height 12
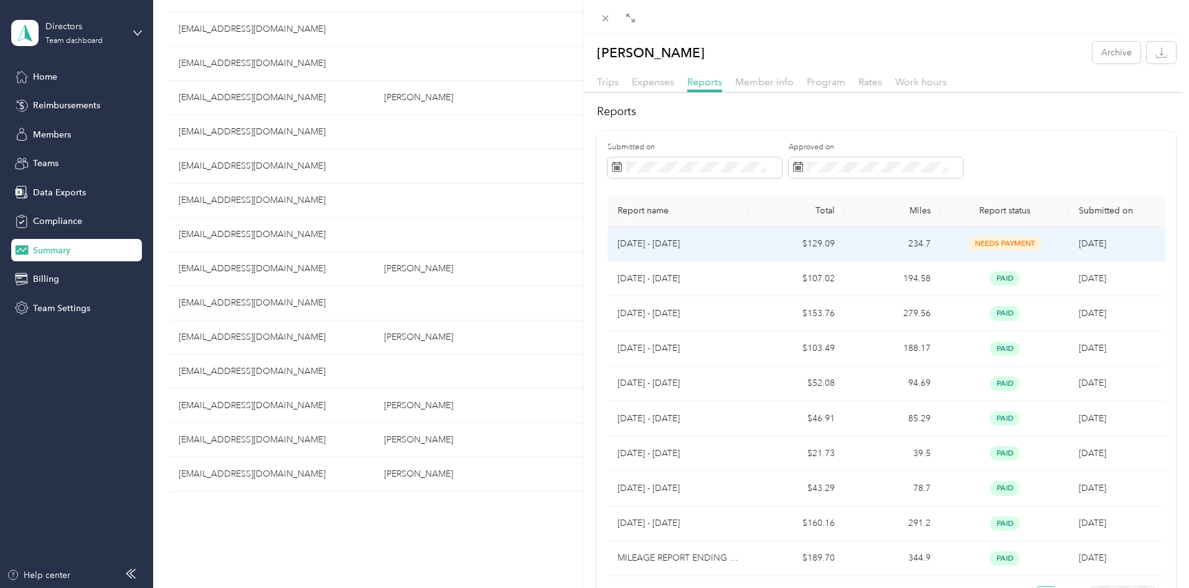
click at [931, 249] on td "234.7" at bounding box center [893, 244] width 96 height 35
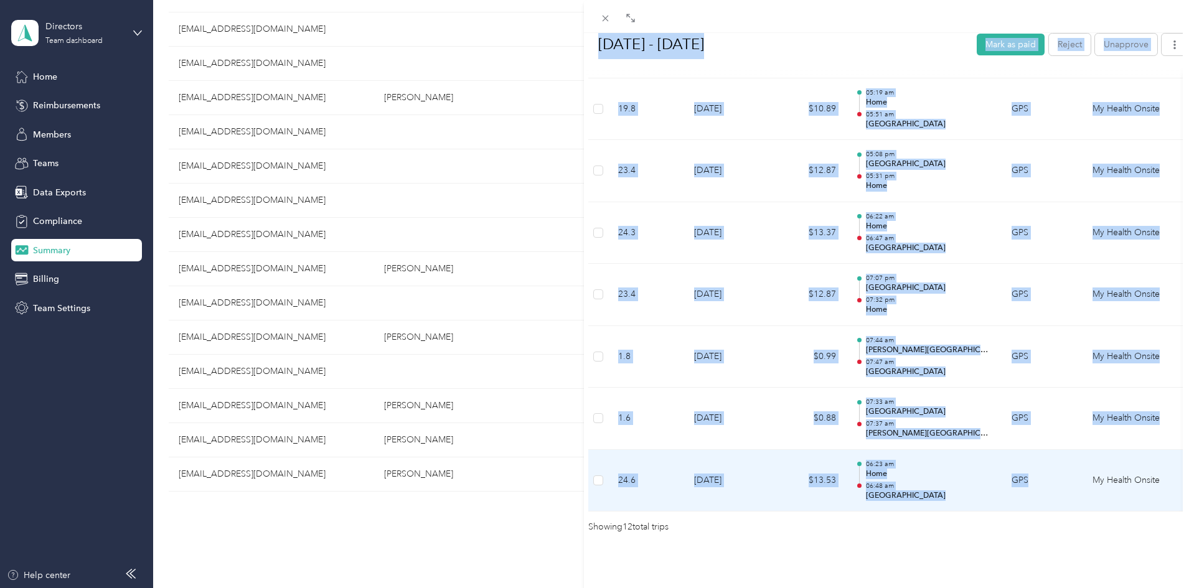
scroll to position [704, 0]
drag, startPoint x: 596, startPoint y: 78, endPoint x: 1146, endPoint y: 467, distance: 674.1
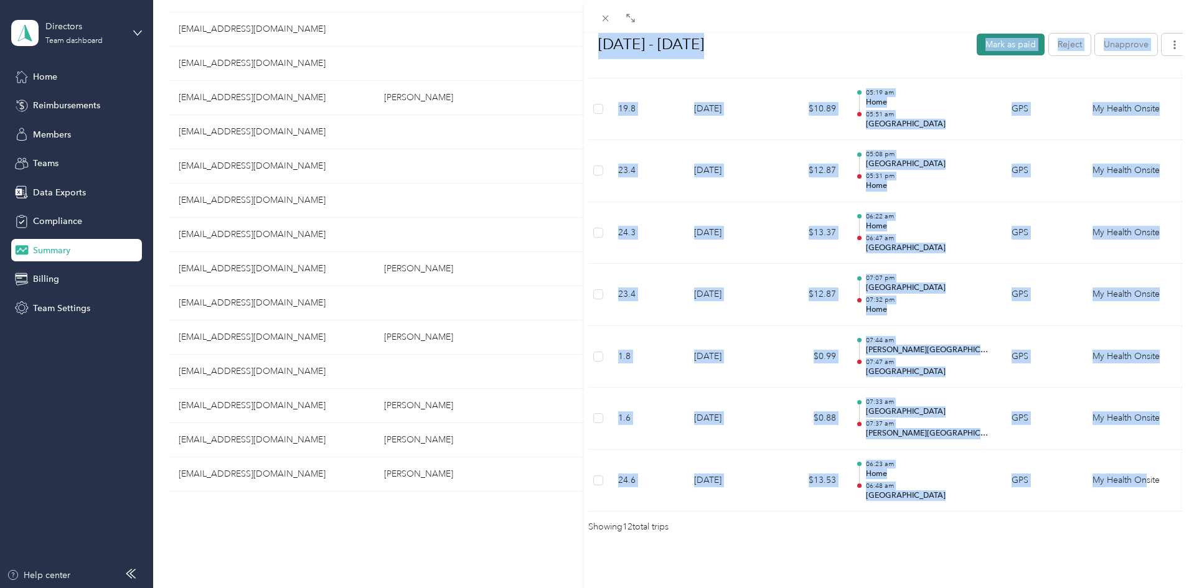
click at [977, 42] on button "Mark as paid" at bounding box center [1011, 44] width 68 height 22
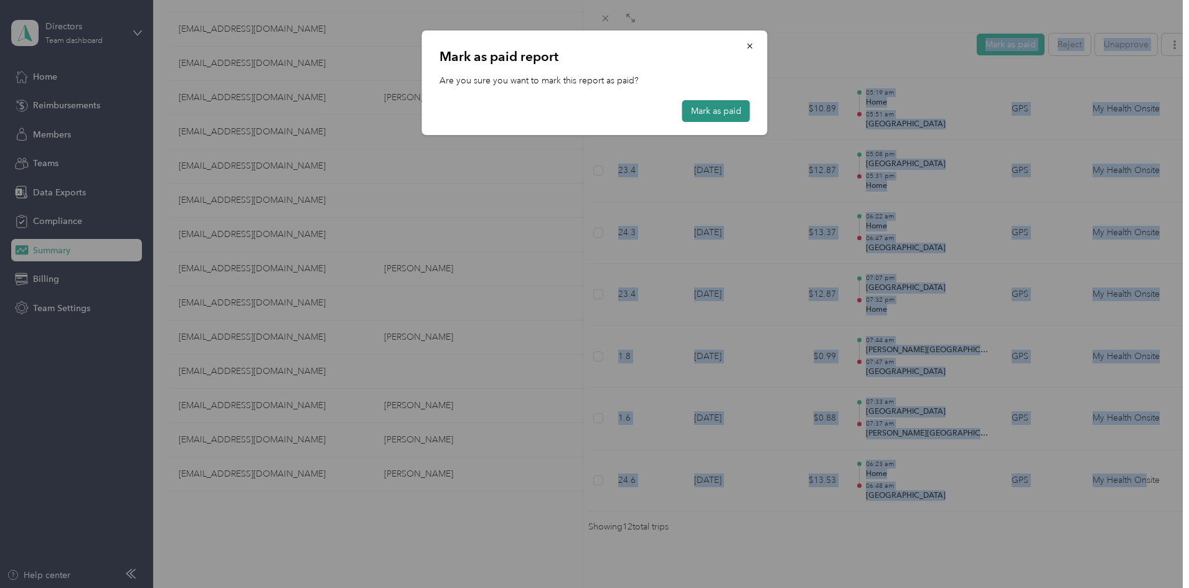
click at [738, 115] on button "Mark as paid" at bounding box center [716, 111] width 68 height 22
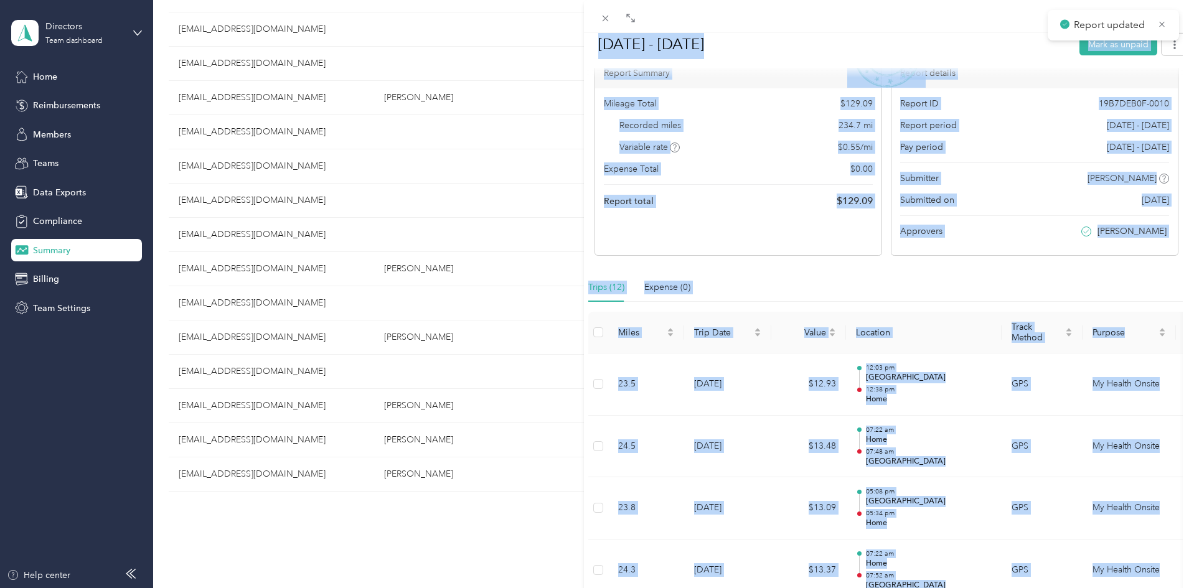
scroll to position [0, 0]
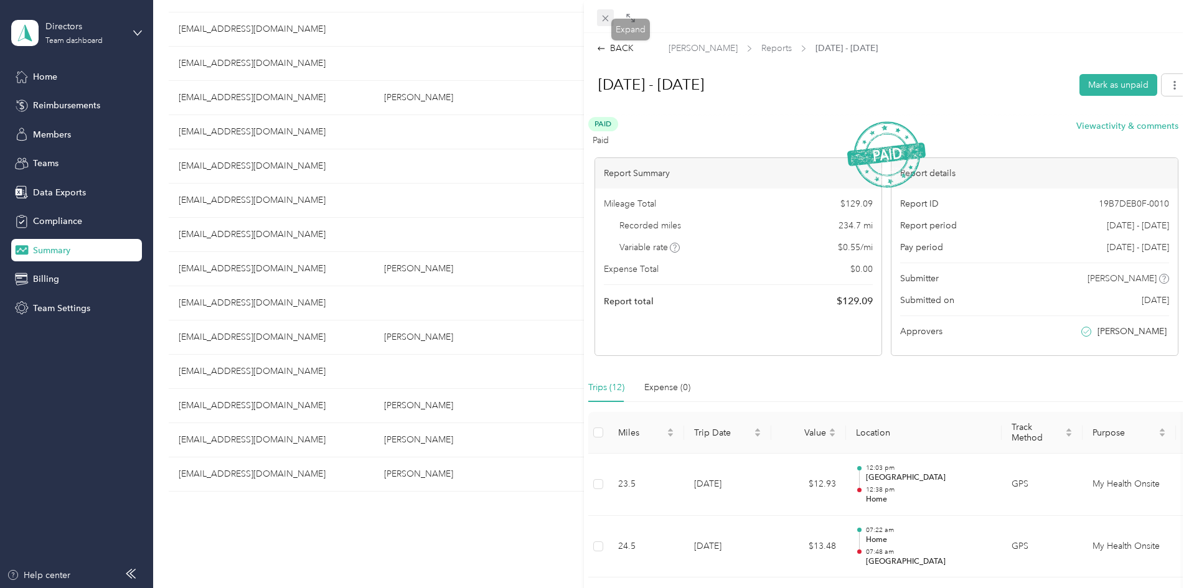
click at [609, 21] on icon at bounding box center [605, 18] width 11 height 11
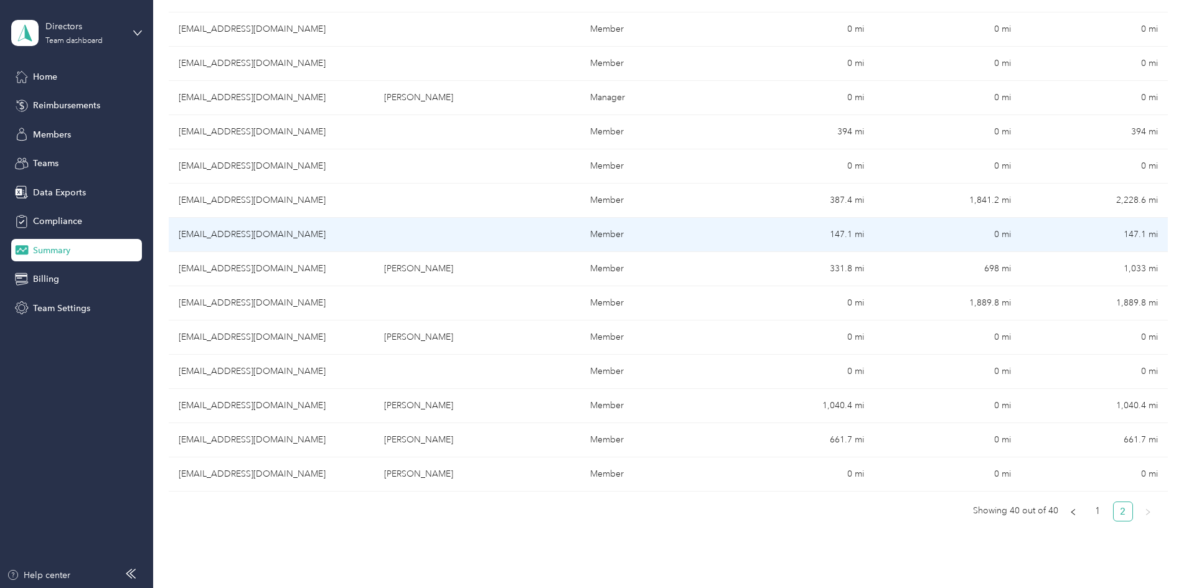
click at [367, 240] on td "[EMAIL_ADDRESS][DOMAIN_NAME]" at bounding box center [271, 235] width 205 height 34
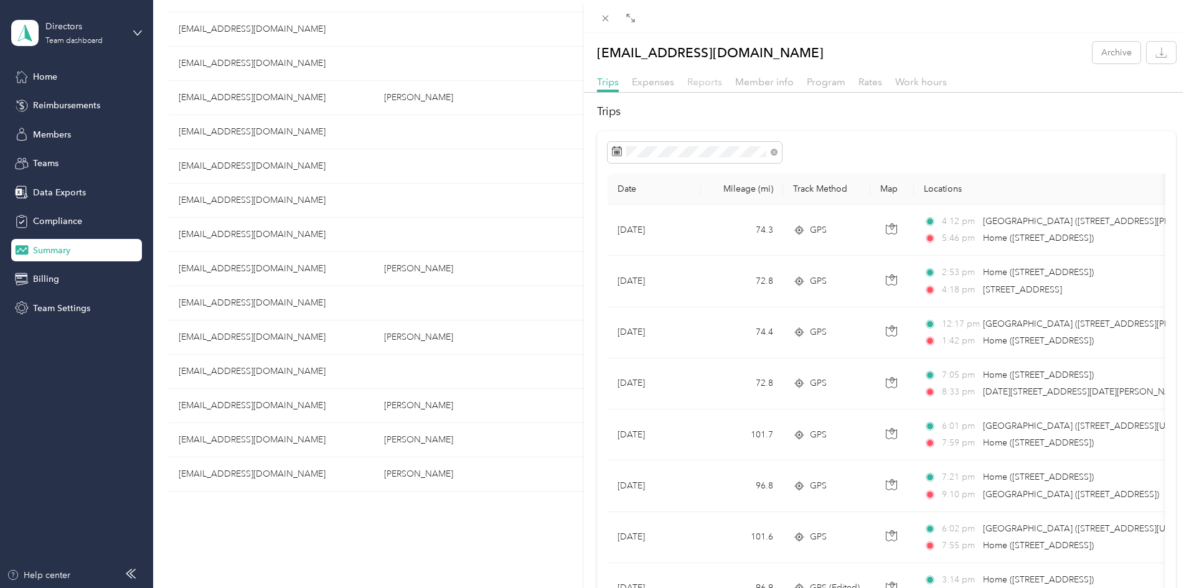
click at [699, 78] on span "Reports" at bounding box center [704, 82] width 35 height 12
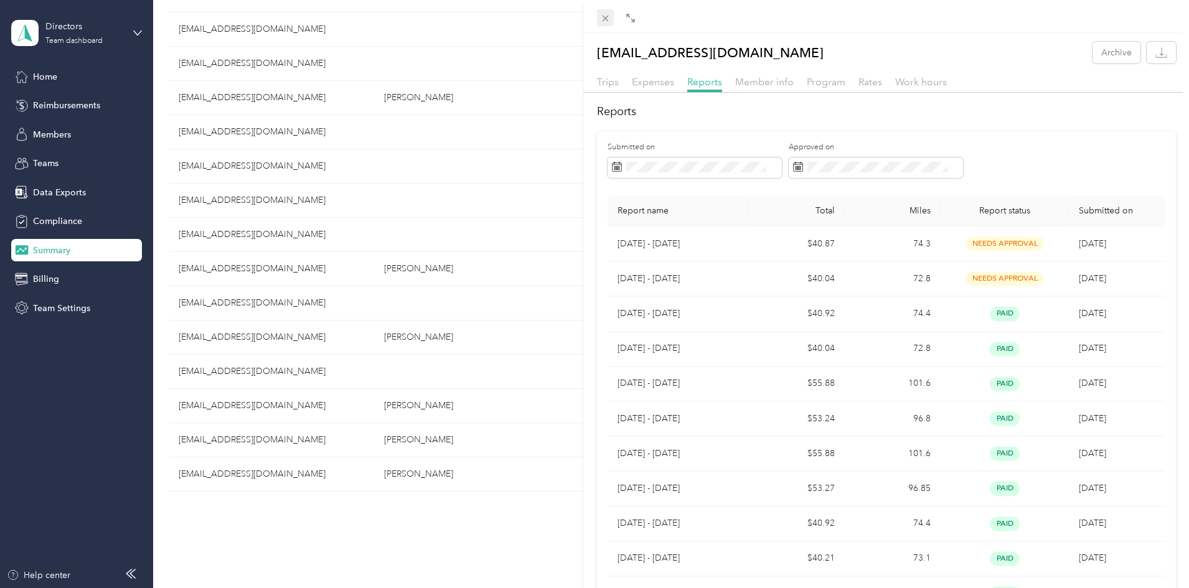
click at [608, 19] on icon at bounding box center [605, 18] width 11 height 11
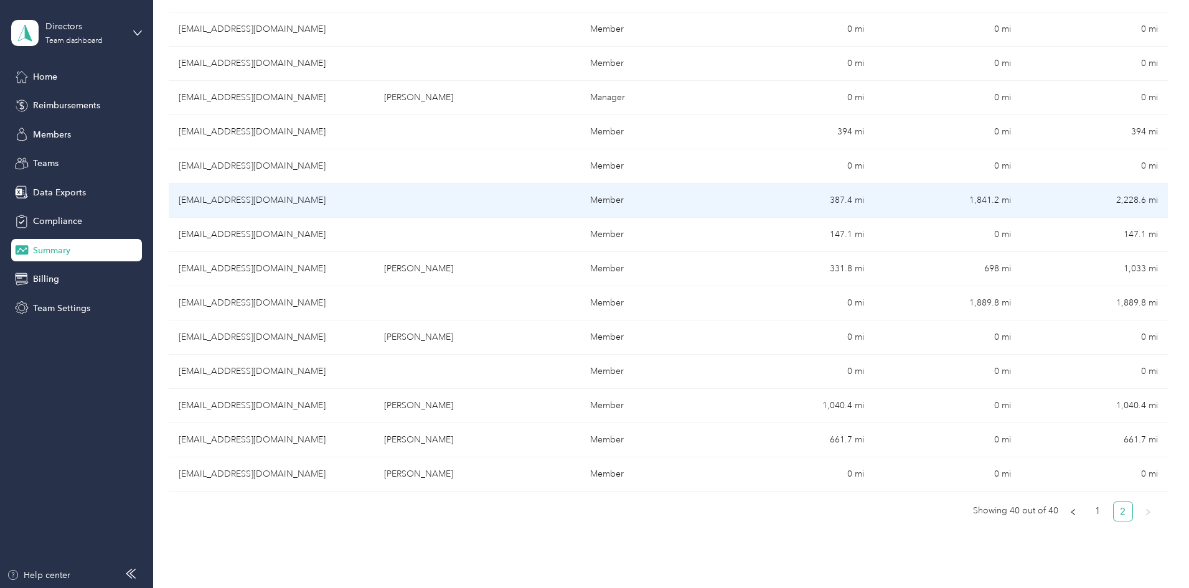
click at [374, 205] on td "[EMAIL_ADDRESS][DOMAIN_NAME]" at bounding box center [271, 201] width 205 height 34
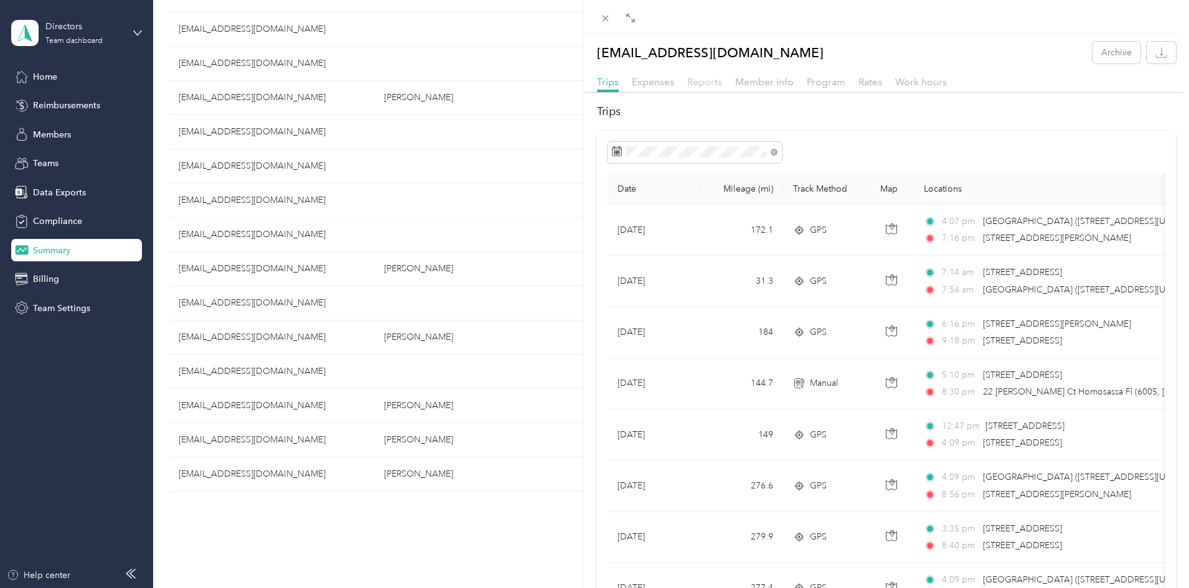
click at [697, 83] on span "Reports" at bounding box center [704, 82] width 35 height 12
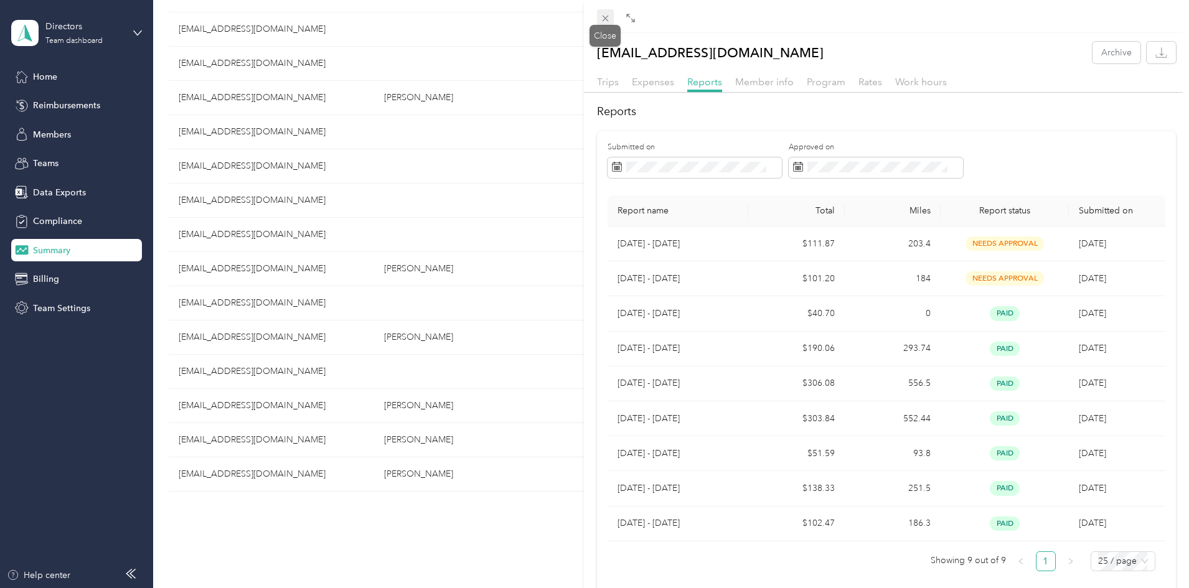
click at [604, 19] on icon at bounding box center [605, 18] width 11 height 11
